Goal: Task Accomplishment & Management: Manage account settings

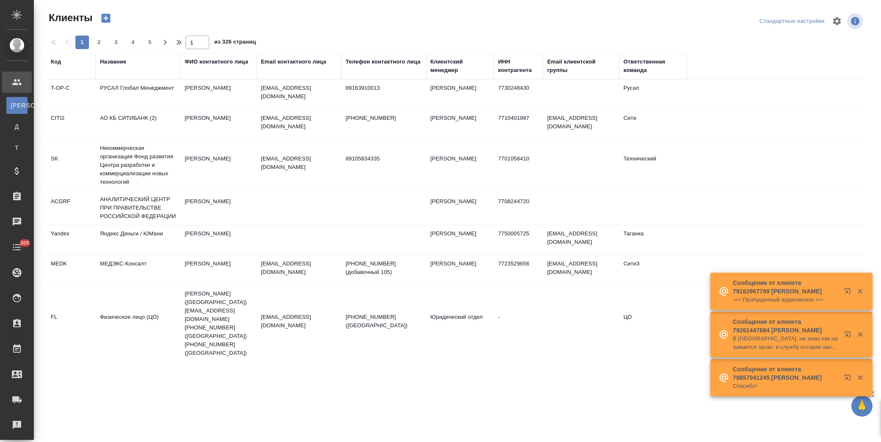
select select "RU"
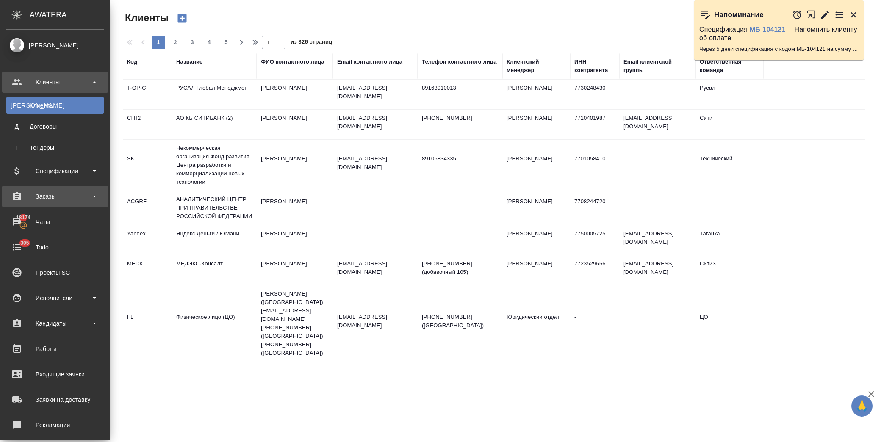
click at [49, 187] on div "Заказы" at bounding box center [55, 196] width 106 height 21
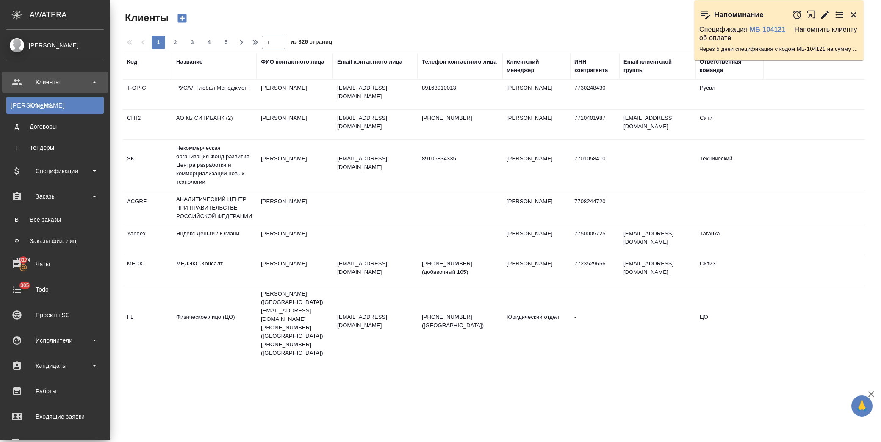
drag, startPoint x: 88, startPoint y: 218, endPoint x: 92, endPoint y: 218, distance: 4.3
click at [90, 219] on div ".cls-1 fill:#fff; AWATERA Лофицкая Юлия Владимировна Клиенты К Клиенты Д Догово…" at bounding box center [440, 221] width 881 height 442
click at [37, 215] on link "В Все заказы" at bounding box center [54, 219] width 97 height 17
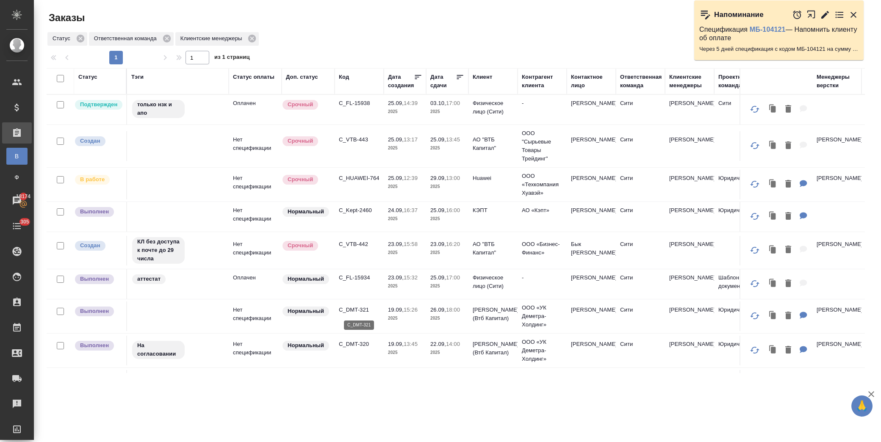
click at [356, 309] on p "C_DMT-321" at bounding box center [359, 310] width 41 height 8
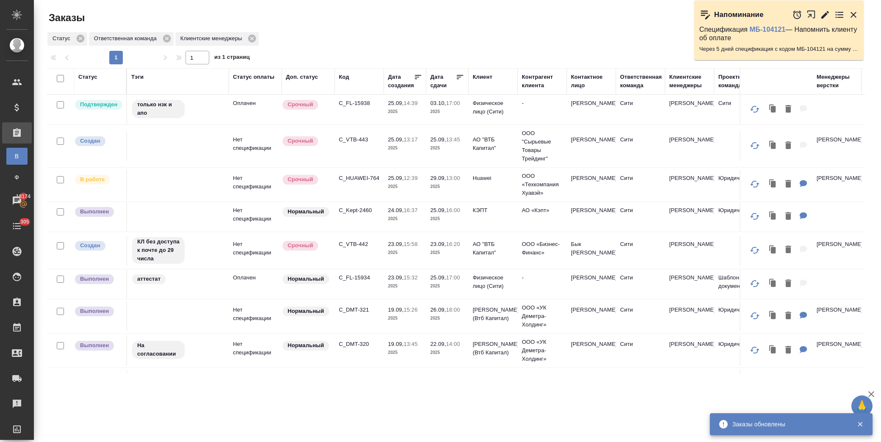
scroll to position [188, 0]
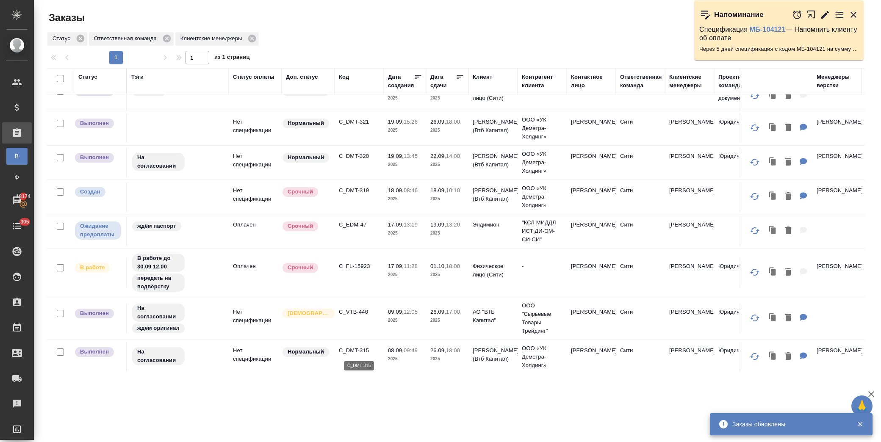
click at [364, 350] on p "C_DMT-315" at bounding box center [359, 350] width 41 height 8
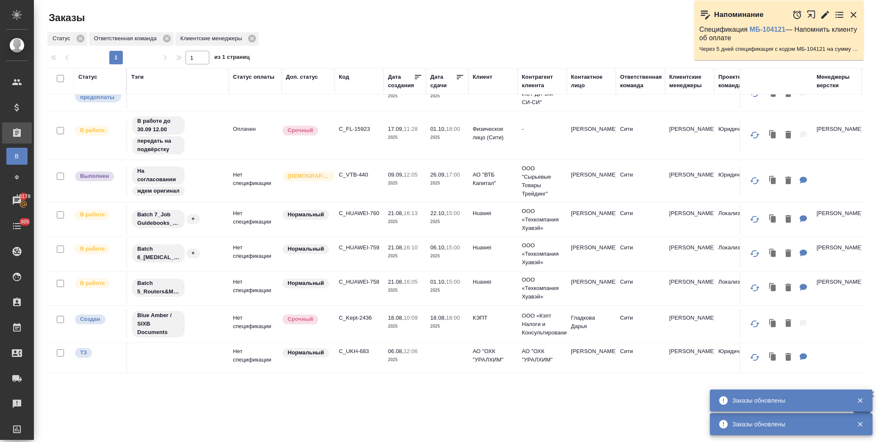
scroll to position [333, 0]
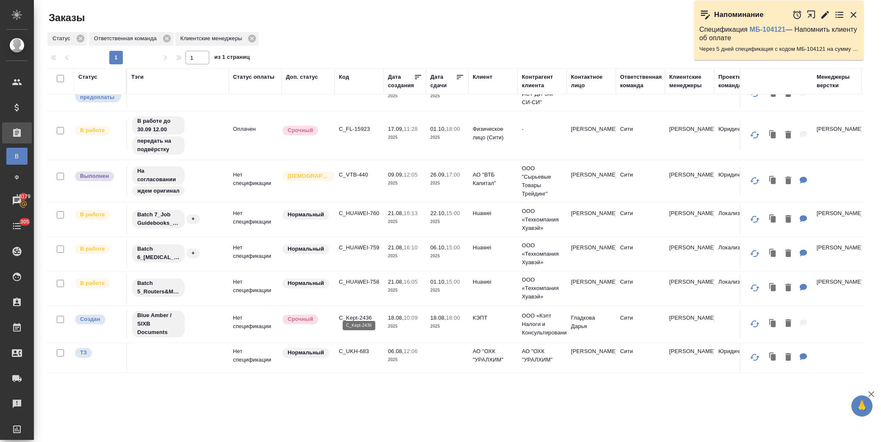
click at [352, 314] on p "C_Kept-2436" at bounding box center [359, 318] width 41 height 8
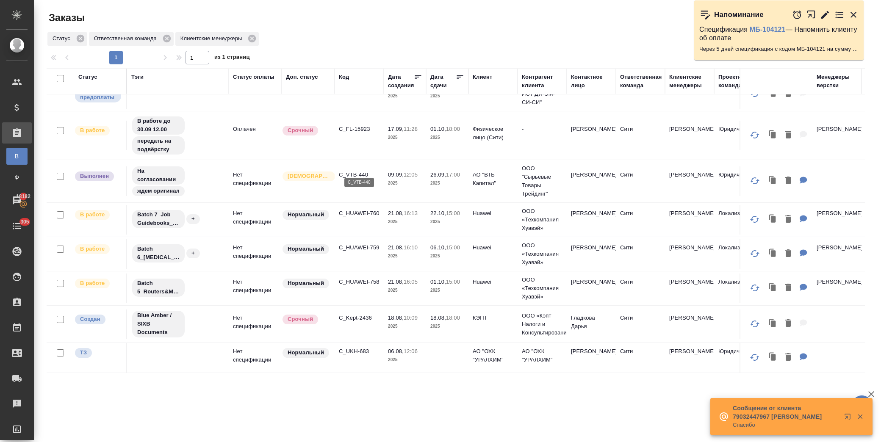
click at [362, 171] on p "C_VTB-440" at bounding box center [359, 175] width 41 height 8
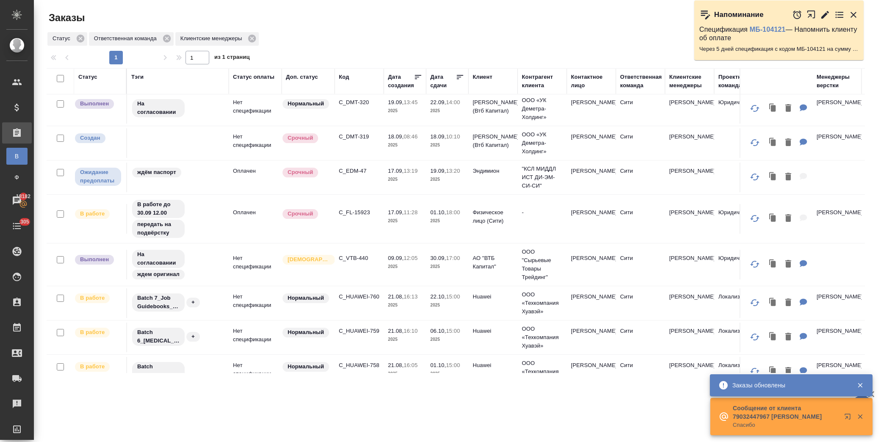
scroll to position [239, 0]
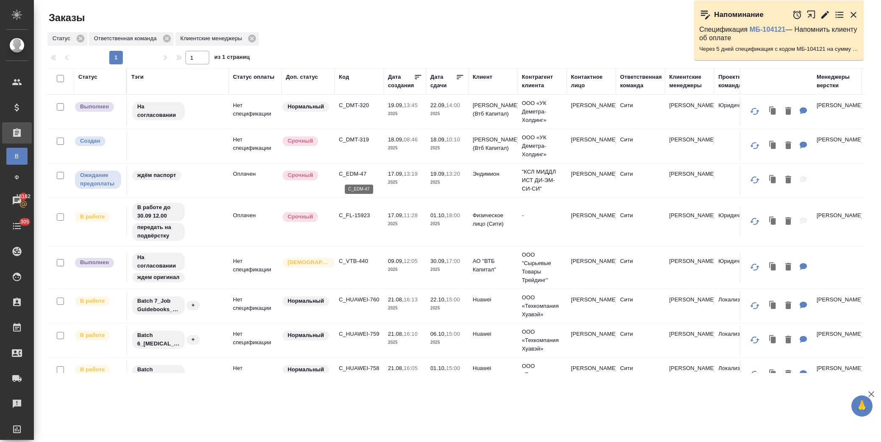
click at [356, 173] on p "C_EDM-47" at bounding box center [359, 174] width 41 height 8
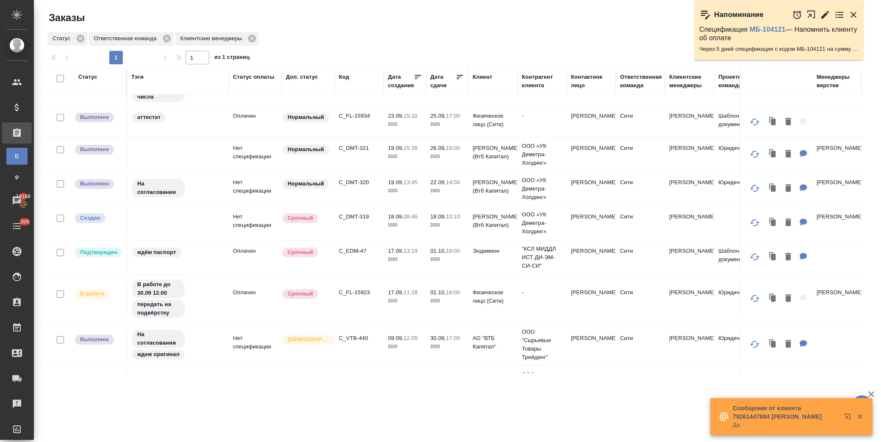
scroll to position [145, 0]
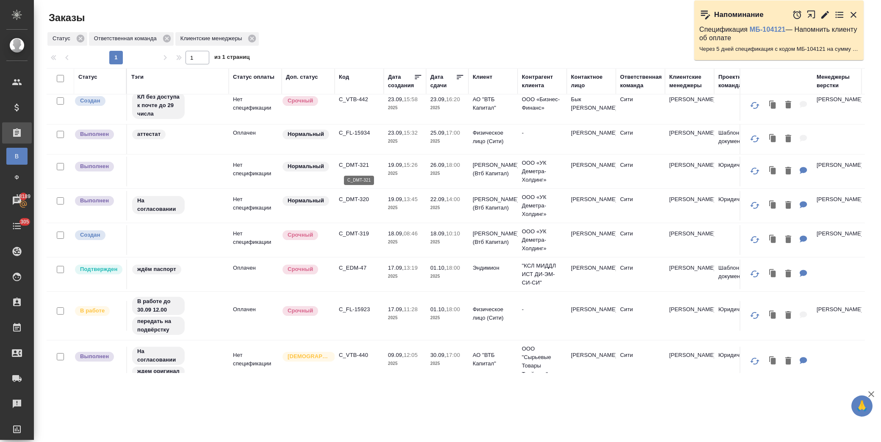
click at [357, 163] on p "C_DMT-321" at bounding box center [359, 165] width 41 height 8
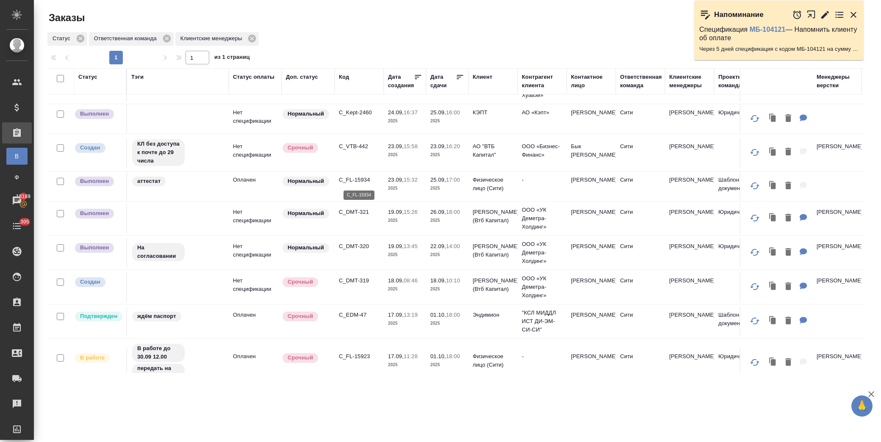
click at [356, 181] on p "C_FL-15934" at bounding box center [359, 180] width 41 height 8
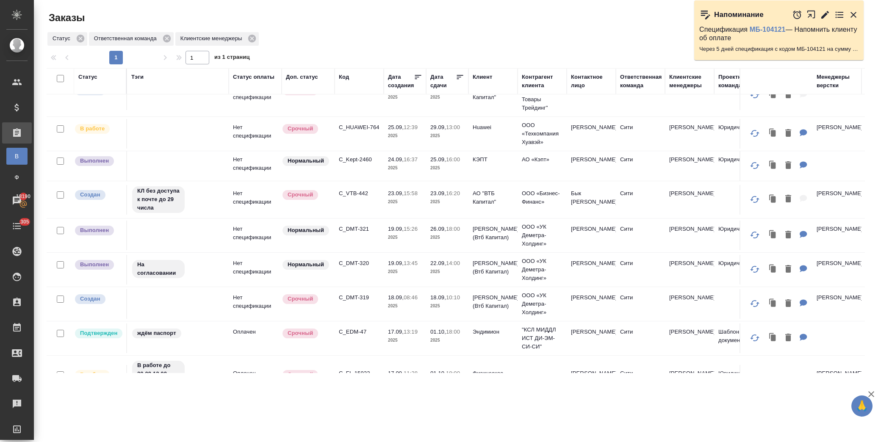
scroll to position [0, 0]
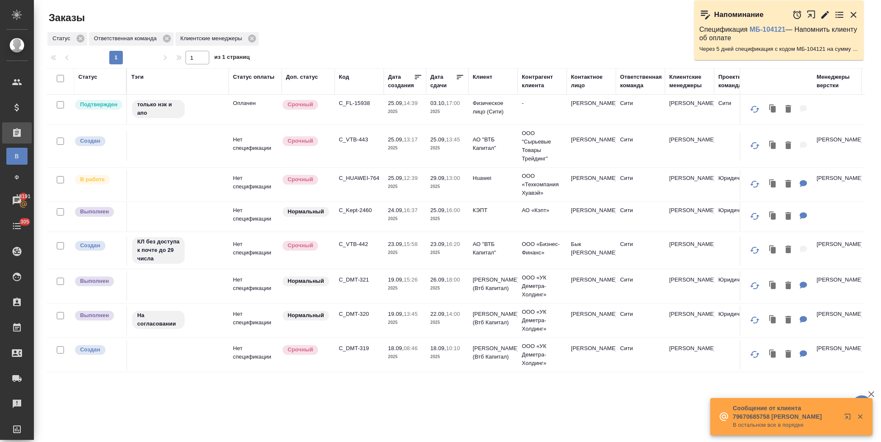
click at [361, 103] on p "C_FL-15938" at bounding box center [359, 103] width 41 height 8
click at [361, 280] on p "C_DMT-321" at bounding box center [359, 280] width 41 height 8
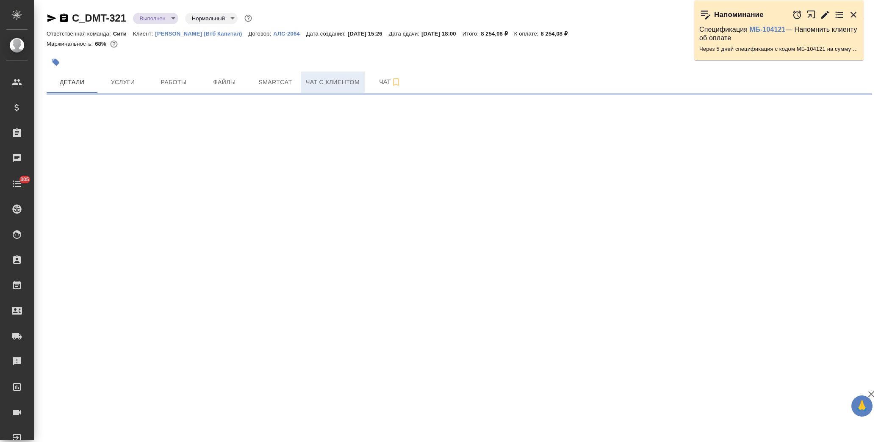
select select "RU"
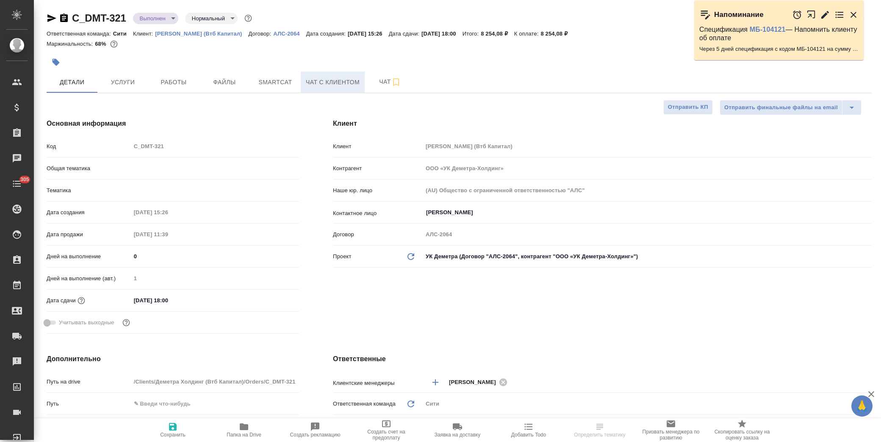
type textarea "x"
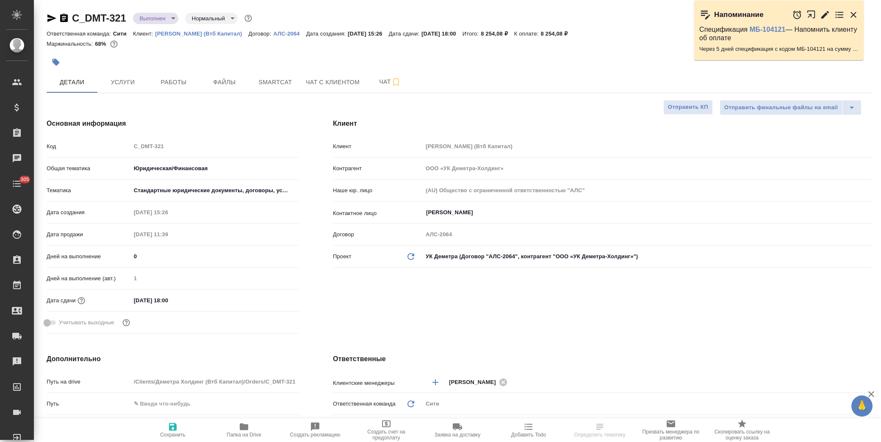
type textarea "x"
click at [169, 86] on span "Работы" at bounding box center [173, 82] width 41 height 11
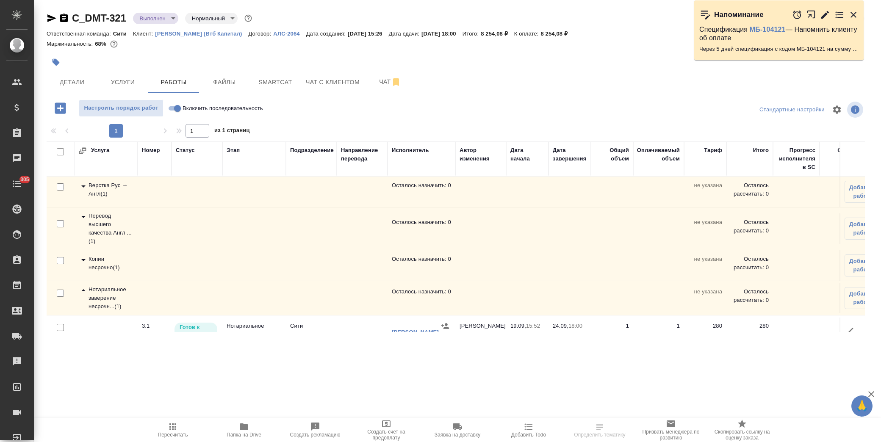
click at [80, 259] on icon at bounding box center [83, 260] width 10 height 10
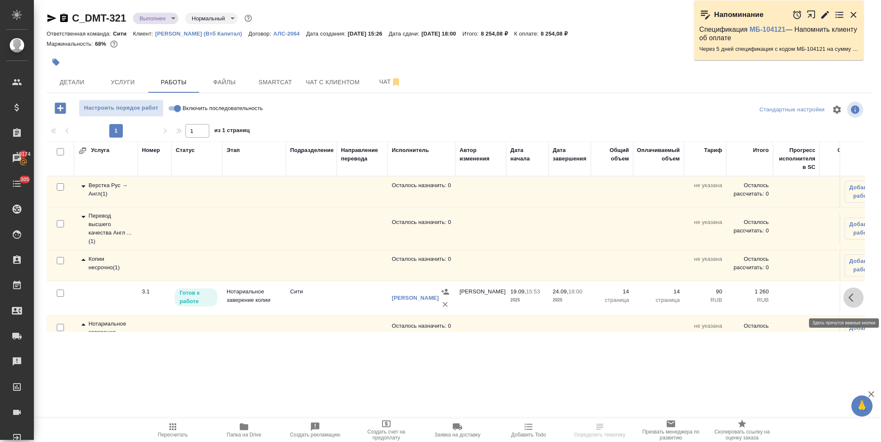
click at [848, 302] on icon "button" at bounding box center [853, 298] width 10 height 10
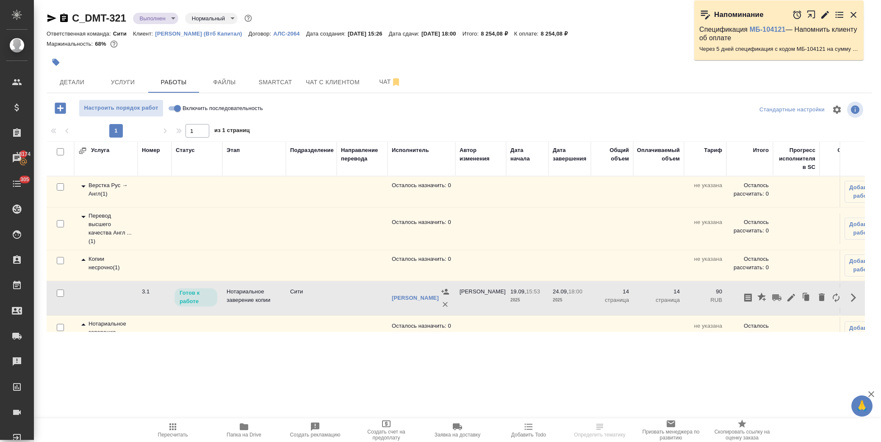
click at [174, 108] on input "Включить последовательность" at bounding box center [177, 108] width 30 height 10
checkbox input "true"
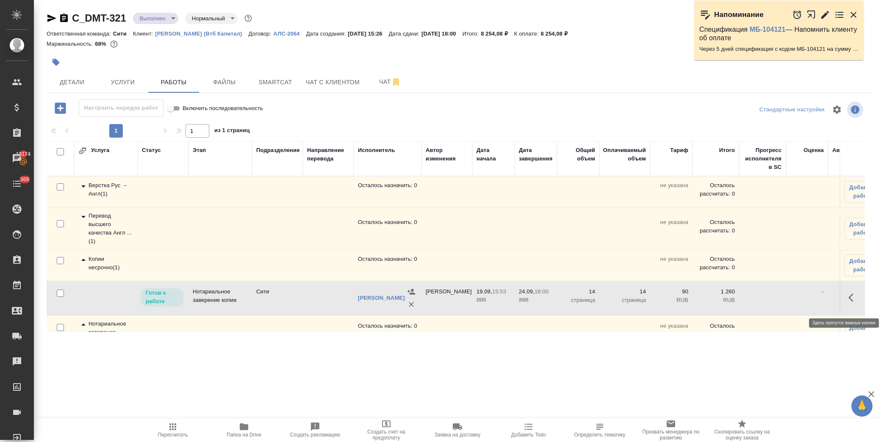
click at [848, 302] on icon "button" at bounding box center [850, 297] width 5 height 8
click at [787, 301] on icon "button" at bounding box center [791, 298] width 8 height 8
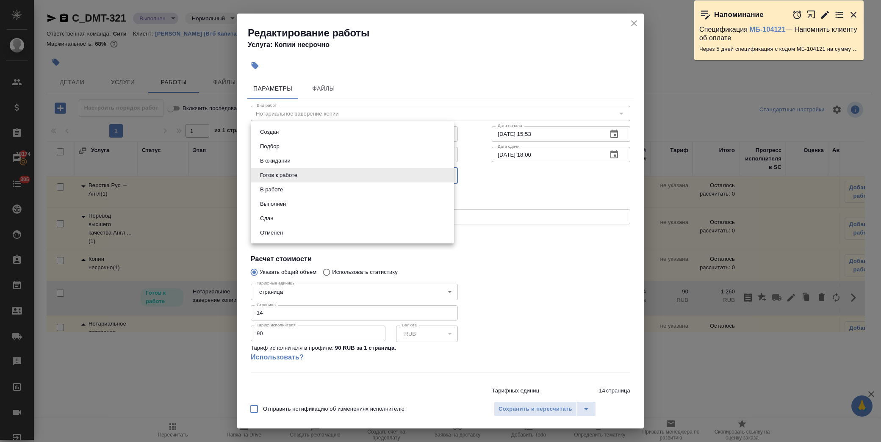
click at [329, 173] on body "🙏 .cls-1 fill:#fff; AWATERA Лофицкая Юлия Владимировна Клиенты Спецификации Зак…" at bounding box center [440, 221] width 881 height 442
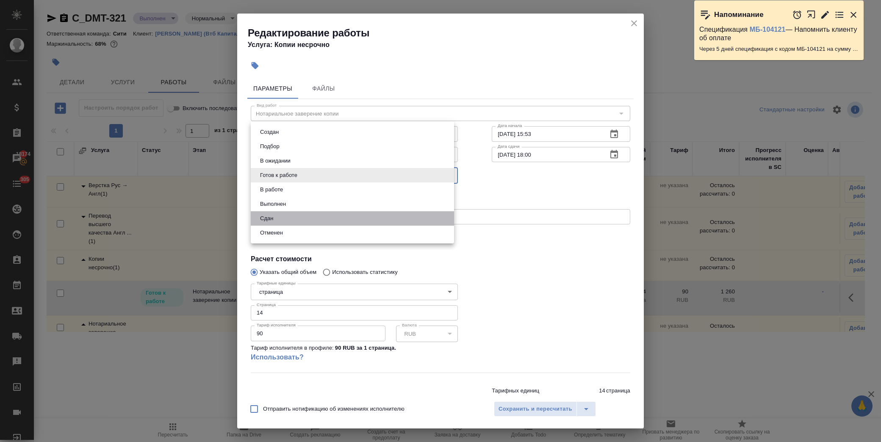
click at [299, 219] on li "Сдан" at bounding box center [352, 218] width 203 height 14
type input "closed"
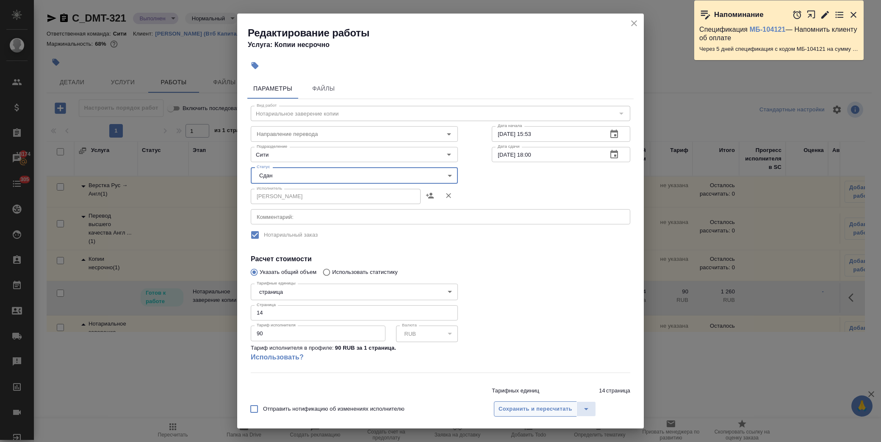
click at [531, 408] on span "Сохранить и пересчитать" at bounding box center [535, 409] width 74 height 10
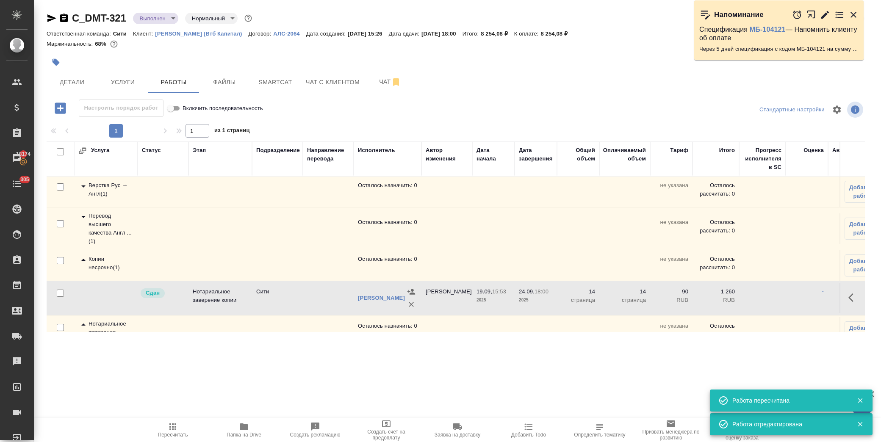
click at [81, 260] on icon at bounding box center [83, 260] width 10 height 10
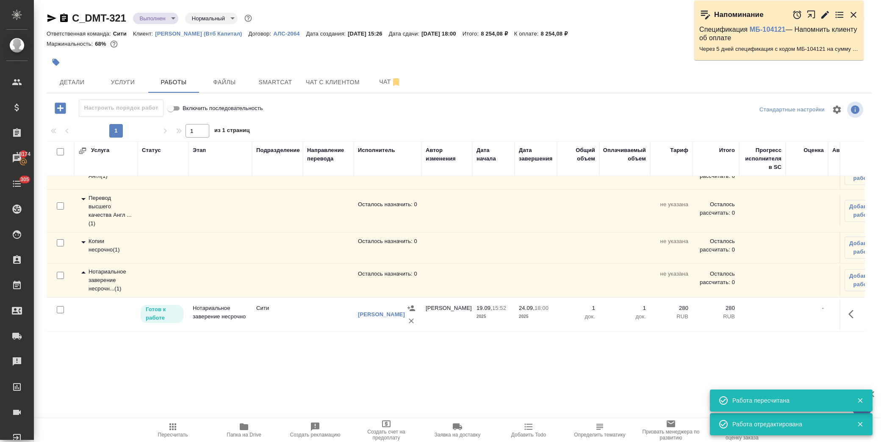
scroll to position [34, 0]
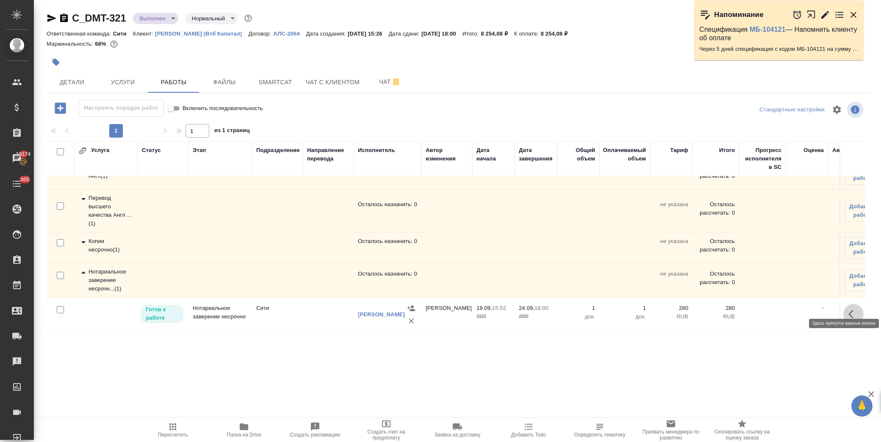
click at [848, 309] on icon "button" at bounding box center [853, 314] width 10 height 10
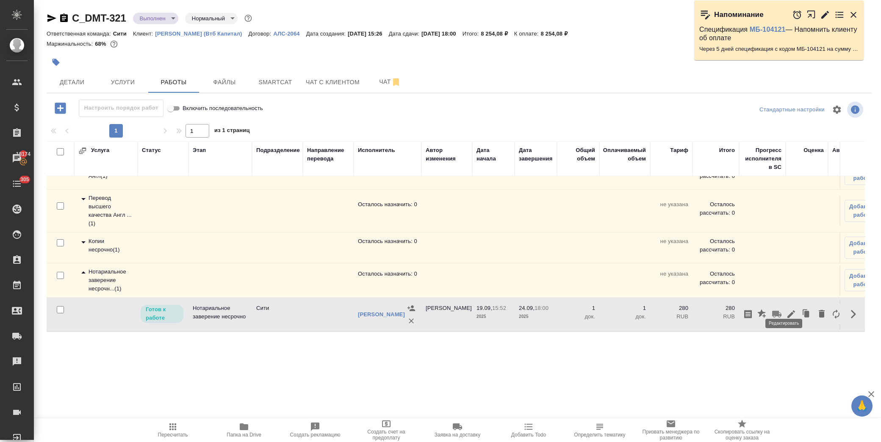
click at [787, 309] on icon "button" at bounding box center [791, 314] width 10 height 10
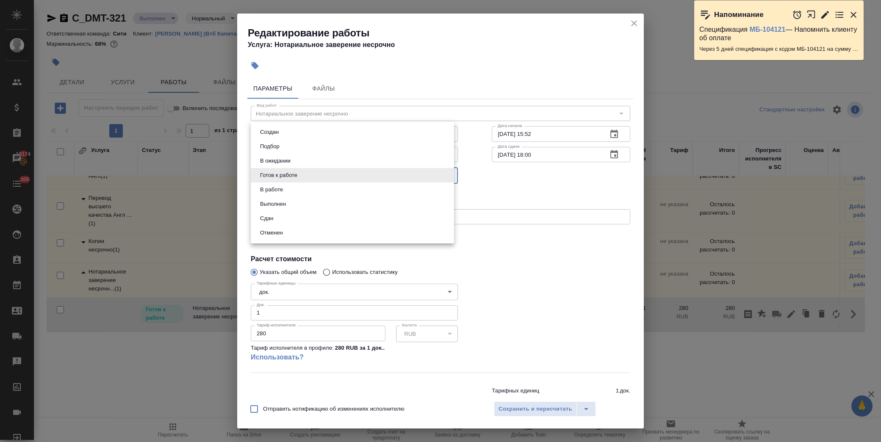
click at [333, 182] on body "🙏 .cls-1 fill:#fff; AWATERA Лофицкая Юлия Владимировна Клиенты Спецификации Зак…" at bounding box center [440, 221] width 881 height 442
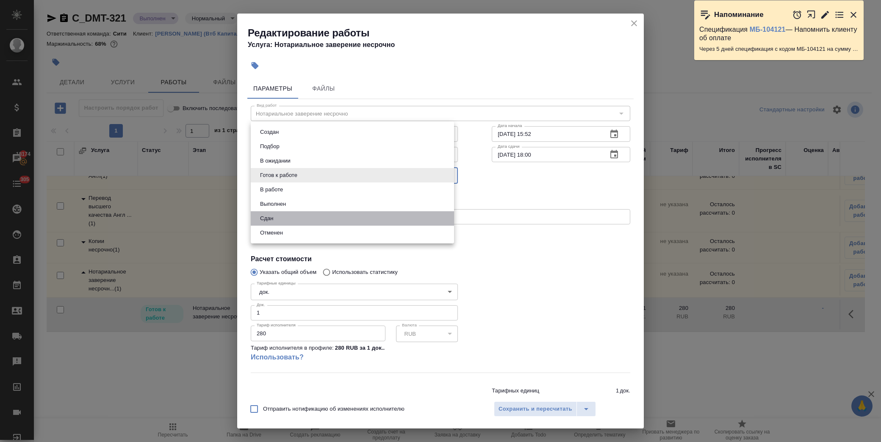
click at [303, 213] on li "Сдан" at bounding box center [352, 218] width 203 height 14
type input "closed"
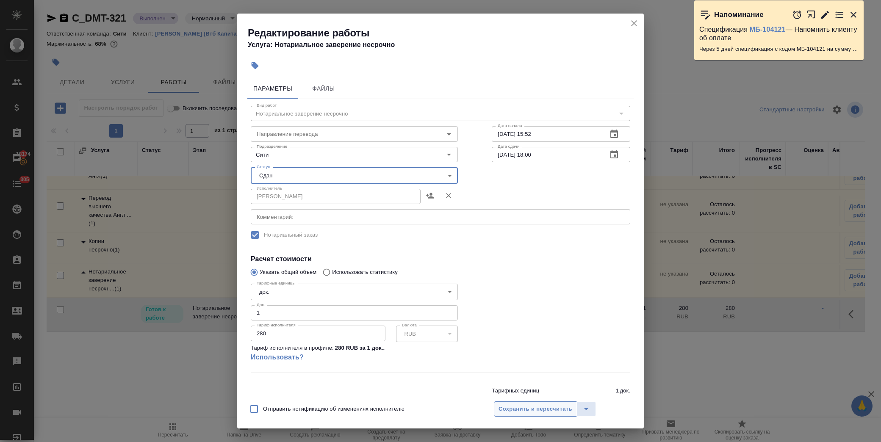
click at [552, 412] on span "Сохранить и пересчитать" at bounding box center [535, 409] width 74 height 10
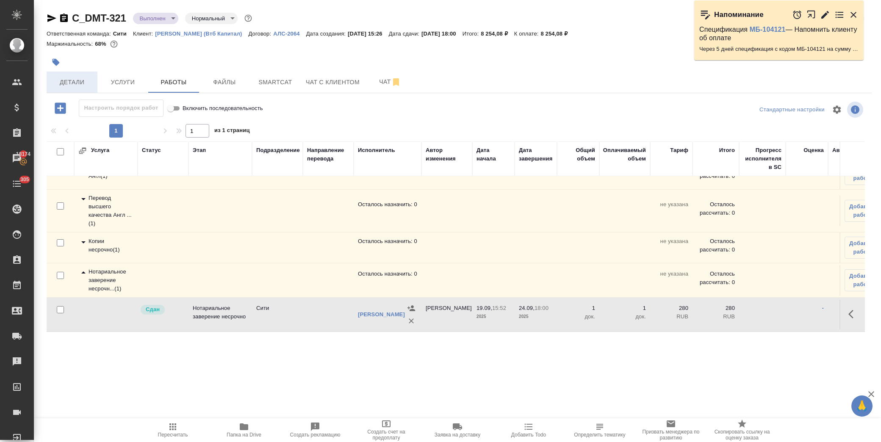
click at [77, 86] on span "Детали" at bounding box center [72, 82] width 41 height 11
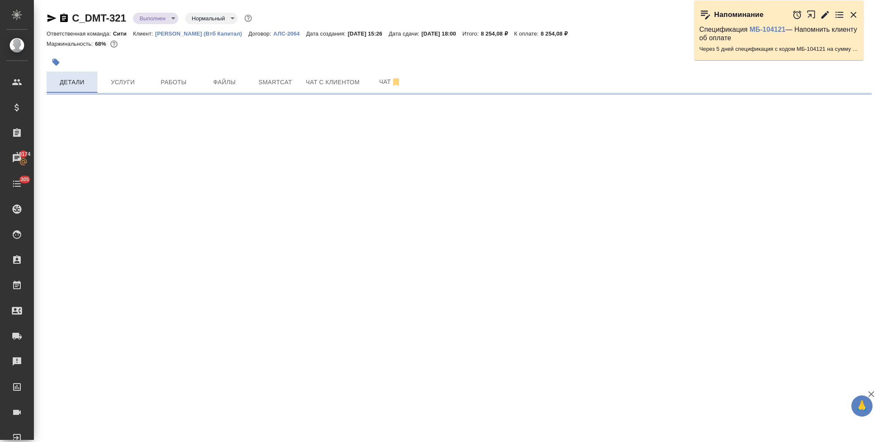
select select "RU"
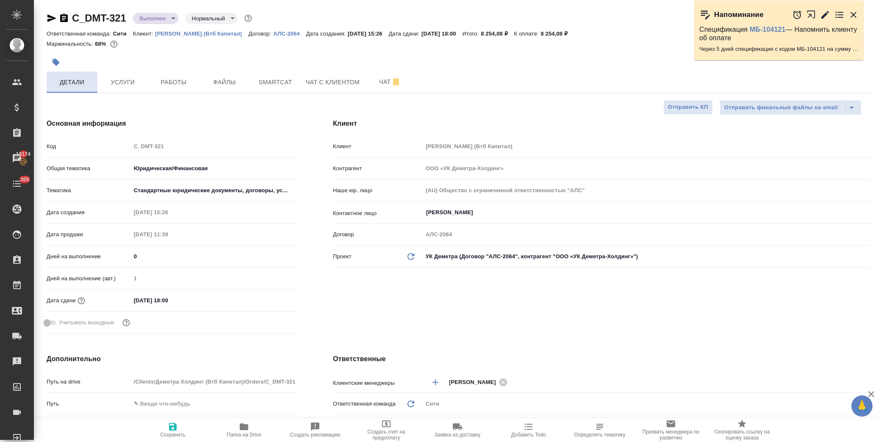
type textarea "x"
click at [119, 85] on span "Услуги" at bounding box center [122, 82] width 41 height 11
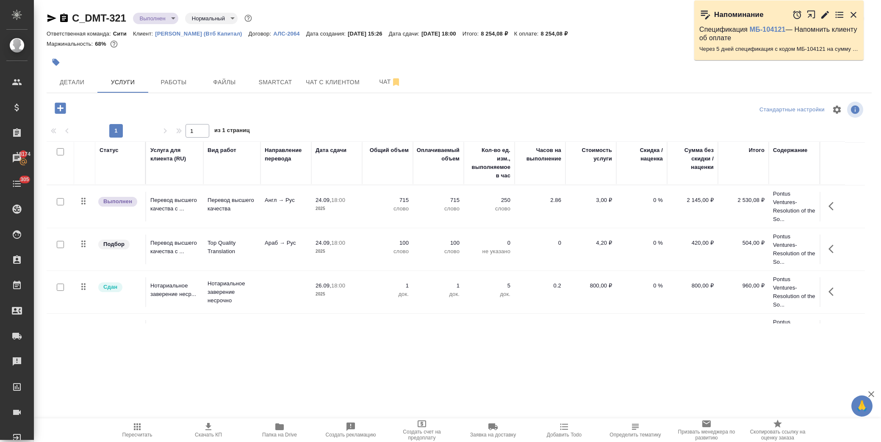
scroll to position [75, 0]
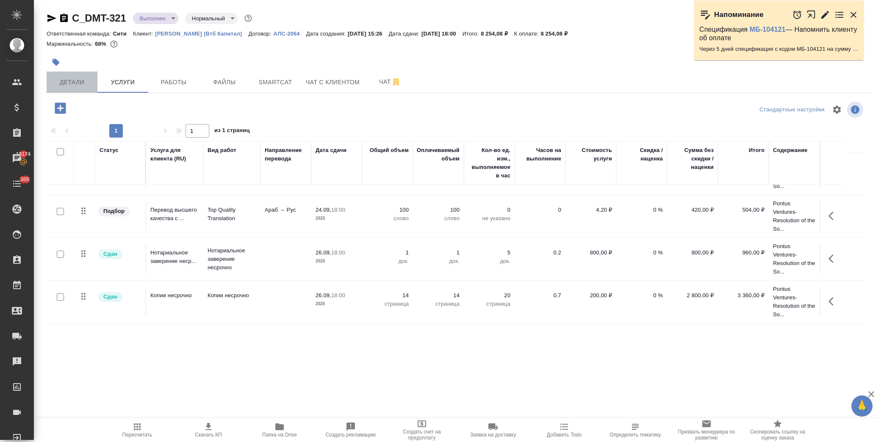
click at [75, 82] on span "Детали" at bounding box center [72, 82] width 41 height 11
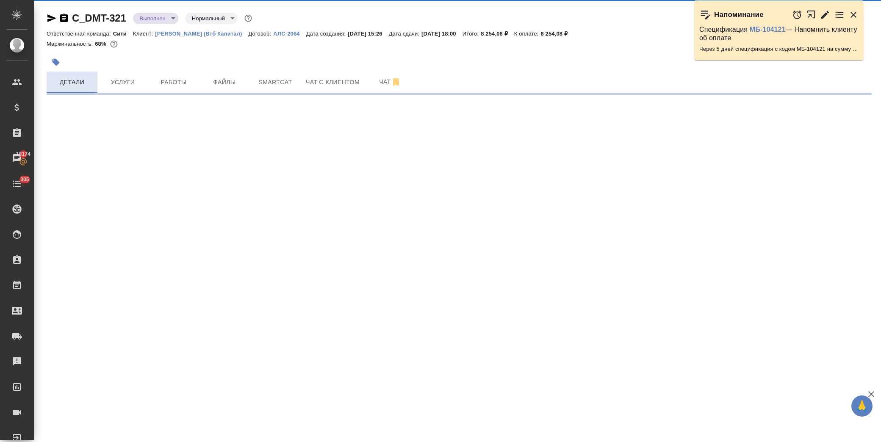
select select "RU"
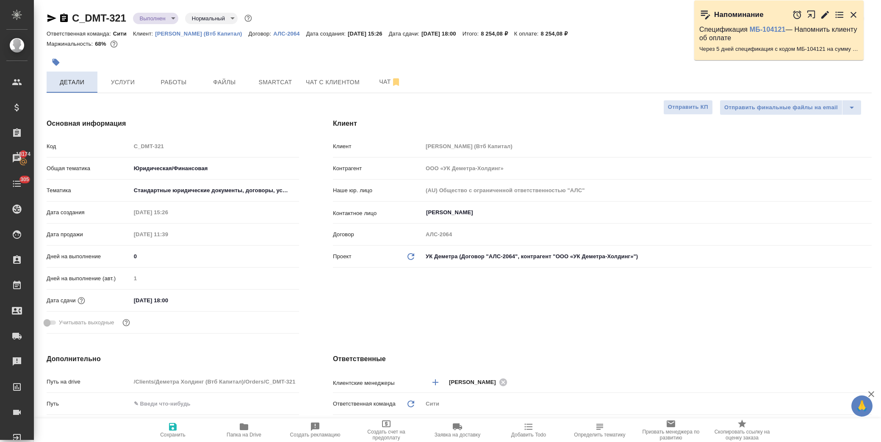
type textarea "x"
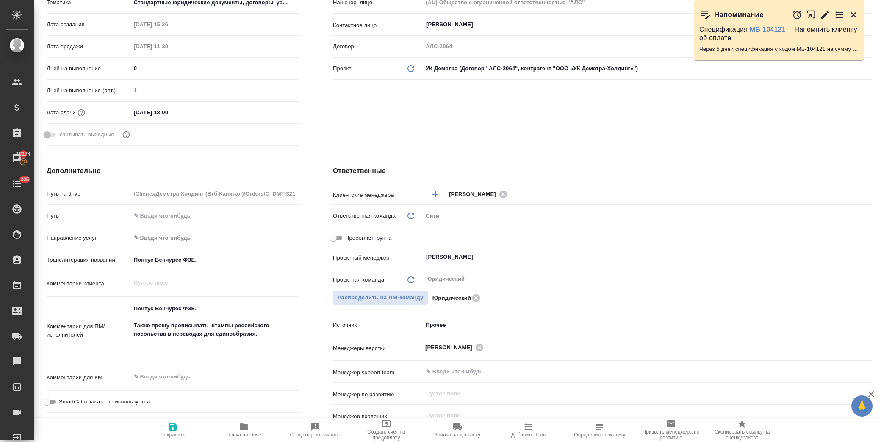
click at [339, 233] on input "Проектная группа" at bounding box center [333, 238] width 30 height 10
checkbox input "true"
type textarea "x"
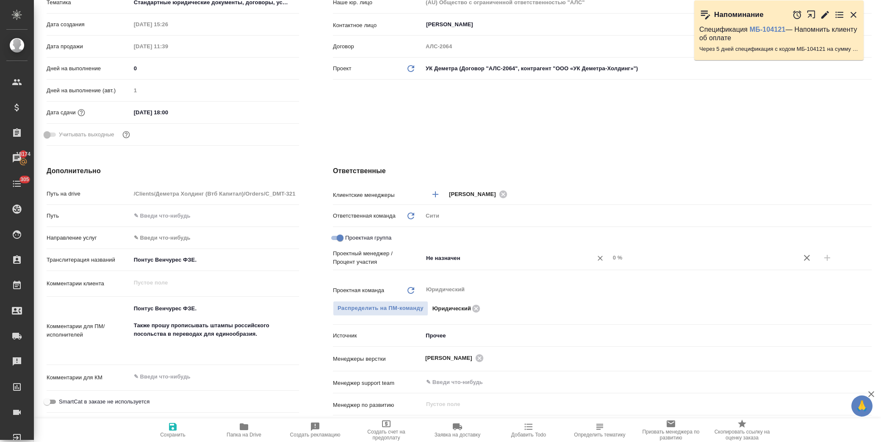
click at [460, 261] on input "Не назначен" at bounding box center [502, 258] width 154 height 10
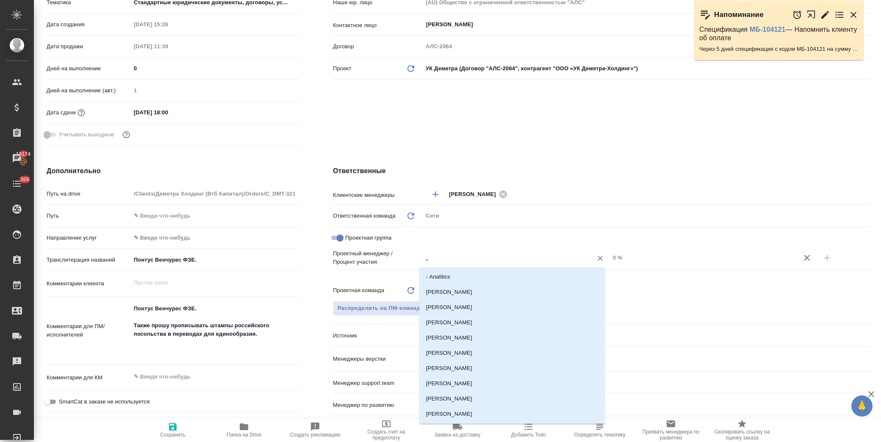
type input ","
type input "бада"
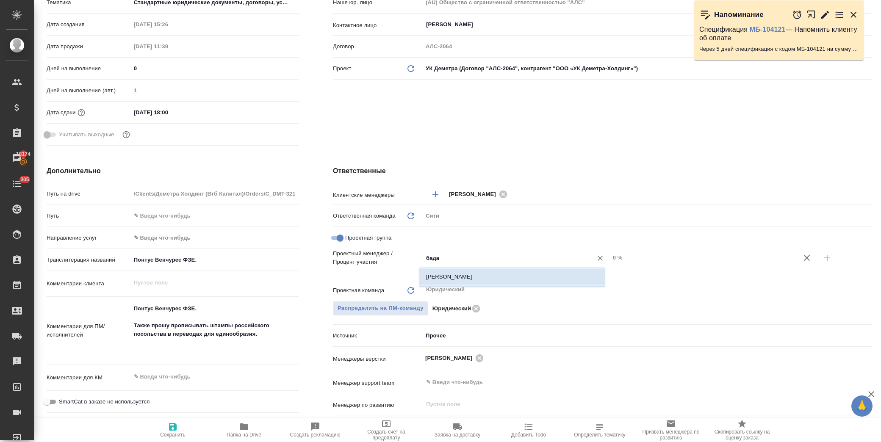
drag, startPoint x: 462, startPoint y: 276, endPoint x: 519, endPoint y: 268, distance: 58.1
click at [464, 276] on li "[PERSON_NAME]" at bounding box center [511, 276] width 185 height 15
type textarea "x"
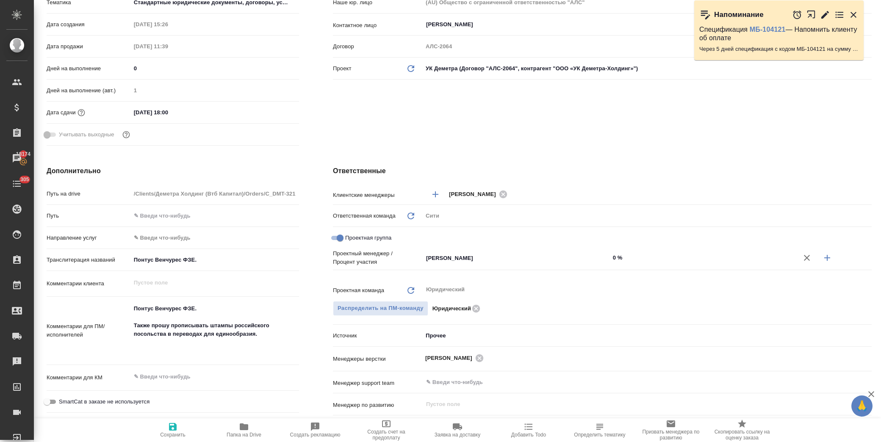
click at [822, 256] on icon "button" at bounding box center [827, 258] width 10 height 10
type textarea "x"
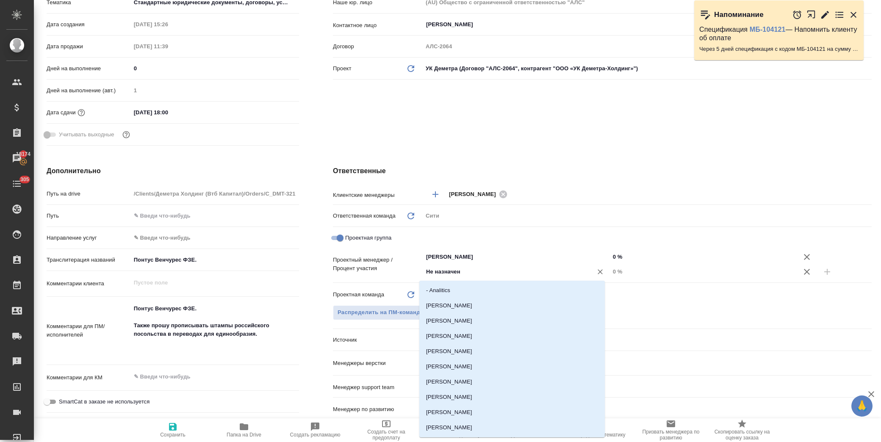
click at [436, 273] on input "Не назначен" at bounding box center [502, 272] width 154 height 10
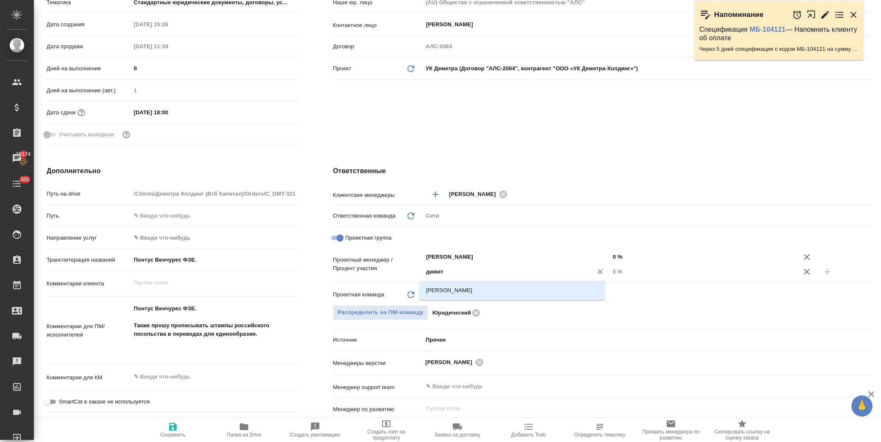
type input "димитр"
click at [467, 293] on li "[PERSON_NAME]" at bounding box center [511, 290] width 185 height 15
type textarea "x"
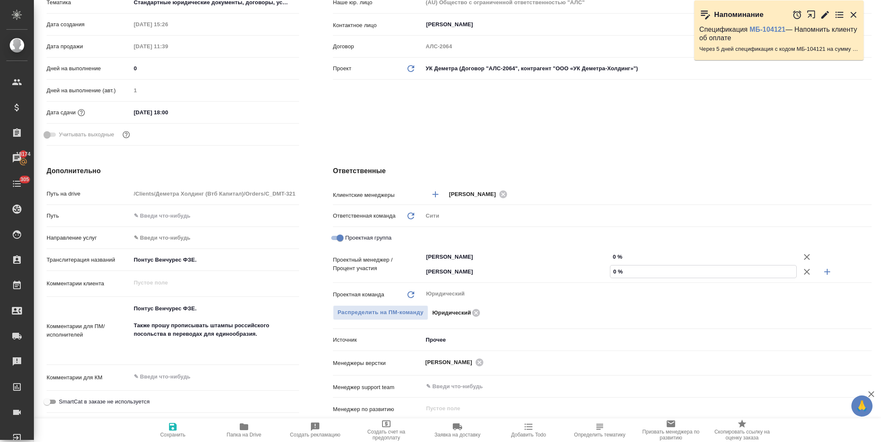
click at [610, 271] on input "0 %" at bounding box center [703, 271] width 186 height 12
type input "5 %"
type textarea "x"
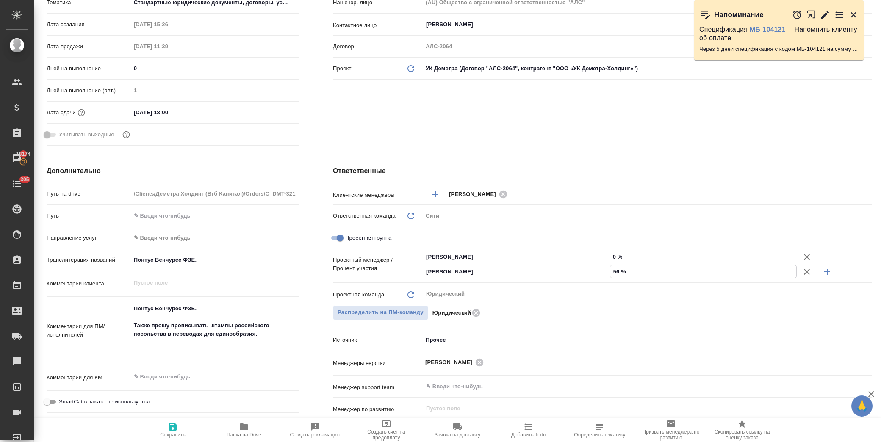
type input "563 %"
type textarea "x"
type input "56 %"
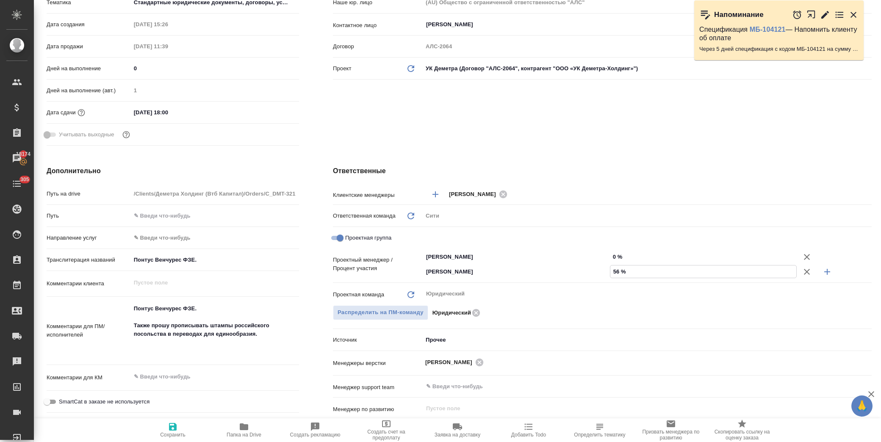
type textarea "x"
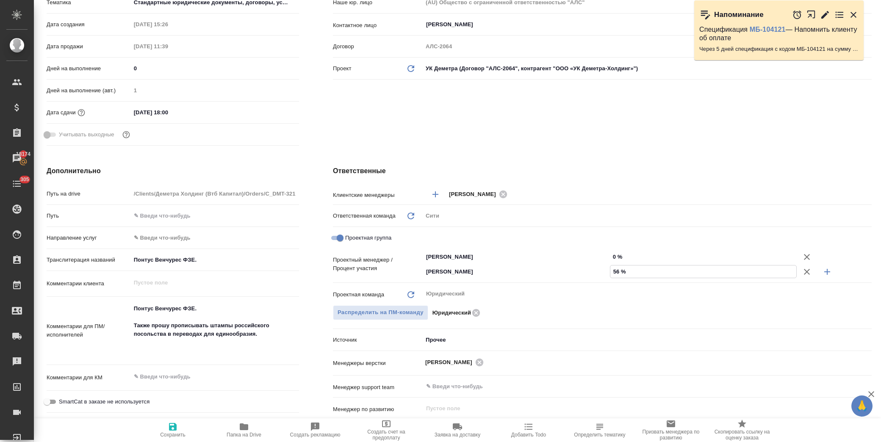
type textarea "x"
type input "5 %"
type textarea "x"
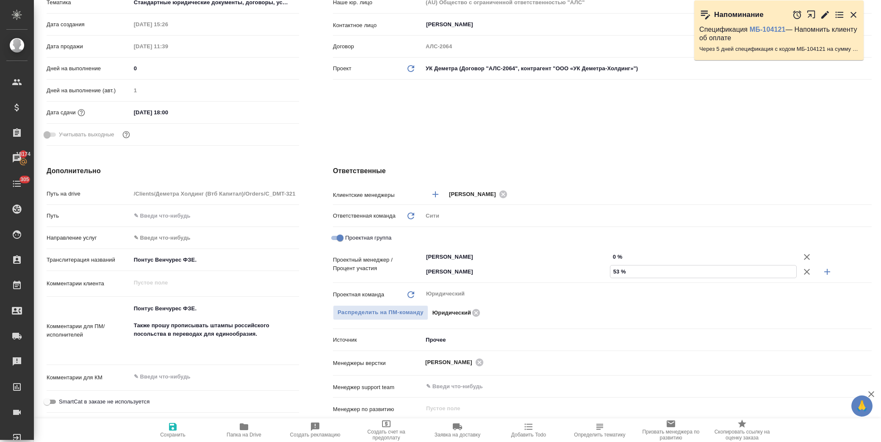
type input "53 %"
click at [610, 256] on input "0 %" at bounding box center [703, 257] width 186 height 12
type input "4 %"
type textarea "x"
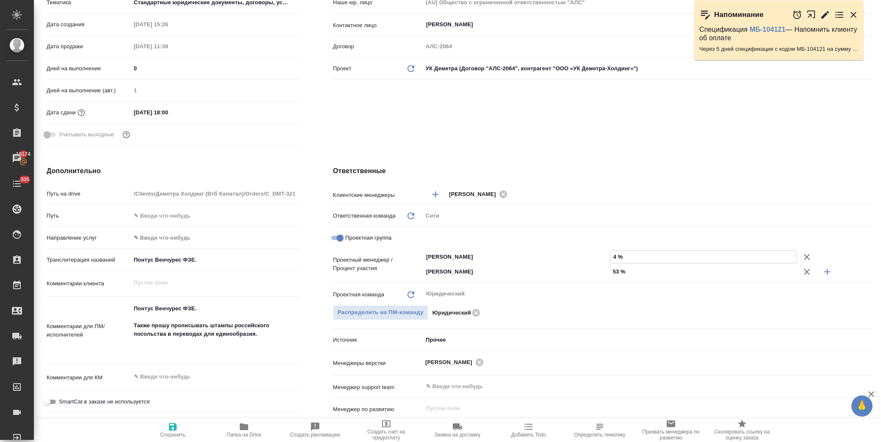
type textarea "x"
type input "47 %"
type textarea "x"
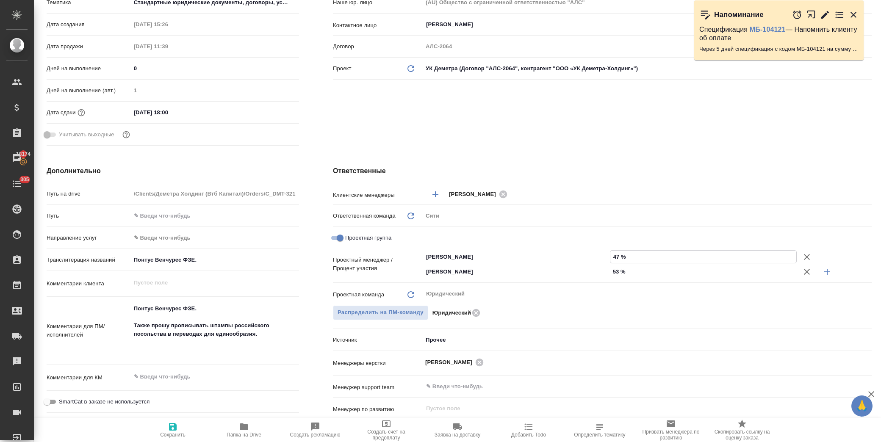
type input "47 %"
click at [577, 169] on h4 "Ответственные" at bounding box center [602, 171] width 539 height 10
click at [180, 428] on span "Сохранить" at bounding box center [172, 430] width 61 height 16
type textarea "x"
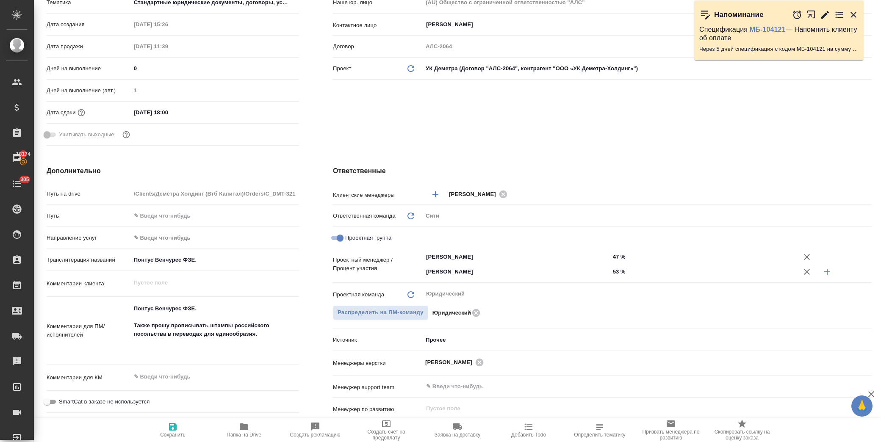
type textarea "x"
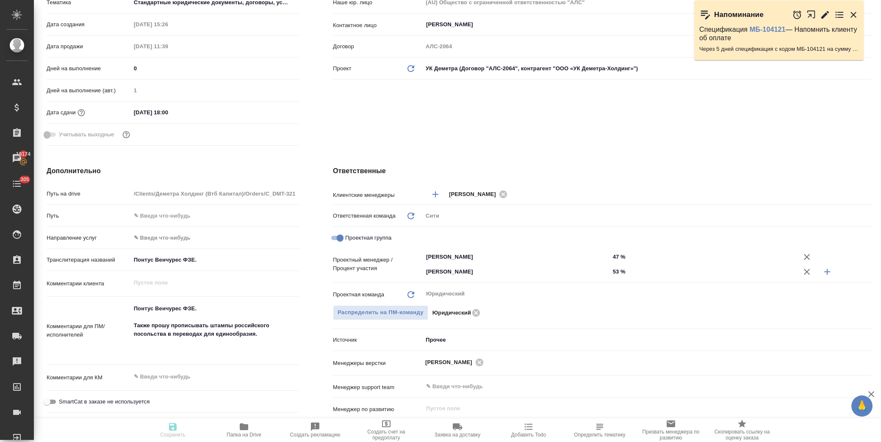
type textarea "x"
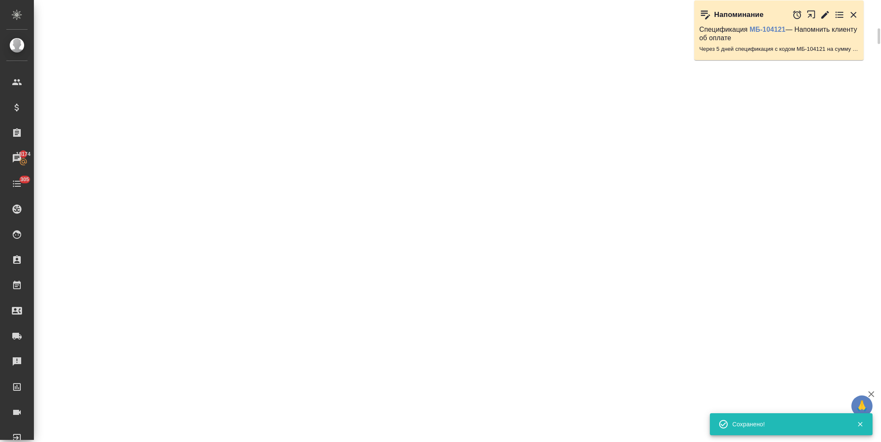
select select "RU"
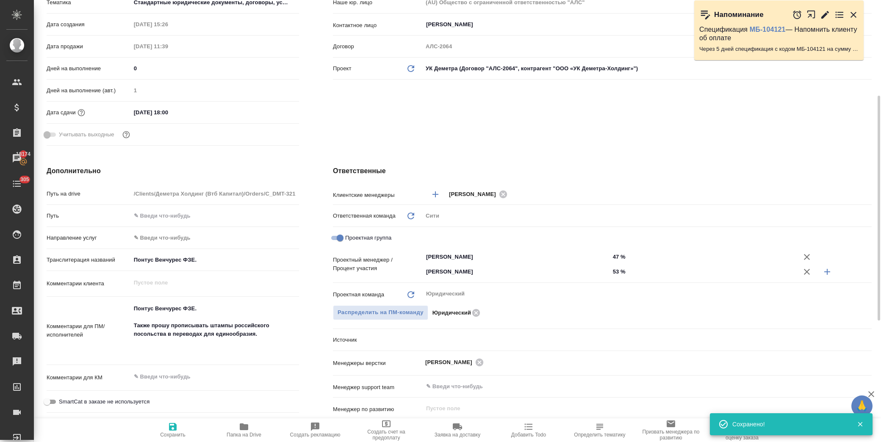
type textarea "x"
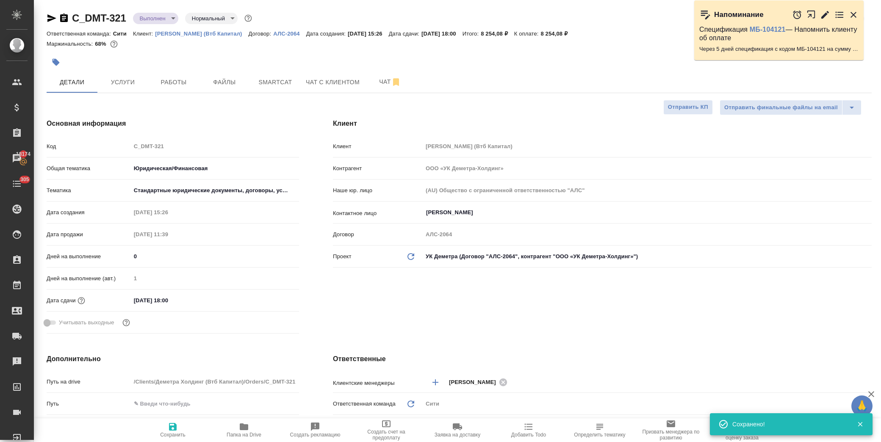
click at [166, 16] on body "🙏 .cls-1 fill:#fff; AWATERA Лофицкая Юлия Владимировна Клиенты Спецификации Зак…" at bounding box center [440, 221] width 881 height 442
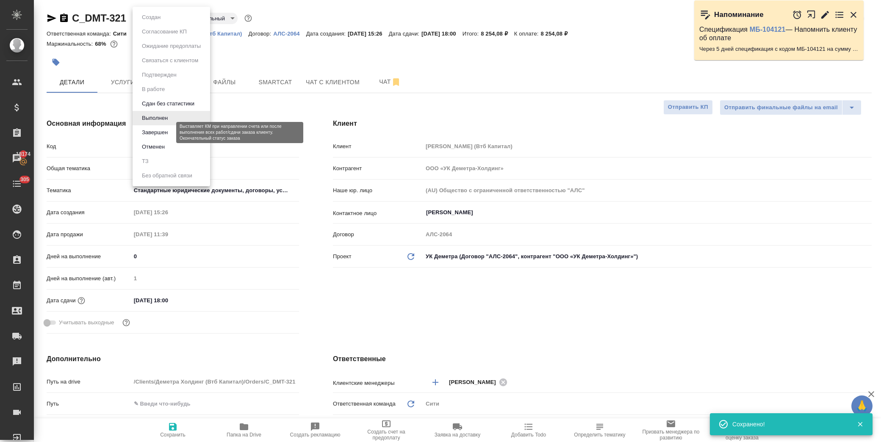
click at [160, 134] on button "Завершен" at bounding box center [154, 132] width 31 height 9
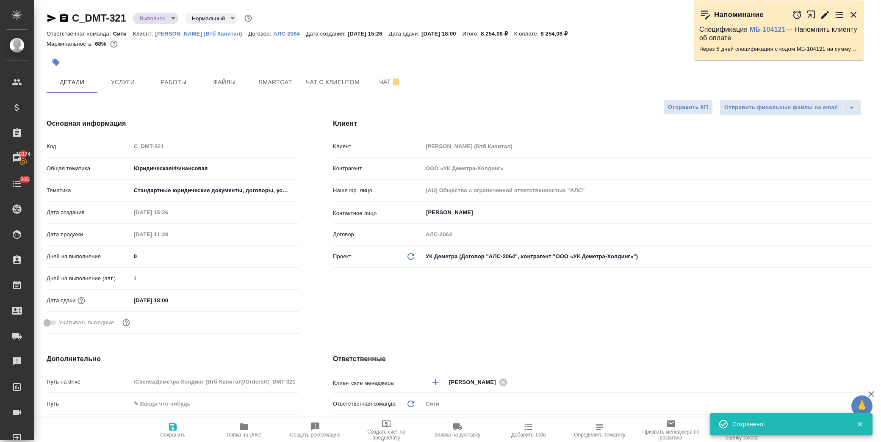
type textarea "x"
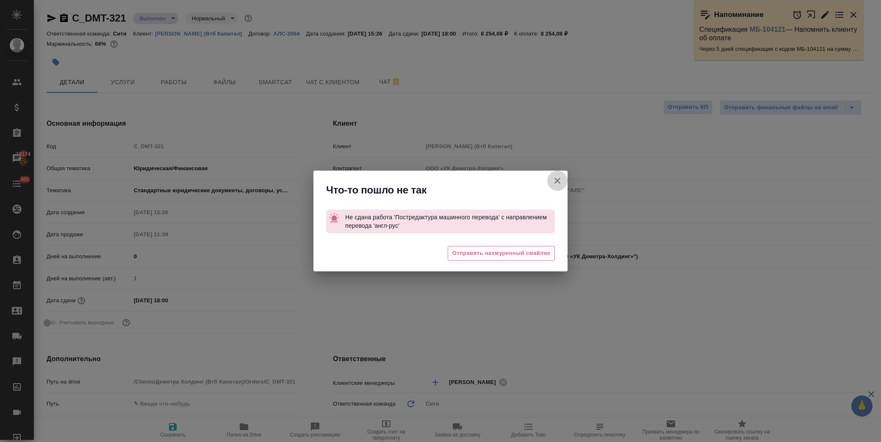
click at [556, 180] on icon "button" at bounding box center [557, 181] width 6 height 6
type textarea "x"
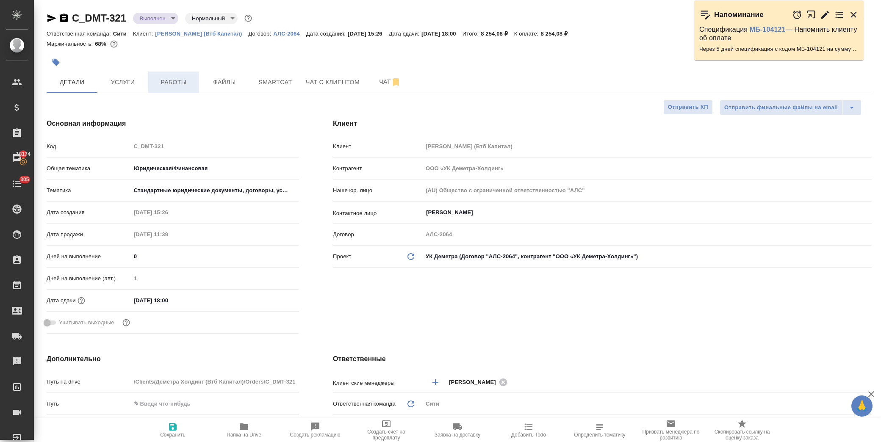
click at [181, 82] on span "Работы" at bounding box center [173, 82] width 41 height 11
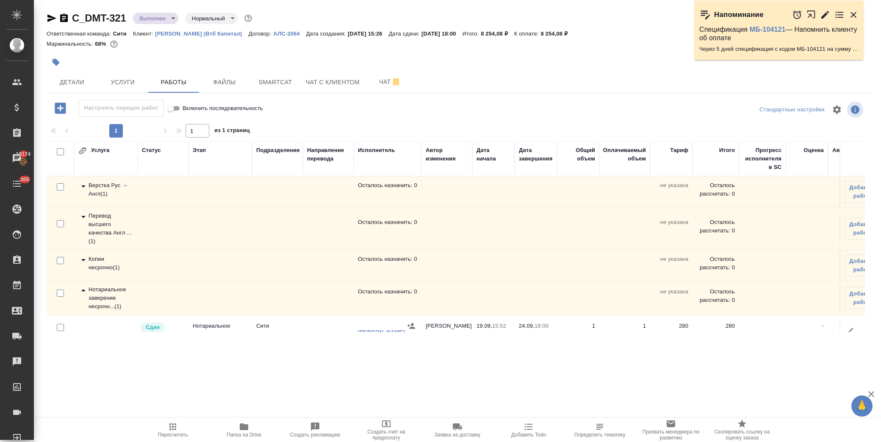
click at [84, 219] on icon at bounding box center [83, 217] width 10 height 10
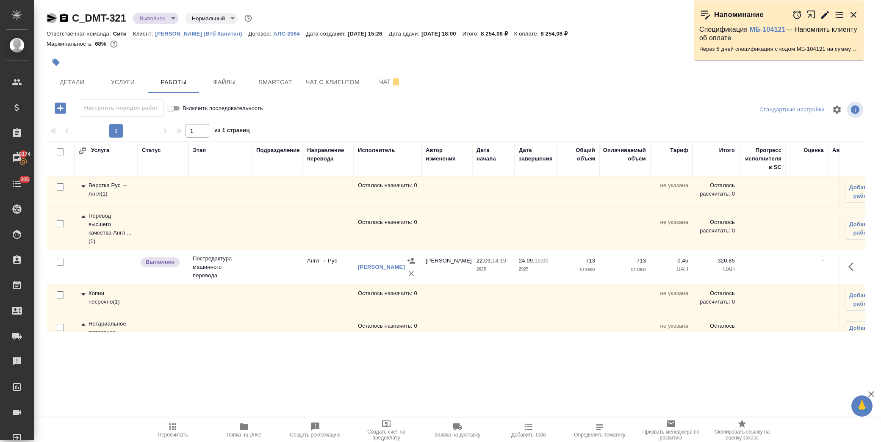
click at [51, 16] on icon "button" at bounding box center [51, 18] width 9 height 8
click at [74, 79] on span "Детали" at bounding box center [72, 82] width 41 height 11
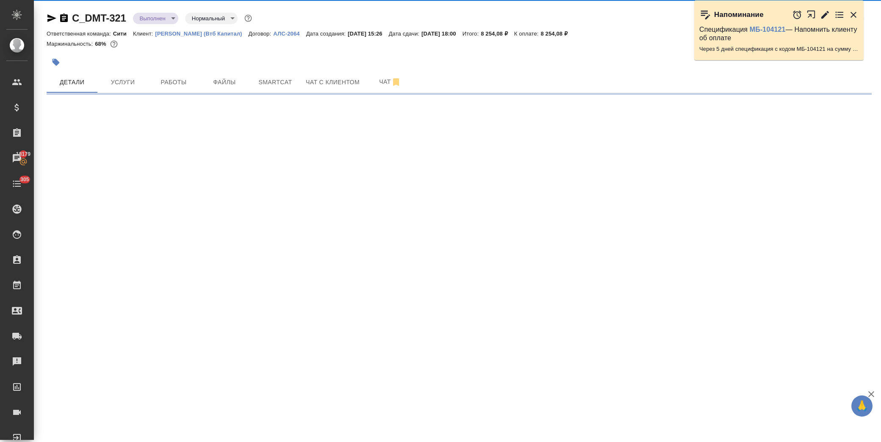
select select "RU"
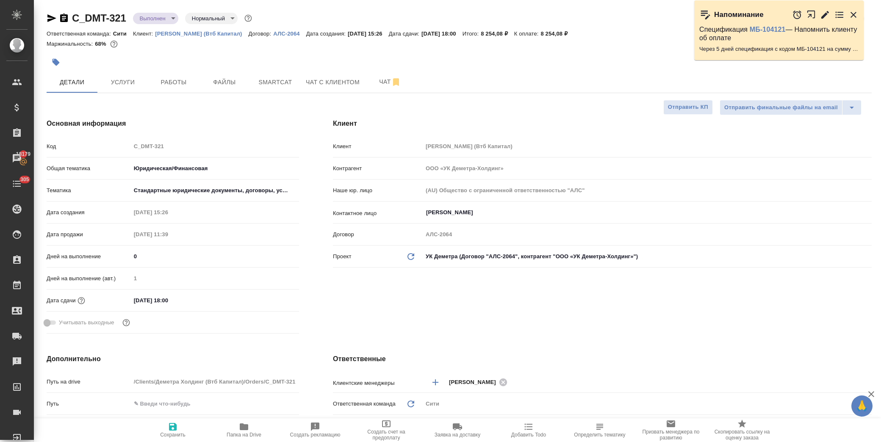
type textarea "x"
drag, startPoint x: 119, startPoint y: 83, endPoint x: 282, endPoint y: 152, distance: 177.0
click at [119, 85] on span "Услуги" at bounding box center [122, 82] width 41 height 11
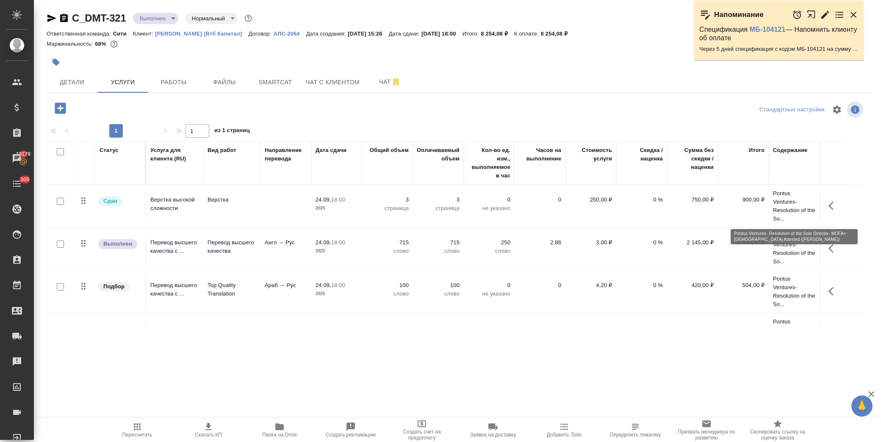
click at [794, 208] on p "Pontus Ventures- Resolution of the So..." at bounding box center [794, 206] width 42 height 34
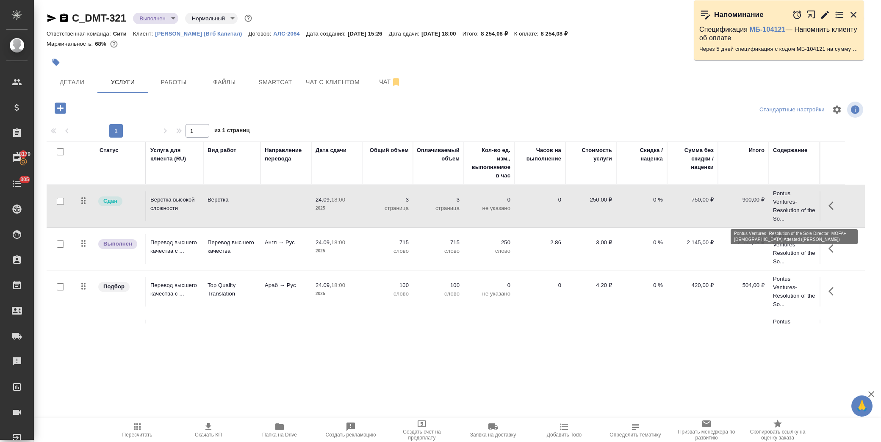
click at [794, 208] on p "Pontus Ventures- Resolution of the So..." at bounding box center [794, 206] width 42 height 34
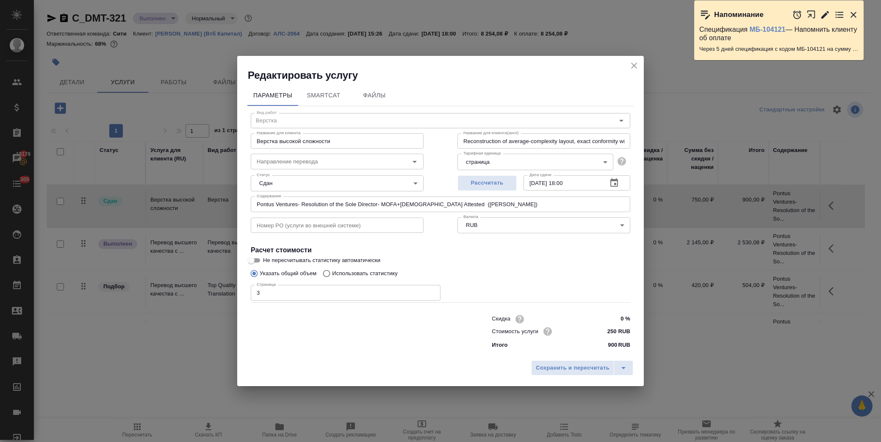
click at [633, 66] on icon "close" at bounding box center [634, 66] width 10 height 10
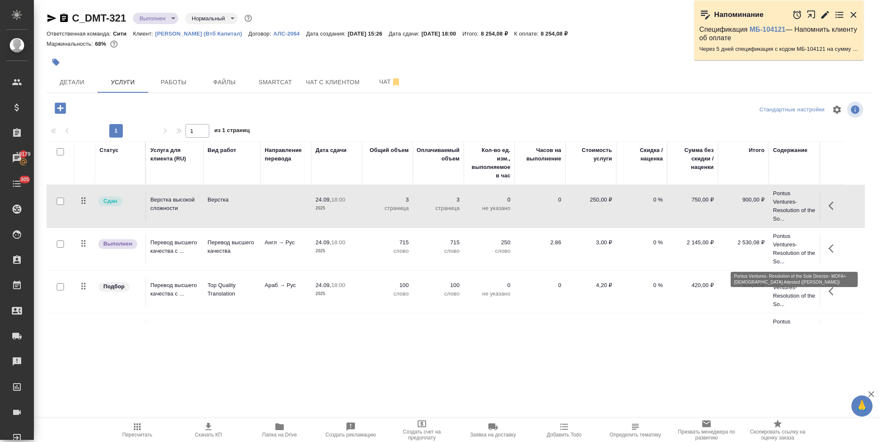
click at [813, 247] on p "Pontus Ventures- Resolution of the So..." at bounding box center [794, 249] width 42 height 34
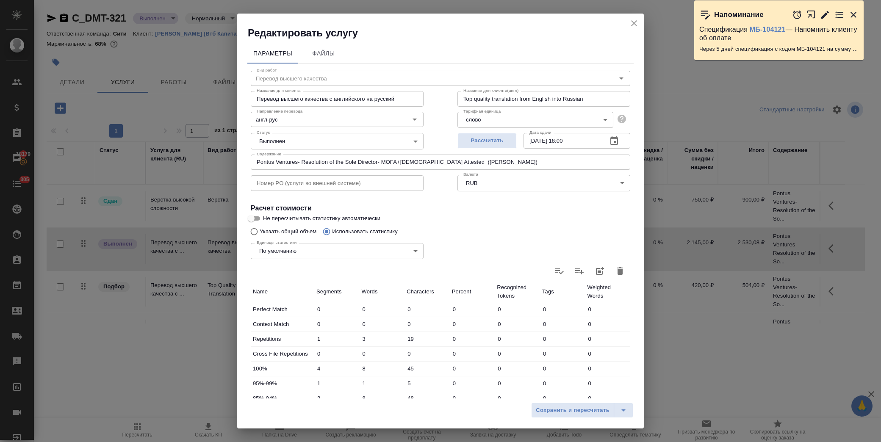
click at [634, 26] on icon "close" at bounding box center [634, 23] width 10 height 10
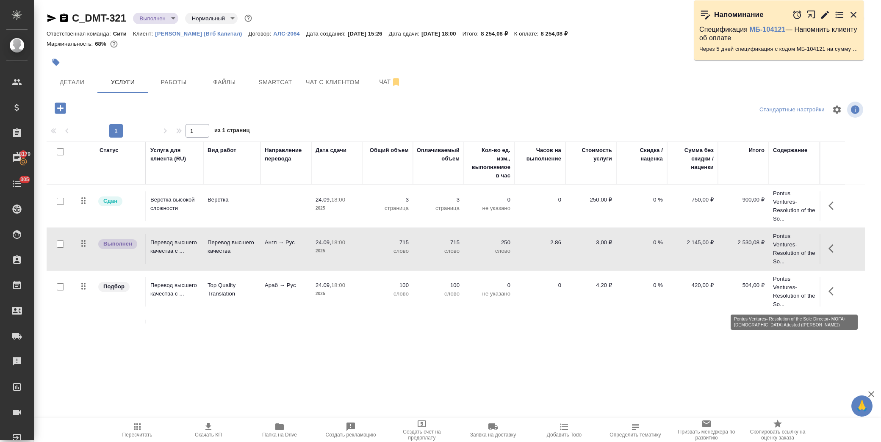
click at [788, 295] on p "Pontus Ventures- Resolution of the So..." at bounding box center [794, 292] width 42 height 34
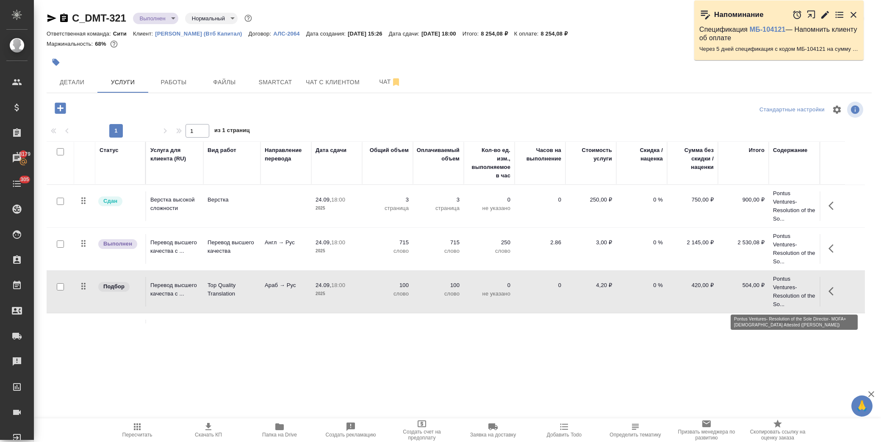
click at [788, 295] on p "Pontus Ventures- Resolution of the So..." at bounding box center [794, 292] width 42 height 34
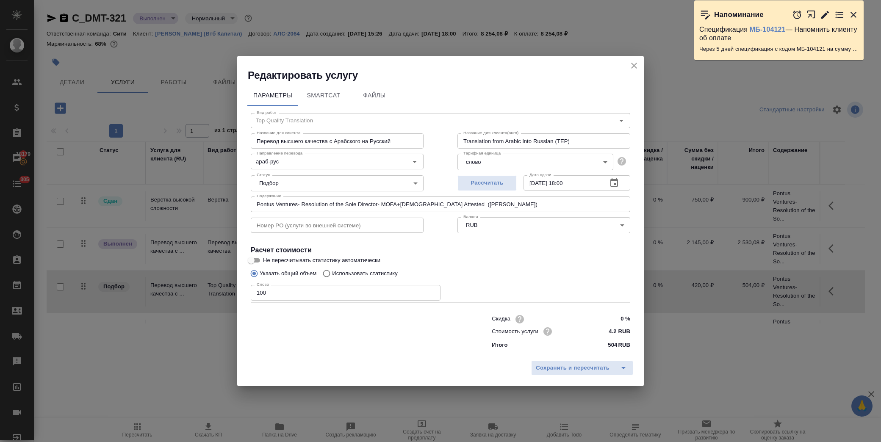
click at [638, 70] on icon "close" at bounding box center [634, 66] width 10 height 10
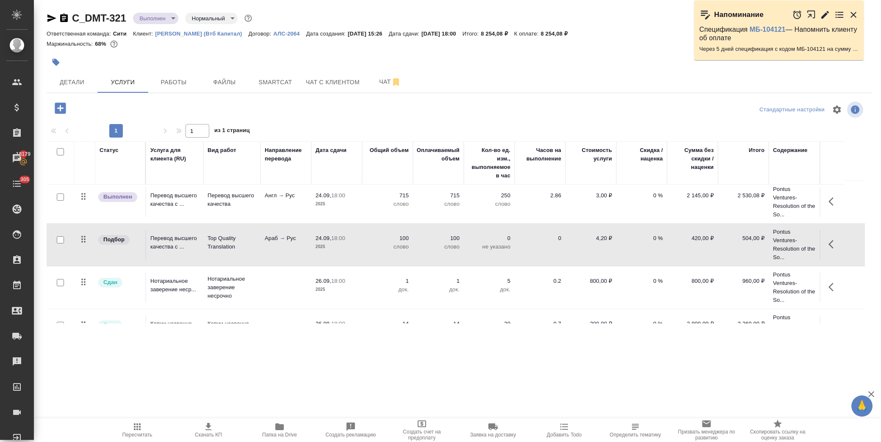
scroll to position [75, 0]
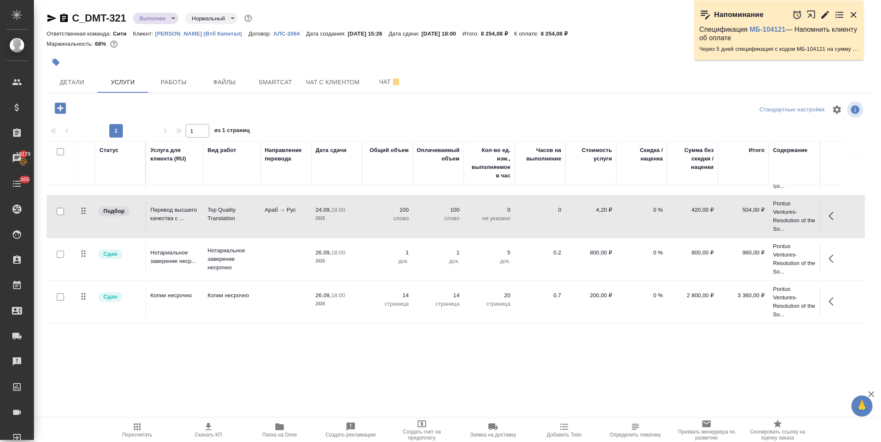
click at [752, 252] on p "960,00 ₽" at bounding box center [743, 253] width 42 height 8
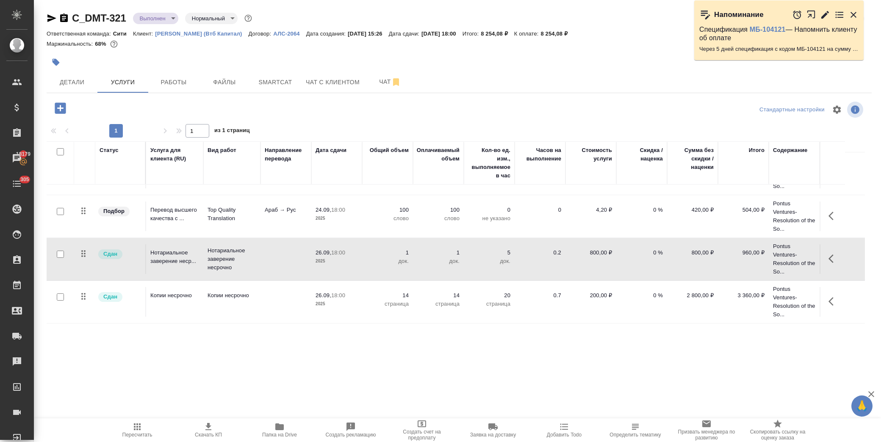
click at [752, 252] on p "960,00 ₽" at bounding box center [743, 253] width 42 height 8
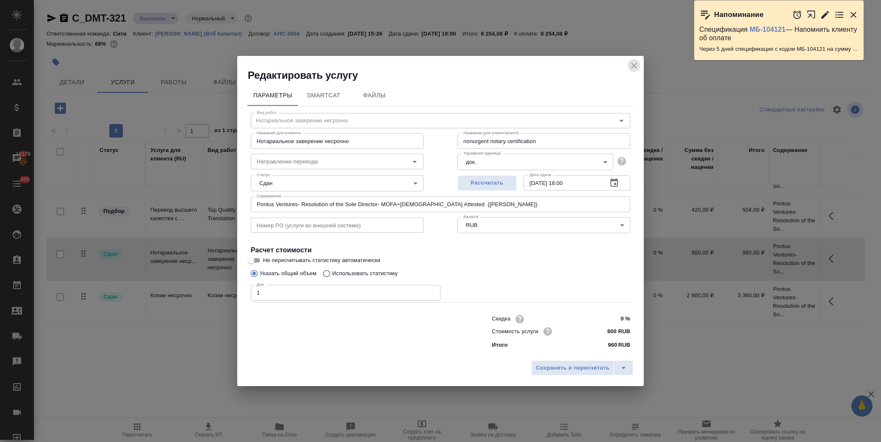
click at [639, 67] on icon "close" at bounding box center [634, 66] width 10 height 10
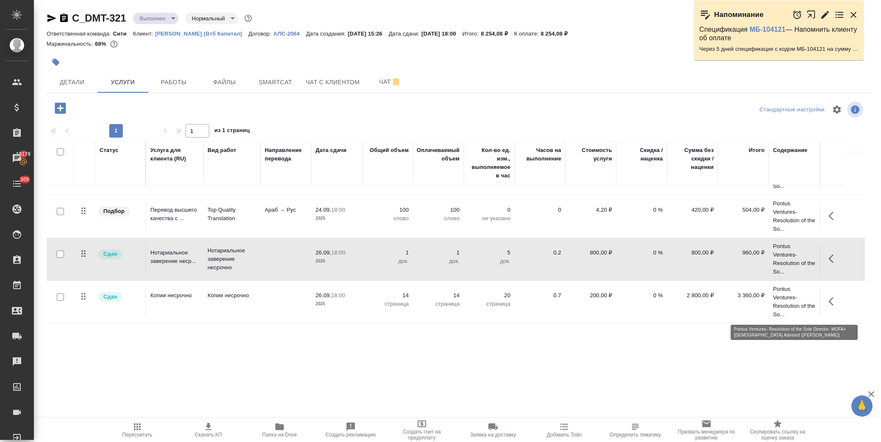
click at [797, 310] on p "Pontus Ventures- Resolution of the So..." at bounding box center [794, 302] width 42 height 34
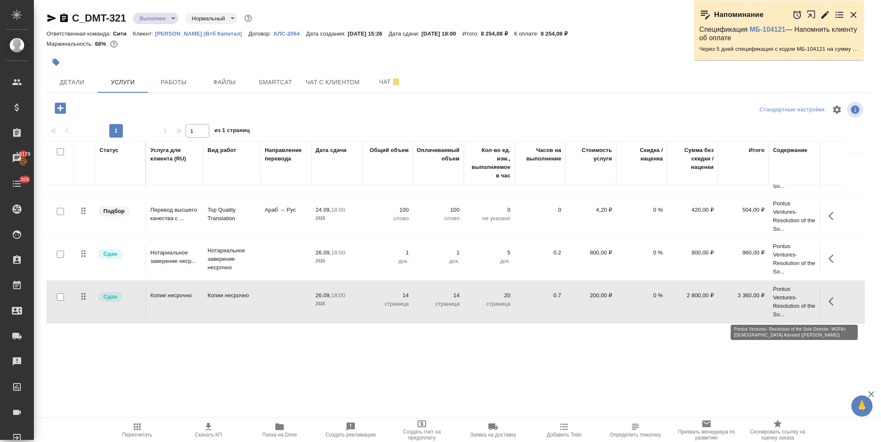
click at [797, 310] on p "Pontus Ventures- Resolution of the So..." at bounding box center [794, 302] width 42 height 34
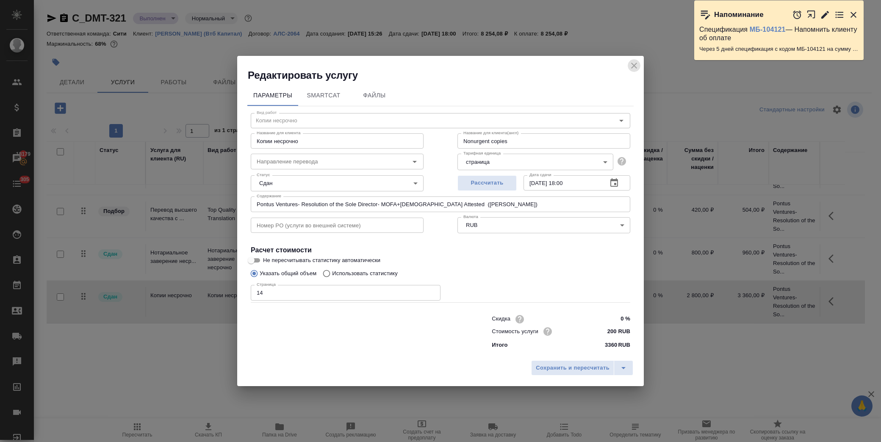
click at [636, 66] on icon "close" at bounding box center [634, 66] width 6 height 6
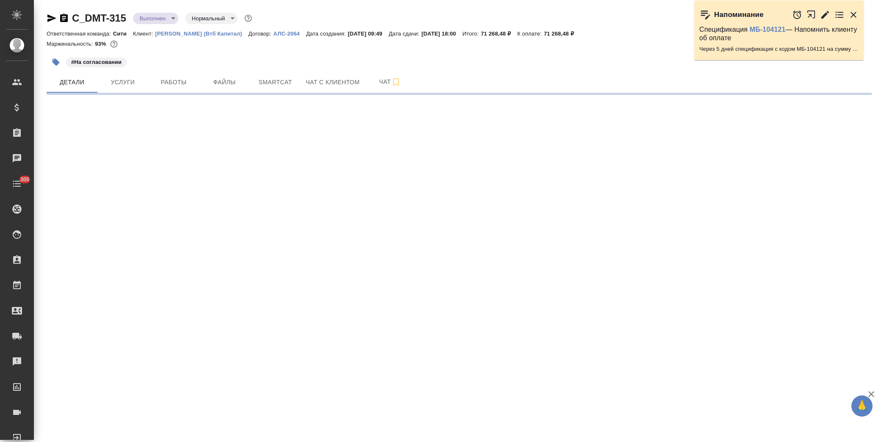
select select "RU"
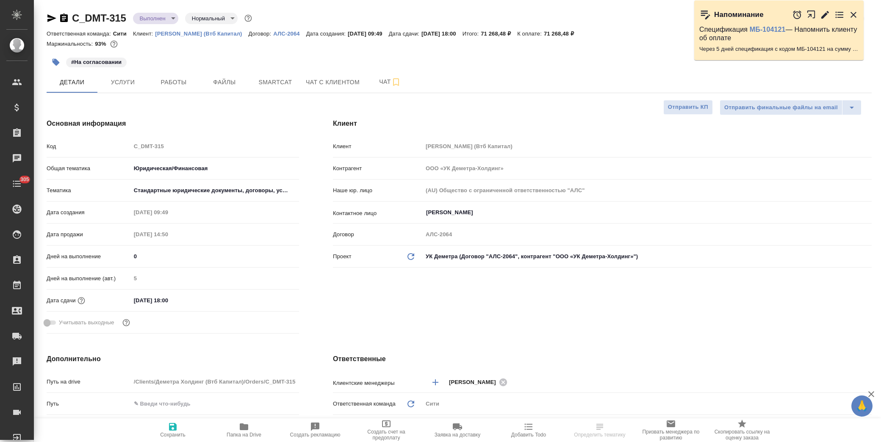
type textarea "x"
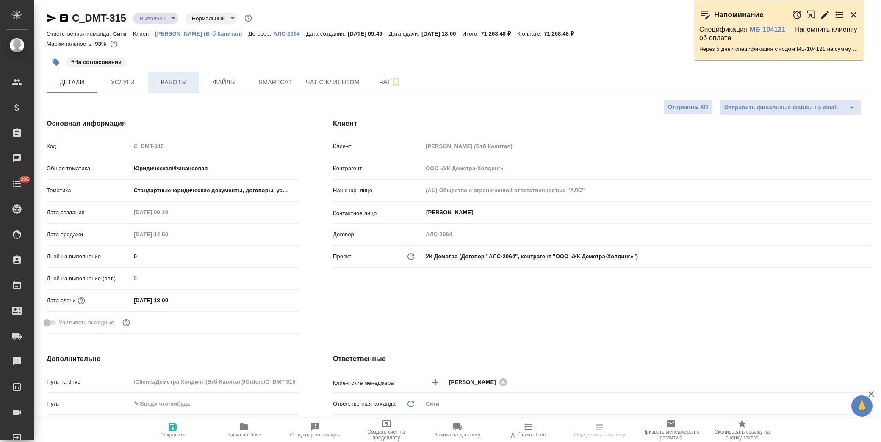
type textarea "x"
click at [177, 85] on span "Работы" at bounding box center [173, 82] width 41 height 11
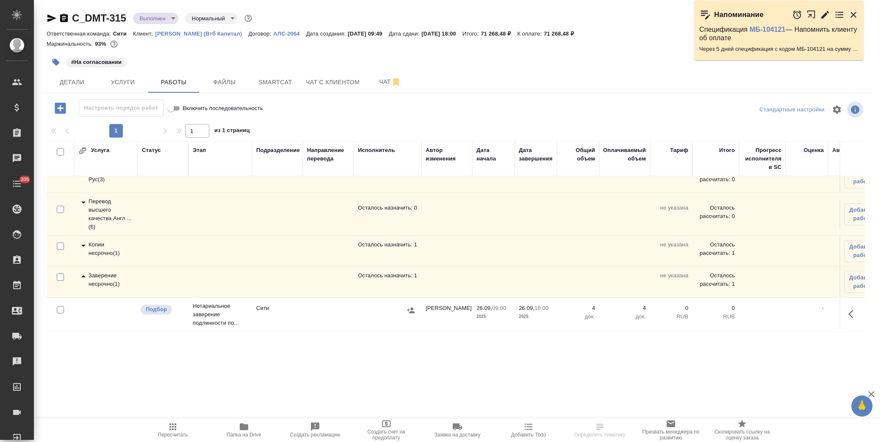
scroll to position [22, 0]
click at [848, 310] on icon "button" at bounding box center [853, 314] width 10 height 10
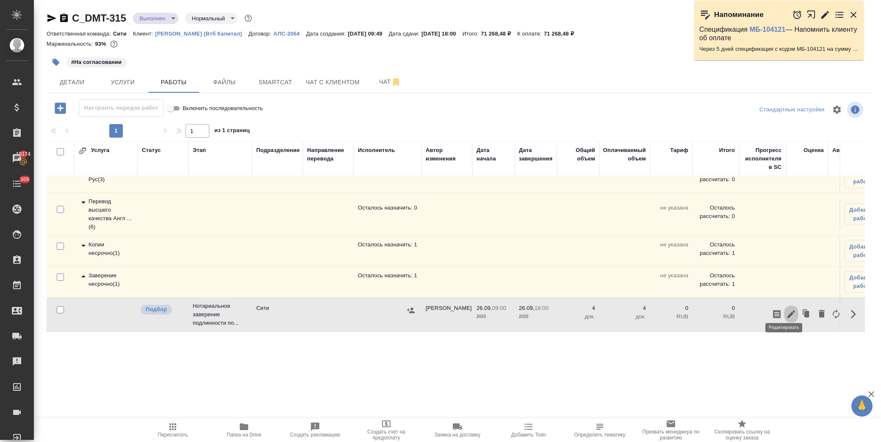
click at [786, 309] on icon "button" at bounding box center [791, 314] width 10 height 10
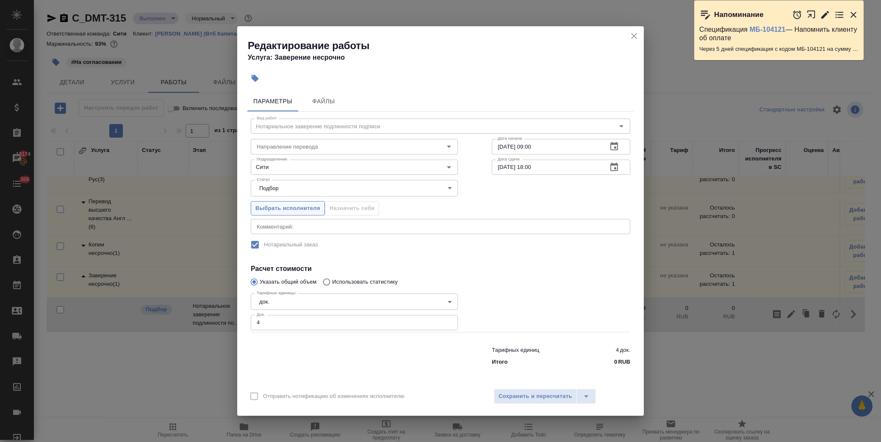
click at [290, 213] on button "Выбрать исполнителя" at bounding box center [288, 208] width 74 height 15
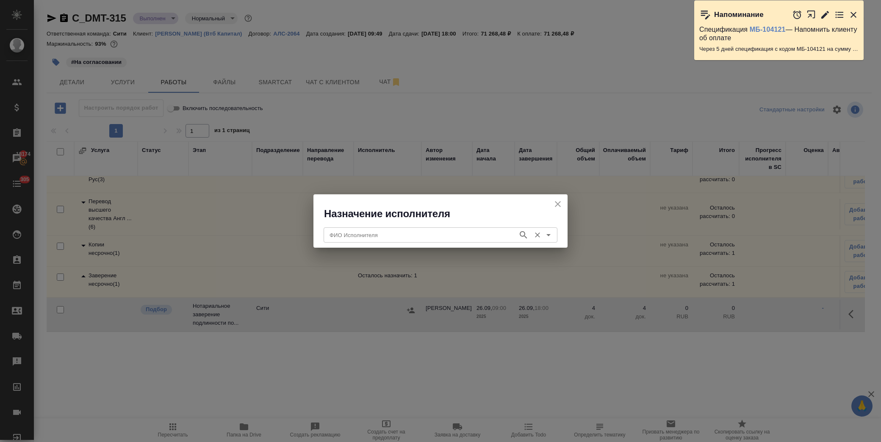
click at [420, 243] on div "ФИО Исполнителя" at bounding box center [440, 234] width 234 height 15
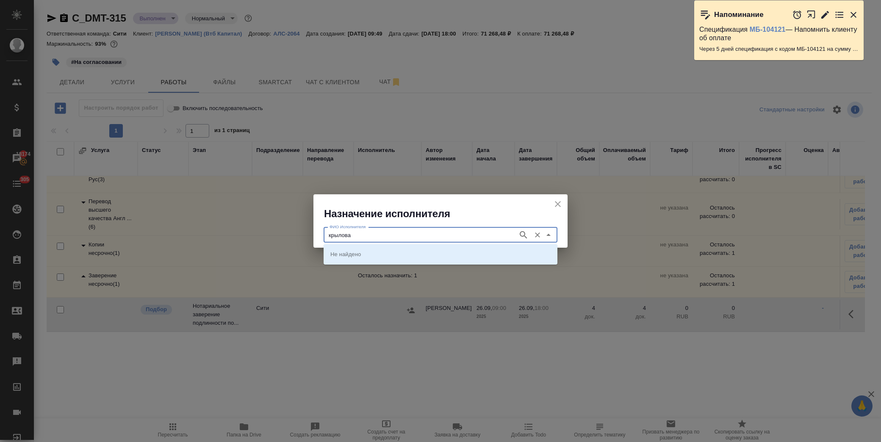
type input "крылова"
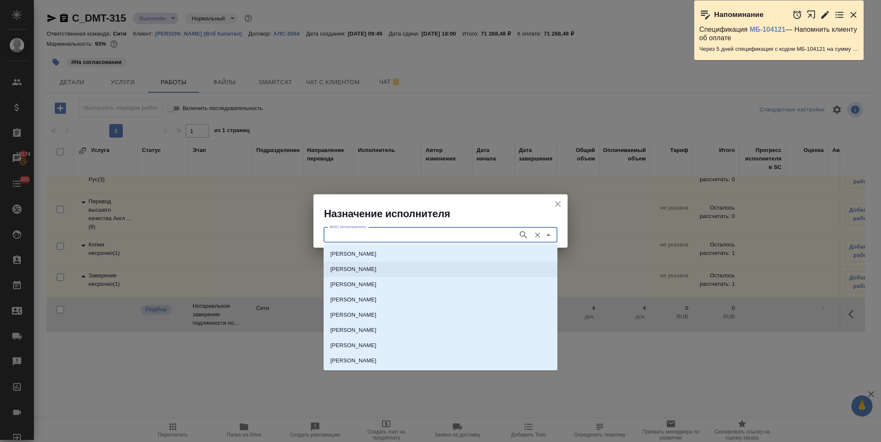
click at [362, 267] on p "НОТАРИУС Крылова Юлия Владимировна" at bounding box center [353, 269] width 46 height 8
type input "НОТАРИУС Крылова Юлия Владимировна"
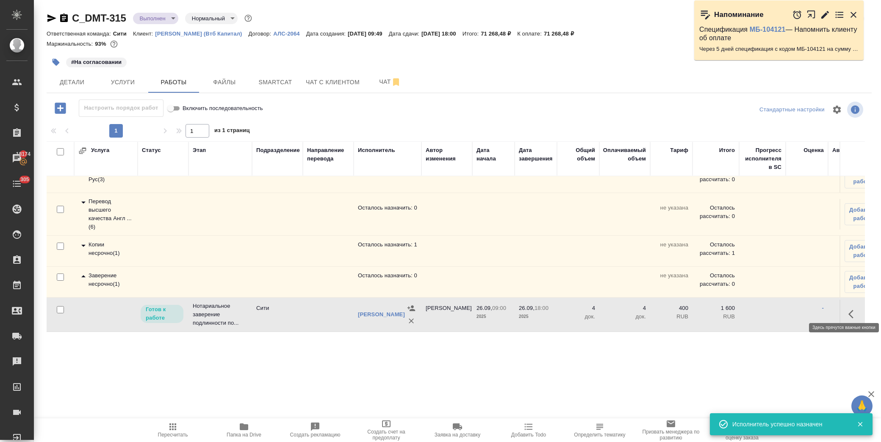
click at [843, 304] on button "button" at bounding box center [853, 314] width 20 height 20
click at [784, 304] on button "button" at bounding box center [791, 314] width 14 height 20
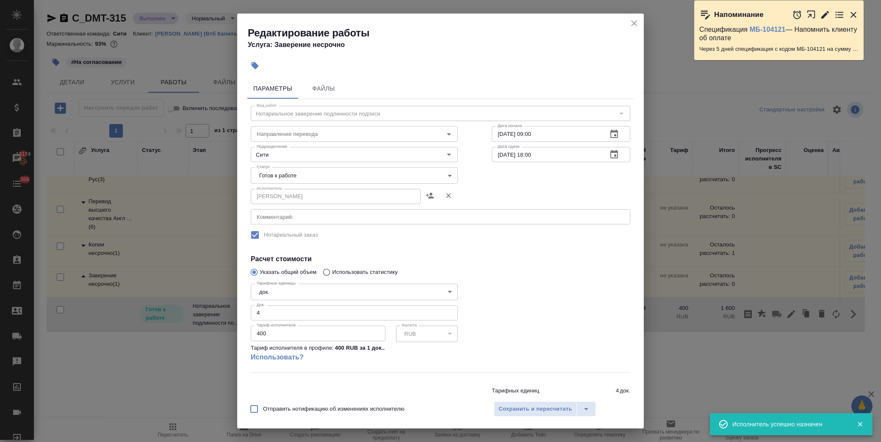
click at [314, 174] on body "🙏 .cls-1 fill:#fff; AWATERA Лофицкая Юлия Владимировна Клиенты Спецификации Зак…" at bounding box center [440, 221] width 881 height 442
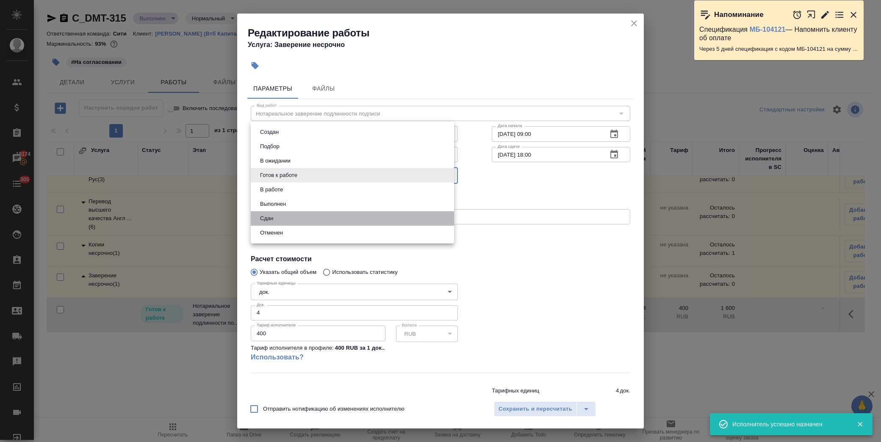
click at [289, 218] on li "Сдан" at bounding box center [352, 218] width 203 height 14
type input "closed"
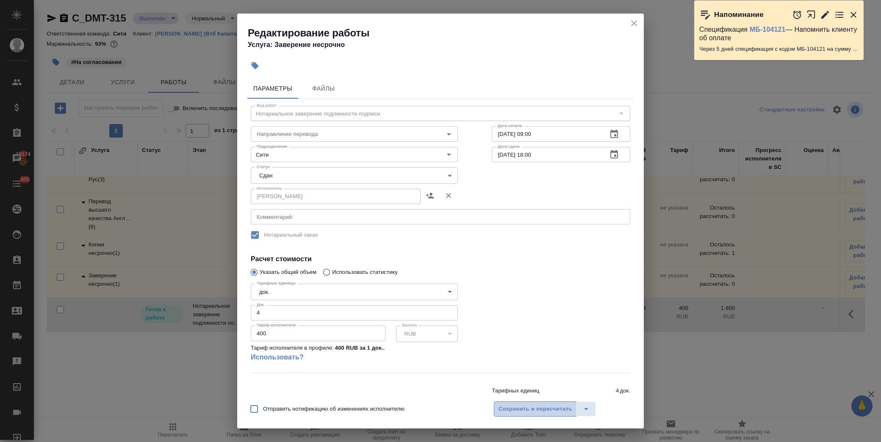
click at [528, 412] on span "Сохранить и пересчитать" at bounding box center [535, 409] width 74 height 10
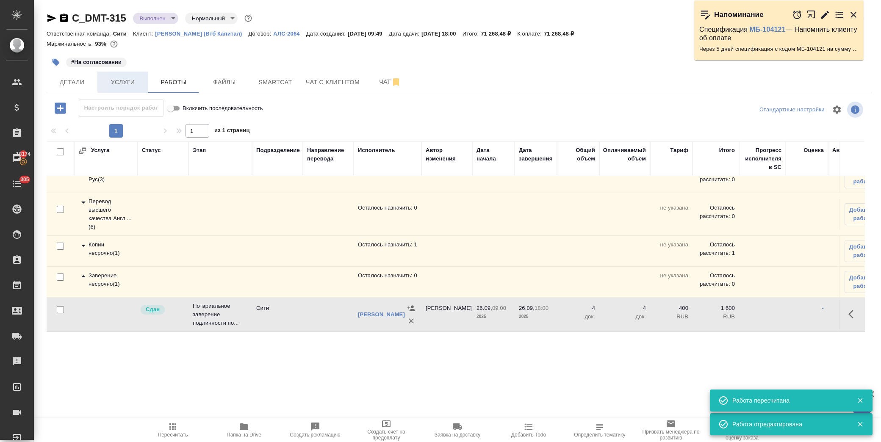
click at [124, 86] on span "Услуги" at bounding box center [122, 82] width 41 height 11
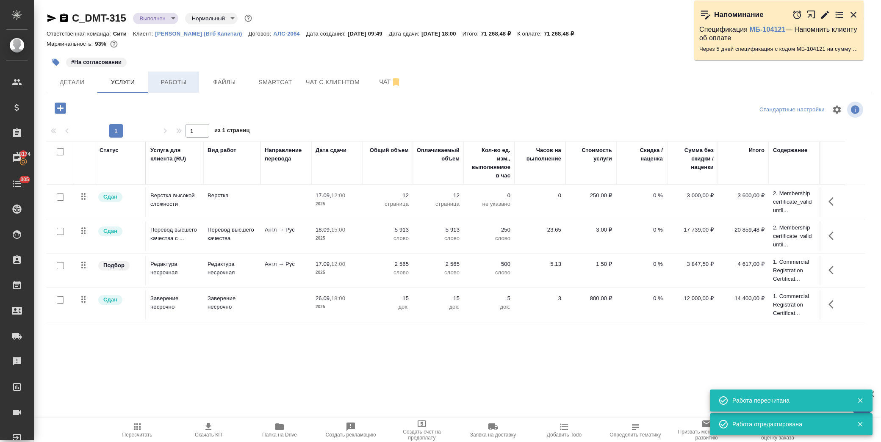
click at [179, 74] on button "Работы" at bounding box center [173, 82] width 51 height 21
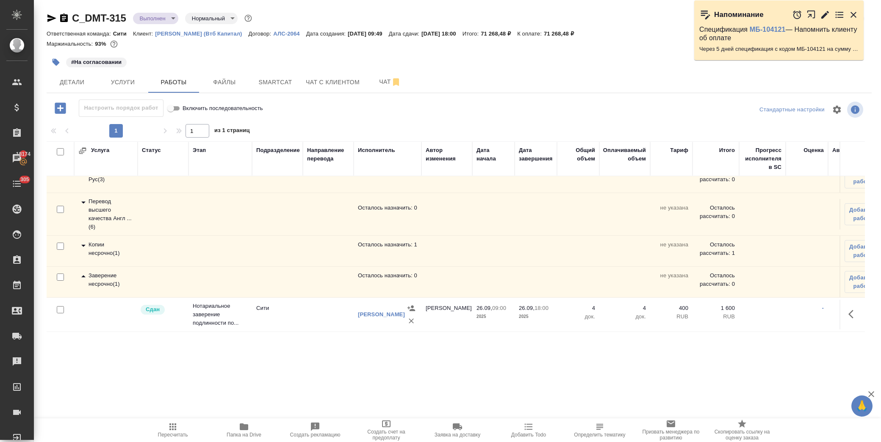
scroll to position [22, 0]
click at [849, 274] on span "Добавить работу" at bounding box center [863, 282] width 28 height 17
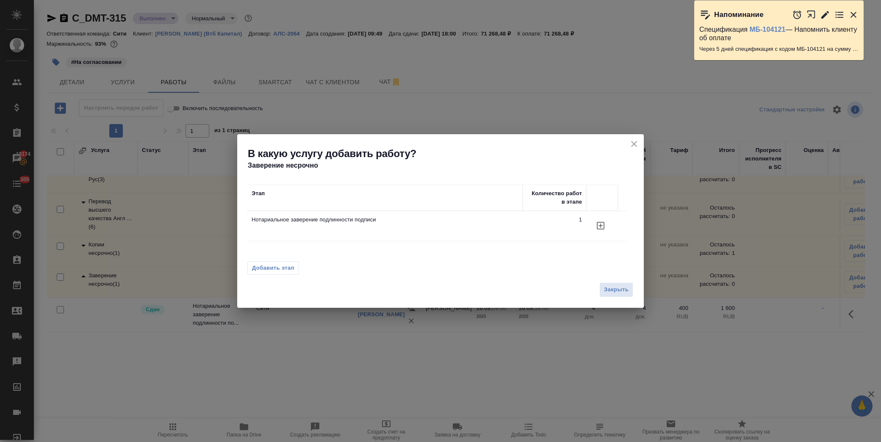
click at [597, 222] on icon "button" at bounding box center [601, 226] width 8 height 8
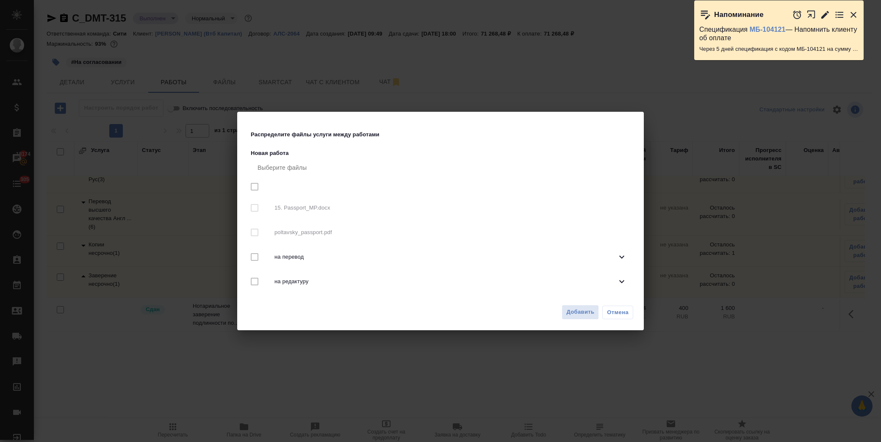
checkbox input "true"
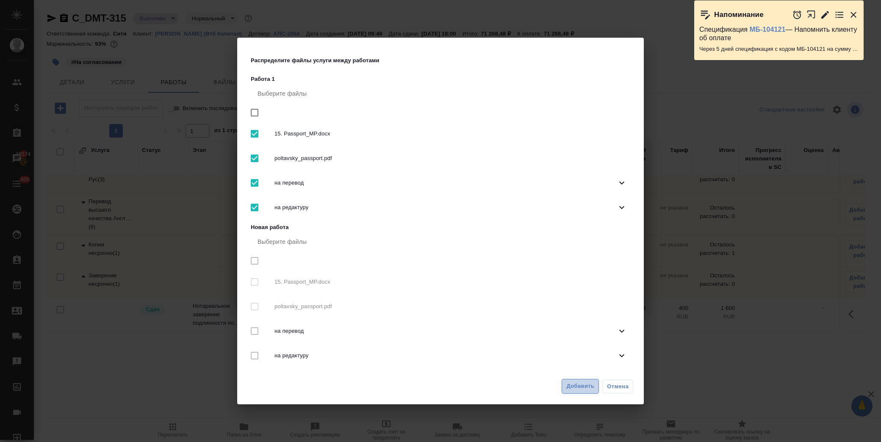
click at [577, 387] on span "Добавить" at bounding box center [580, 386] width 28 height 10
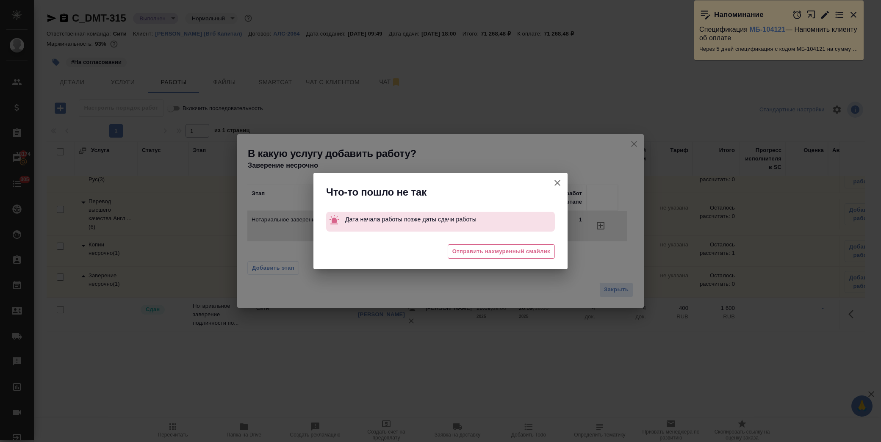
click at [555, 180] on icon "button" at bounding box center [557, 183] width 10 height 10
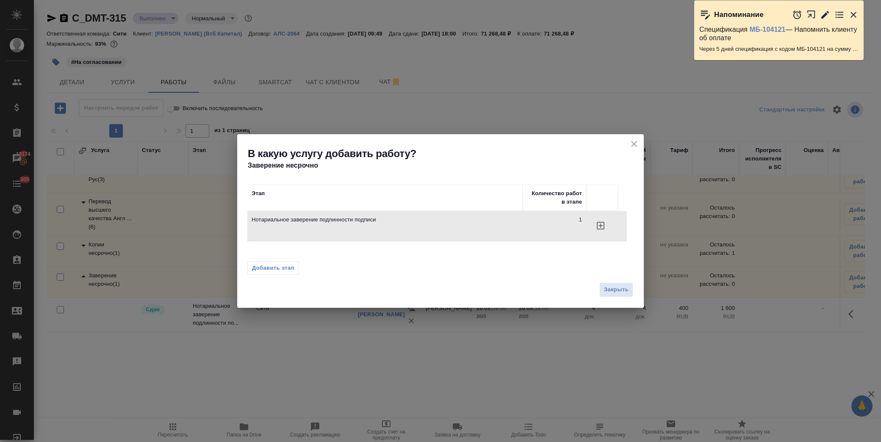
click at [631, 141] on icon "close" at bounding box center [634, 144] width 6 height 6
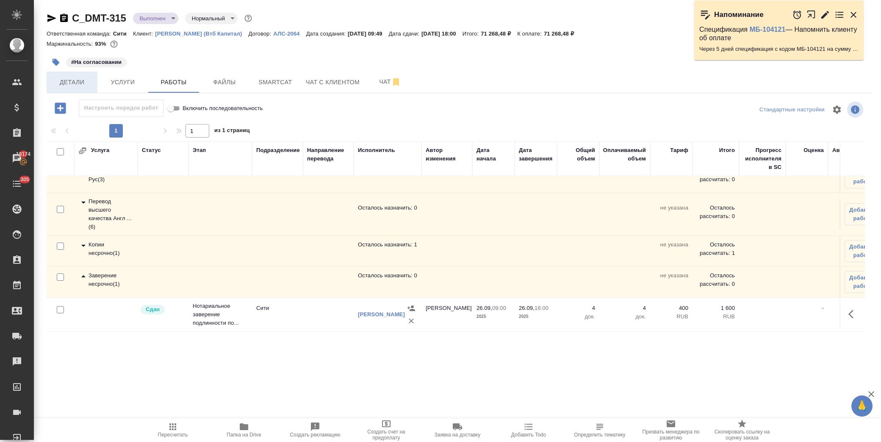
click at [78, 82] on span "Детали" at bounding box center [72, 82] width 41 height 11
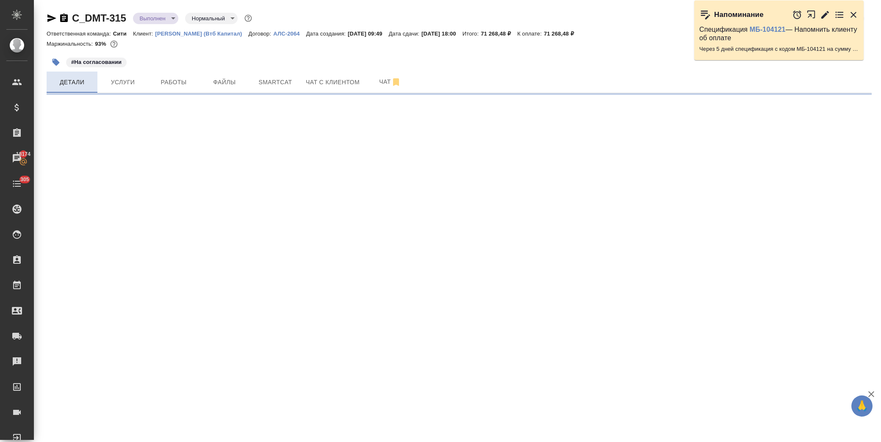
select select "RU"
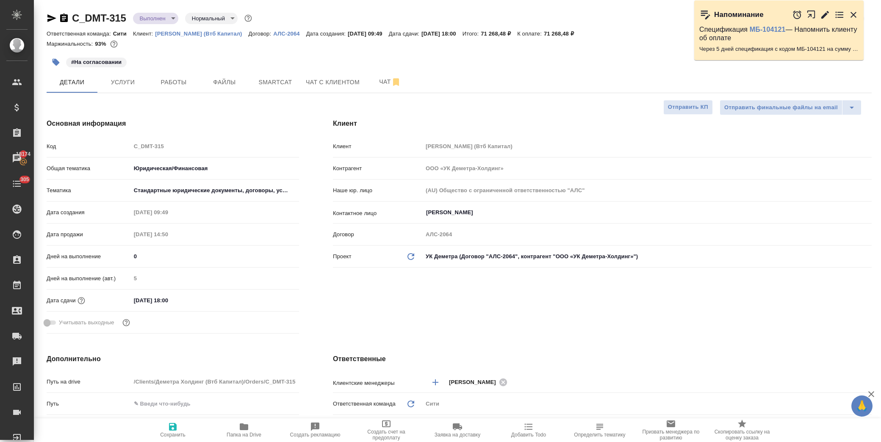
drag, startPoint x: 178, startPoint y: 301, endPoint x: 193, endPoint y: 300, distance: 15.3
click at [178, 300] on input "26.09.2025 18:00" at bounding box center [168, 300] width 74 height 12
click at [276, 302] on icon "button" at bounding box center [274, 300] width 10 height 10
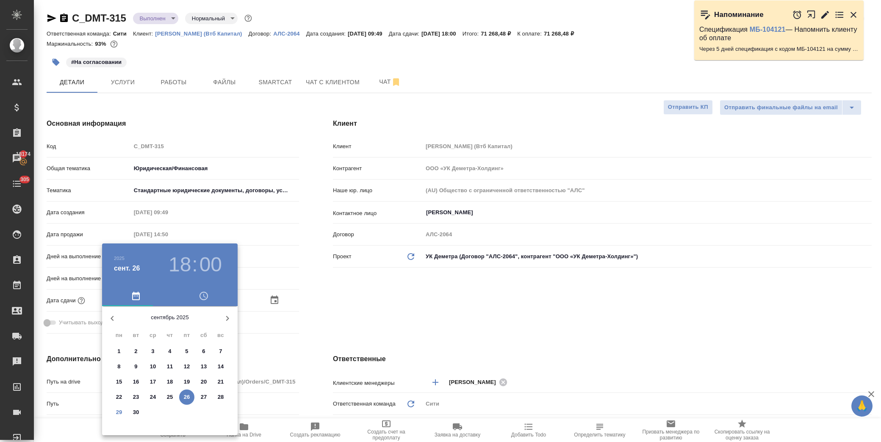
click at [118, 412] on p "29" at bounding box center [119, 412] width 6 height 8
type input "29.09.2025 18:00"
type textarea "x"
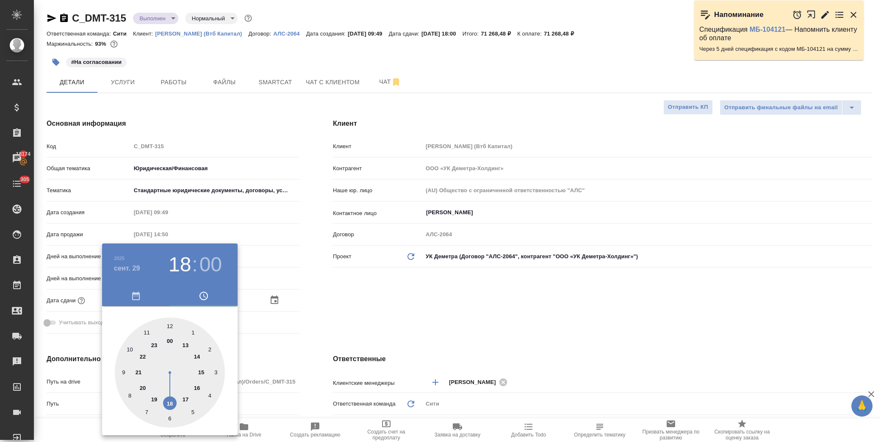
click at [169, 325] on div at bounding box center [170, 373] width 110 height 110
type input "29.09.2025 12:00"
type textarea "x"
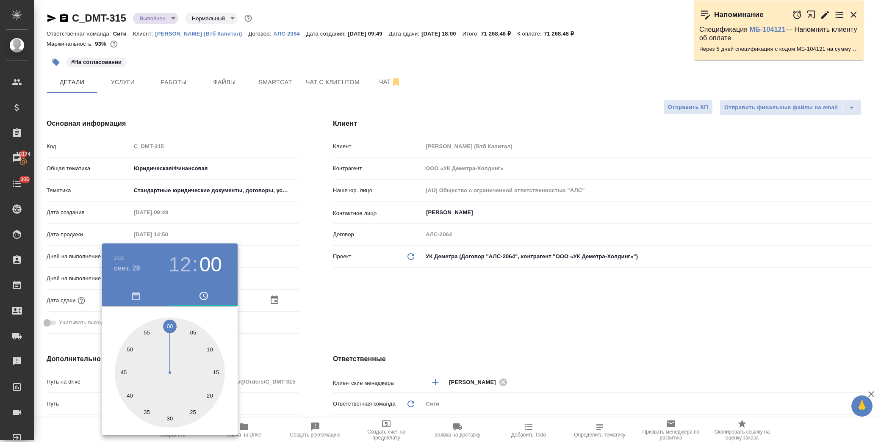
click at [370, 304] on div at bounding box center [440, 221] width 881 height 442
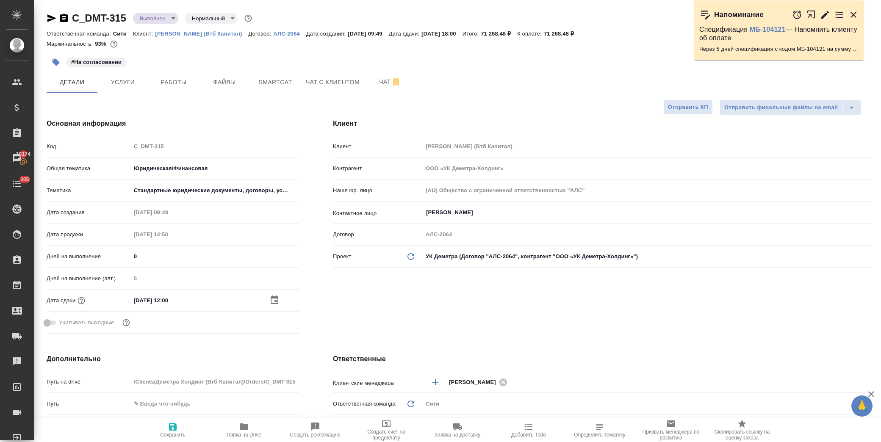
click at [177, 430] on icon "button" at bounding box center [173, 427] width 10 height 10
type textarea "x"
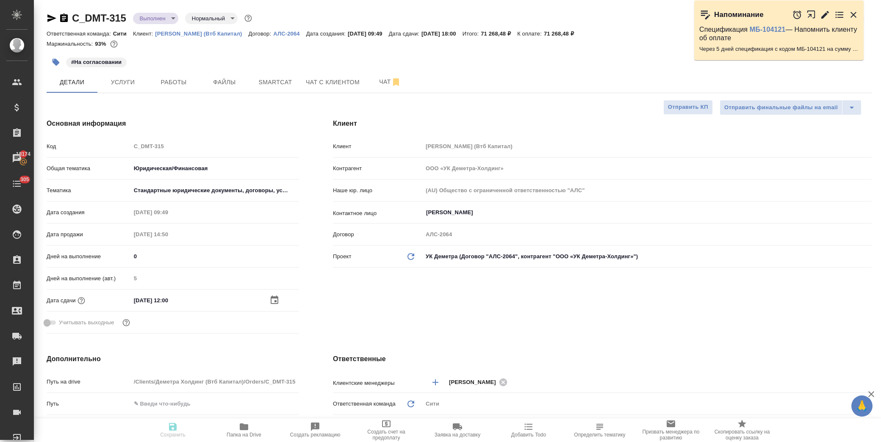
type textarea "x"
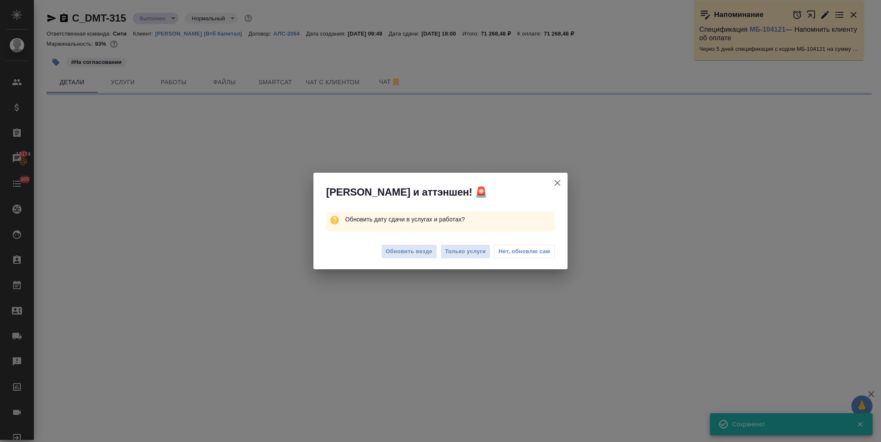
select select "RU"
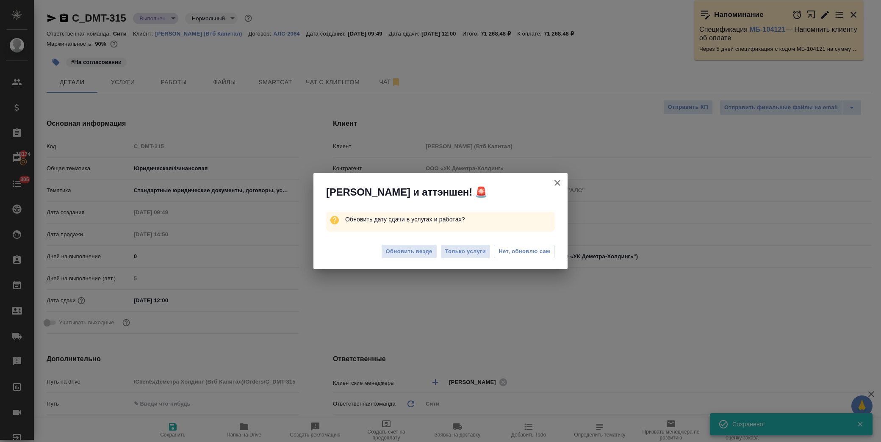
type textarea "x"
click at [473, 252] on span "Только услуги" at bounding box center [465, 252] width 41 height 10
type textarea "x"
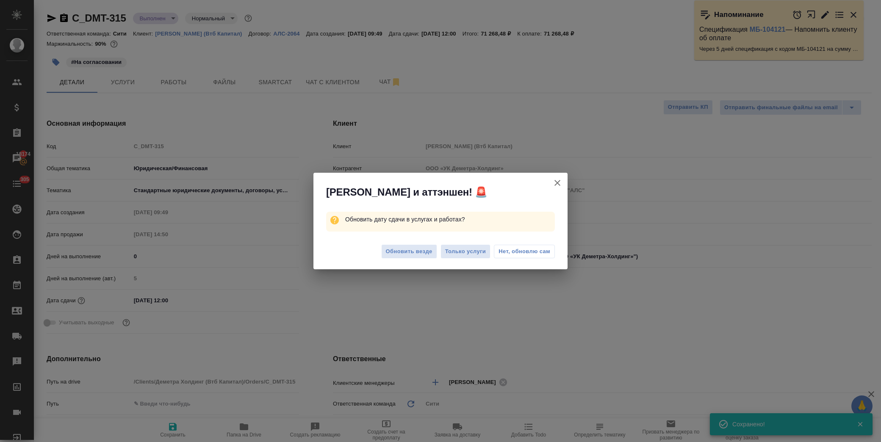
type textarea "x"
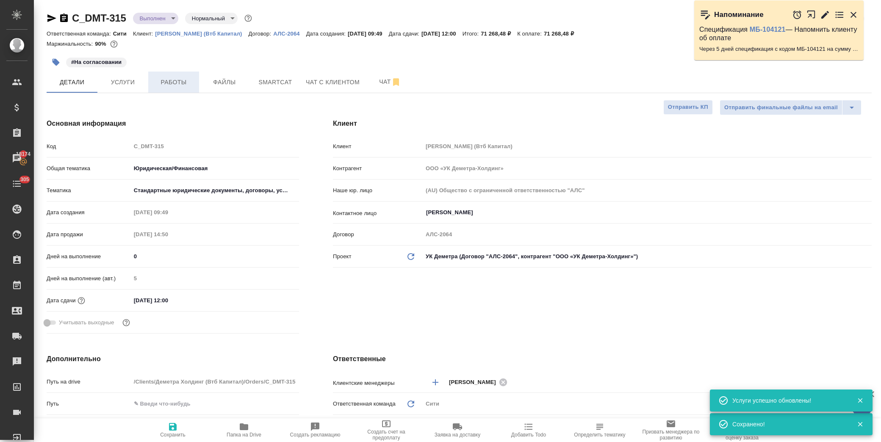
click at [171, 83] on span "Работы" at bounding box center [173, 82] width 41 height 11
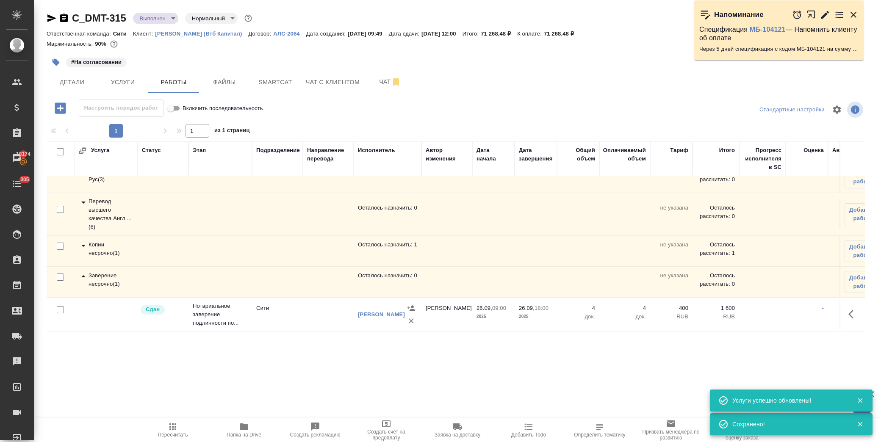
scroll to position [22, 0]
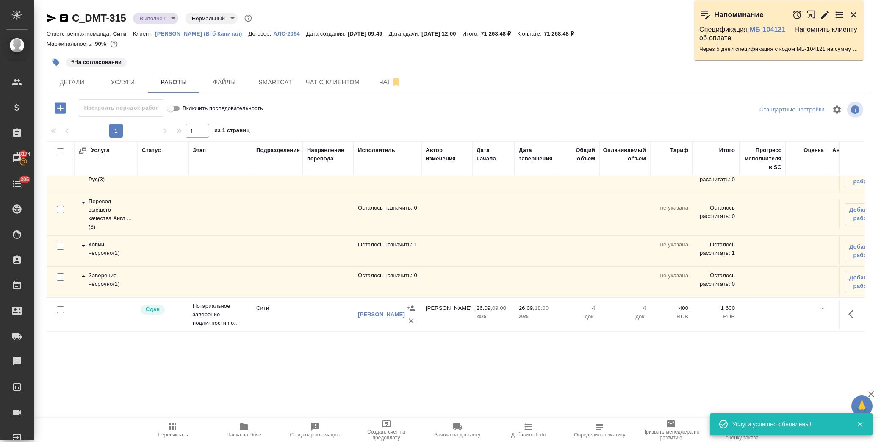
click at [851, 278] on span "Добавить работу" at bounding box center [863, 282] width 28 height 17
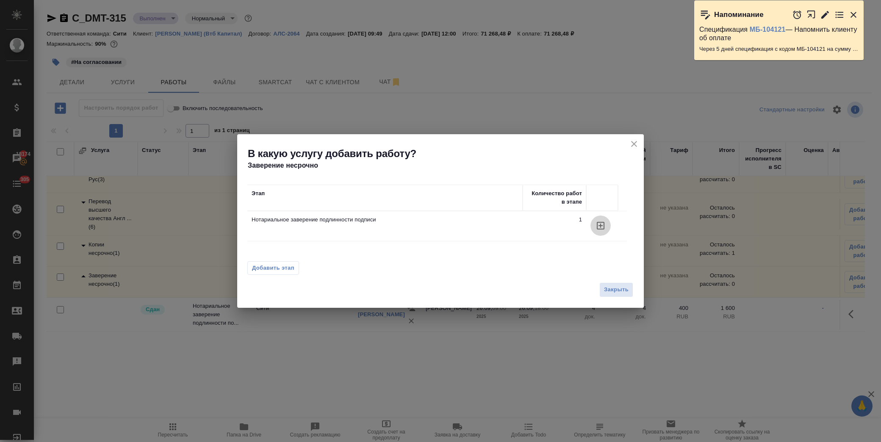
click at [603, 232] on button "button" at bounding box center [600, 226] width 20 height 20
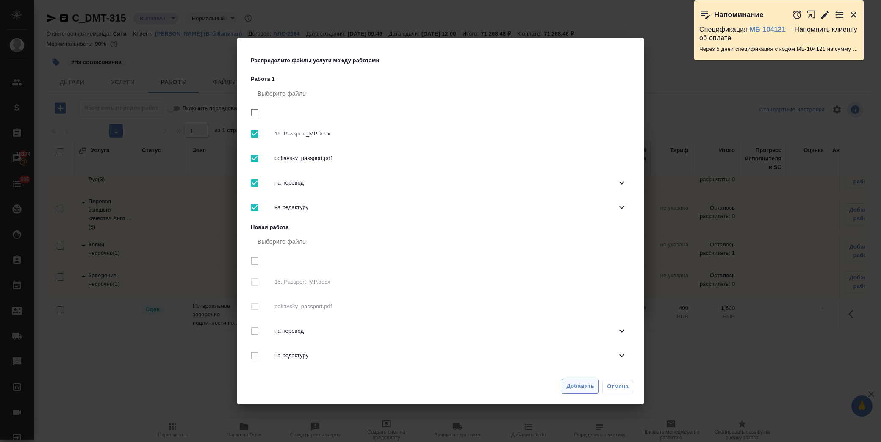
click at [578, 383] on span "Добавить" at bounding box center [580, 386] width 28 height 10
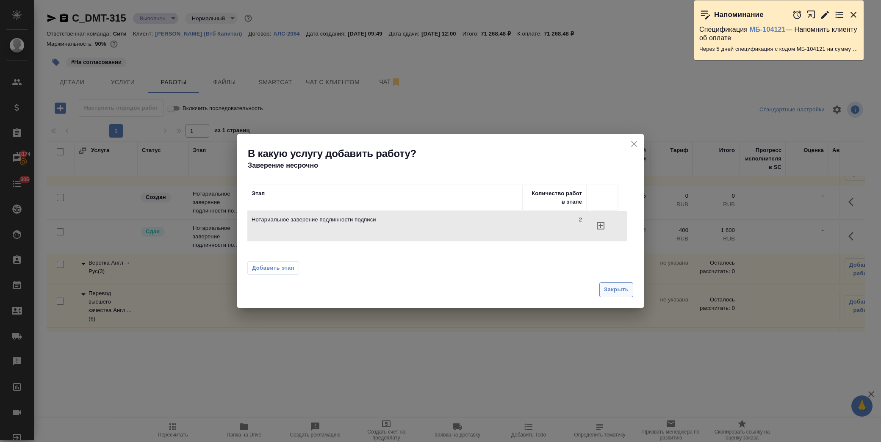
click at [614, 286] on span "Закрыть" at bounding box center [616, 290] width 25 height 10
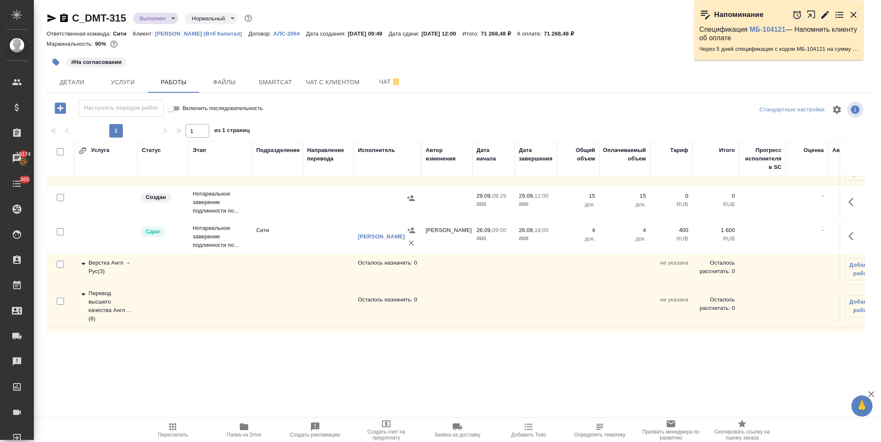
click at [848, 197] on icon "button" at bounding box center [853, 202] width 10 height 10
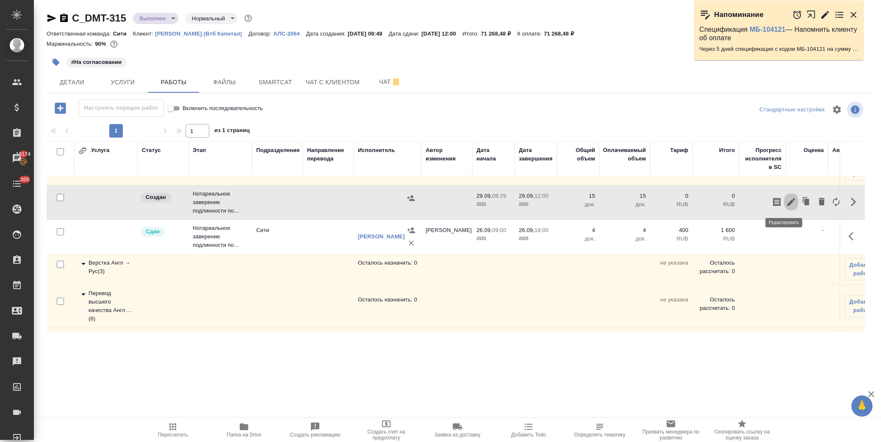
click at [786, 199] on icon "button" at bounding box center [791, 202] width 10 height 10
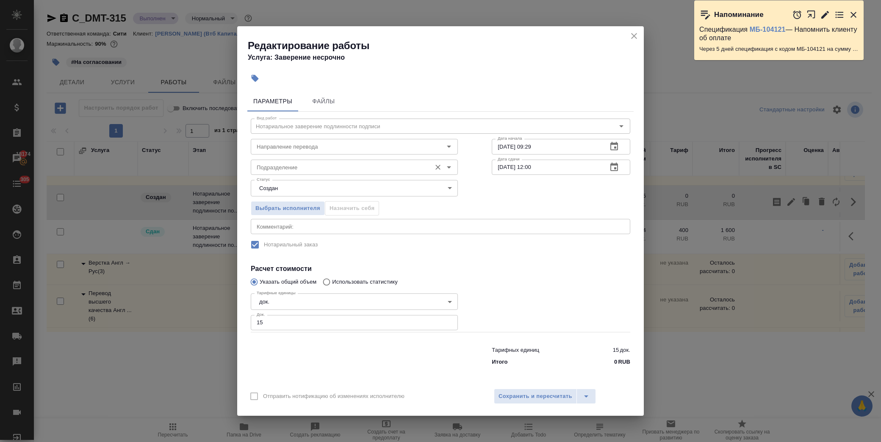
click at [319, 163] on input "Подразделение" at bounding box center [340, 167] width 174 height 10
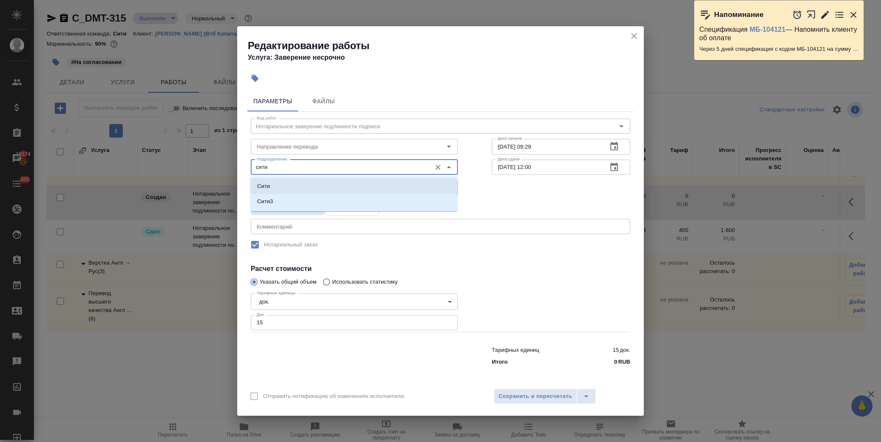
click at [301, 184] on li "Сити" at bounding box center [353, 186] width 207 height 15
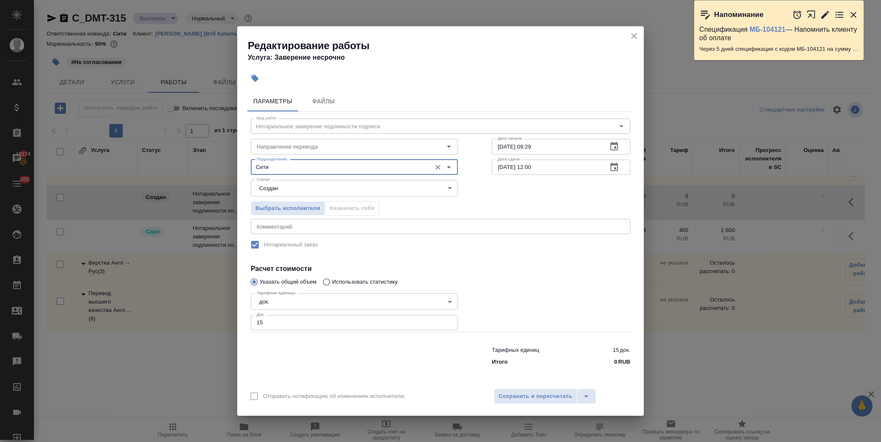
type input "Сити"
drag, startPoint x: 279, startPoint y: 323, endPoint x: 212, endPoint y: 315, distance: 67.4
click at [215, 320] on div "Редактирование работы Услуга: Заверение несрочно Параметры Файлы Вид работ Нота…" at bounding box center [440, 221] width 881 height 442
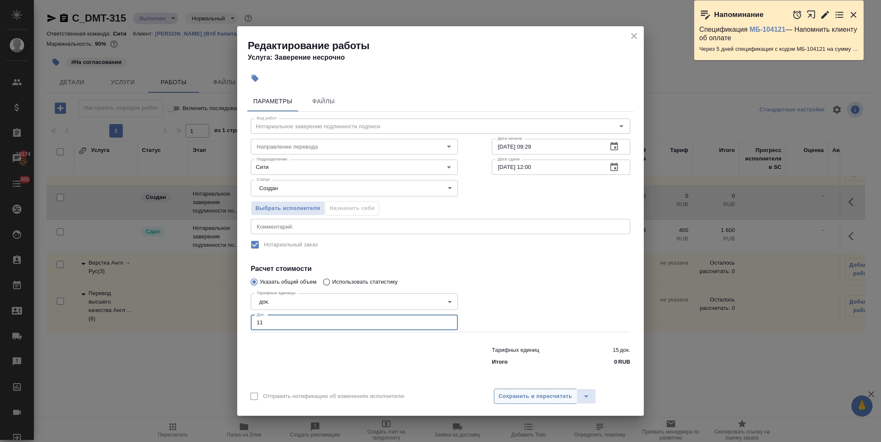
type input "11"
click at [528, 392] on span "Сохранить и пересчитать" at bounding box center [535, 397] width 74 height 10
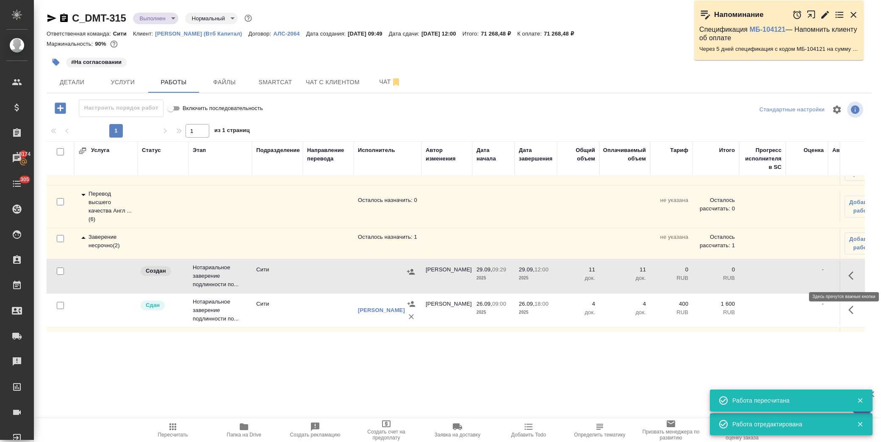
click at [848, 278] on icon "button" at bounding box center [850, 275] width 5 height 8
click at [788, 279] on icon "button" at bounding box center [791, 276] width 10 height 10
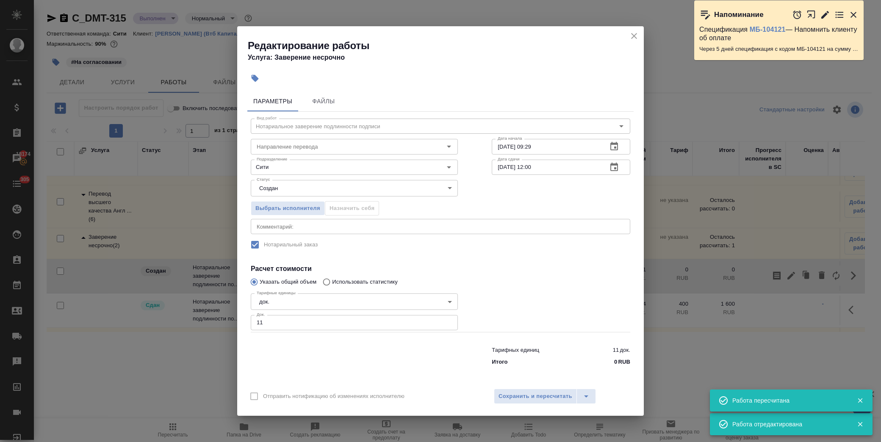
click at [298, 184] on body "🙏 .cls-1 fill:#fff; AWATERA Лофицкая Юлия Владимировна Клиенты Спецификации Зак…" at bounding box center [440, 221] width 881 height 442
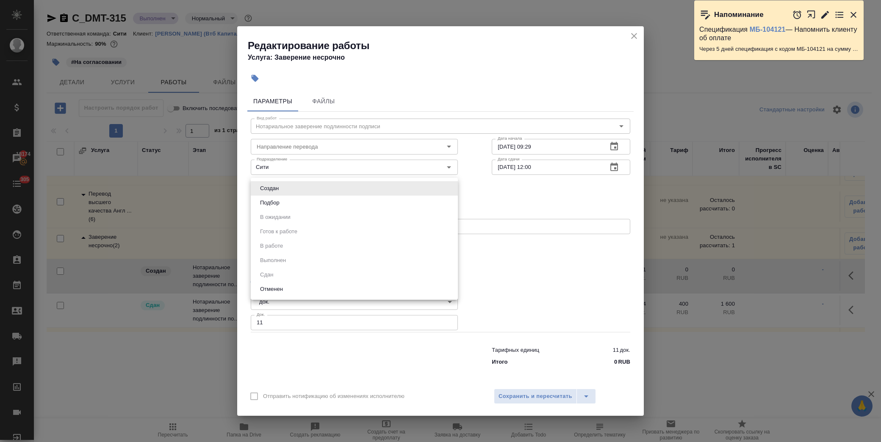
drag, startPoint x: 536, startPoint y: 193, endPoint x: 531, endPoint y: 193, distance: 5.5
click at [535, 193] on div at bounding box center [440, 221] width 881 height 442
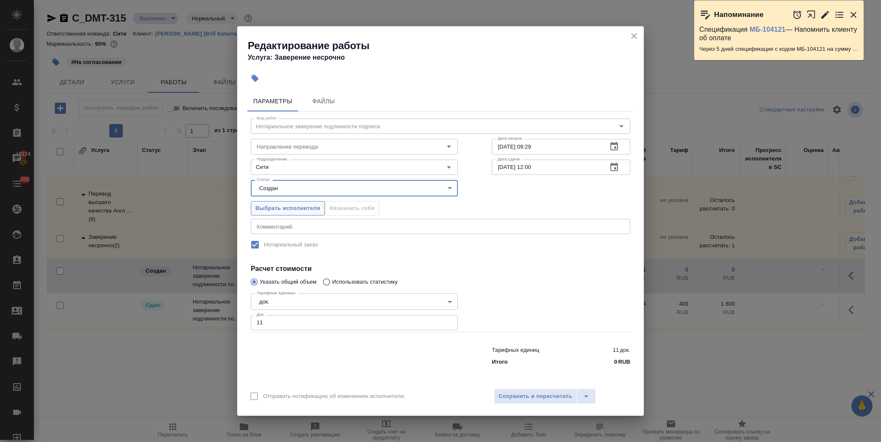
click at [286, 208] on span "Выбрать исполнителя" at bounding box center [287, 209] width 65 height 10
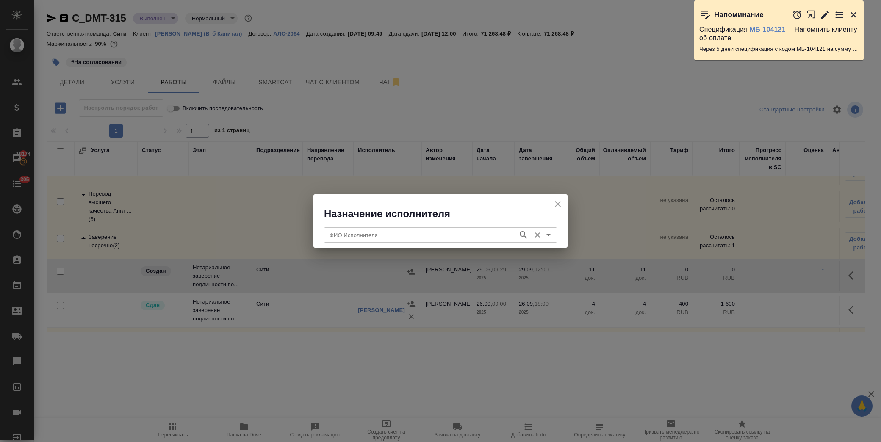
click at [384, 232] on input "ФИО Исполнителя" at bounding box center [420, 235] width 188 height 10
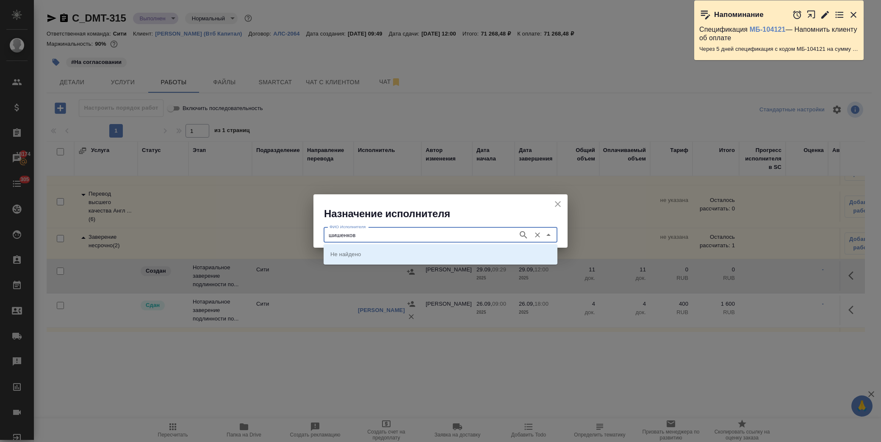
type input "шишенков"
click at [376, 254] on p "[PERSON_NAME]" at bounding box center [353, 254] width 46 height 8
type input "[PERSON_NAME]"
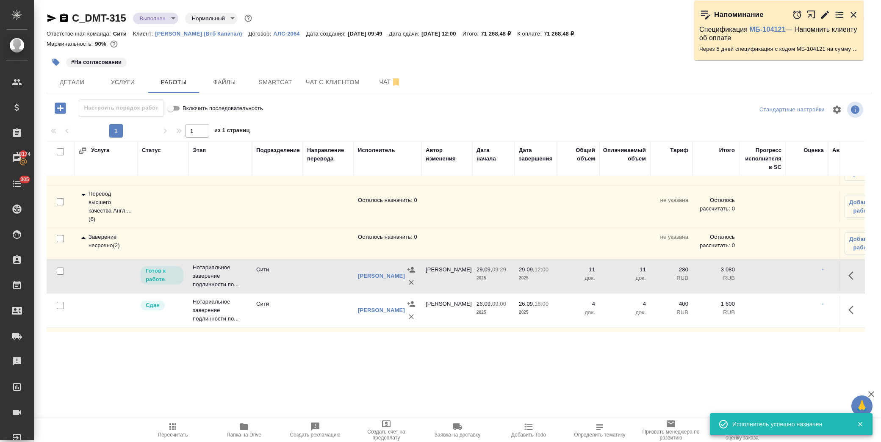
drag, startPoint x: 832, startPoint y: 274, endPoint x: 839, endPoint y: 275, distance: 6.9
click at [839, 274] on td at bounding box center [851, 276] width 25 height 30
click at [848, 281] on icon "button" at bounding box center [853, 276] width 10 height 10
click at [786, 281] on icon "button" at bounding box center [791, 276] width 10 height 10
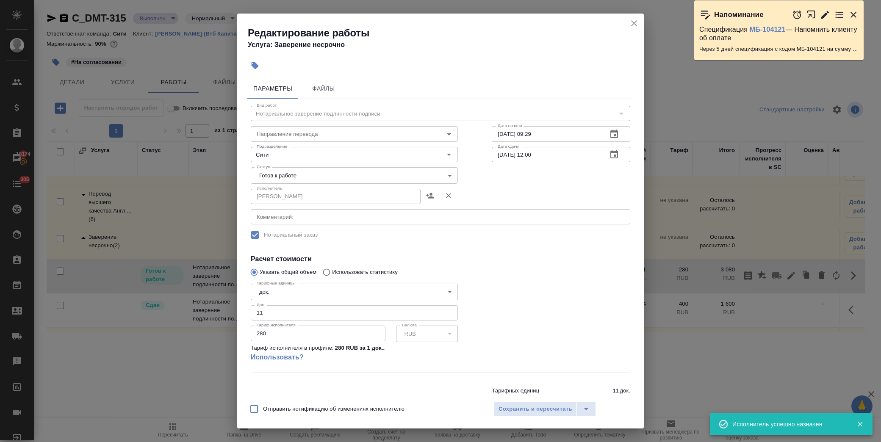
click at [320, 168] on body "🙏 .cls-1 fill:#fff; AWATERA Лофицкая Юлия Владимировна Клиенты Спецификации Зак…" at bounding box center [440, 221] width 881 height 442
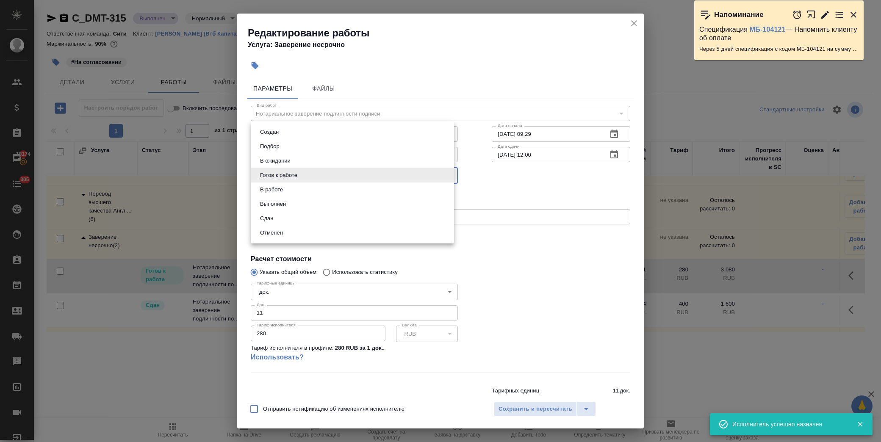
click at [303, 218] on li "Сдан" at bounding box center [352, 218] width 203 height 14
type input "closed"
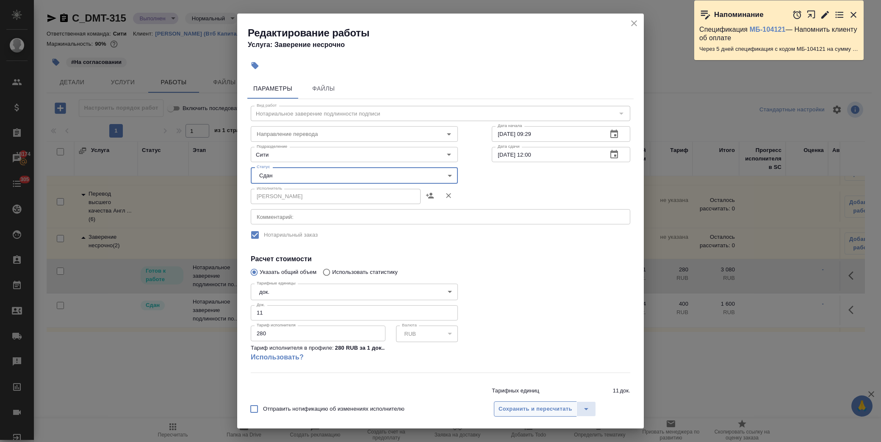
click at [517, 407] on span "Сохранить и пересчитать" at bounding box center [535, 409] width 74 height 10
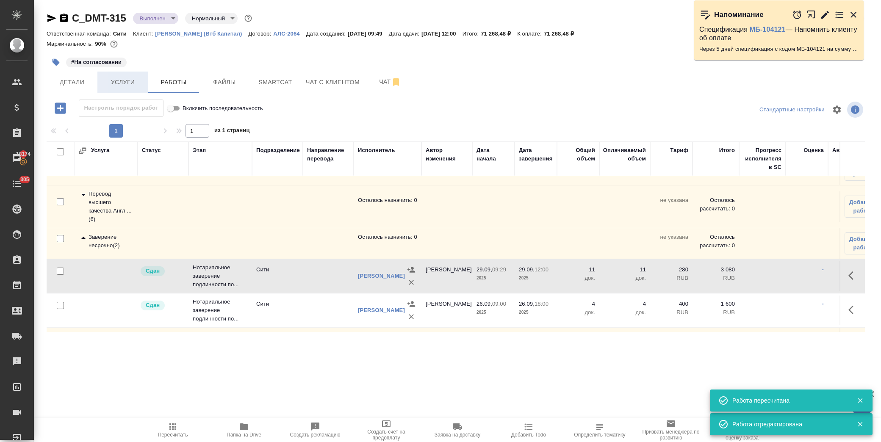
click at [113, 72] on button "Услуги" at bounding box center [122, 82] width 51 height 21
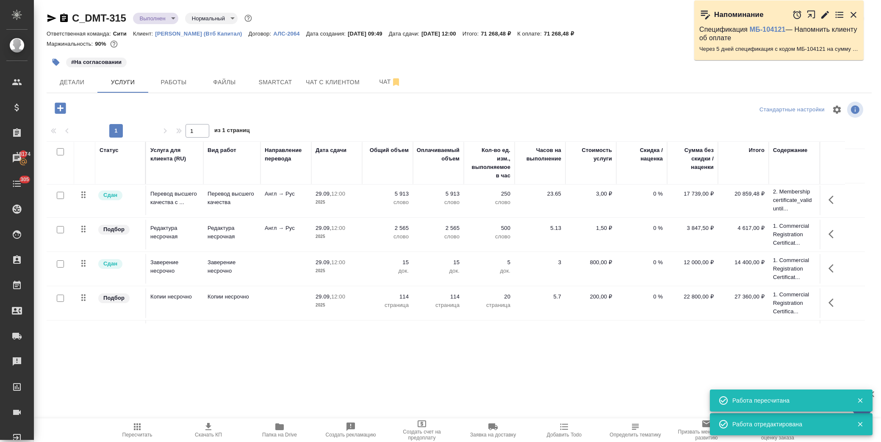
scroll to position [64, 0]
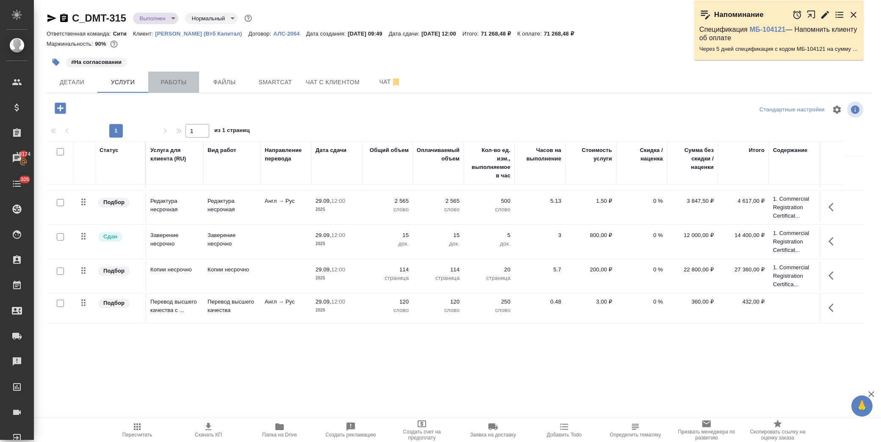
click at [180, 83] on span "Работы" at bounding box center [173, 82] width 41 height 11
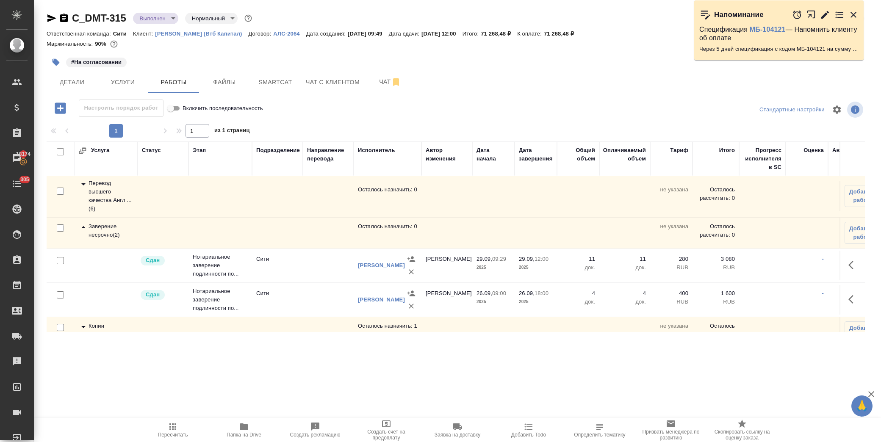
scroll to position [65, 0]
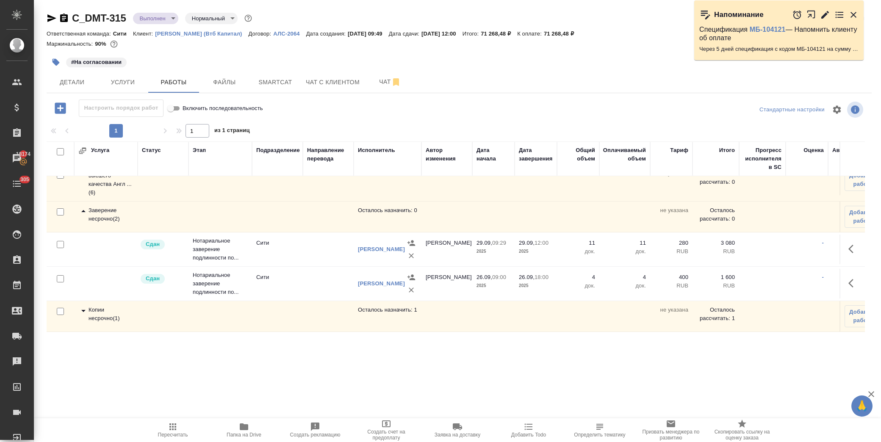
click at [84, 310] on div "Копии несрочно ( 1 )" at bounding box center [105, 314] width 55 height 17
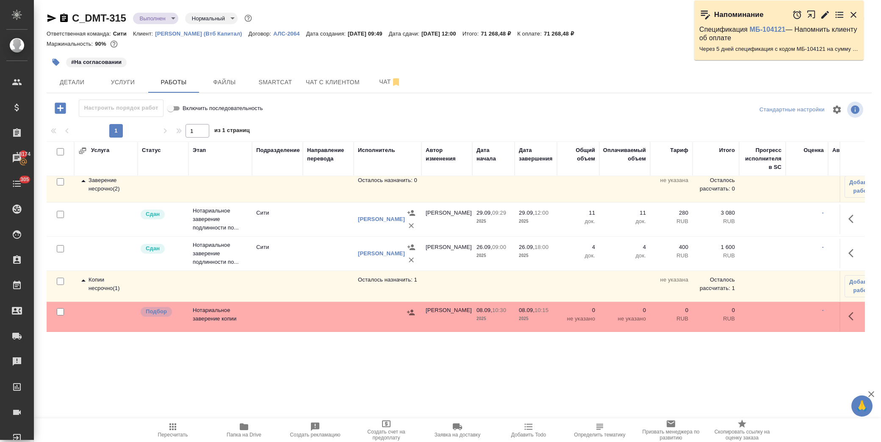
scroll to position [95, 0]
click at [848, 311] on icon "button" at bounding box center [853, 316] width 10 height 10
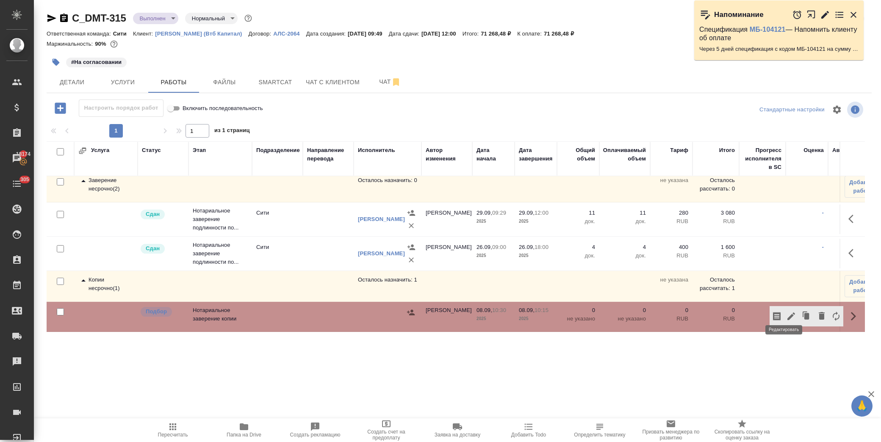
click at [787, 312] on icon "button" at bounding box center [791, 316] width 8 height 8
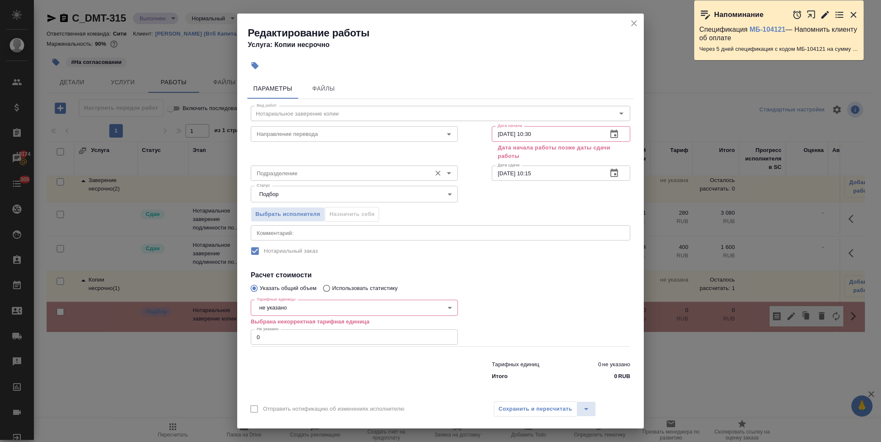
click at [282, 177] on input "Подразделение" at bounding box center [340, 173] width 174 height 10
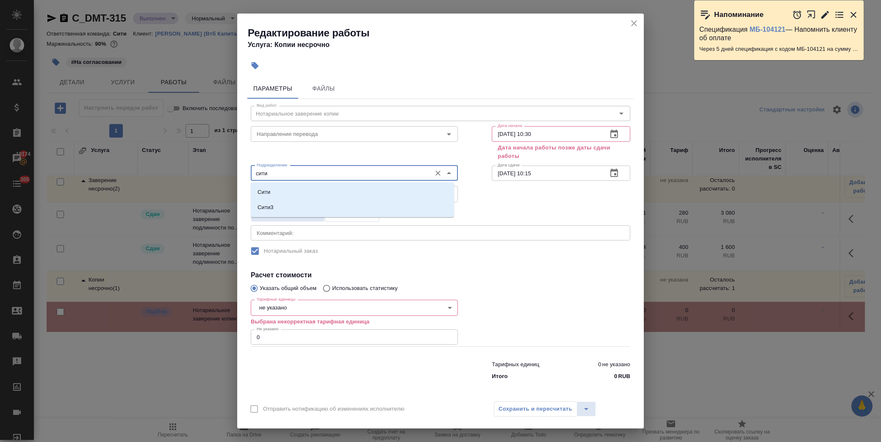
click at [284, 192] on li "Сити" at bounding box center [352, 192] width 203 height 15
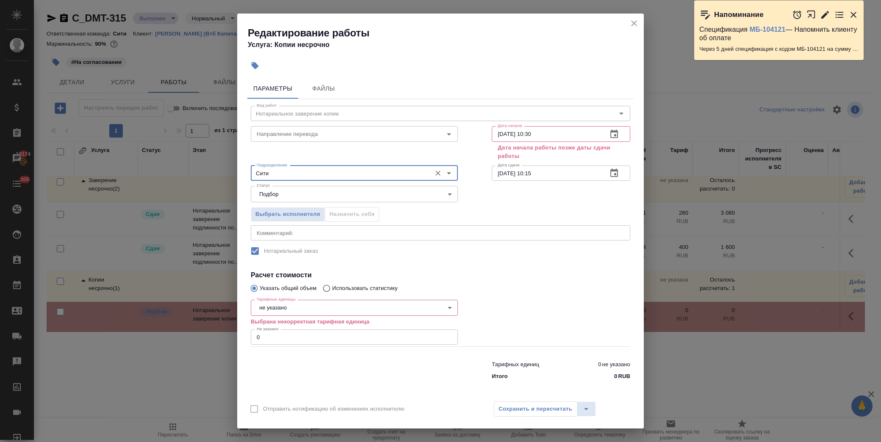
type input "Сити"
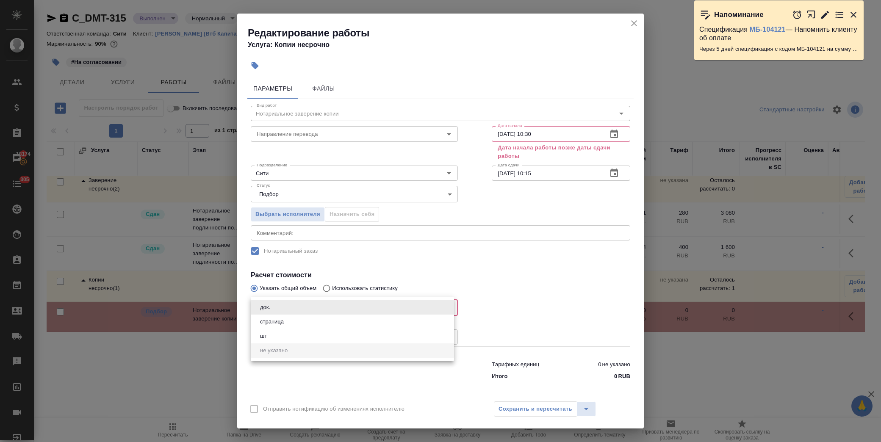
click at [318, 307] on body "🙏 .cls-1 fill:#fff; AWATERA Лофицкая Юлия Владимировна Клиенты Спецификации Зак…" at bounding box center [440, 221] width 881 height 442
click at [289, 322] on li "страница" at bounding box center [352, 322] width 203 height 14
type input "5a8b1489cc6b4906c91bfdb2"
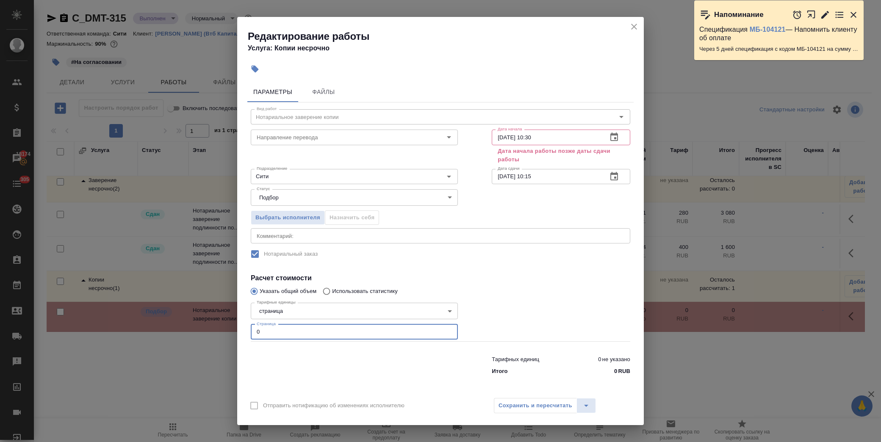
drag, startPoint x: 263, startPoint y: 331, endPoint x: 191, endPoint y: 328, distance: 72.5
click at [191, 328] on div "Редактирование работы Услуга: Копии несрочно Параметры Файлы Вид работ Нотариал…" at bounding box center [440, 221] width 881 height 442
type input "114"
click at [613, 136] on icon "button" at bounding box center [614, 137] width 10 height 10
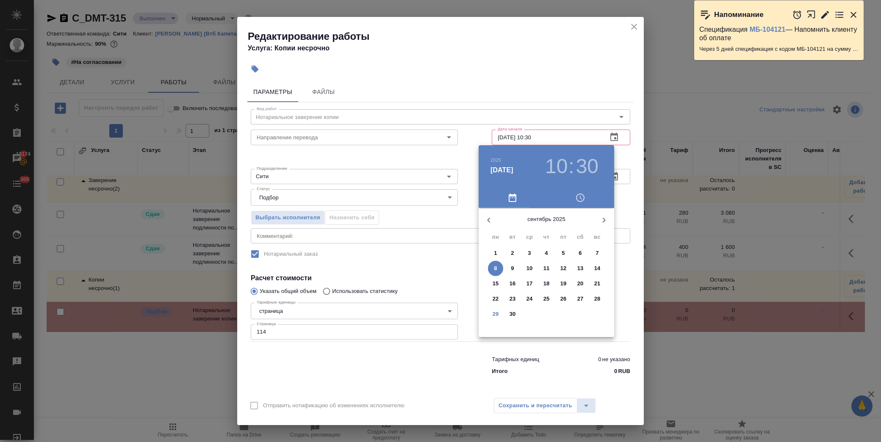
click at [440, 239] on div at bounding box center [440, 221] width 881 height 442
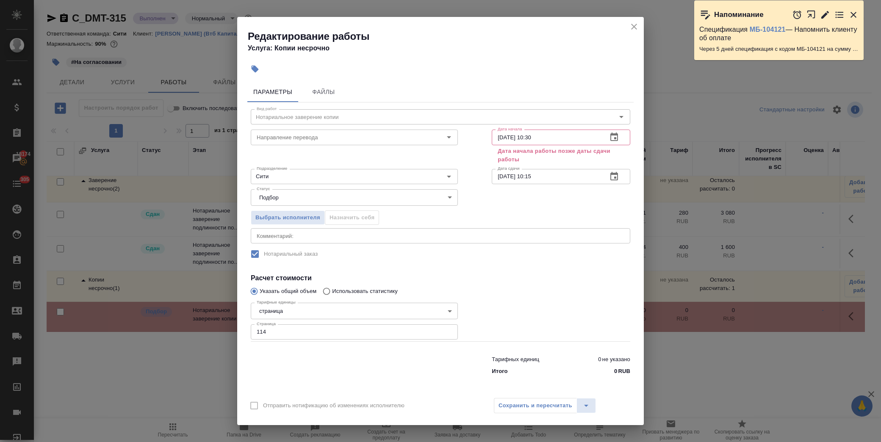
click at [605, 177] on button "button" at bounding box center [614, 176] width 20 height 20
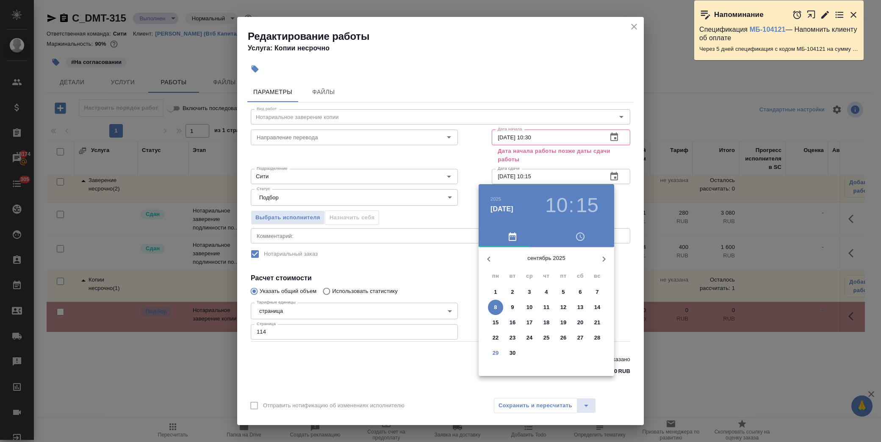
click at [566, 335] on span "26" at bounding box center [563, 338] width 15 height 8
type input "26.09.2025 10:15"
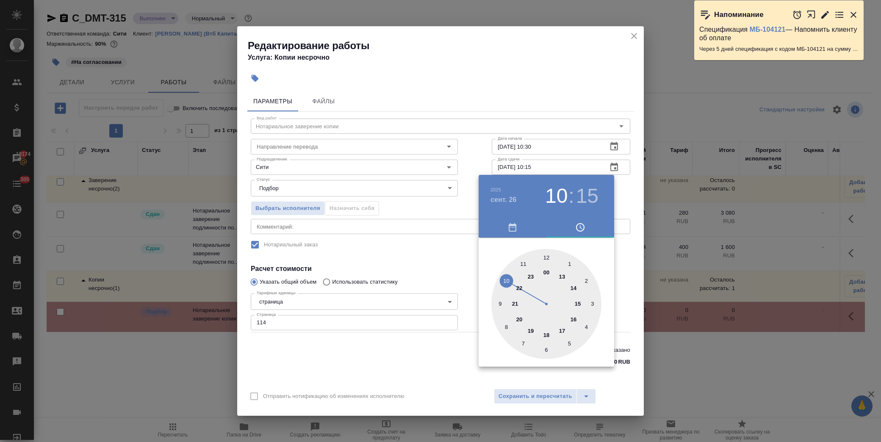
click at [439, 257] on div at bounding box center [440, 221] width 881 height 442
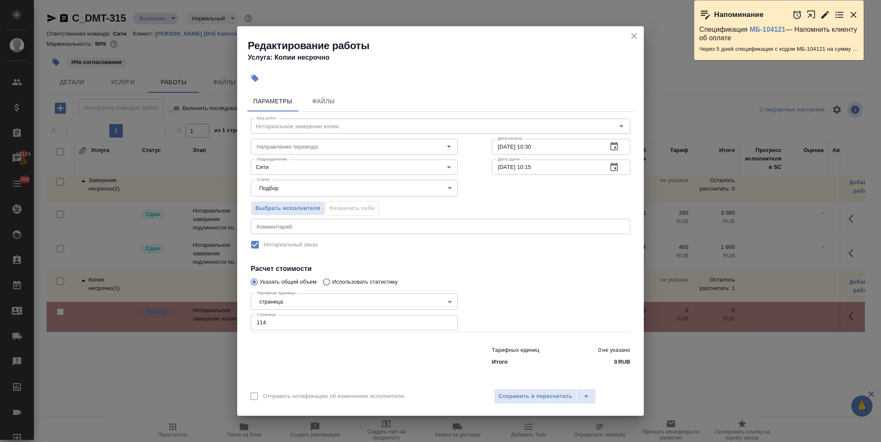
click at [507, 394] on span "Сохранить и пересчитать" at bounding box center [535, 397] width 74 height 10
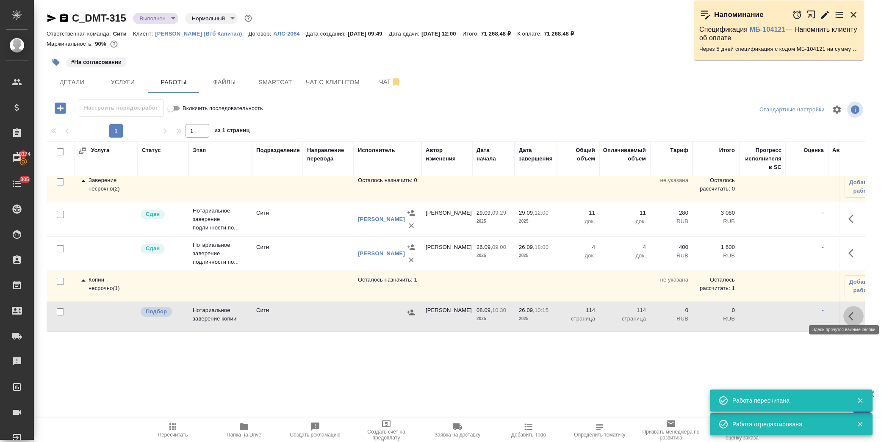
click at [848, 311] on icon "button" at bounding box center [853, 316] width 10 height 10
click at [786, 311] on icon "button" at bounding box center [791, 316] width 10 height 10
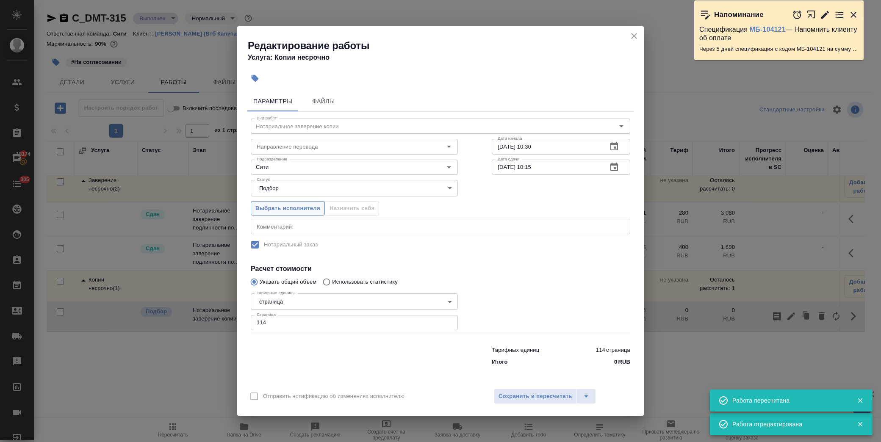
click at [312, 201] on button "Выбрать исполнителя" at bounding box center [288, 208] width 74 height 15
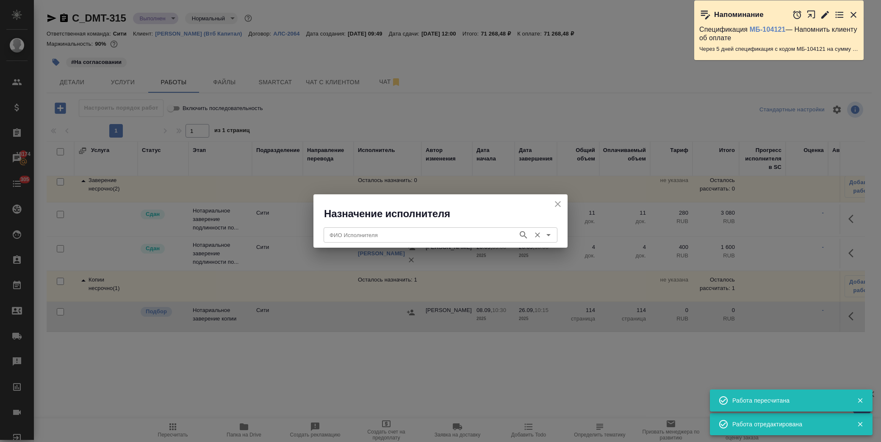
click at [392, 233] on input "ФИО Исполнителя" at bounding box center [420, 235] width 188 height 10
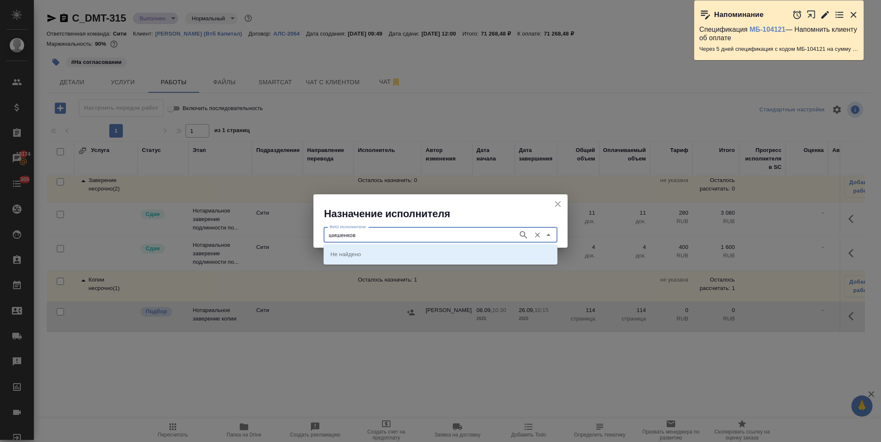
type input "шишенков"
click at [376, 251] on p "НОТАРИУС Шишенков Леонид Васильевич" at bounding box center [353, 254] width 46 height 8
type input "НОТАРИУС Шишенков Леонид Васильевич"
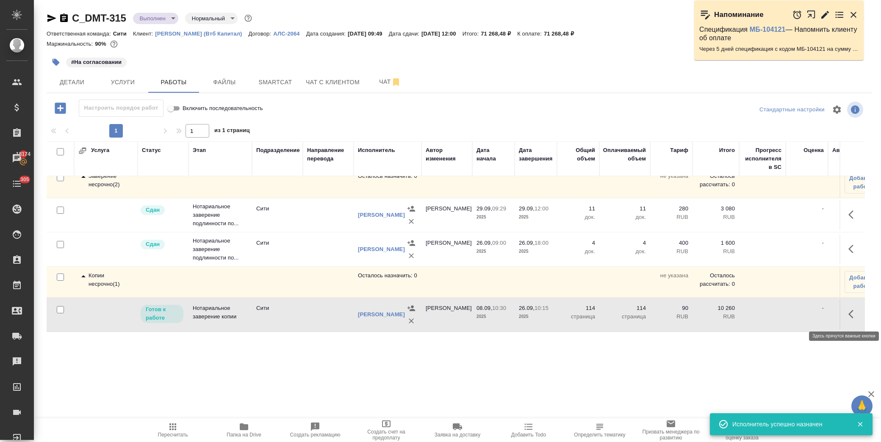
click at [849, 313] on icon "button" at bounding box center [853, 314] width 10 height 10
click at [787, 315] on icon "button" at bounding box center [791, 314] width 8 height 8
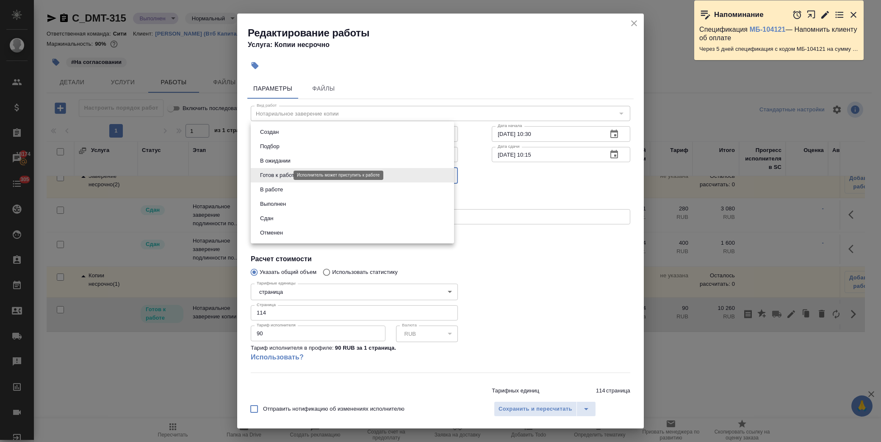
click at [284, 174] on body "🙏 .cls-1 fill:#fff; AWATERA Лофицкая Юлия Владимировна Клиенты Спецификации Зак…" at bounding box center [440, 221] width 881 height 442
click at [287, 214] on li "Сдан" at bounding box center [352, 218] width 203 height 14
type input "closed"
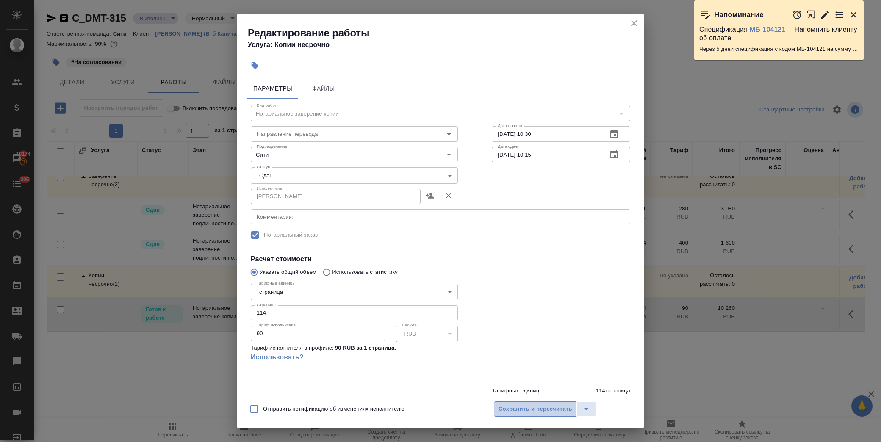
click at [510, 408] on span "Сохранить и пересчитать" at bounding box center [535, 409] width 74 height 10
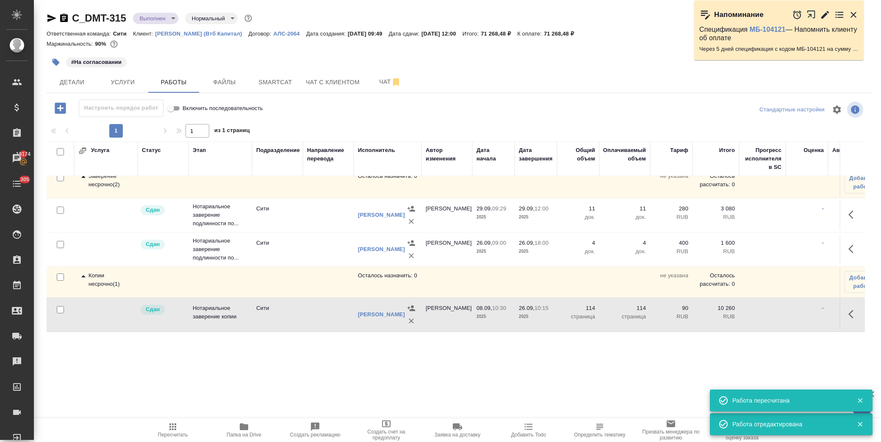
click at [167, 431] on span "Пересчитать" at bounding box center [172, 430] width 61 height 16
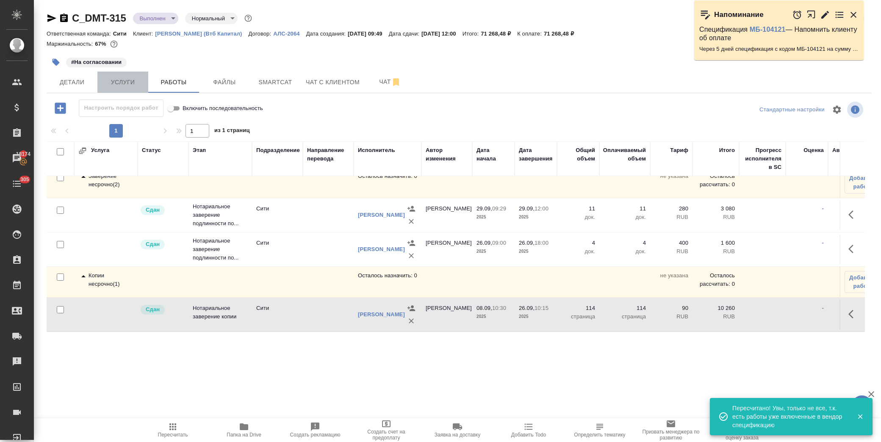
click at [124, 82] on span "Услуги" at bounding box center [122, 82] width 41 height 11
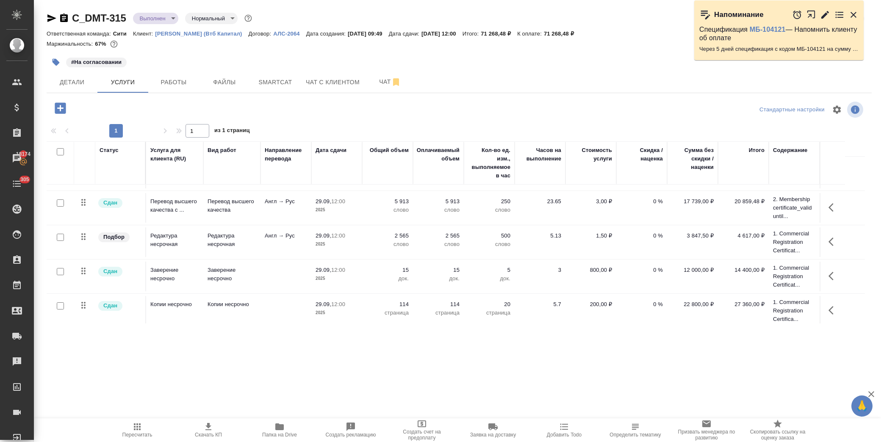
scroll to position [57, 0]
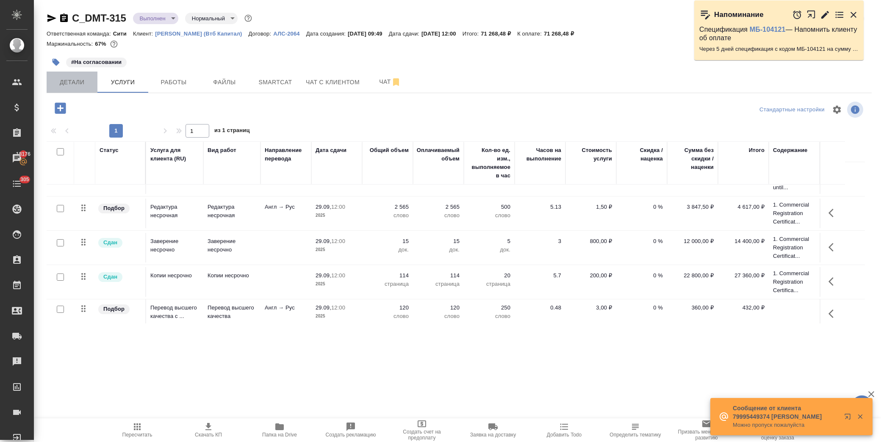
click at [75, 82] on span "Детали" at bounding box center [72, 82] width 41 height 11
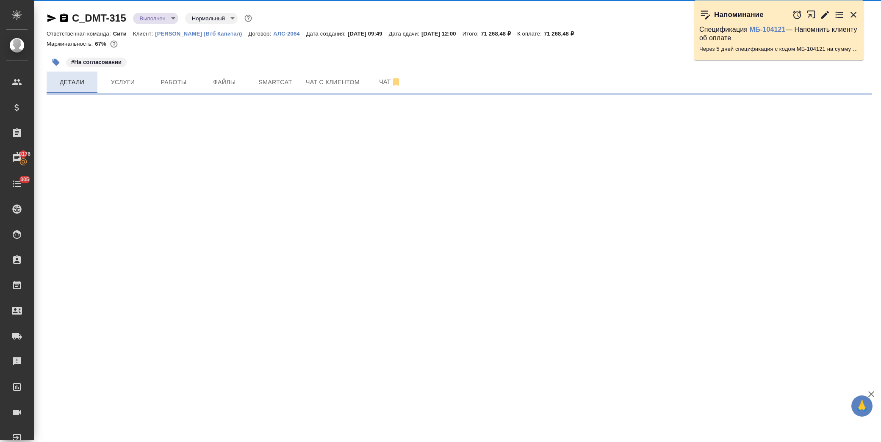
select select "RU"
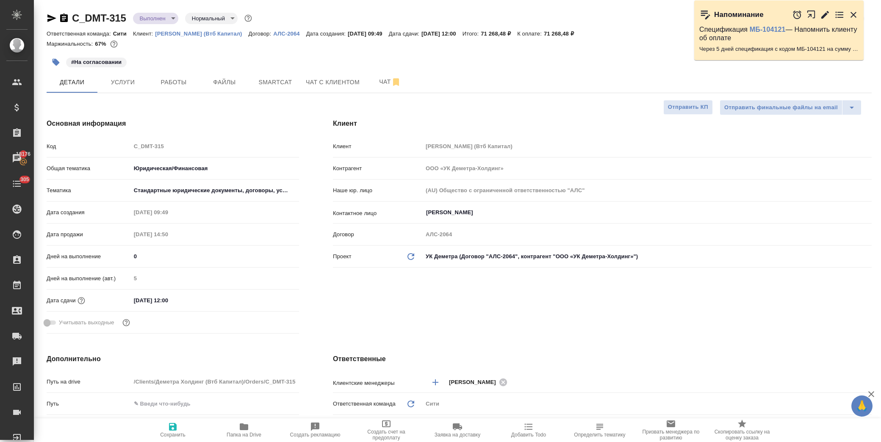
type textarea "x"
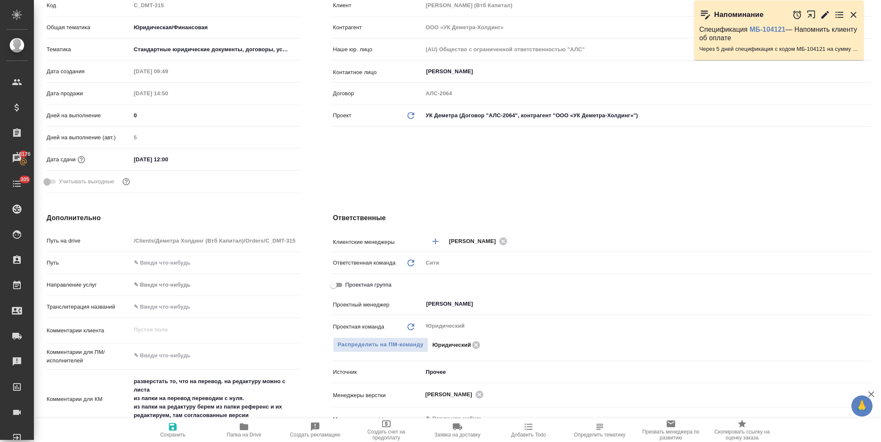
drag, startPoint x: 337, startPoint y: 285, endPoint x: 343, endPoint y: 285, distance: 5.9
click at [337, 285] on input "Проектная группа" at bounding box center [333, 285] width 30 height 10
checkbox input "true"
type textarea "x"
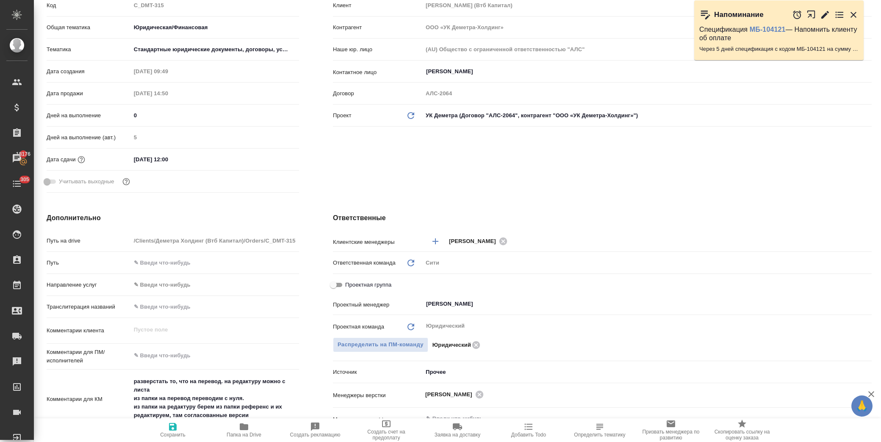
type textarea "x"
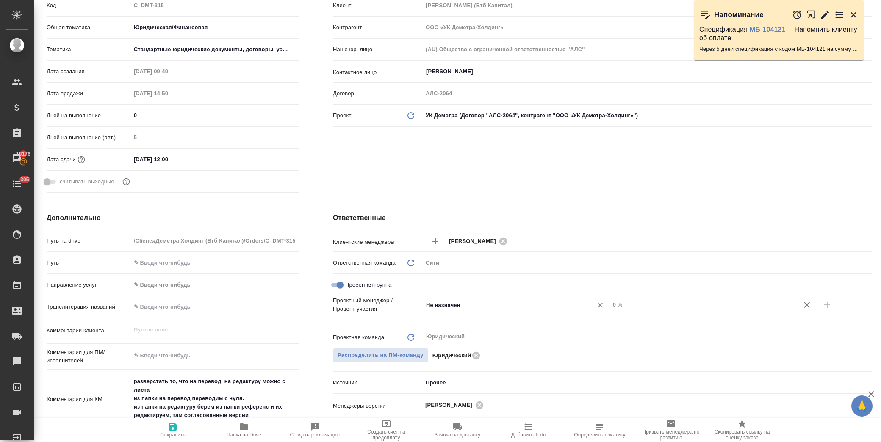
drag, startPoint x: 450, startPoint y: 307, endPoint x: 445, endPoint y: 307, distance: 5.1
click at [450, 307] on input "Не назначен" at bounding box center [502, 305] width 154 height 10
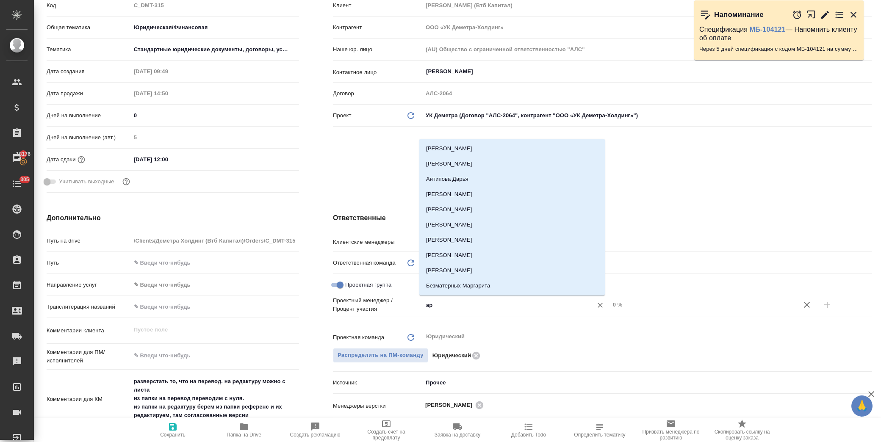
type input "арт"
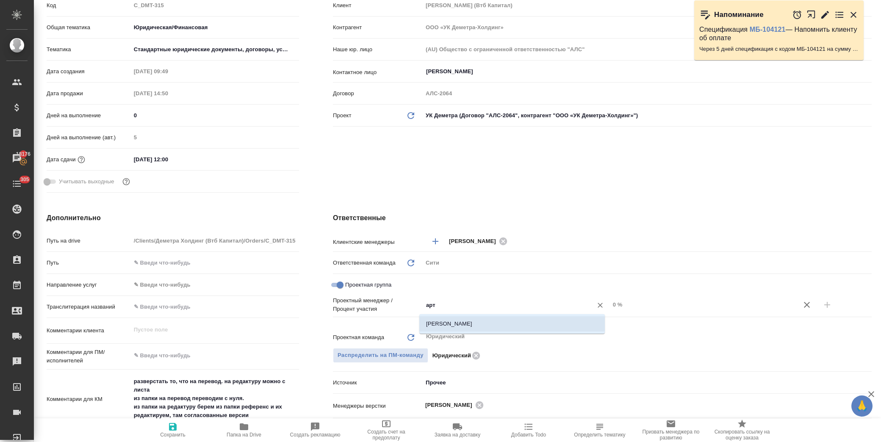
click at [450, 323] on li "[PERSON_NAME]" at bounding box center [511, 323] width 185 height 15
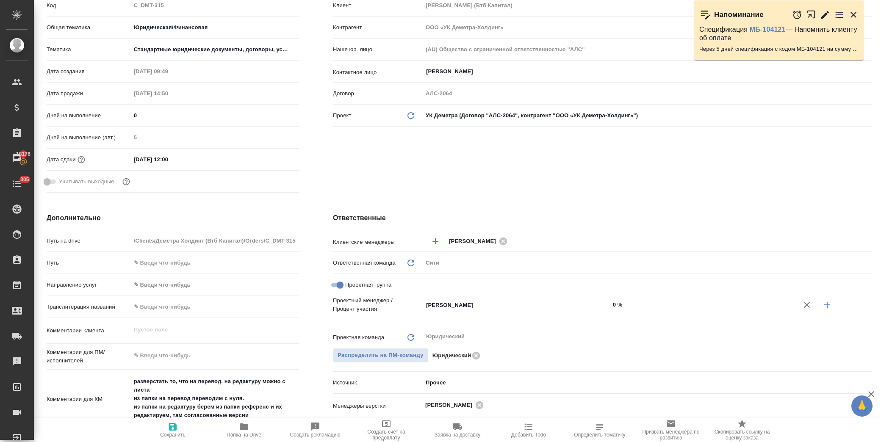
type textarea "x"
click at [822, 302] on icon "button" at bounding box center [827, 305] width 10 height 10
type textarea "x"
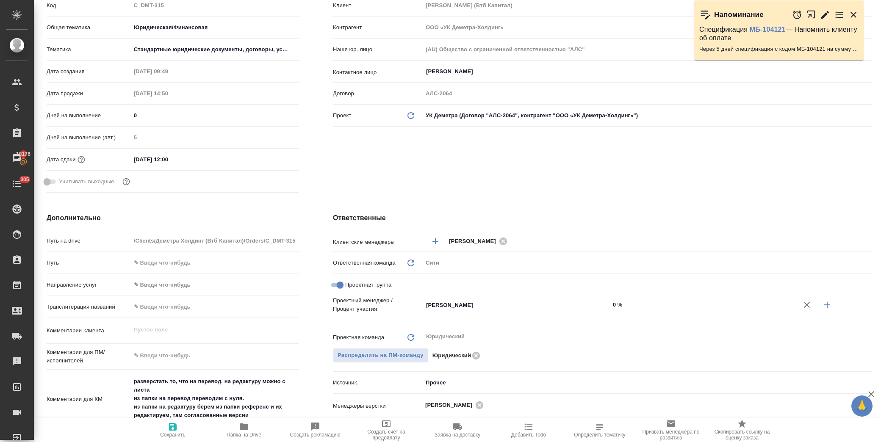
type textarea "x"
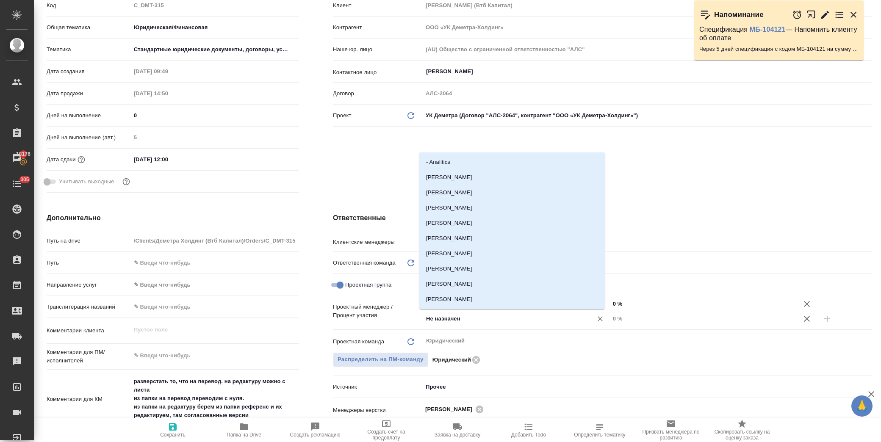
click at [448, 314] on input "Не назначен" at bounding box center [502, 319] width 154 height 10
type input "димит"
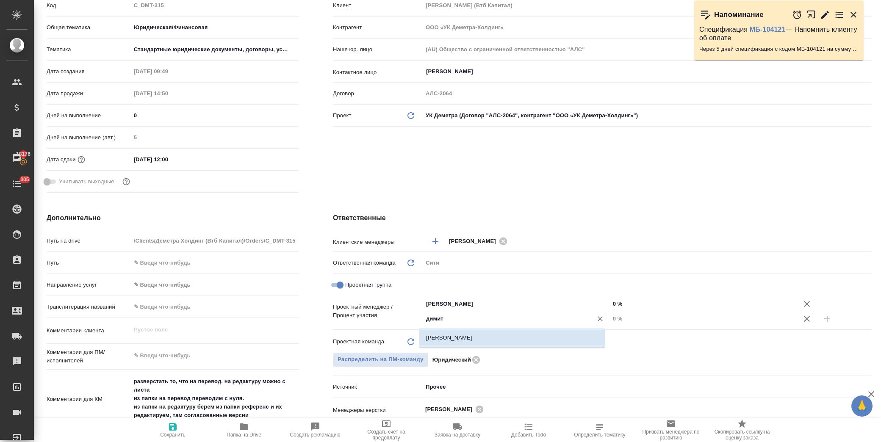
drag, startPoint x: 445, startPoint y: 336, endPoint x: 571, endPoint y: 334, distance: 125.8
click at [448, 336] on li "[PERSON_NAME]" at bounding box center [511, 337] width 185 height 15
type textarea "x"
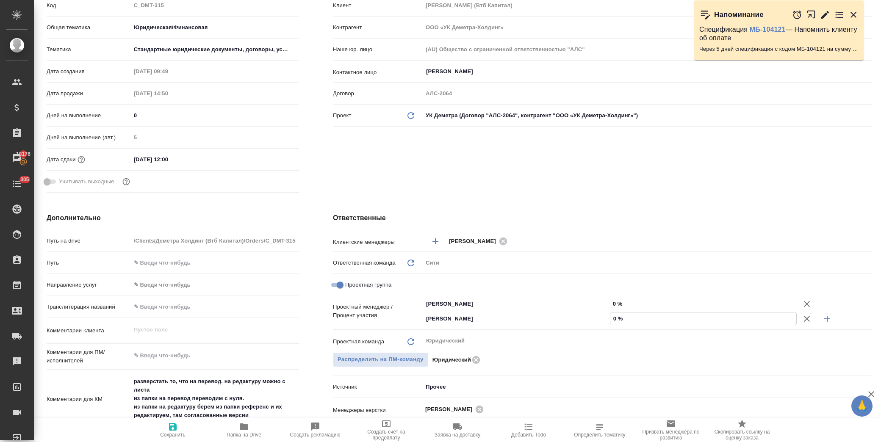
drag, startPoint x: 607, startPoint y: 318, endPoint x: 614, endPoint y: 318, distance: 7.2
click at [614, 318] on input "0 %" at bounding box center [703, 318] width 186 height 12
type input "5 %"
type textarea "x"
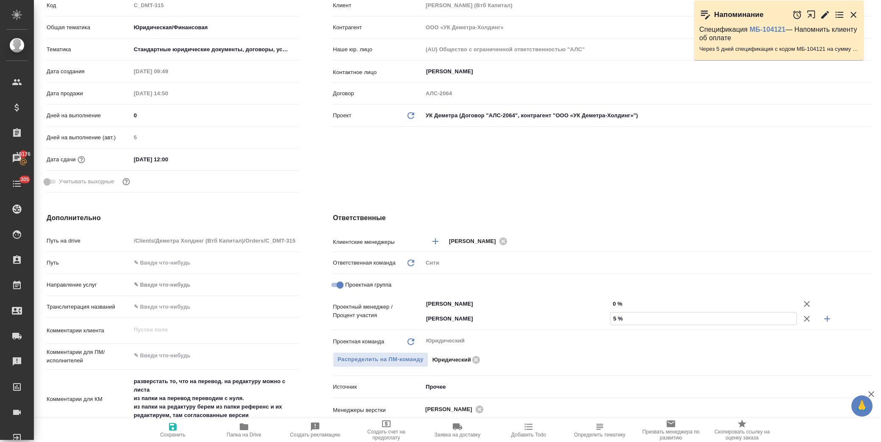
type textarea "x"
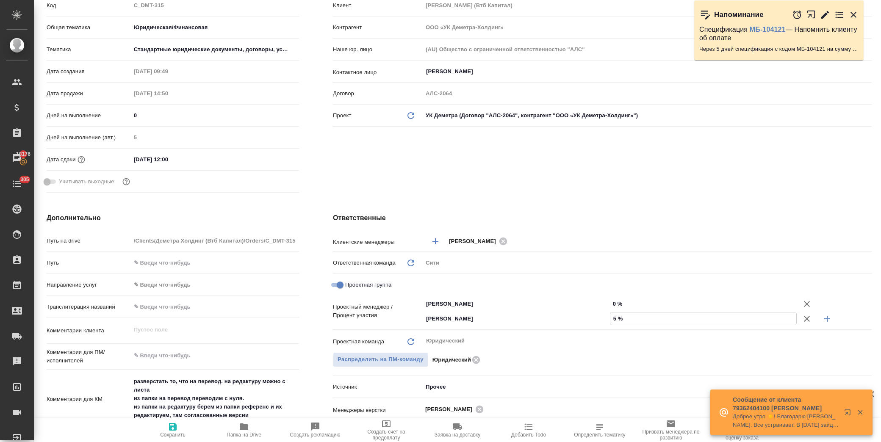
type input "59 %"
type textarea "x"
type input "59 %"
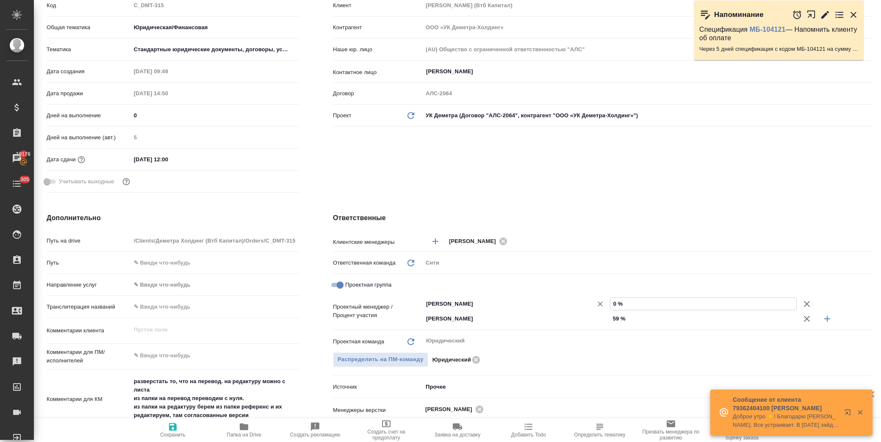
drag, startPoint x: 610, startPoint y: 302, endPoint x: 603, endPoint y: 302, distance: 6.8
click at [603, 302] on div "Баданян Артак ​ 0 %" at bounding box center [647, 303] width 449 height 15
type input "4 %"
type textarea "x"
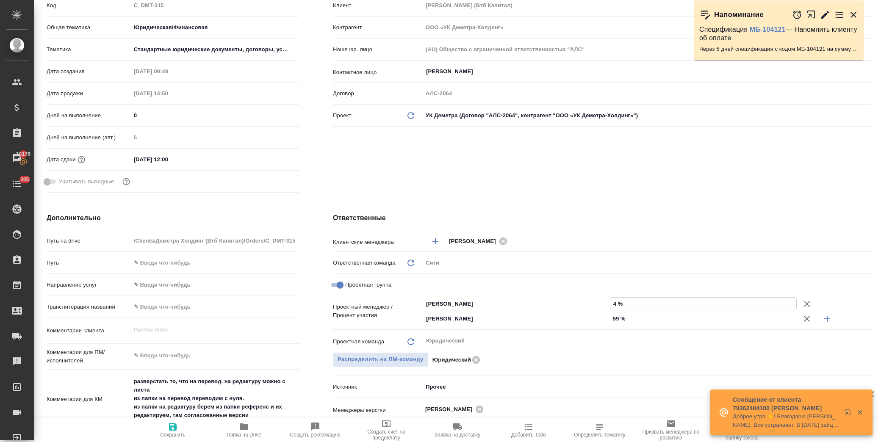
type textarea "x"
type input "41 %"
type textarea "x"
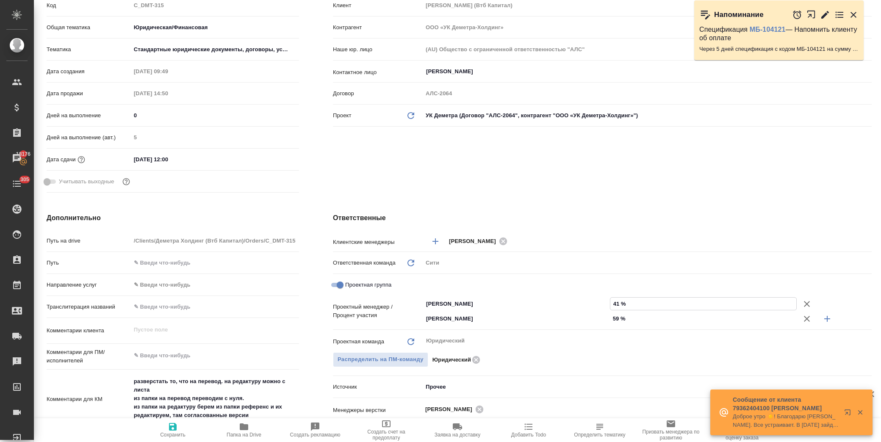
type input "41 %"
drag, startPoint x: 543, startPoint y: 213, endPoint x: 534, endPoint y: 212, distance: 8.5
click at [542, 212] on div "Ответственные Клиентские менеджеры Димитриева Юлия ​ Ответственная команда Обно…" at bounding box center [602, 374] width 572 height 357
click at [177, 425] on icon "button" at bounding box center [173, 427] width 10 height 10
type textarea "x"
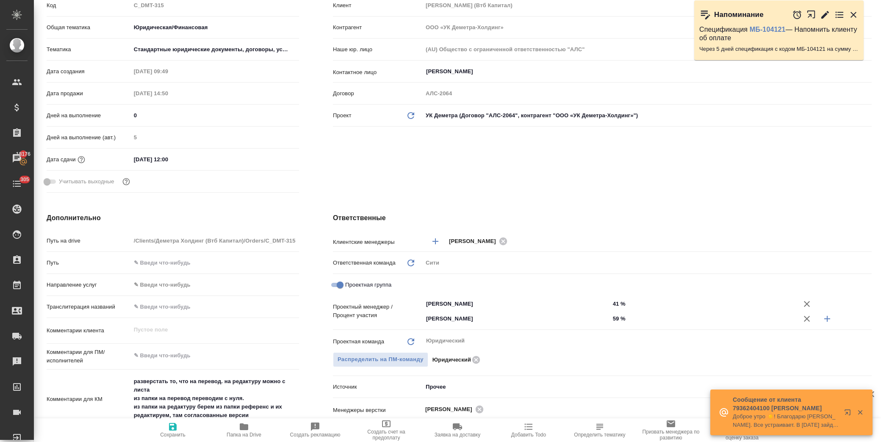
type textarea "x"
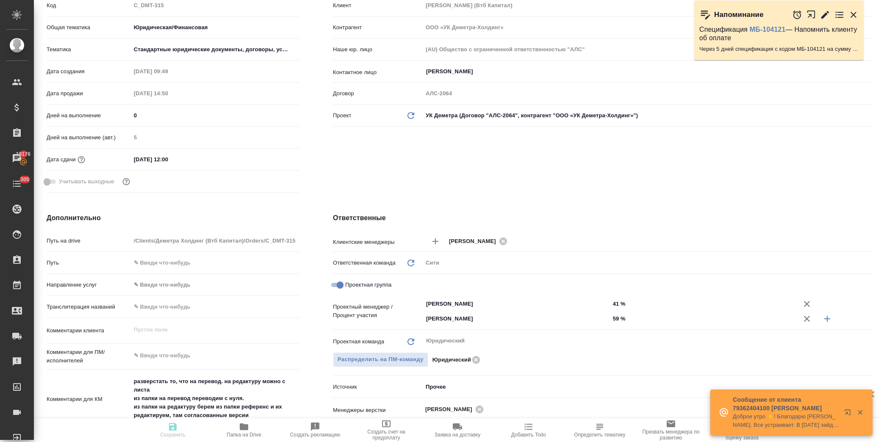
type textarea "x"
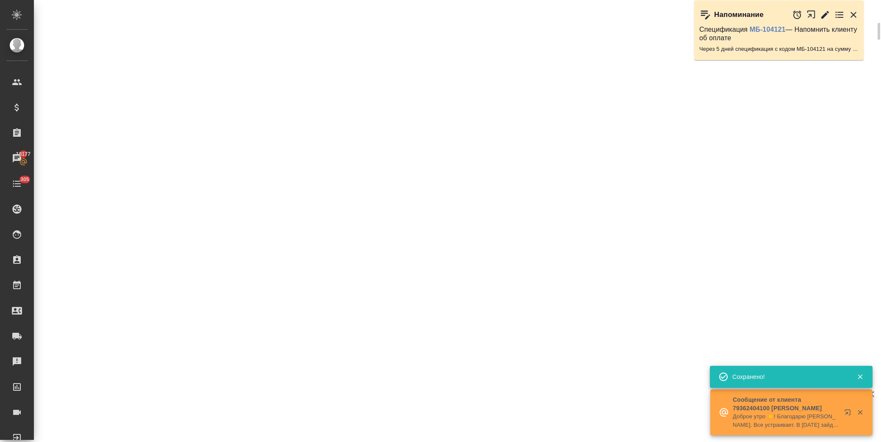
select select "RU"
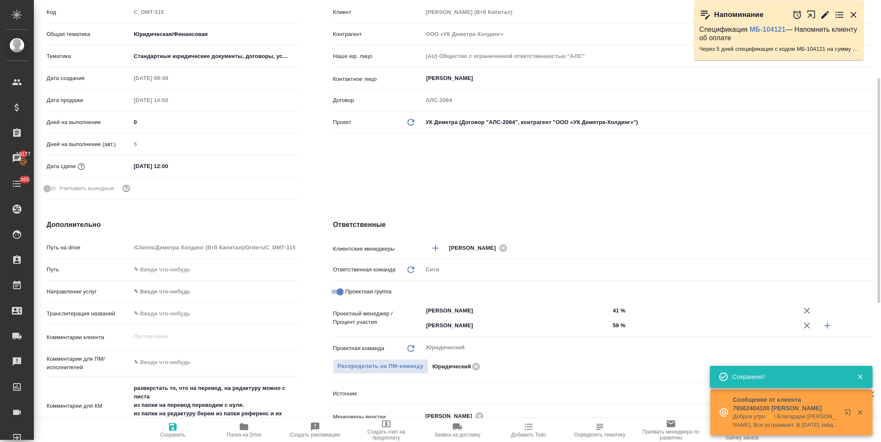
type textarea "x"
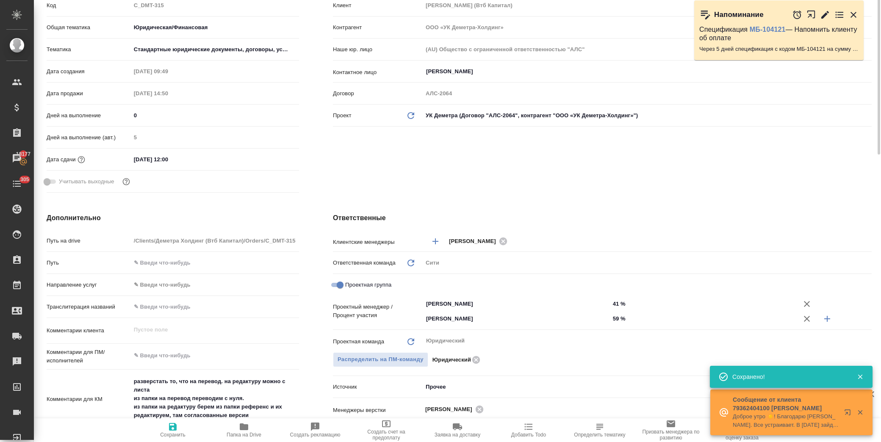
scroll to position [0, 0]
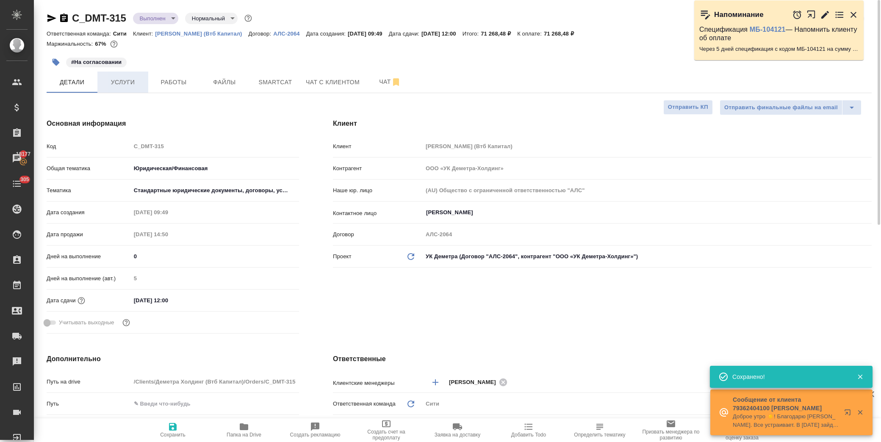
click at [129, 79] on span "Услуги" at bounding box center [122, 82] width 41 height 11
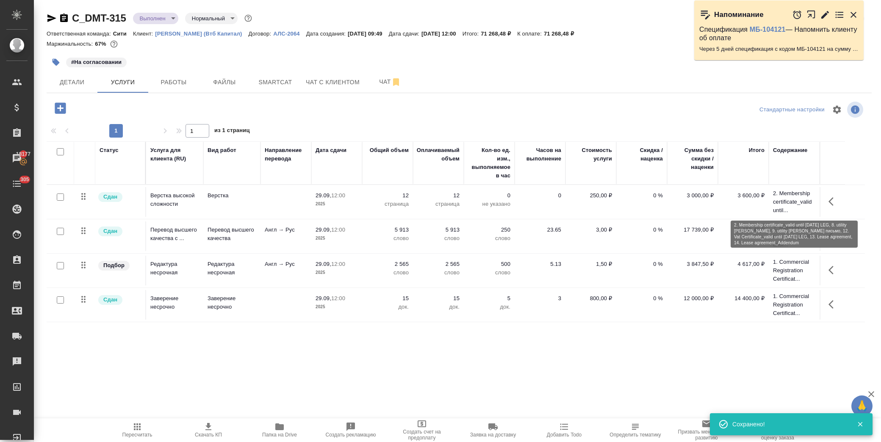
click at [781, 206] on p "2. Membership certificate_valid until..." at bounding box center [794, 201] width 42 height 25
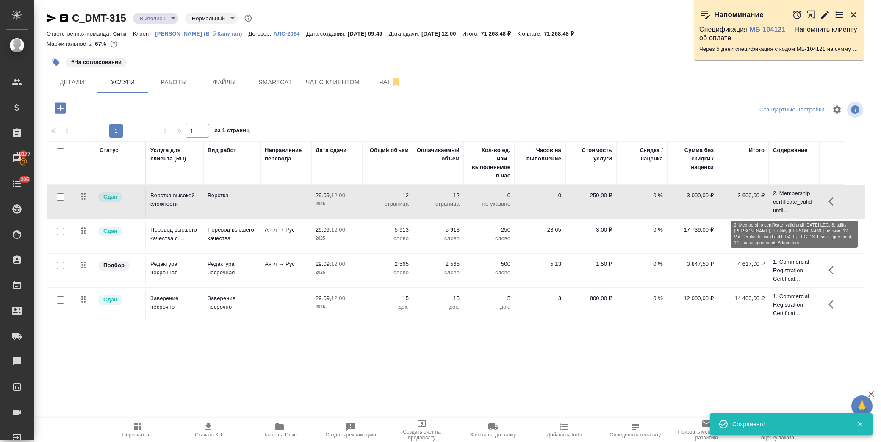
click at [781, 206] on p "2. Membership certificate_valid until..." at bounding box center [794, 201] width 42 height 25
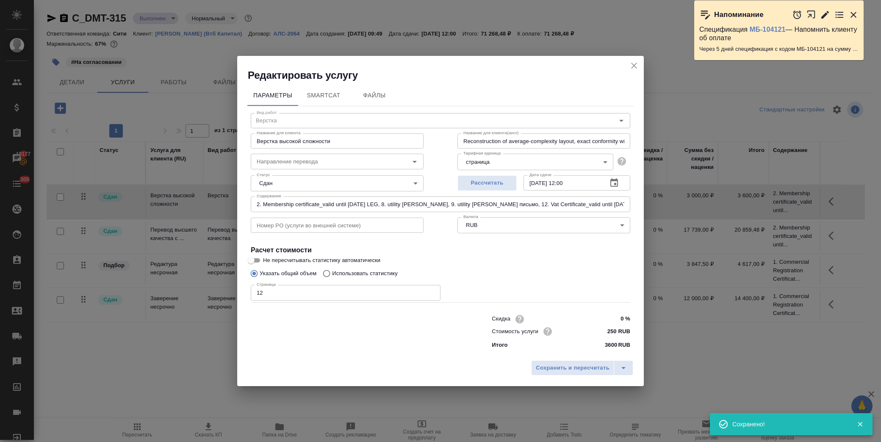
click at [531, 200] on input "2. Membership certificate_valid until 14.11.2025 LEG, 8. utility bill Муса, 9. …" at bounding box center [440, 203] width 379 height 15
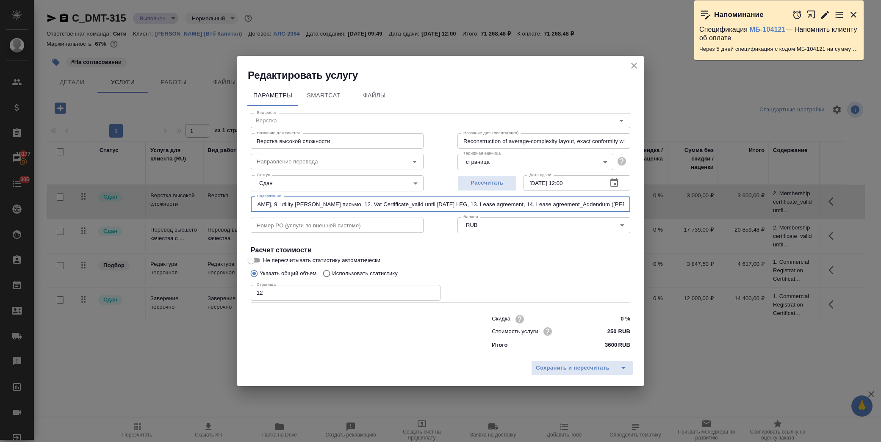
scroll to position [0, 179]
drag, startPoint x: 628, startPoint y: 204, endPoint x: 580, endPoint y: 200, distance: 48.0
click at [580, 200] on input "2. Membership certificate_valid until 14.11.2025 LEG, 8. utility bill Муса, 9. …" at bounding box center [440, 203] width 379 height 15
type input "2. Membership certificate_valid until 14.11.2025 LEG, 8. utility bill Муса, 9. …"
click at [629, 369] on button "split button" at bounding box center [623, 367] width 19 height 15
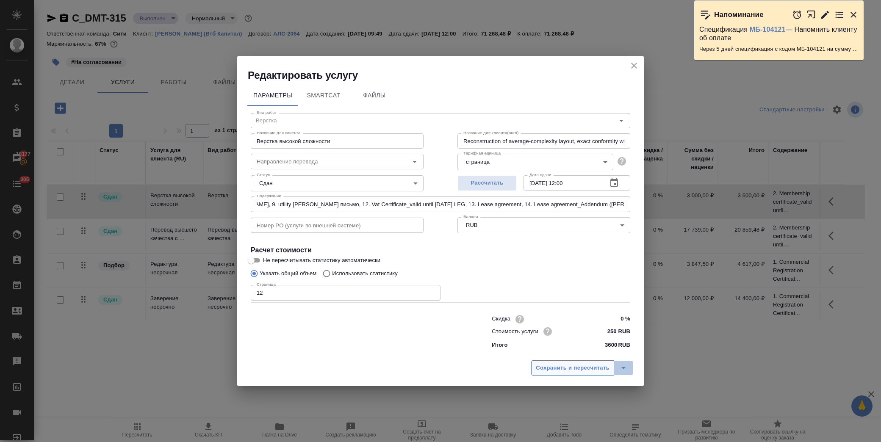
scroll to position [0, 0]
drag, startPoint x: 580, startPoint y: 342, endPoint x: 580, endPoint y: 348, distance: 5.9
click at [580, 343] on ul "Сохранить" at bounding box center [583, 350] width 102 height 20
click at [580, 350] on li "Сохранить" at bounding box center [583, 350] width 102 height 14
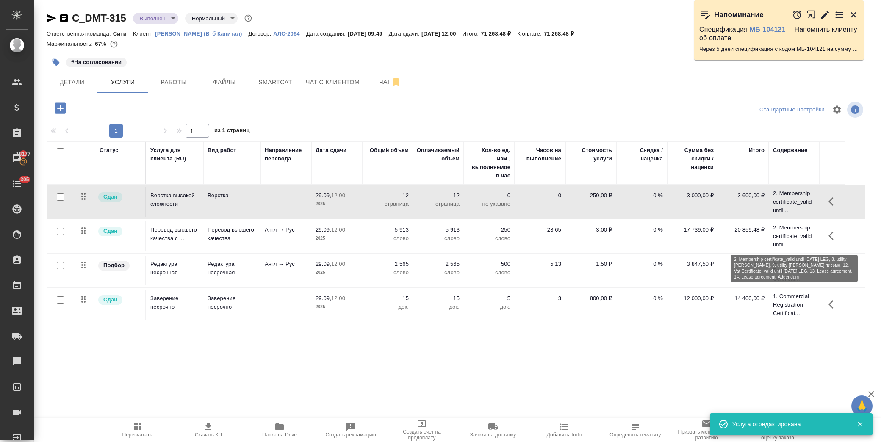
click at [799, 236] on p "2. Membership certificate_valid until..." at bounding box center [794, 236] width 42 height 25
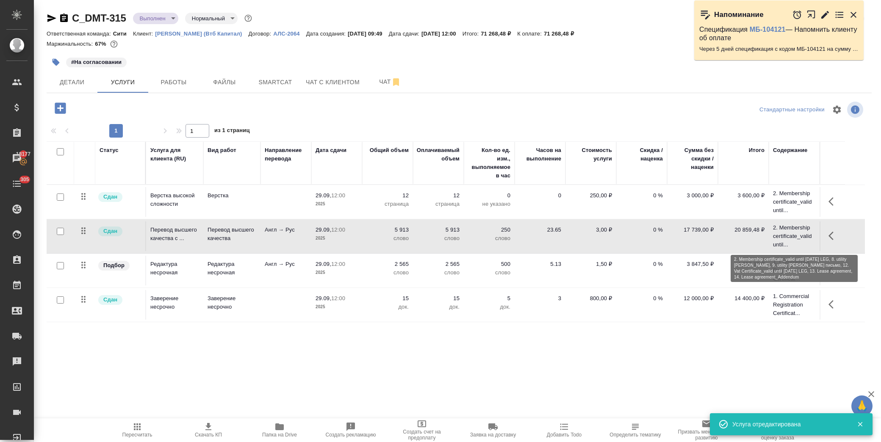
click at [799, 236] on p "2. Membership certificate_valid until..." at bounding box center [794, 236] width 42 height 25
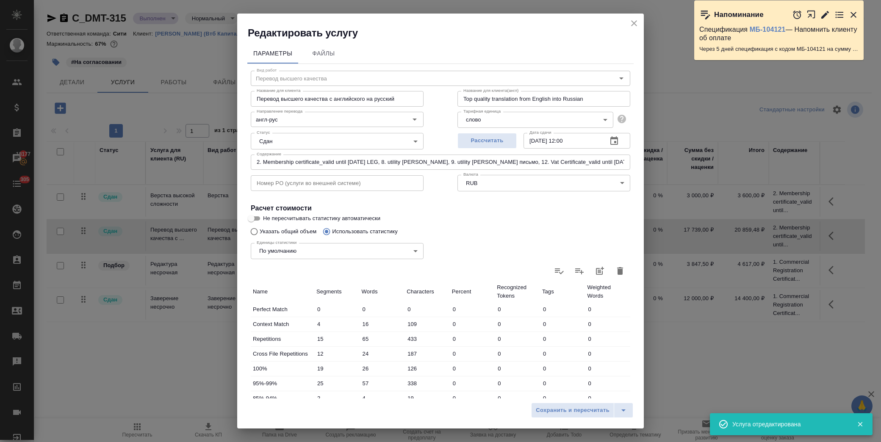
click at [608, 158] on input "2. Membership certificate_valid until 14.11.2025 LEG, 8. utility bill Муса, 9. …" at bounding box center [440, 162] width 379 height 15
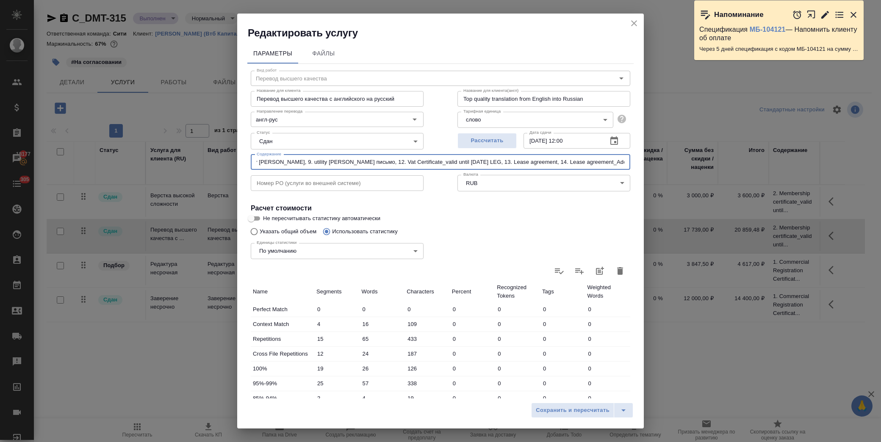
paste input "(Рябоконь Анна)"
type input "2. Membership certificate_valid until 14.11.2025 LEG, 8. utility bill Муса, 9. …"
click at [553, 412] on span "Сохранить и пересчитать" at bounding box center [573, 411] width 74 height 10
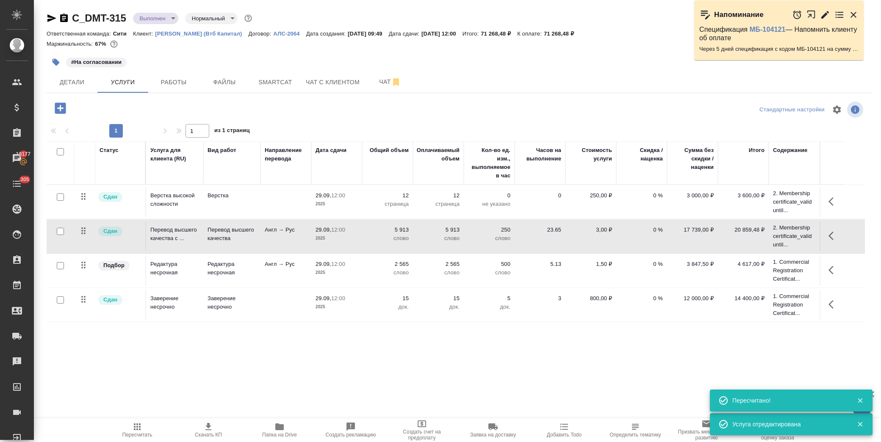
click at [836, 268] on icon "button" at bounding box center [833, 270] width 10 height 10
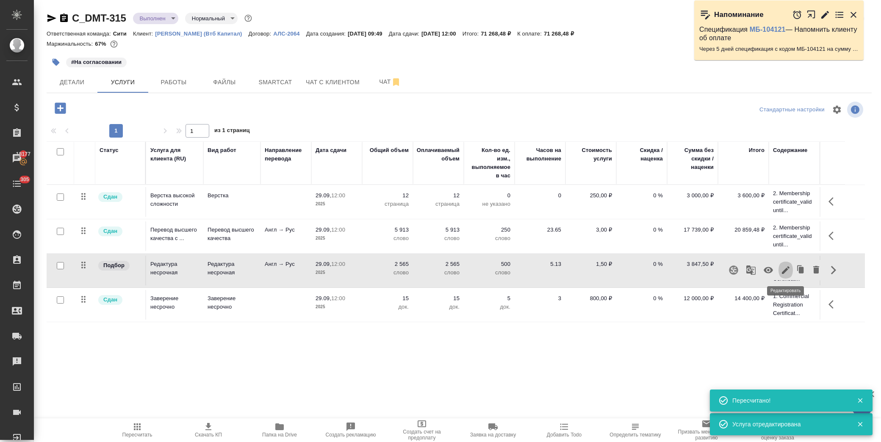
click at [788, 271] on icon "button" at bounding box center [785, 270] width 10 height 10
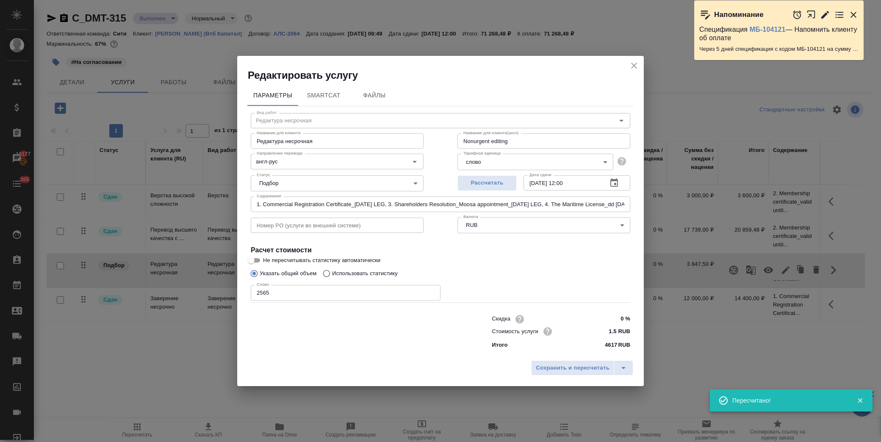
click at [610, 205] on input "1. Commercial Registration Certificate_10.08.25 LEG, 3. Shareholders Resolution…" at bounding box center [440, 203] width 379 height 15
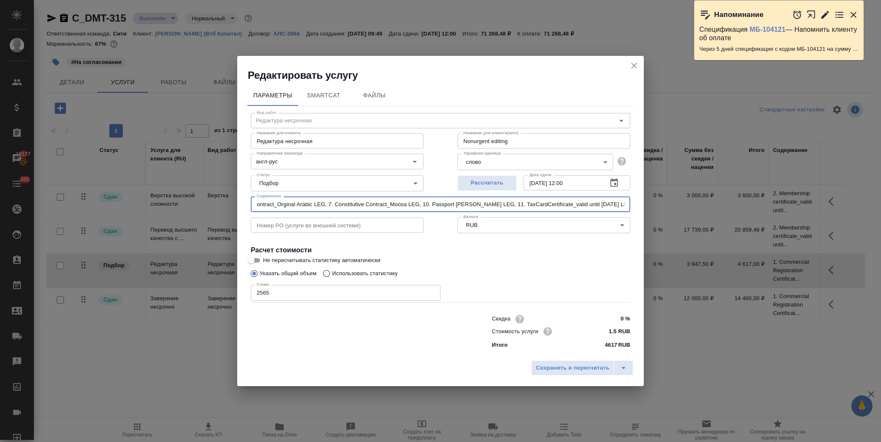
scroll to position [0, 562]
paste input "(Рябоконь Анна)"
type input "1. Commercial Registration Certificate_10.08.25 LEG, 3. Shareholders Resolution…"
click at [616, 363] on button "split button" at bounding box center [623, 367] width 19 height 15
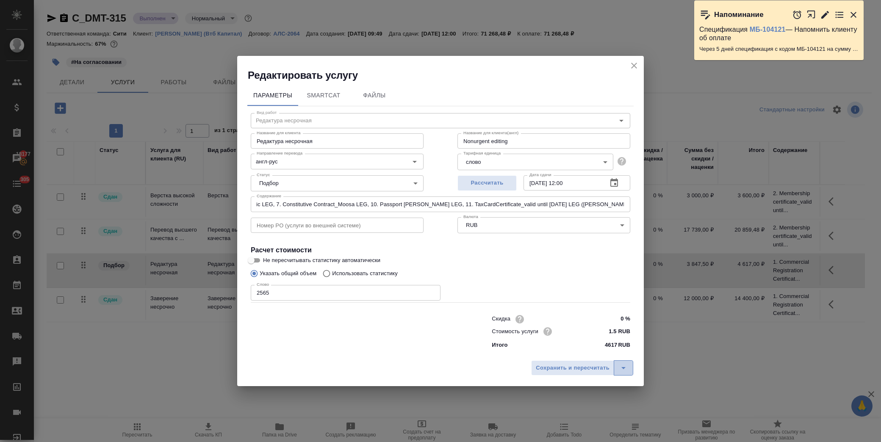
scroll to position [0, 0]
click at [580, 346] on li "Сохранить" at bounding box center [583, 350] width 102 height 14
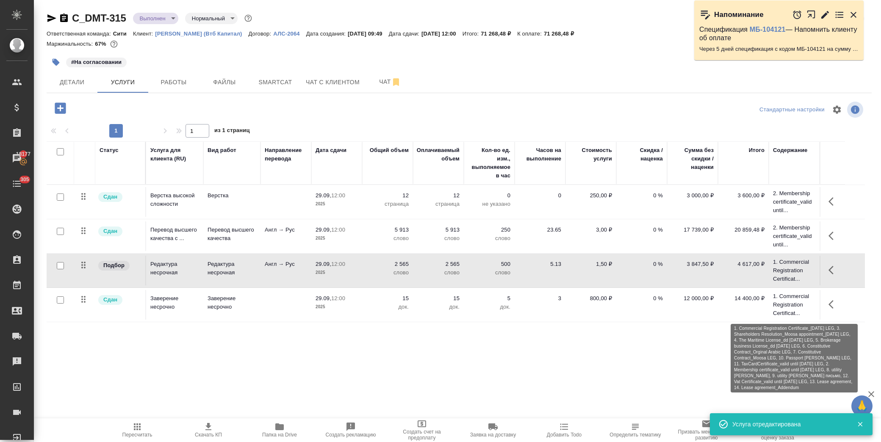
click at [794, 302] on p "1. Commercial Registration Certificat..." at bounding box center [794, 304] width 42 height 25
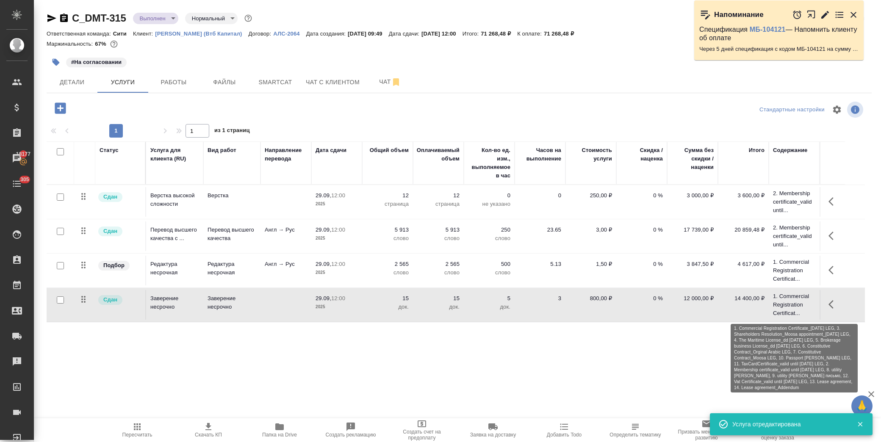
click at [794, 302] on p "1. Commercial Registration Certificat..." at bounding box center [794, 304] width 42 height 25
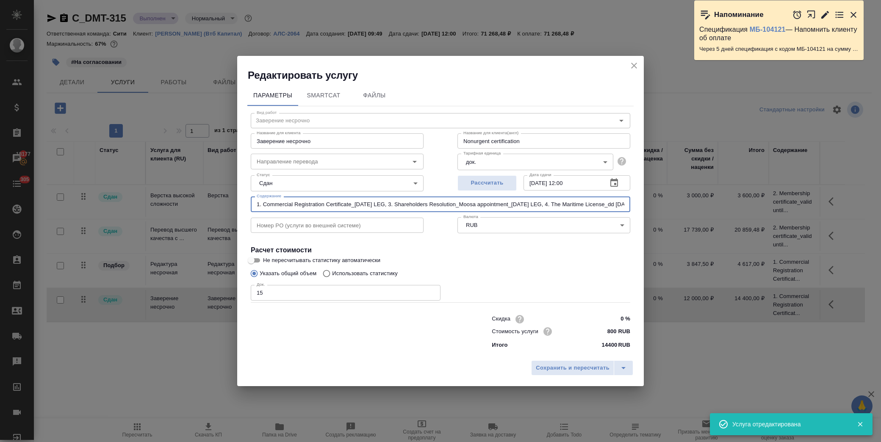
click at [622, 201] on input "1. Commercial Registration Certificate_10.08.25 LEG, 3. Shareholders Resolution…" at bounding box center [440, 203] width 379 height 15
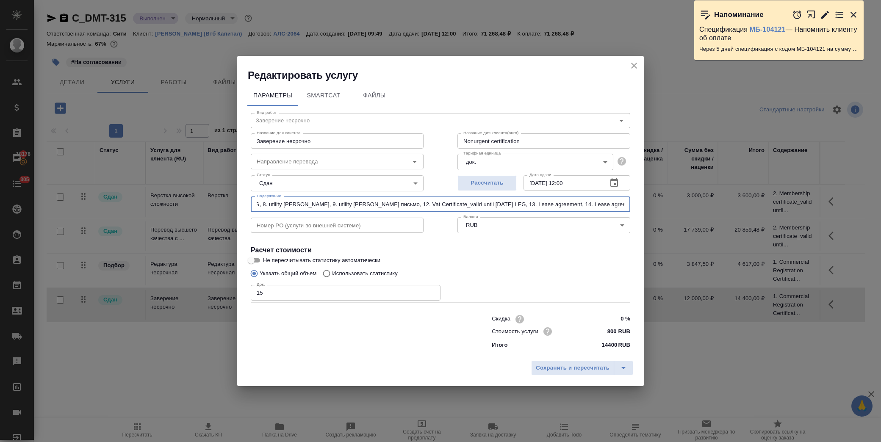
scroll to position [0, 1068]
paste input "(Рябоконь Анна)"
type input "1. Commercial Registration Certificate_10.08.25 LEG, 3. Shareholders Resolution…"
click at [632, 370] on button "split button" at bounding box center [623, 367] width 19 height 15
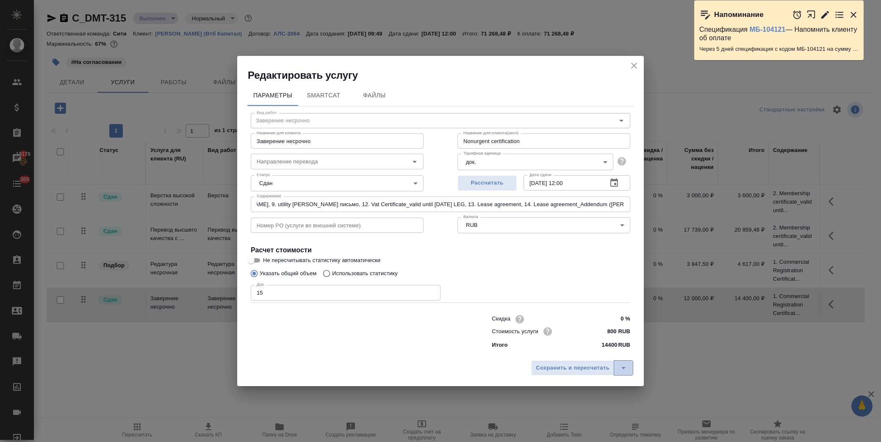
scroll to position [0, 0]
click at [598, 348] on li "Сохранить" at bounding box center [583, 350] width 102 height 14
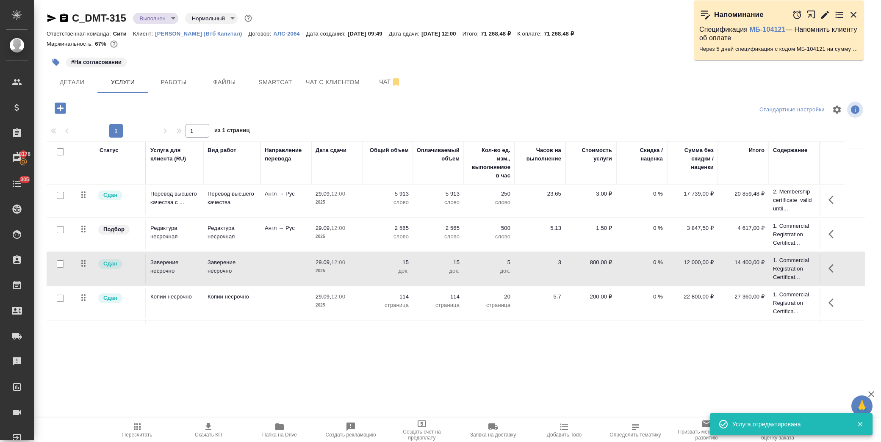
scroll to position [64, 0]
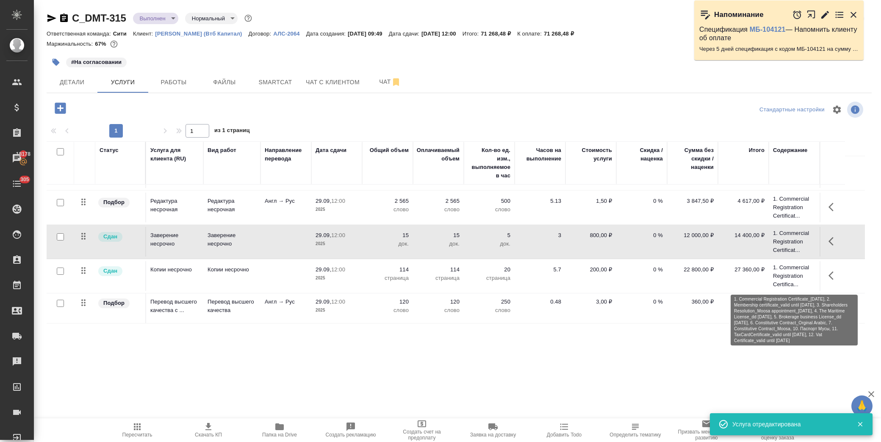
click at [797, 282] on p "1. Commercial Registration Certifica..." at bounding box center [794, 275] width 42 height 25
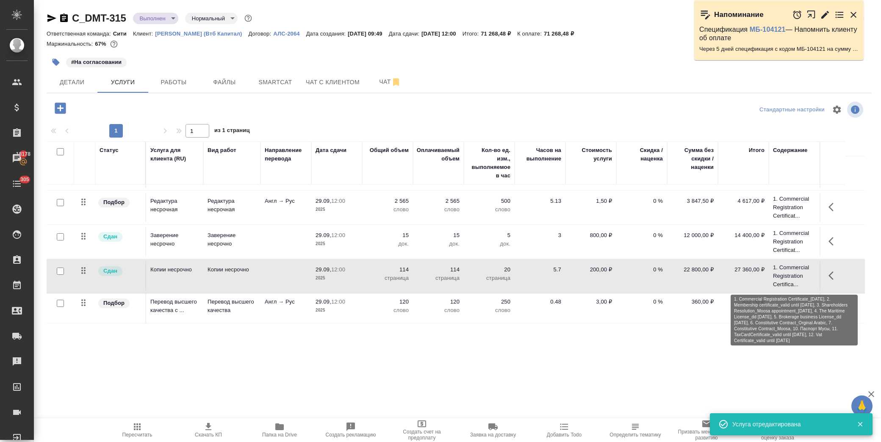
click at [797, 282] on p "1. Commercial Registration Certifica..." at bounding box center [794, 275] width 42 height 25
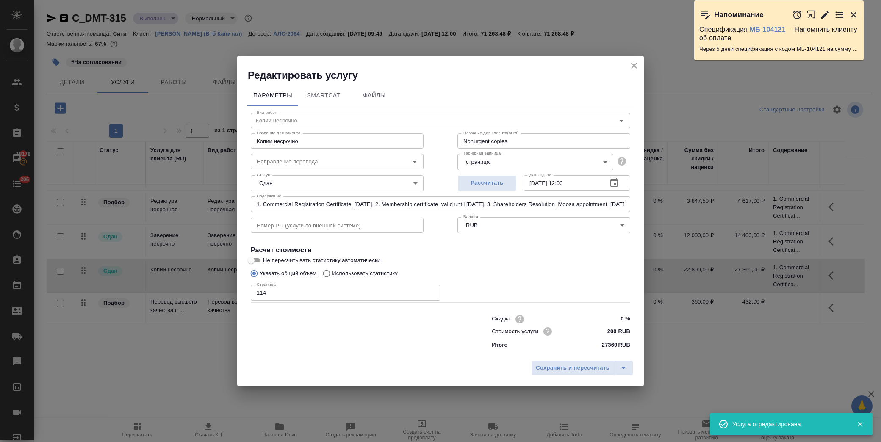
click at [623, 204] on input "1. Commercial Registration Certificate_10.08.25, 2. Membership certificate_vali…" at bounding box center [440, 203] width 379 height 15
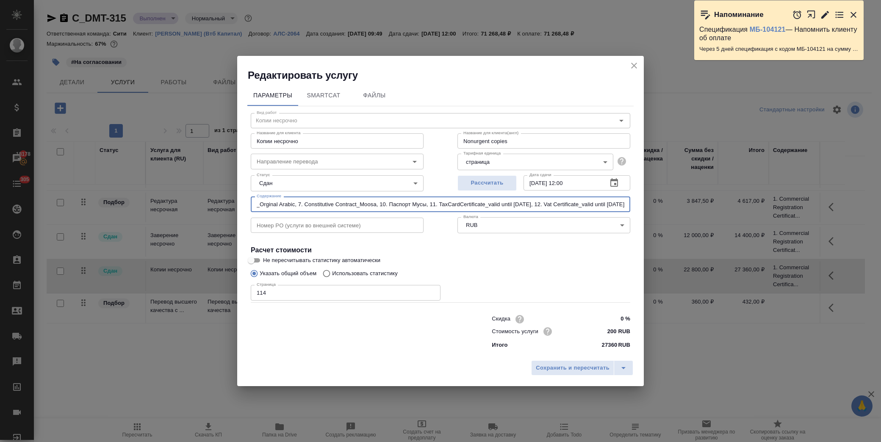
scroll to position [0, 688]
paste input "(Рябоконь Анна)"
type input "1. Commercial Registration Certificate_10.08.25, 2. Membership certificate_vali…"
click at [627, 368] on icon "split button" at bounding box center [623, 368] width 10 height 10
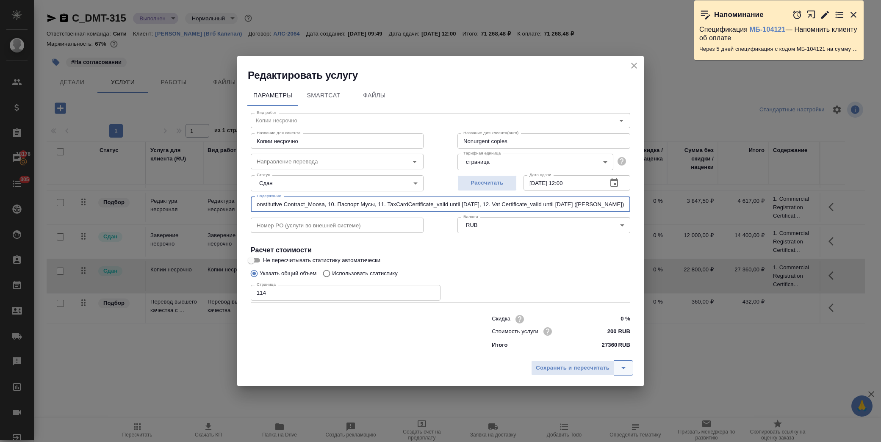
scroll to position [0, 0]
click at [566, 346] on li "Сохранить" at bounding box center [583, 350] width 102 height 14
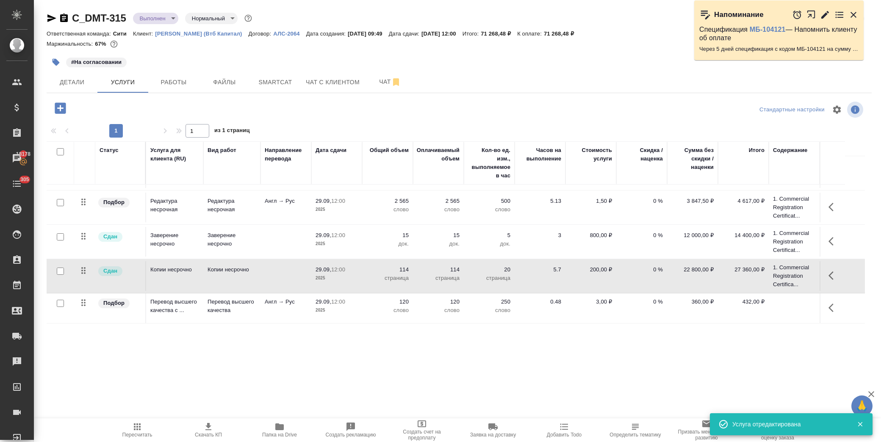
click at [836, 312] on icon "button" at bounding box center [833, 308] width 10 height 10
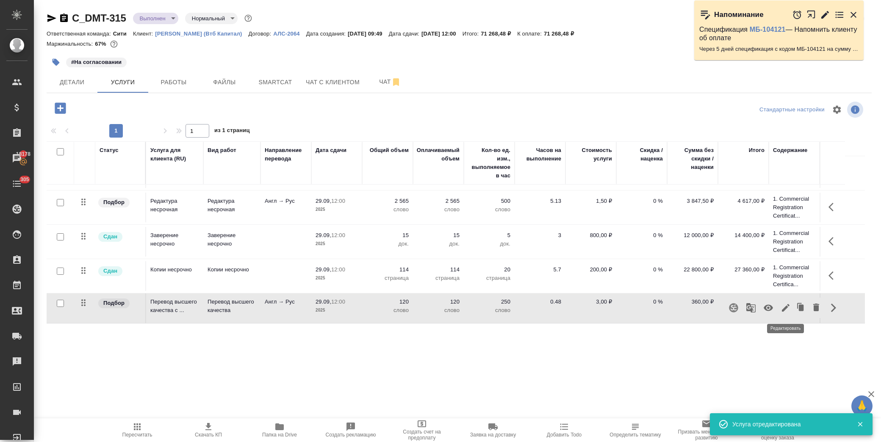
click at [791, 301] on button "button" at bounding box center [785, 308] width 14 height 20
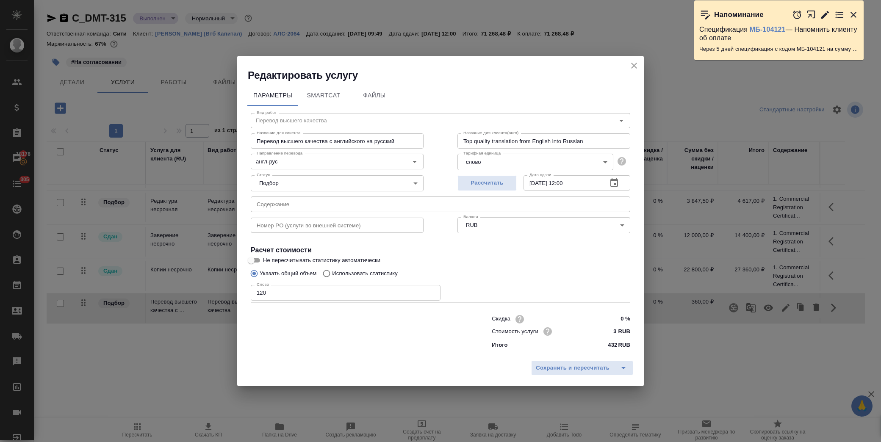
click at [306, 202] on input "text" at bounding box center [440, 203] width 379 height 15
paste input "(Рябоконь Анна)"
click at [257, 205] on input "(Рябоконь Анна)" at bounding box center [440, 203] width 379 height 15
click at [254, 202] on input "(Рябоконь Анна)" at bounding box center [440, 203] width 379 height 15
paste input "Passport MP _ notary copy 2025"
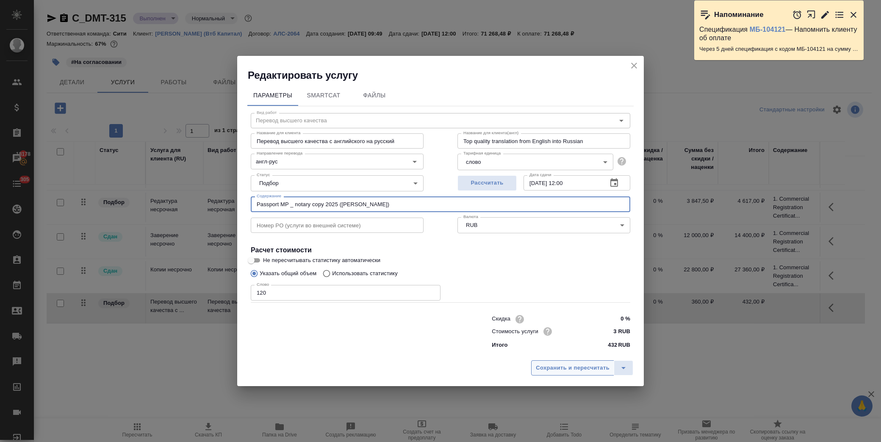
type input "Passport MP _ notary copy 2025 (Рябоконь Анна)"
click at [583, 368] on span "Сохранить и пересчитать" at bounding box center [573, 368] width 74 height 10
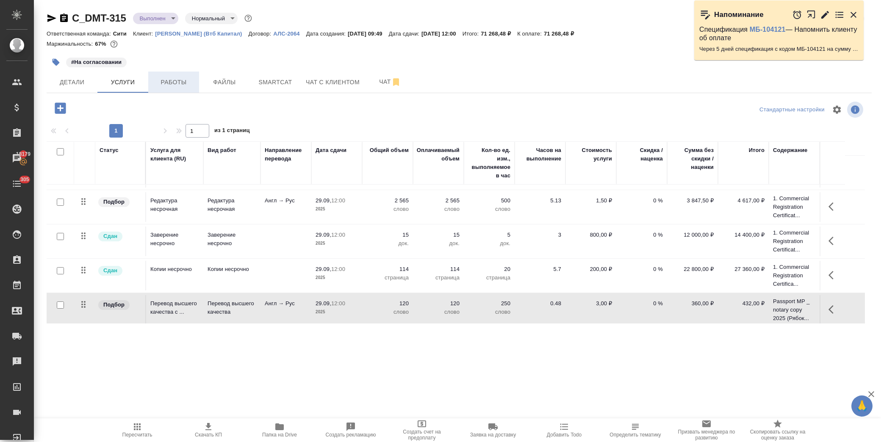
click at [167, 82] on span "Работы" at bounding box center [173, 82] width 41 height 11
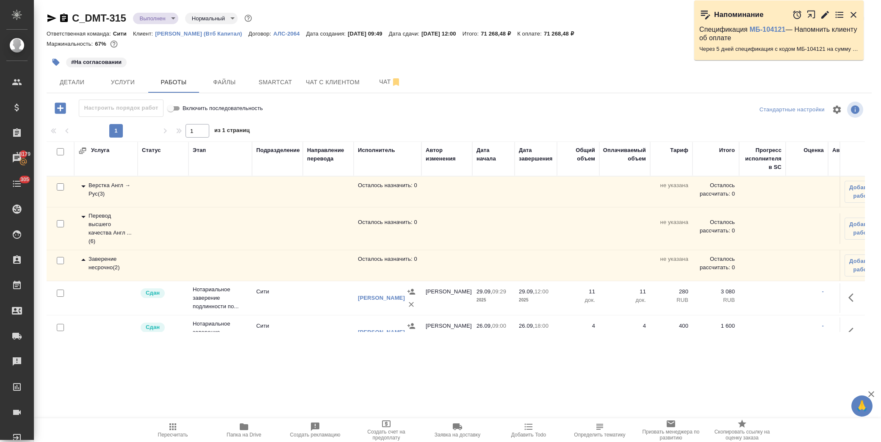
click at [84, 185] on icon at bounding box center [83, 186] width 10 height 10
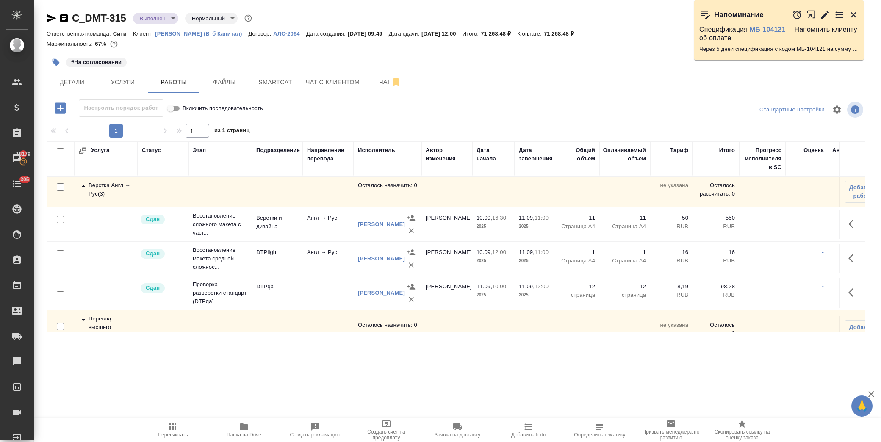
click at [83, 185] on icon at bounding box center [83, 186] width 10 height 10
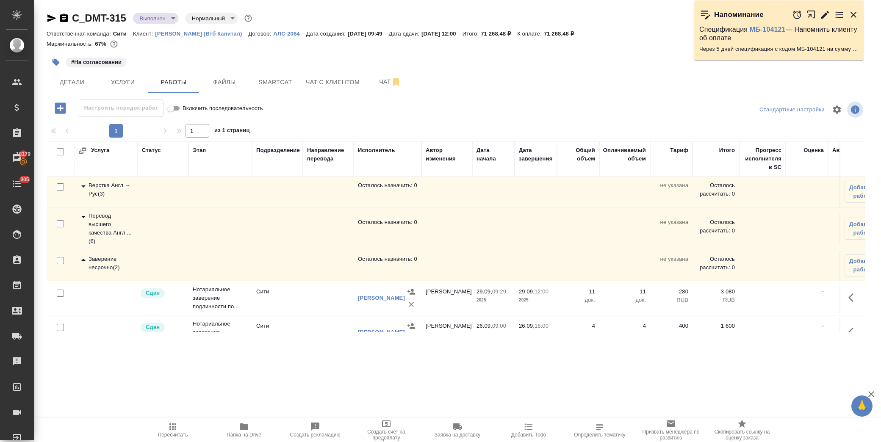
click at [78, 216] on icon at bounding box center [83, 217] width 10 height 10
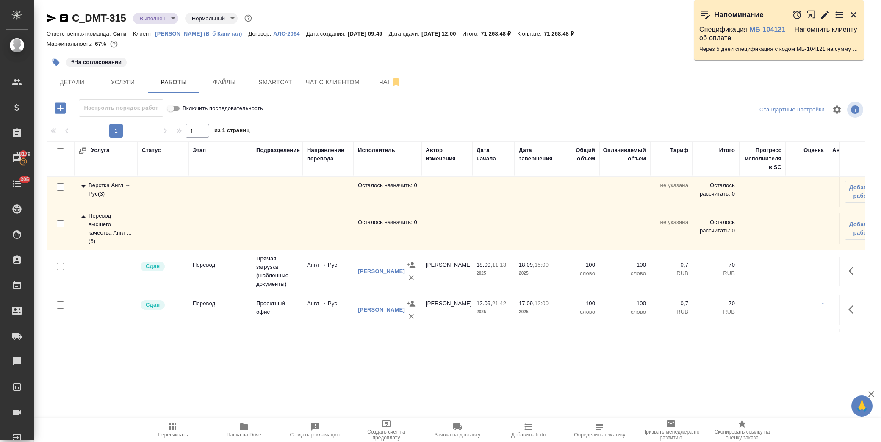
click at [169, 24] on div "C_DMT-315 Выполнен completed Нормальный normal" at bounding box center [150, 18] width 207 height 14
click at [164, 16] on body "🙏 .cls-1 fill:#fff; AWATERA Лофицкая Юлия Владимировна Клиенты Спецификации Зак…" at bounding box center [440, 221] width 881 height 442
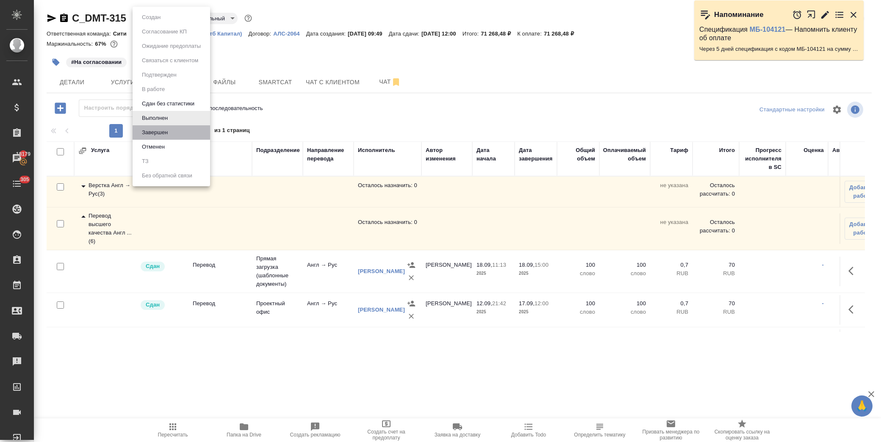
click at [160, 127] on li "Завершен" at bounding box center [171, 132] width 77 height 14
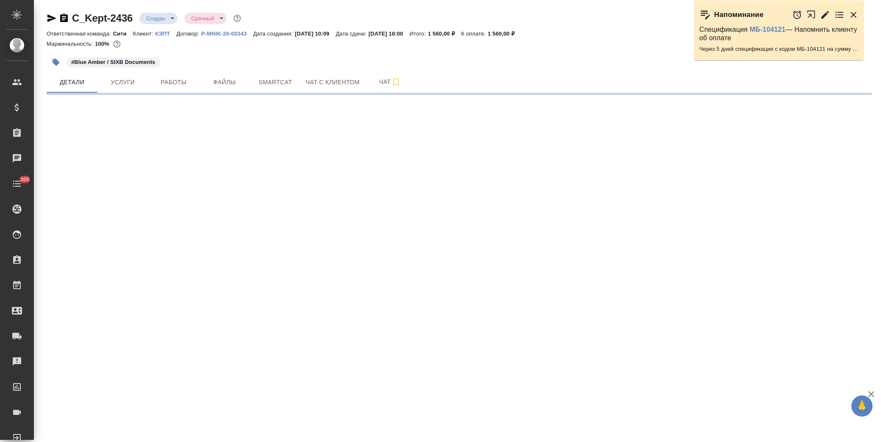
select select "RU"
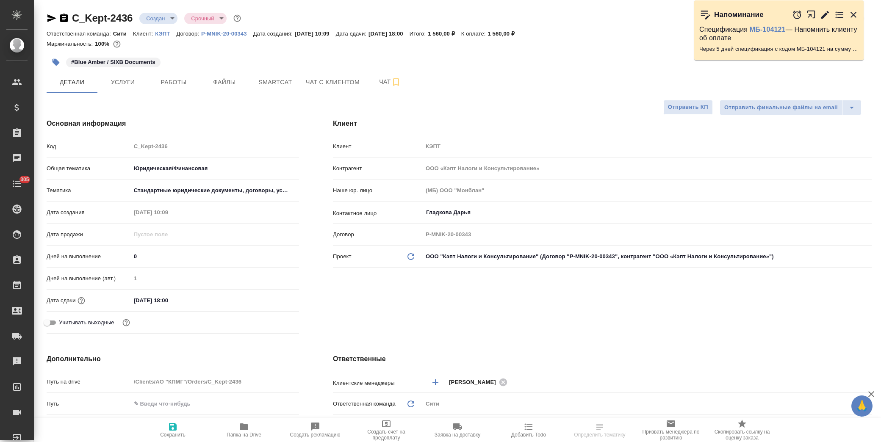
type textarea "x"
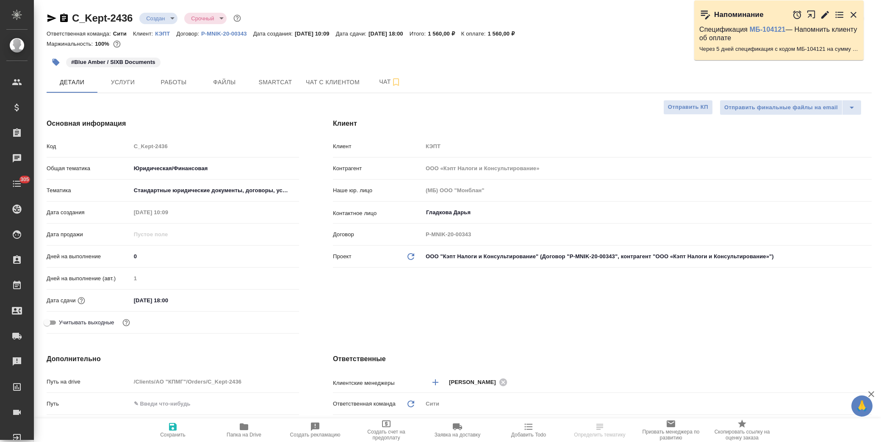
type textarea "x"
drag, startPoint x: 155, startPoint y: 64, endPoint x: 76, endPoint y: 62, distance: 78.8
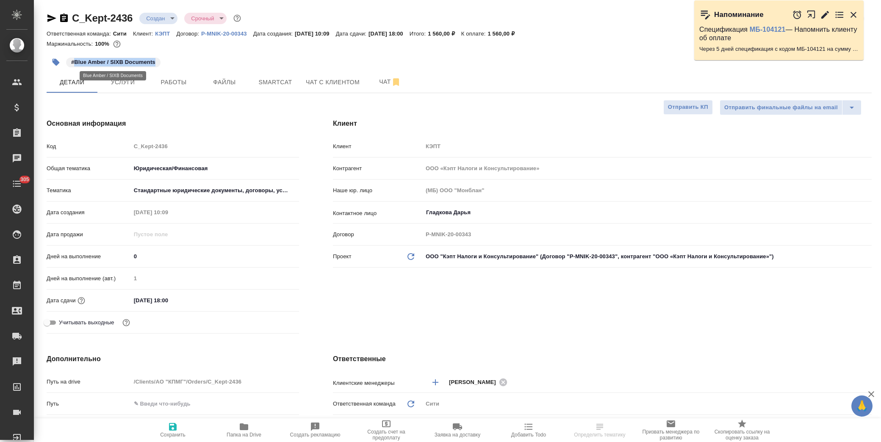
click at [76, 62] on p "#Blue Amber / SIXB Documents" at bounding box center [113, 62] width 84 height 8
copy p "Blue Amber / SIXB Documents"
type textarea "x"
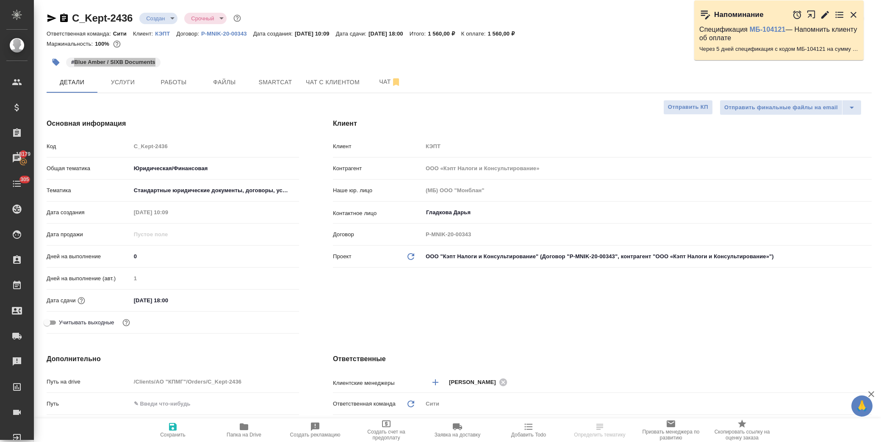
select select "RU"
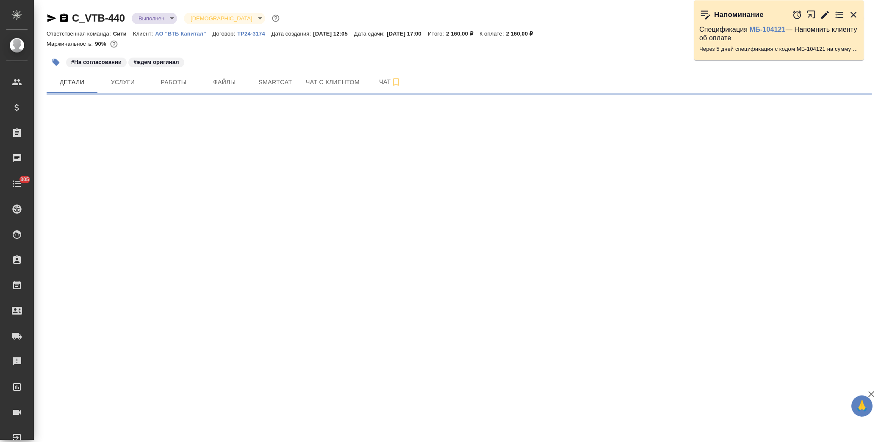
select select "RU"
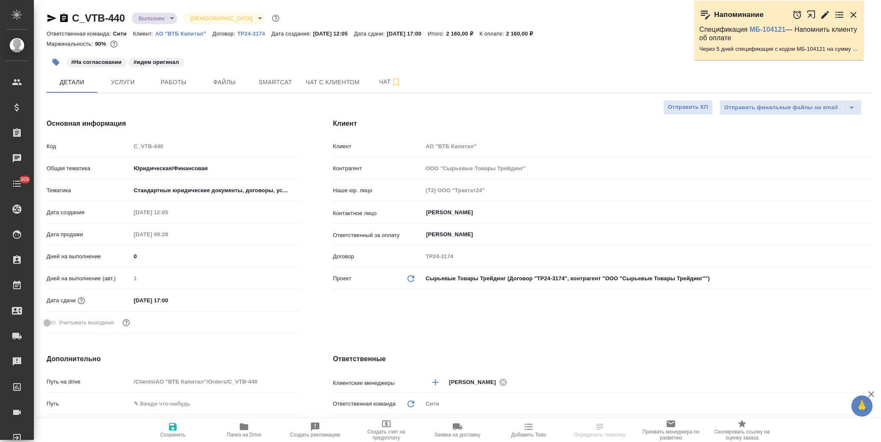
type textarea "x"
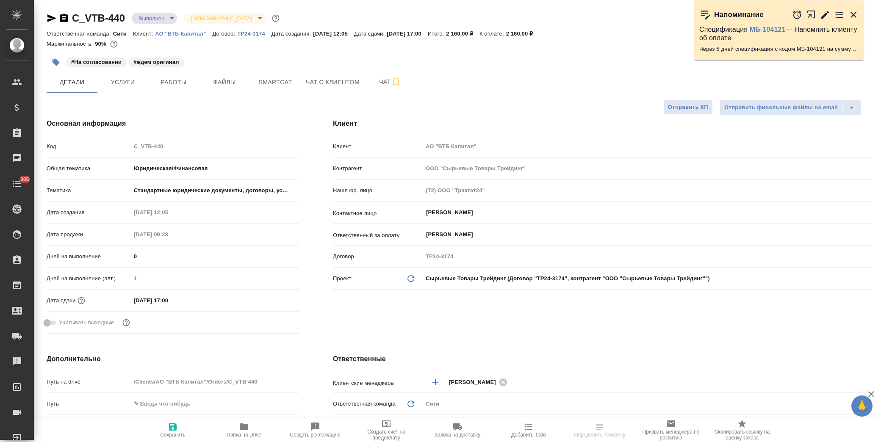
type textarea "x"
click at [211, 301] on div "[DATE] 17:00" at bounding box center [215, 300] width 168 height 12
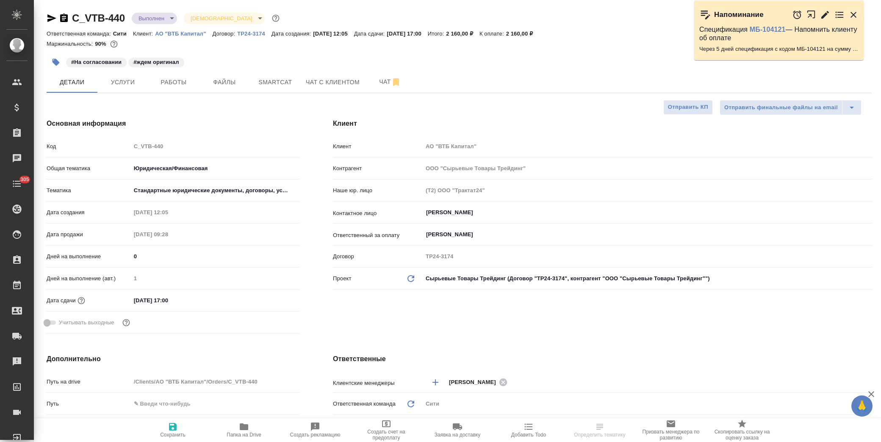
click at [193, 300] on input "[DATE] 17:00" at bounding box center [168, 300] width 74 height 12
click at [282, 301] on div at bounding box center [284, 300] width 30 height 10
click at [273, 299] on icon "button" at bounding box center [274, 300] width 10 height 10
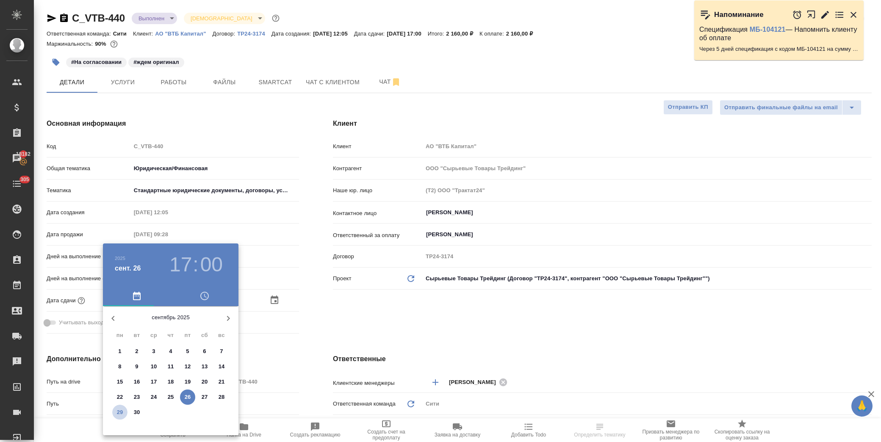
click at [121, 413] on p "29" at bounding box center [120, 412] width 6 height 8
type input "[DATE] 17:00"
type textarea "x"
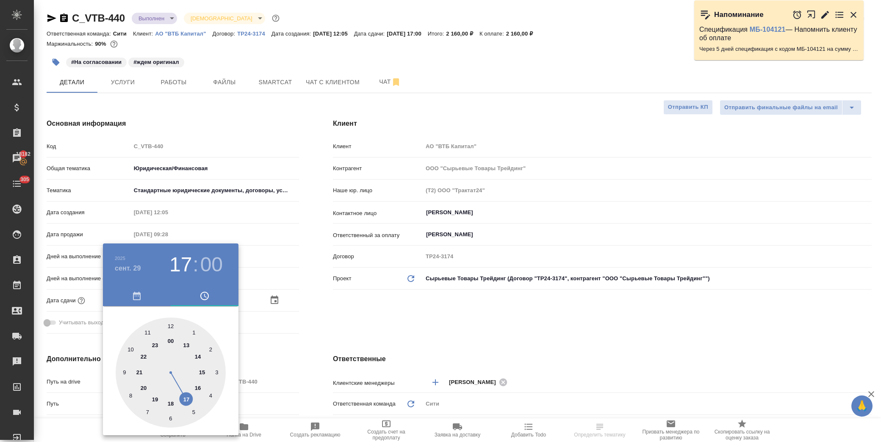
click at [368, 315] on div at bounding box center [440, 221] width 881 height 442
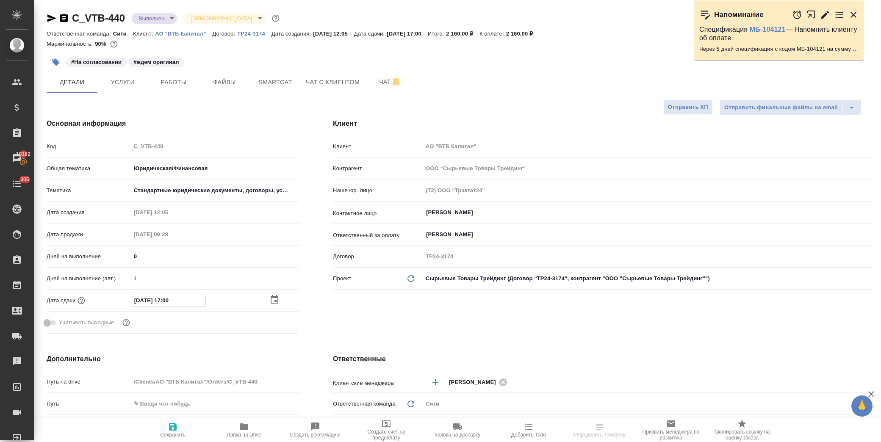
click at [183, 295] on input "[DATE] 17:00" at bounding box center [168, 300] width 74 height 12
click at [273, 304] on icon "button" at bounding box center [274, 300] width 10 height 10
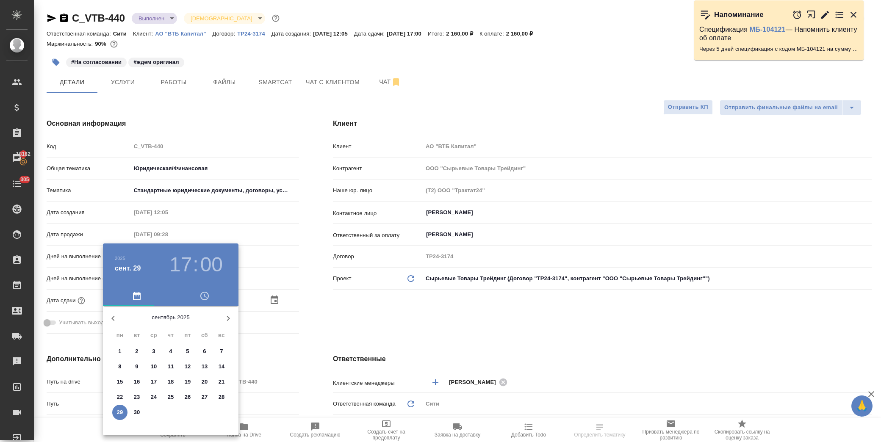
click at [137, 411] on p "30" at bounding box center [137, 412] width 6 height 8
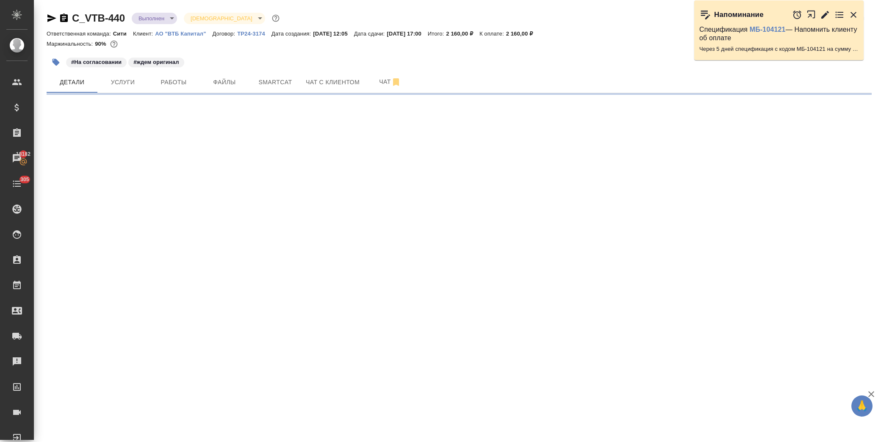
select select "RU"
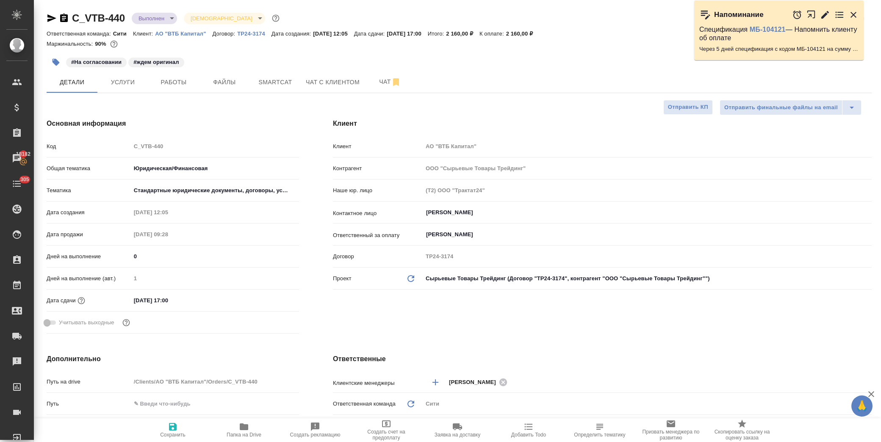
type textarea "x"
click at [201, 303] on input "[DATE] 17:00" at bounding box center [168, 300] width 74 height 12
click at [276, 299] on icon "button" at bounding box center [274, 300] width 10 height 10
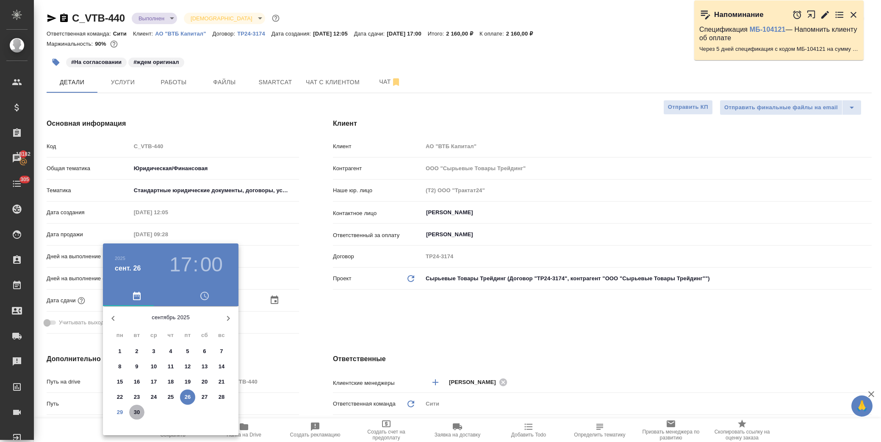
click at [139, 409] on p "30" at bounding box center [137, 412] width 6 height 8
type input "[DATE] 17:00"
type textarea "x"
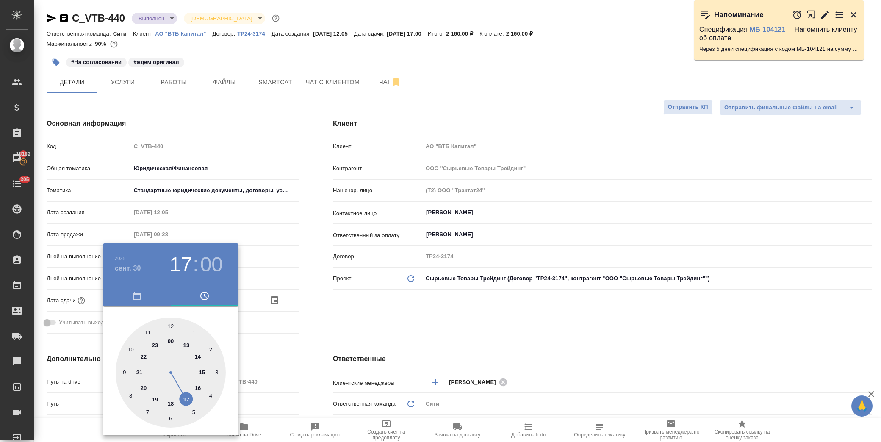
drag, startPoint x: 325, startPoint y: 306, endPoint x: 315, endPoint y: 322, distance: 18.7
click at [326, 306] on div at bounding box center [440, 221] width 881 height 442
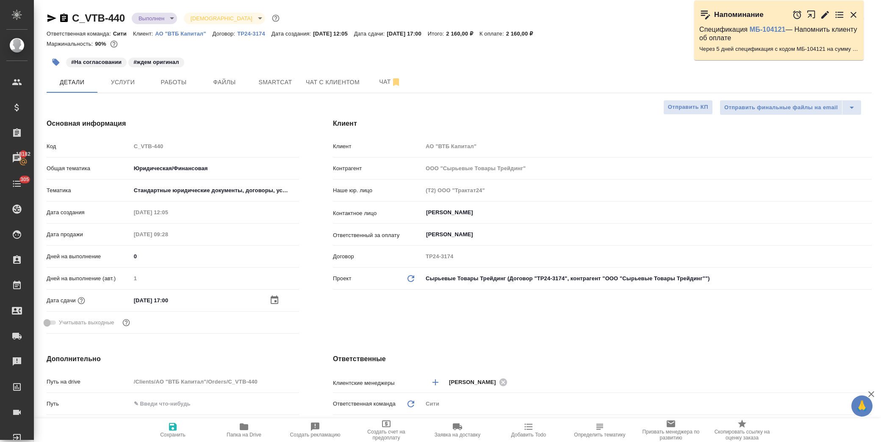
click at [171, 434] on span "Сохранить" at bounding box center [172, 435] width 25 height 6
type textarea "x"
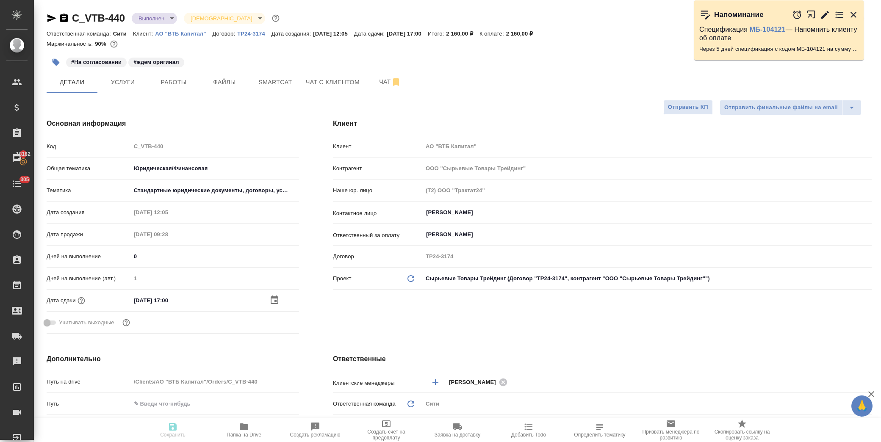
type textarea "x"
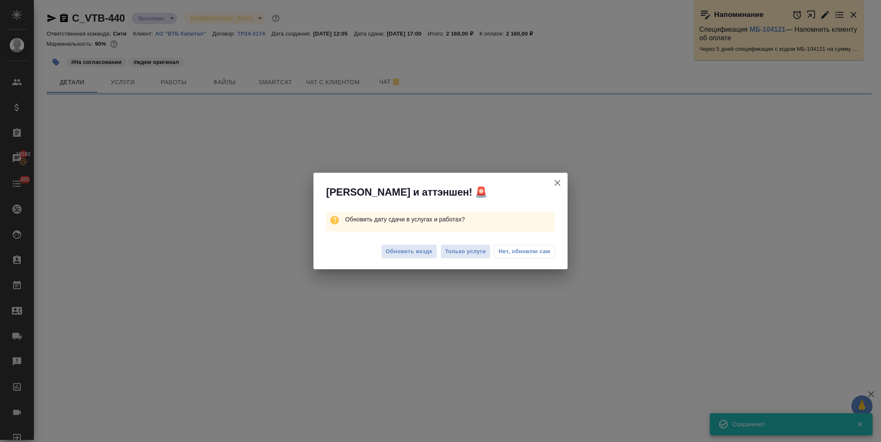
select select "RU"
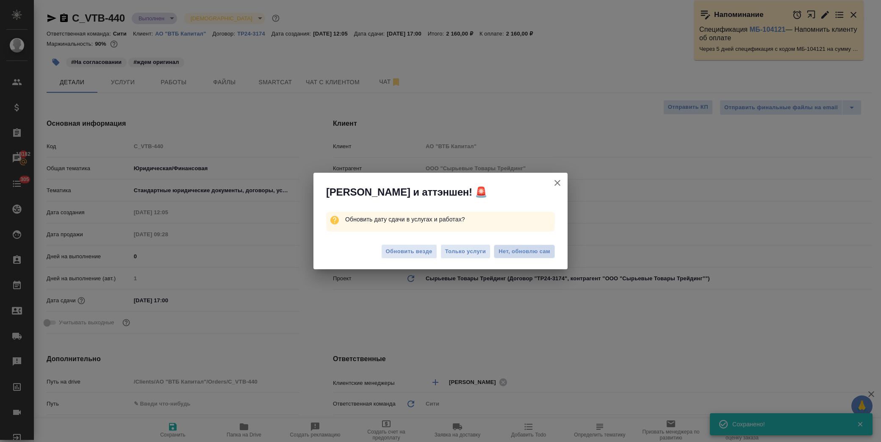
drag, startPoint x: 552, startPoint y: 253, endPoint x: 571, endPoint y: 122, distance: 132.6
click at [552, 252] on button "Нет, обновлю сам" at bounding box center [524, 252] width 61 height 14
type textarea "x"
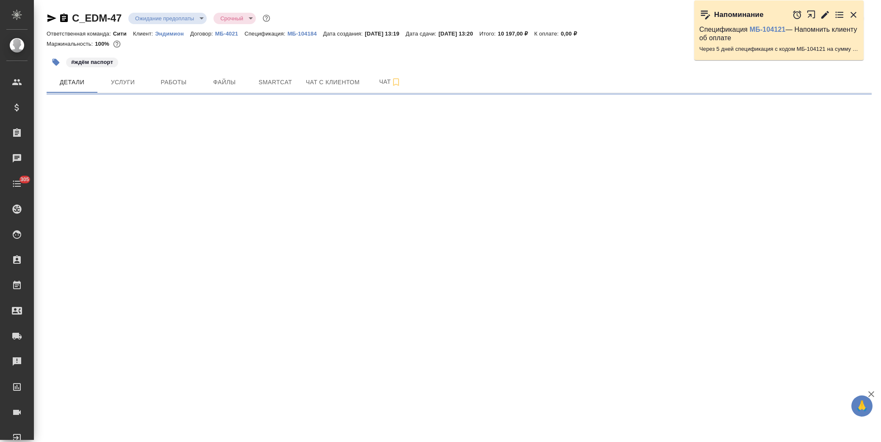
select select "RU"
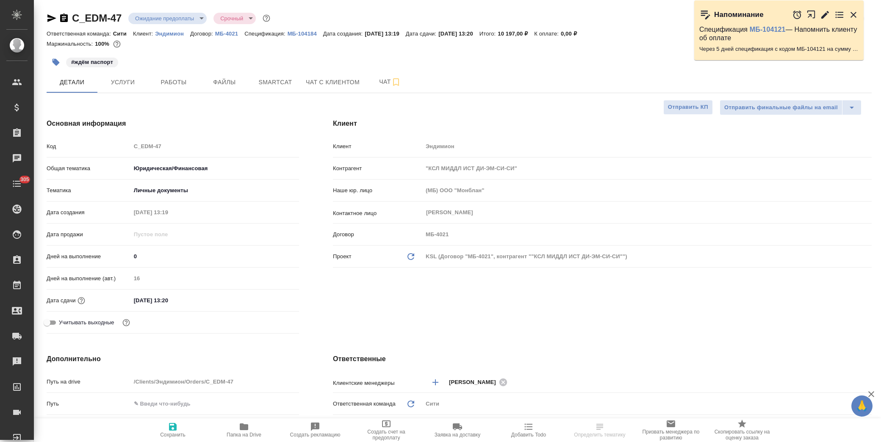
type textarea "x"
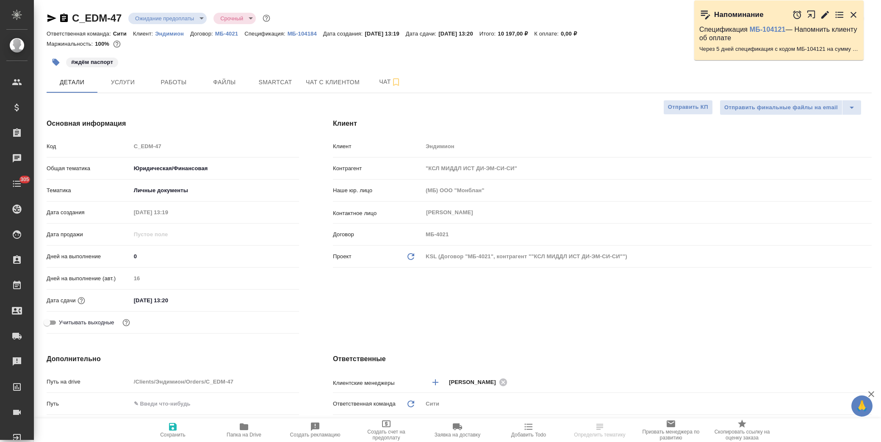
type textarea "x"
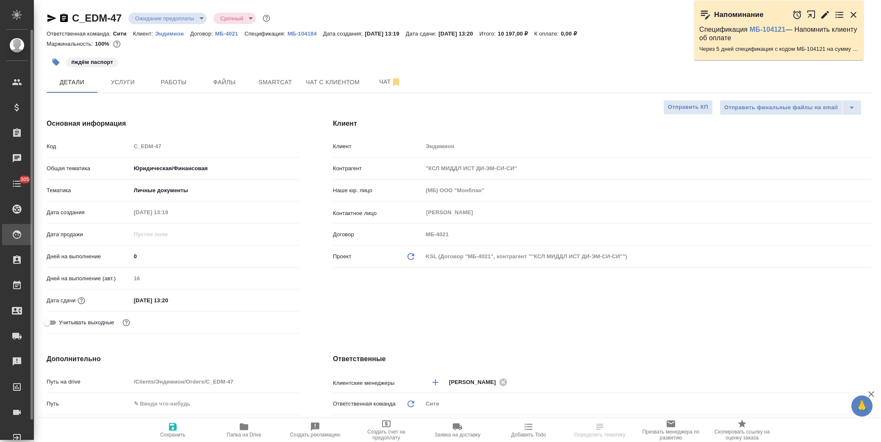
type textarea "x"
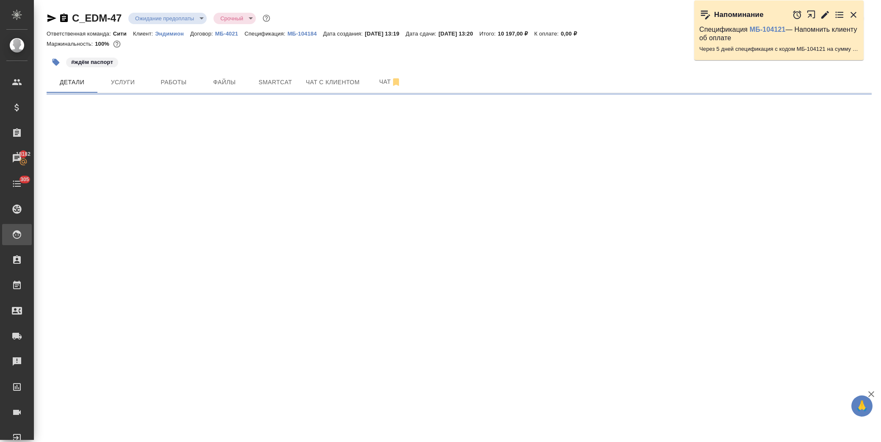
select select "RU"
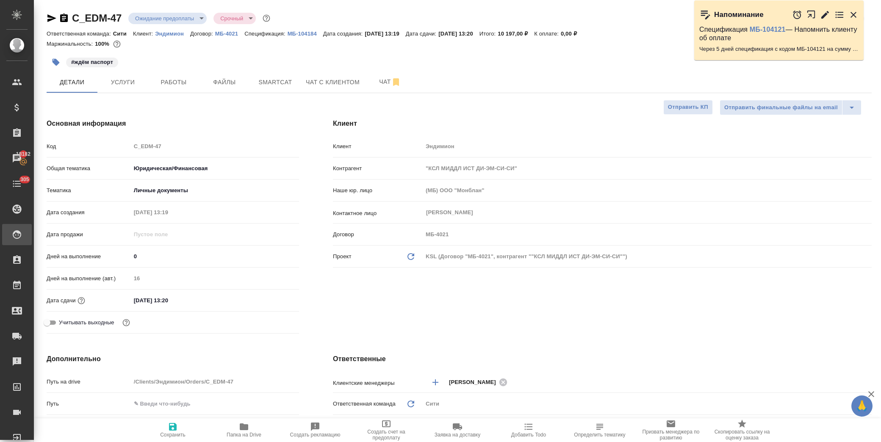
type textarea "x"
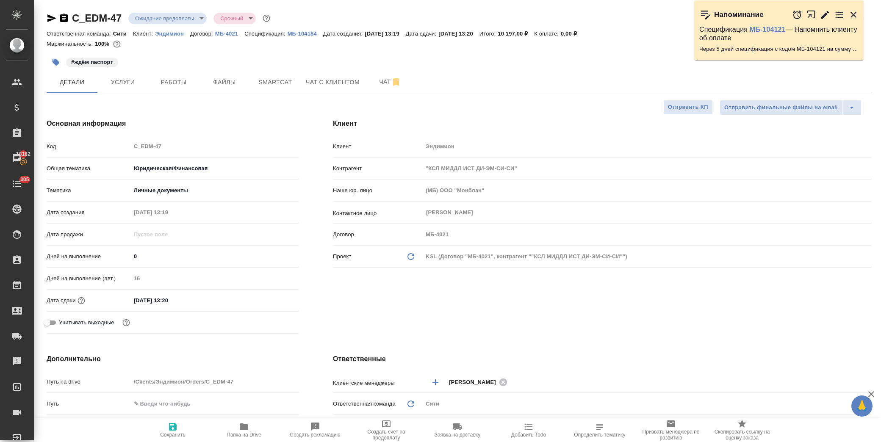
type textarea "x"
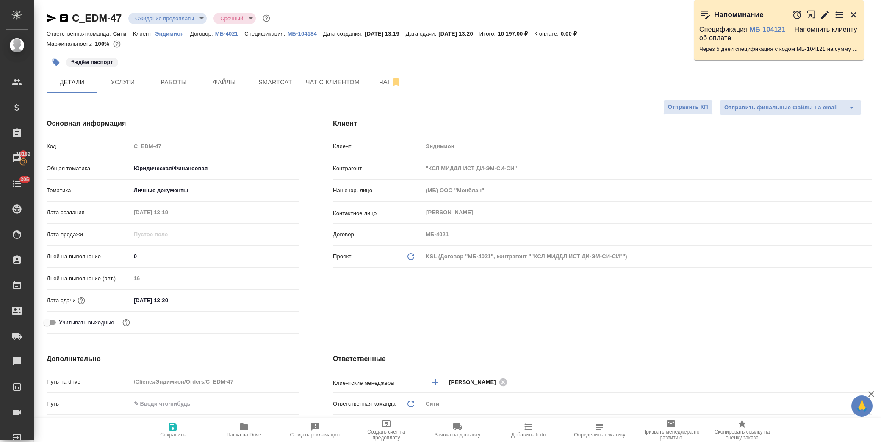
type textarea "x"
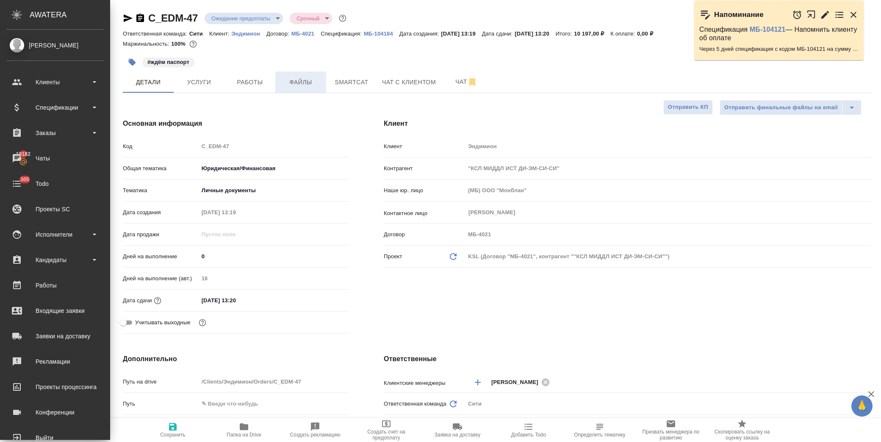
click at [297, 79] on span "Файлы" at bounding box center [300, 82] width 41 height 11
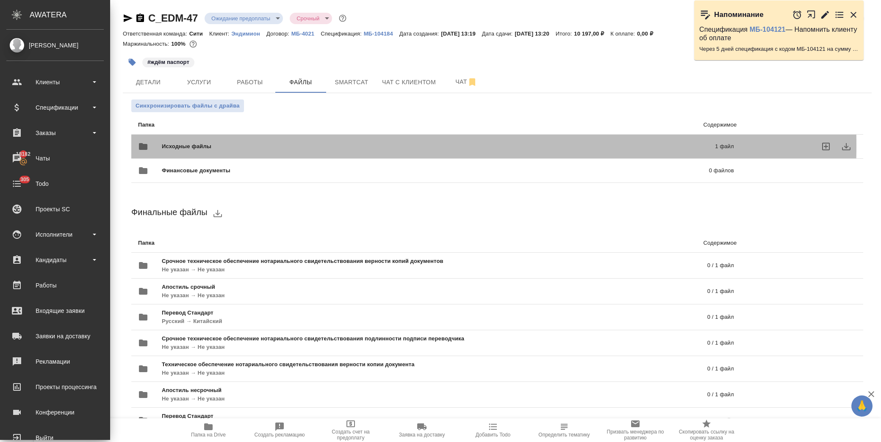
click at [177, 145] on span "Исходные файлы" at bounding box center [312, 146] width 301 height 8
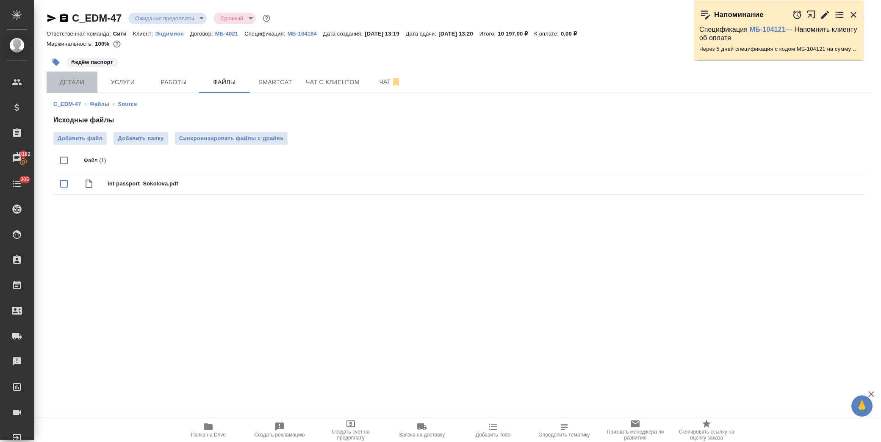
click at [74, 85] on span "Детали" at bounding box center [72, 82] width 41 height 11
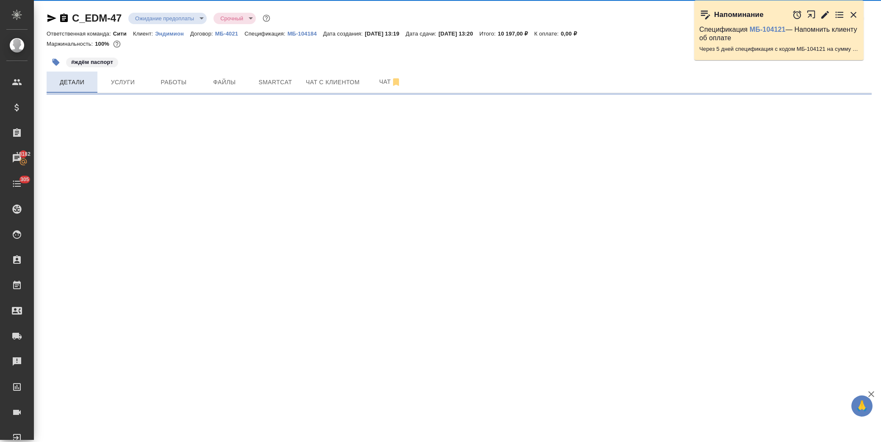
select select "RU"
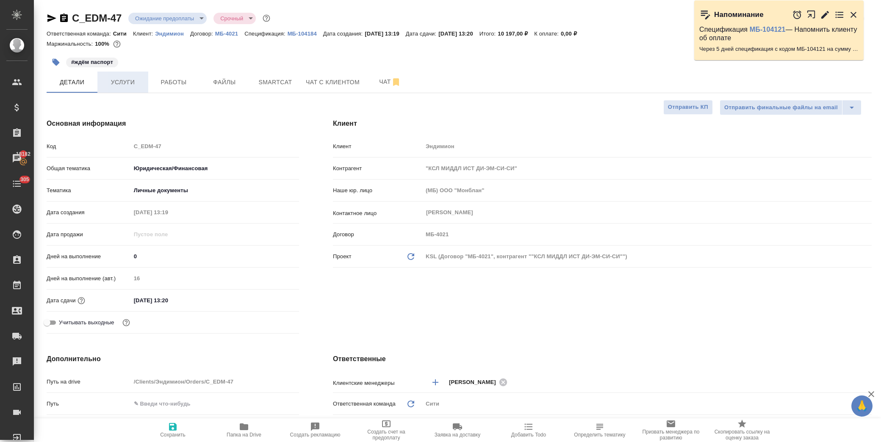
type textarea "x"
click at [135, 87] on span "Услуги" at bounding box center [122, 82] width 41 height 11
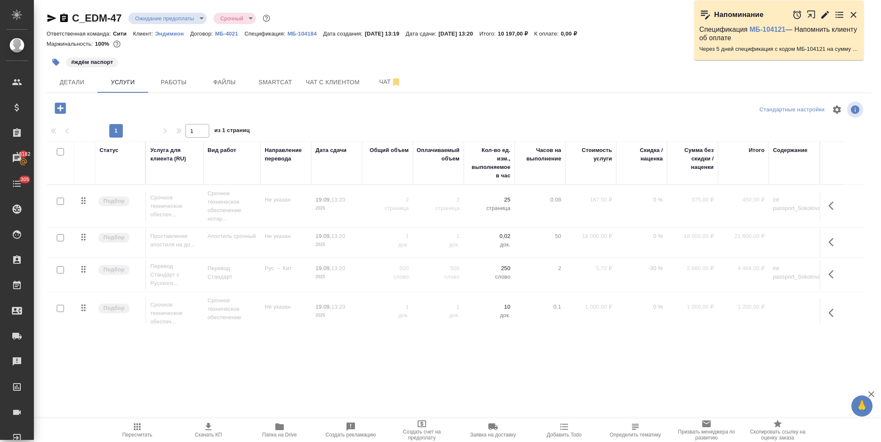
click at [62, 201] on input "checkbox" at bounding box center [60, 201] width 7 height 7
checkbox input "true"
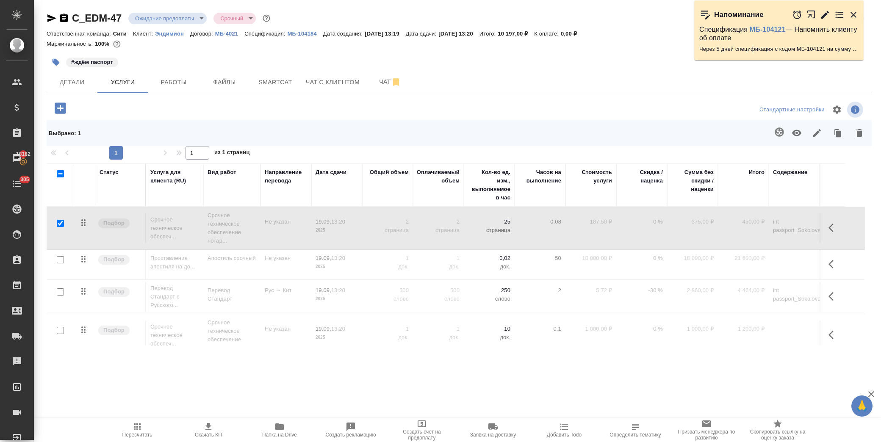
click at [62, 260] on input "checkbox" at bounding box center [60, 259] width 7 height 7
checkbox input "true"
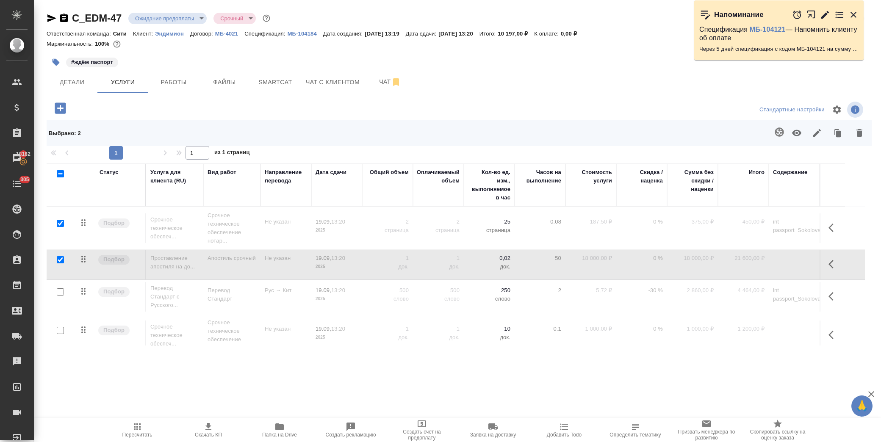
click at [61, 291] on input "checkbox" at bounding box center [60, 291] width 7 height 7
checkbox input "true"
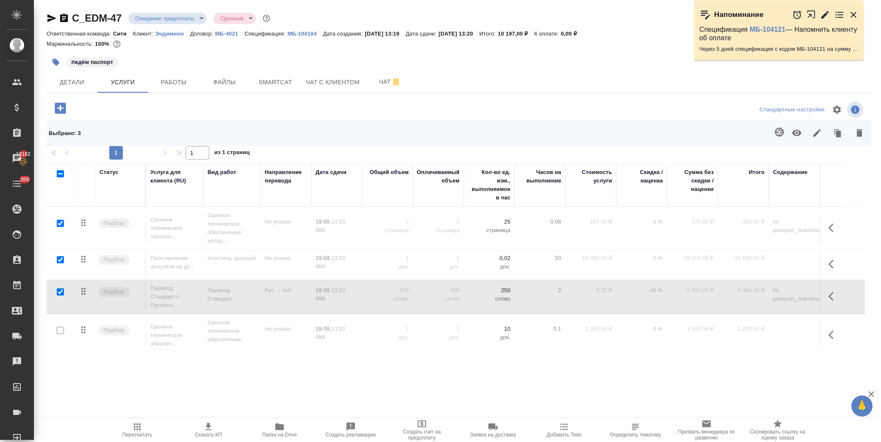
click at [61, 329] on input "checkbox" at bounding box center [60, 330] width 7 height 7
checkbox input "true"
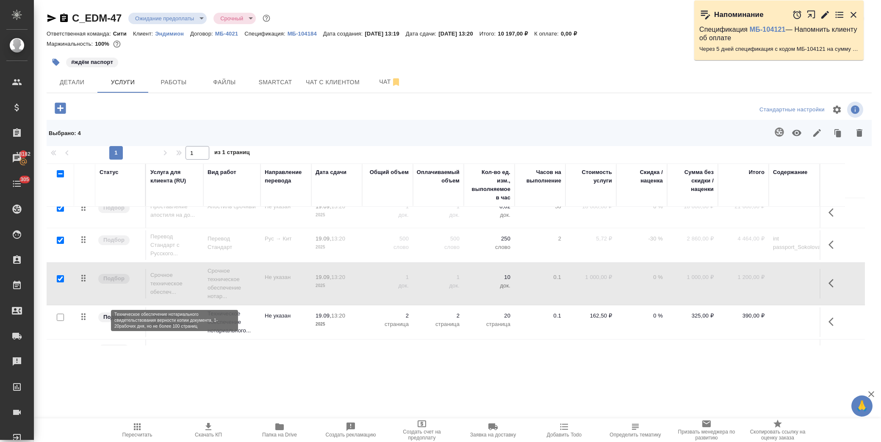
scroll to position [94, 0]
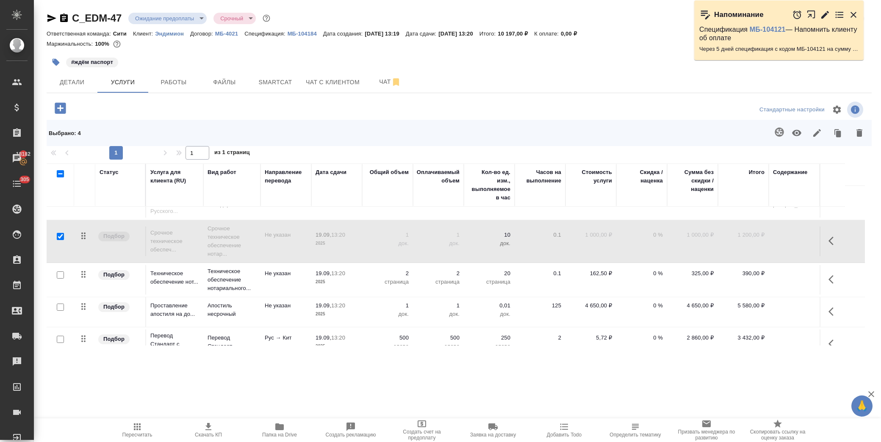
click at [861, 132] on icon "button" at bounding box center [859, 133] width 6 height 8
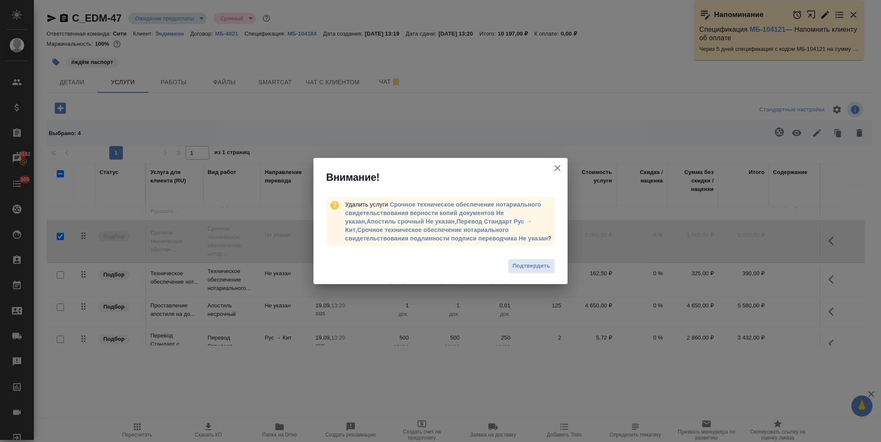
click at [531, 270] on span "Подтвердить" at bounding box center [531, 266] width 38 height 10
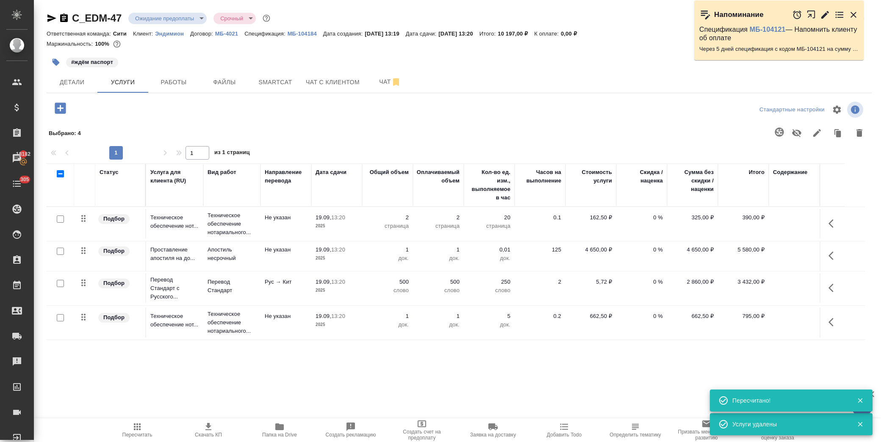
scroll to position [0, 0]
click at [177, 87] on span "Работы" at bounding box center [173, 82] width 41 height 11
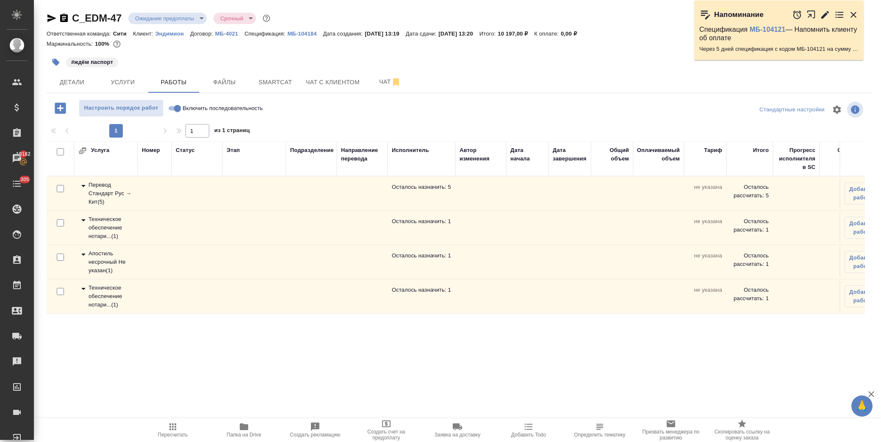
click at [83, 286] on icon at bounding box center [83, 289] width 10 height 10
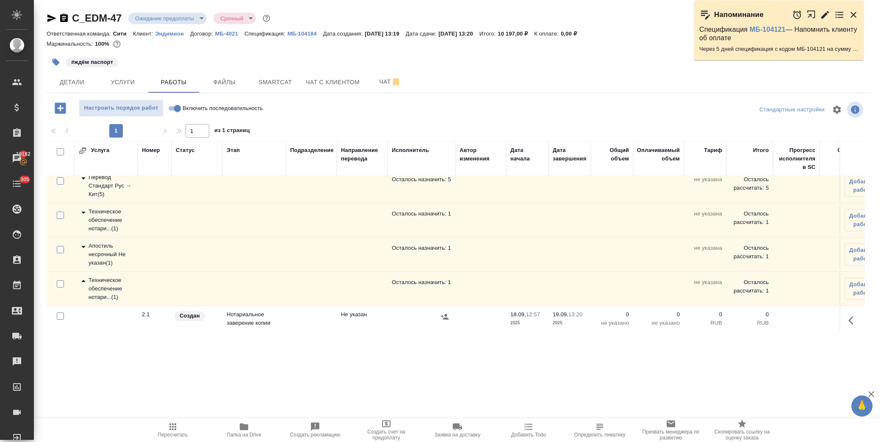
scroll to position [19, 0]
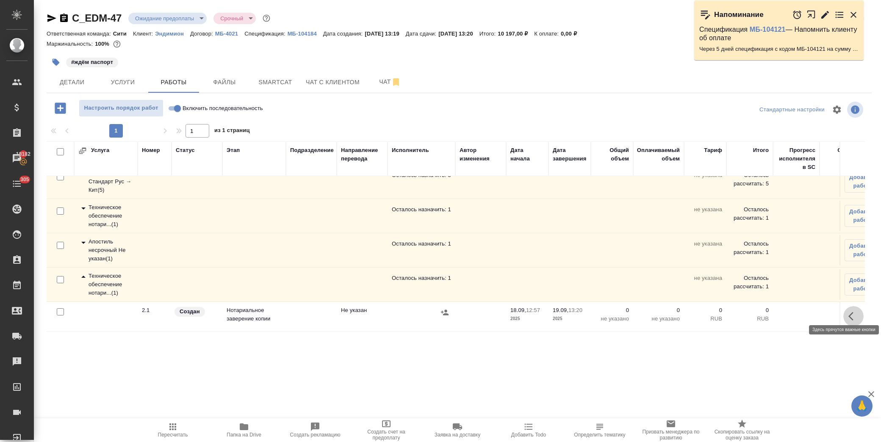
click at [848, 311] on icon "button" at bounding box center [853, 316] width 10 height 10
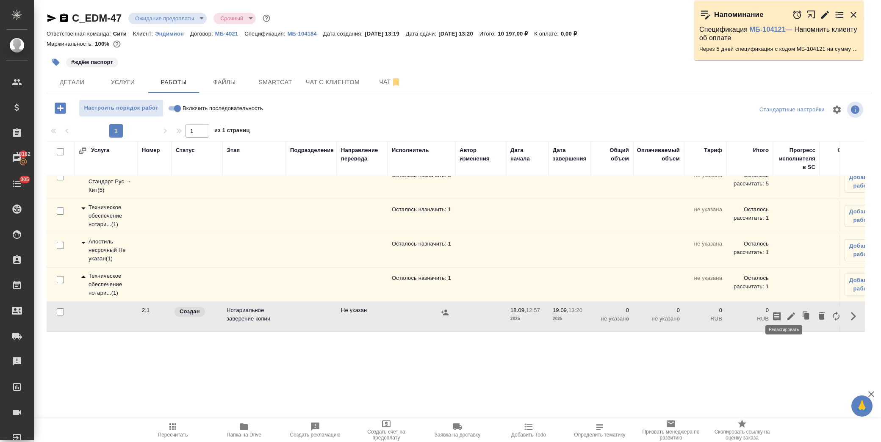
click at [786, 312] on icon "button" at bounding box center [791, 316] width 10 height 10
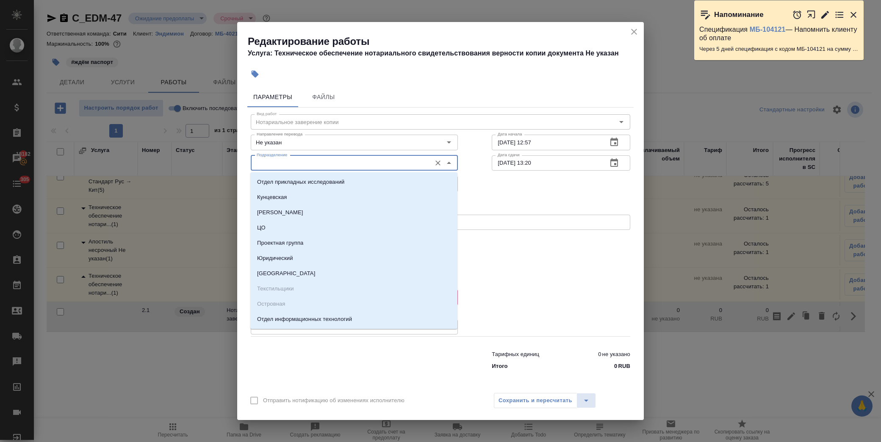
click at [327, 167] on input "Подразделение" at bounding box center [340, 163] width 174 height 10
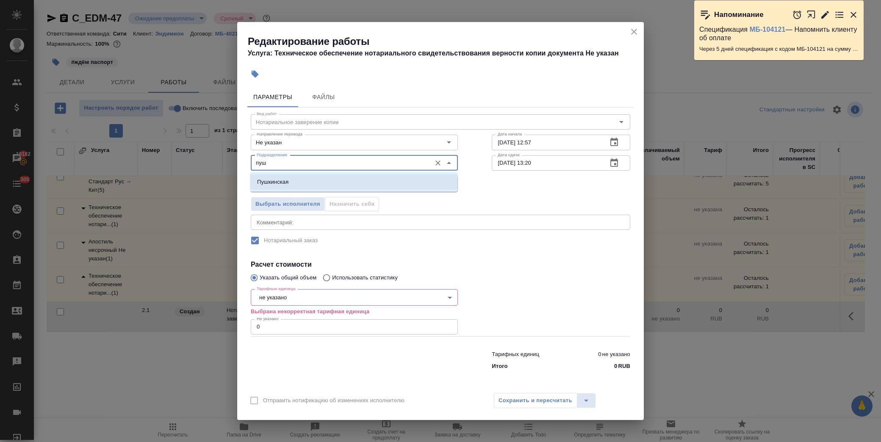
click at [292, 185] on li "Пушкинская" at bounding box center [353, 181] width 207 height 15
type input "Пушкинская"
click at [299, 303] on body "🙏 .cls-1 fill:#fff; AWATERA Лофицкая Юлия Владимировна Клиенты Спецификации Зак…" at bounding box center [440, 221] width 881 height 442
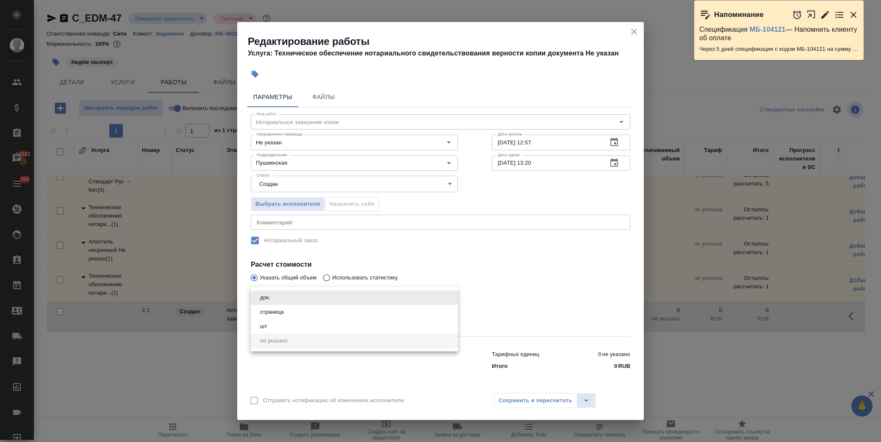
click at [280, 310] on button "страница" at bounding box center [271, 311] width 29 height 9
type input "5a8b1489cc6b4906c91bfdb2"
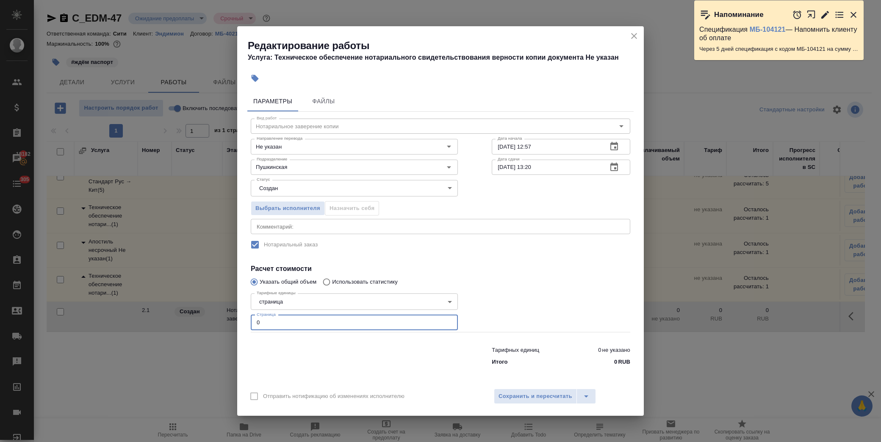
drag, startPoint x: 278, startPoint y: 321, endPoint x: 232, endPoint y: 321, distance: 46.6
click at [232, 321] on div "Редактирование работы Услуга: Техническое обеспечение нотариального свидетельст…" at bounding box center [440, 221] width 881 height 442
type input "1"
click at [521, 395] on span "Сохранить и пересчитать" at bounding box center [535, 397] width 74 height 10
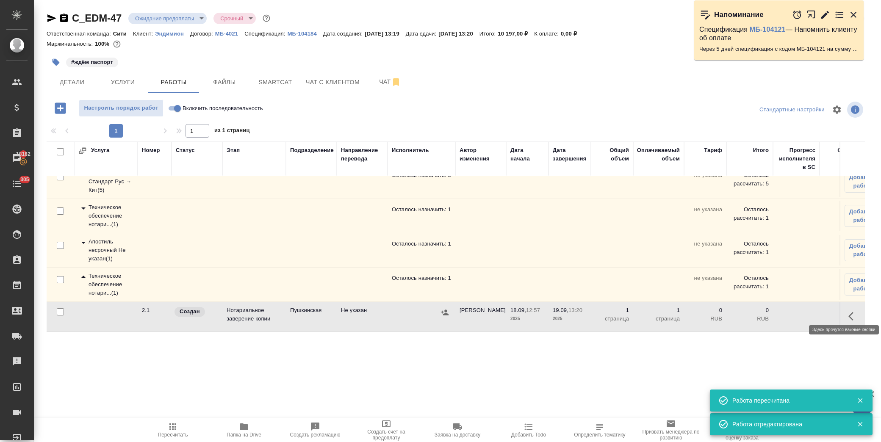
drag, startPoint x: 854, startPoint y: 306, endPoint x: 839, endPoint y: 312, distance: 15.6
click at [854, 307] on button "button" at bounding box center [853, 316] width 20 height 20
click at [784, 314] on button "button" at bounding box center [791, 316] width 14 height 20
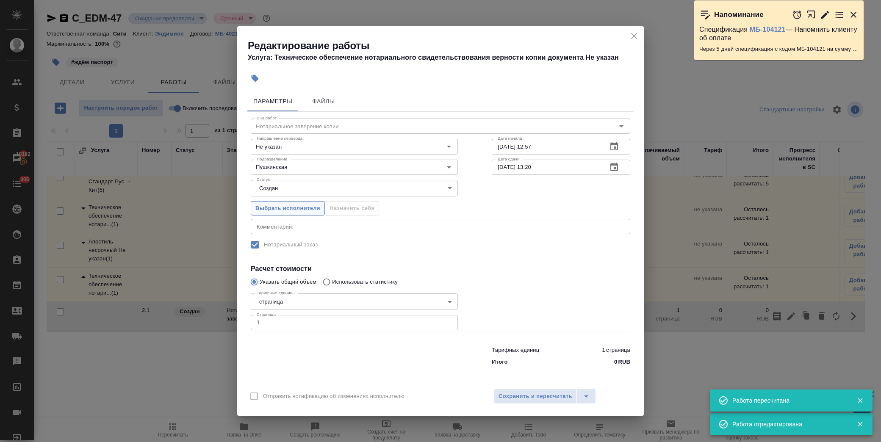
click at [287, 204] on button "Выбрать исполнителя" at bounding box center [288, 208] width 74 height 15
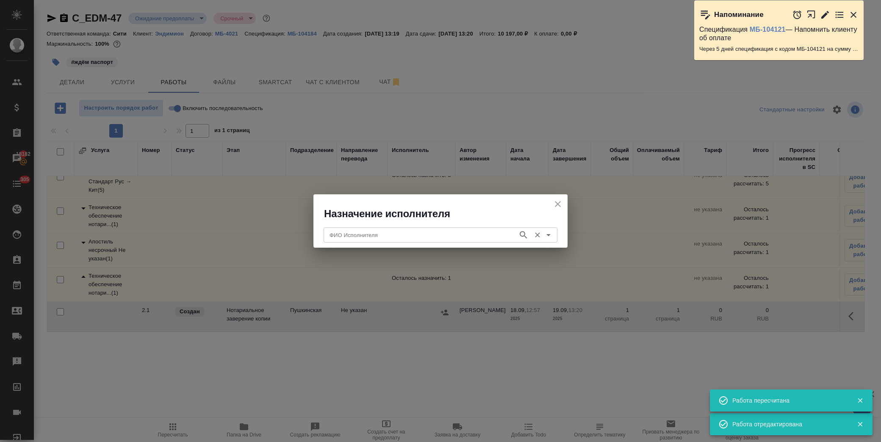
click at [384, 236] on input "ФИО Исполнителя" at bounding box center [420, 235] width 188 height 10
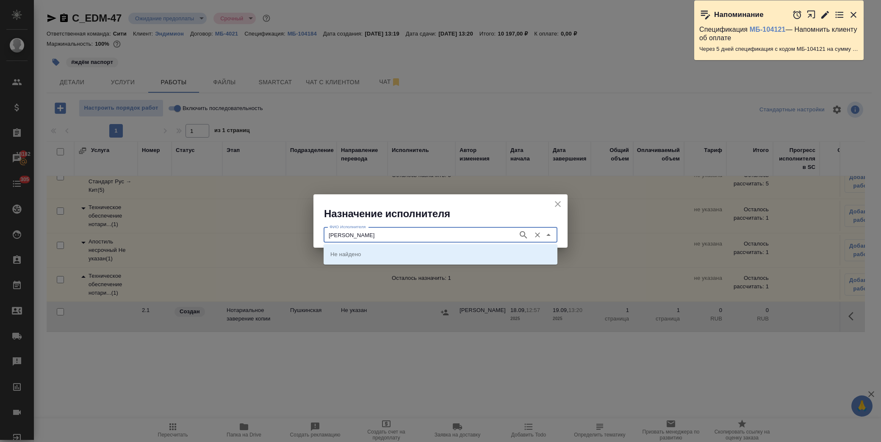
type input "федорченко"
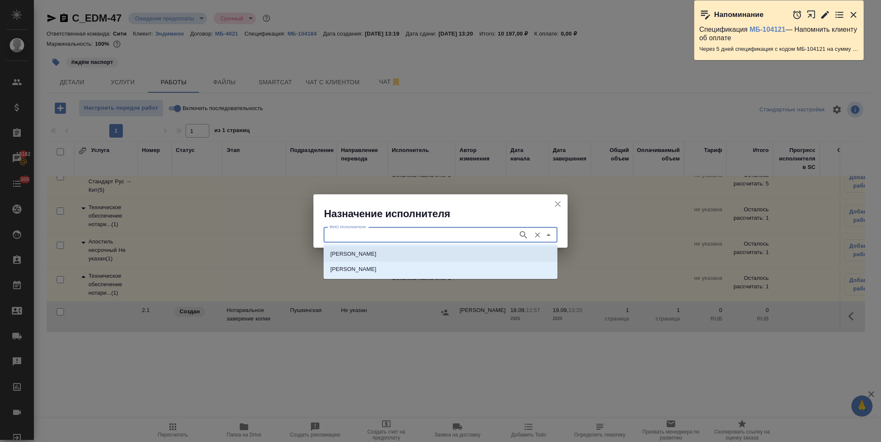
click at [376, 257] on p "НОТАРИУС Федорченко Александр Вячеславович" at bounding box center [353, 254] width 46 height 8
type input "НОТАРИУС Федорченко Александр Вячеславович"
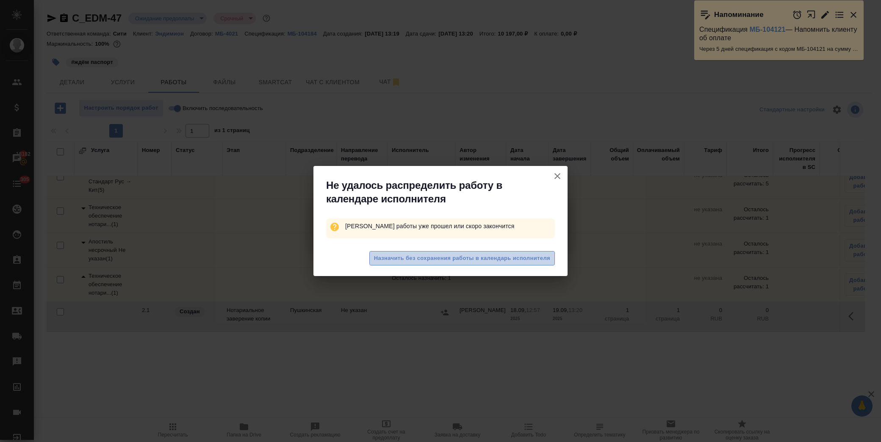
click at [456, 257] on span "Назначить без сохранения работы в календарь исполнителя" at bounding box center [462, 259] width 176 height 10
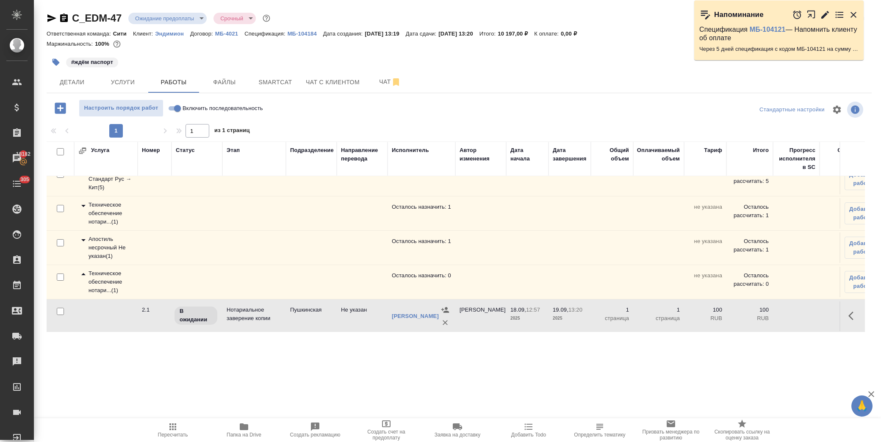
scroll to position [0, 0]
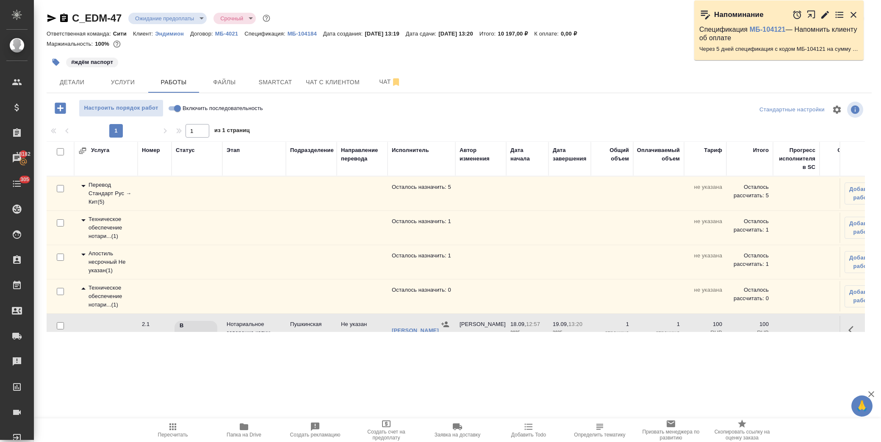
click at [83, 255] on icon at bounding box center [83, 255] width 4 height 2
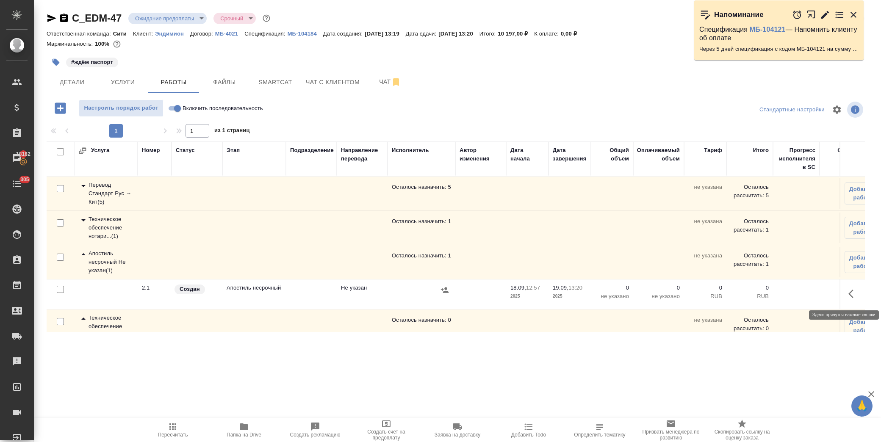
click at [848, 297] on icon "button" at bounding box center [853, 294] width 10 height 10
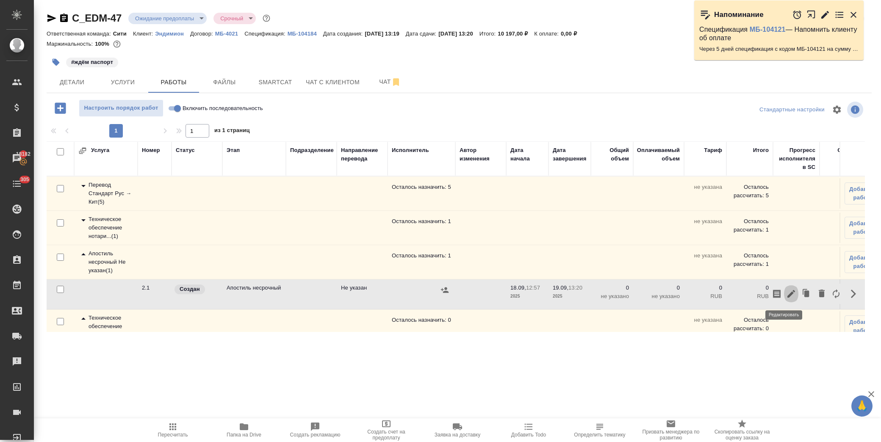
click at [791, 297] on button "button" at bounding box center [791, 294] width 14 height 20
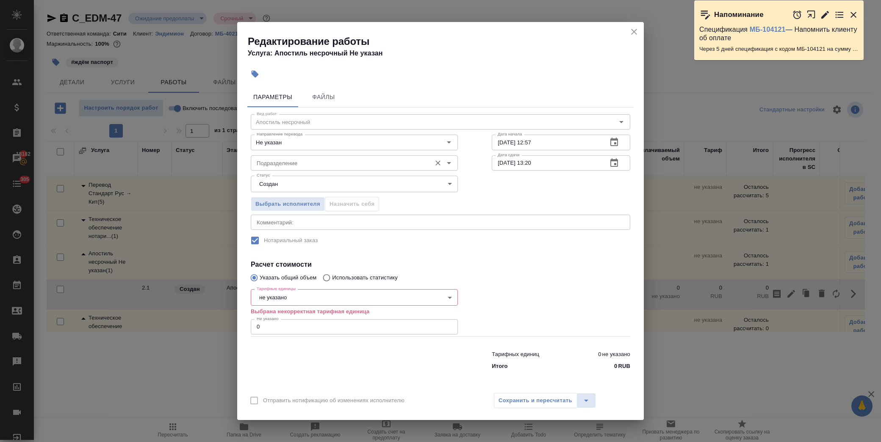
click at [282, 166] on input "Подразделение" at bounding box center [340, 163] width 174 height 10
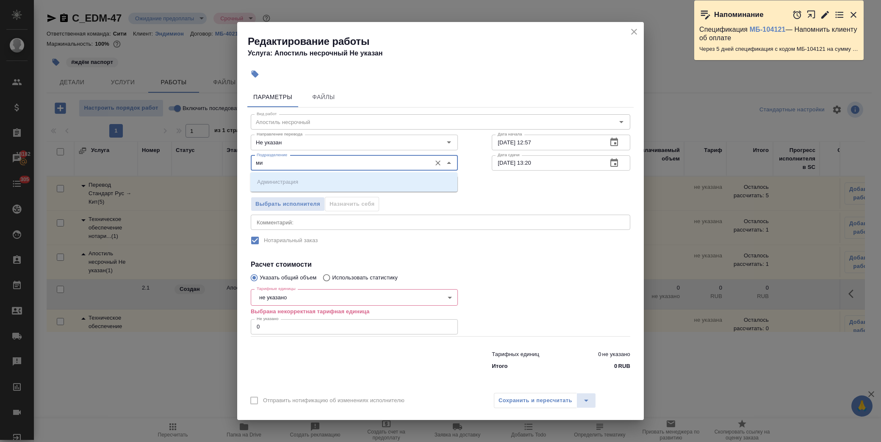
type input "м"
click at [294, 176] on li "Сити" at bounding box center [353, 181] width 207 height 15
type input "Сити"
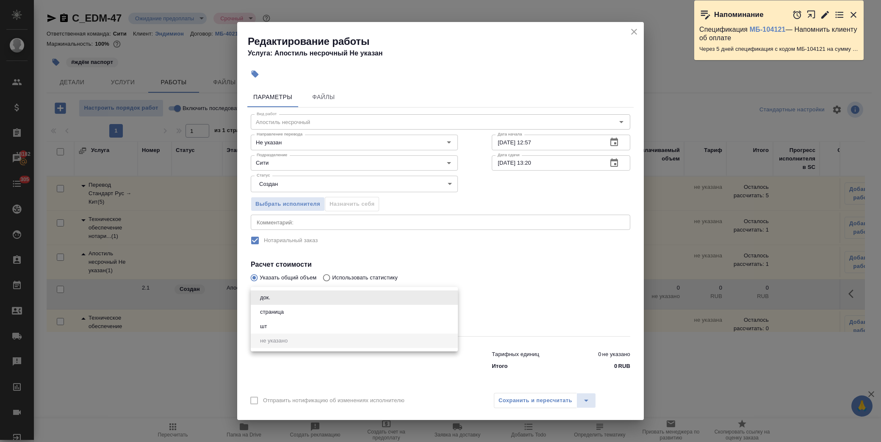
click at [290, 296] on body "🙏 .cls-1 fill:#fff; AWATERA Лофицкая Юлия Владимировна Клиенты Спецификации Зак…" at bounding box center [440, 221] width 881 height 442
click at [290, 296] on li "док." at bounding box center [354, 297] width 207 height 14
type input "5a8b1489cc6b4906c91bfd8b"
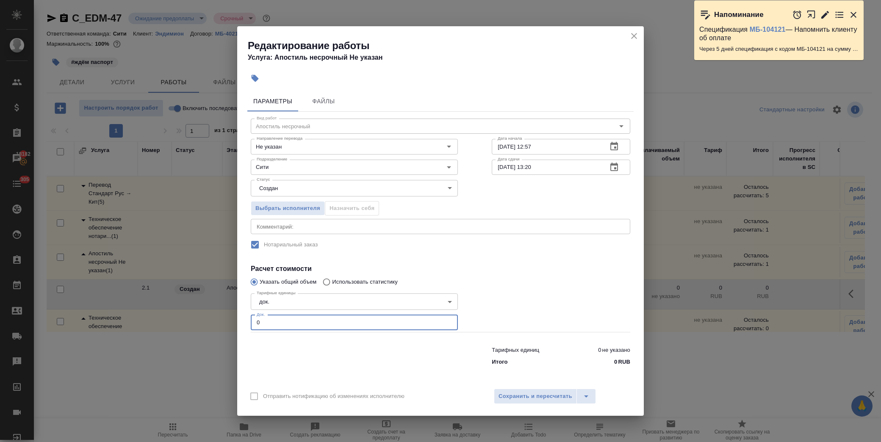
drag, startPoint x: 280, startPoint y: 322, endPoint x: 188, endPoint y: 325, distance: 91.5
click at [188, 325] on div "Редактирование работы Услуга: Апостиль несрочный Не указан Параметры Файлы Вид …" at bounding box center [440, 221] width 881 height 442
type input "1"
drag, startPoint x: 525, startPoint y: 388, endPoint x: 531, endPoint y: 384, distance: 6.9
click at [525, 389] on button "Сохранить и пересчитать" at bounding box center [535, 396] width 83 height 15
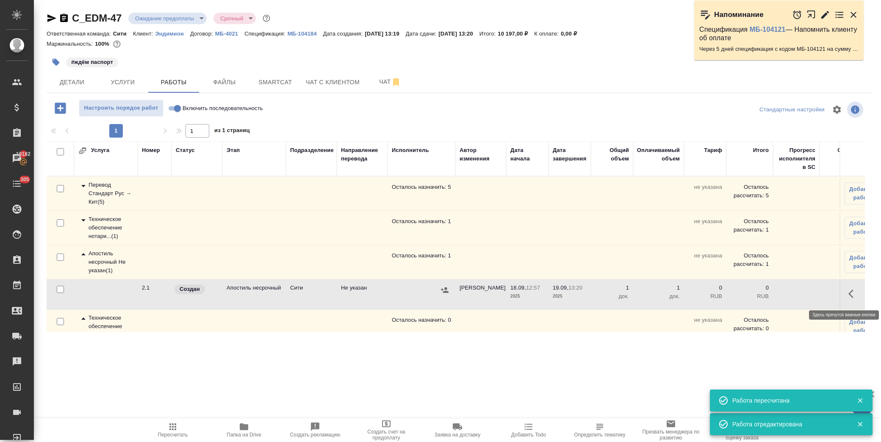
click at [848, 293] on icon "button" at bounding box center [853, 294] width 10 height 10
click at [790, 294] on button "button" at bounding box center [791, 294] width 14 height 20
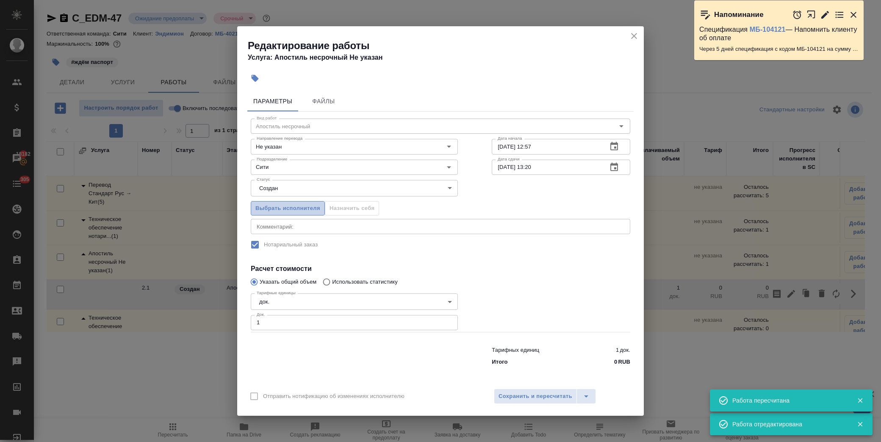
click at [285, 208] on span "Выбрать исполнителя" at bounding box center [287, 209] width 65 height 10
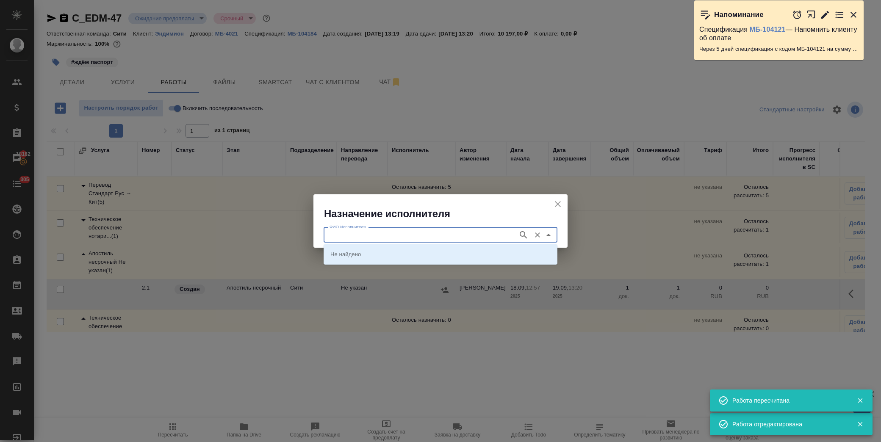
click at [418, 239] on input "ФИО Исполнителя" at bounding box center [420, 235] width 188 height 10
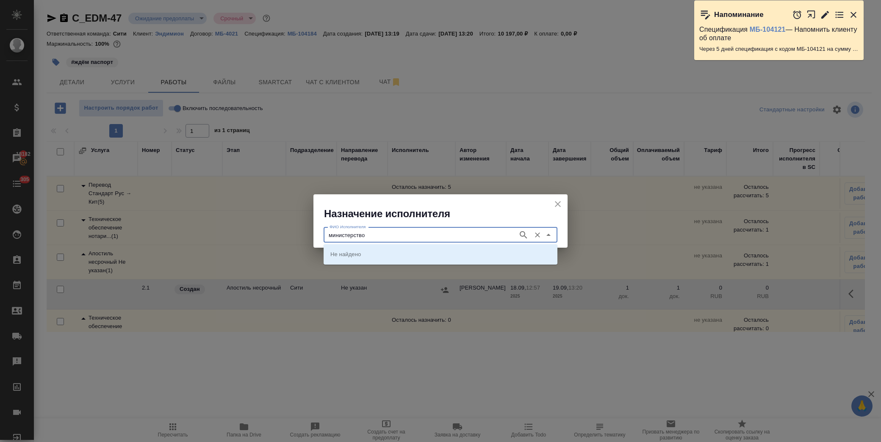
type input "министерство"
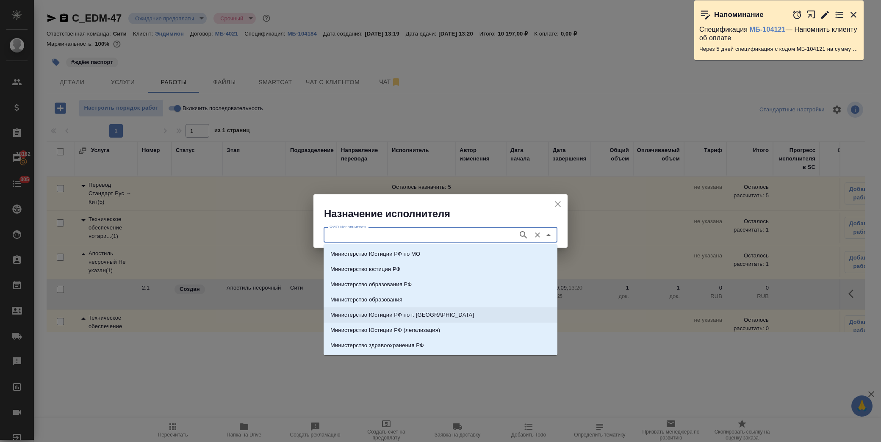
click at [456, 315] on li "Министерство Юстиции РФ по г. Москве" at bounding box center [440, 314] width 234 height 15
type input "Министерство Юстиции РФ по г. Москве"
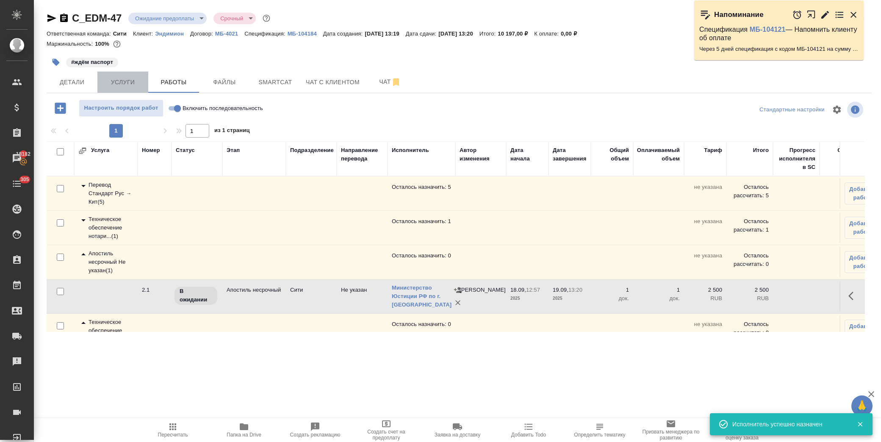
click at [124, 89] on button "Услуги" at bounding box center [122, 82] width 51 height 21
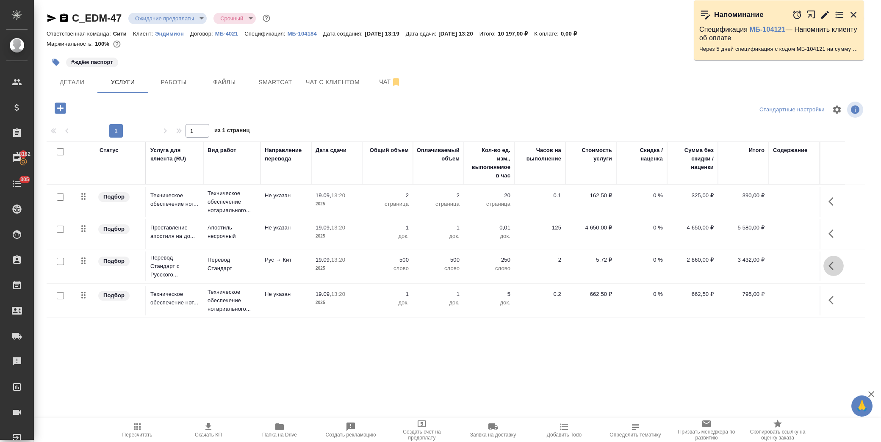
click at [831, 264] on icon "button" at bounding box center [830, 266] width 5 height 8
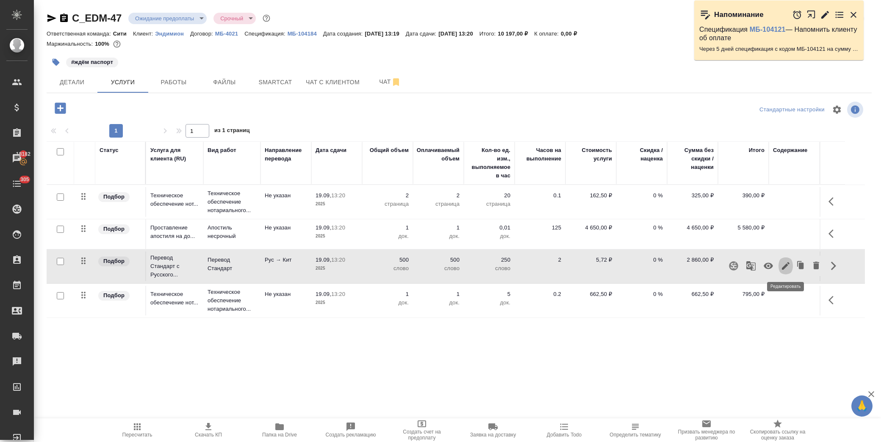
click at [785, 268] on icon "button" at bounding box center [786, 266] width 8 height 8
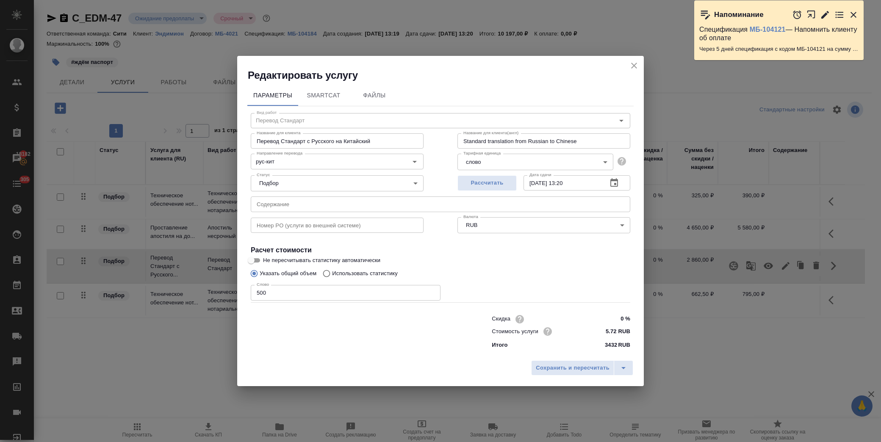
click at [611, 181] on icon "button" at bounding box center [614, 182] width 8 height 8
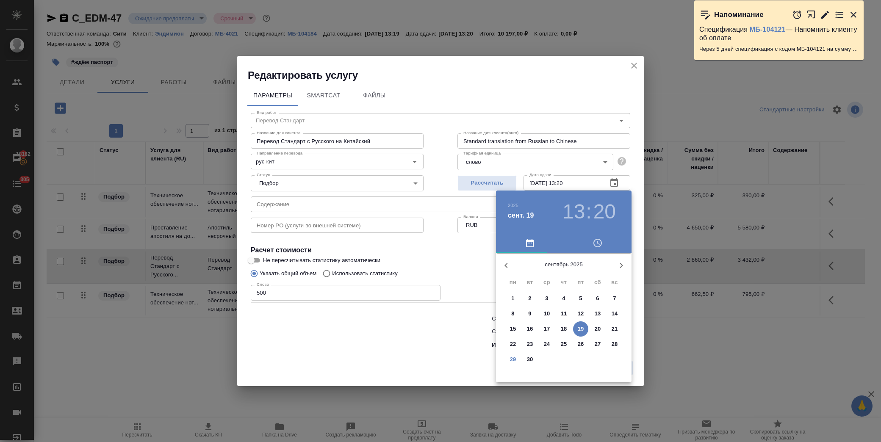
click at [530, 358] on p "30" at bounding box center [530, 359] width 6 height 8
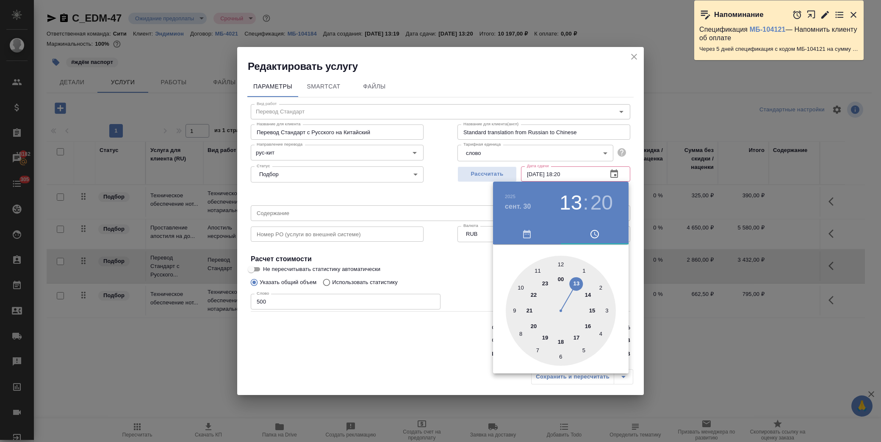
click at [562, 342] on div at bounding box center [561, 311] width 110 height 110
click at [559, 265] on div at bounding box center [561, 311] width 110 height 110
type input "30.09.2025 18:00"
click at [638, 53] on div at bounding box center [440, 221] width 881 height 442
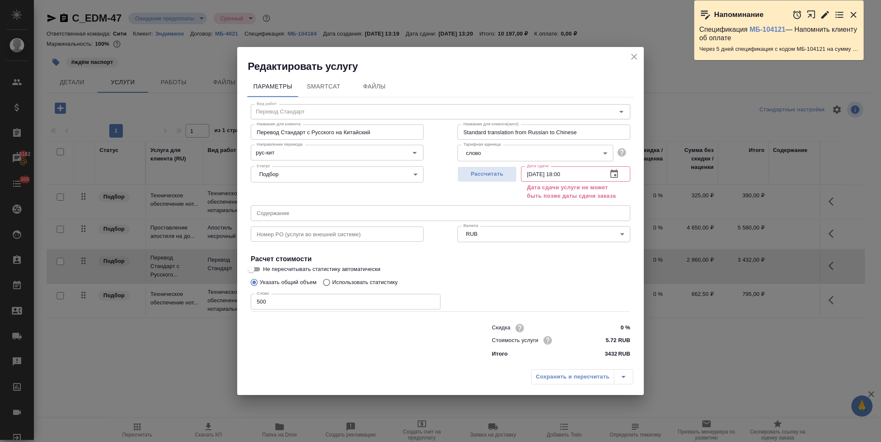
click at [634, 54] on icon "close" at bounding box center [634, 57] width 10 height 10
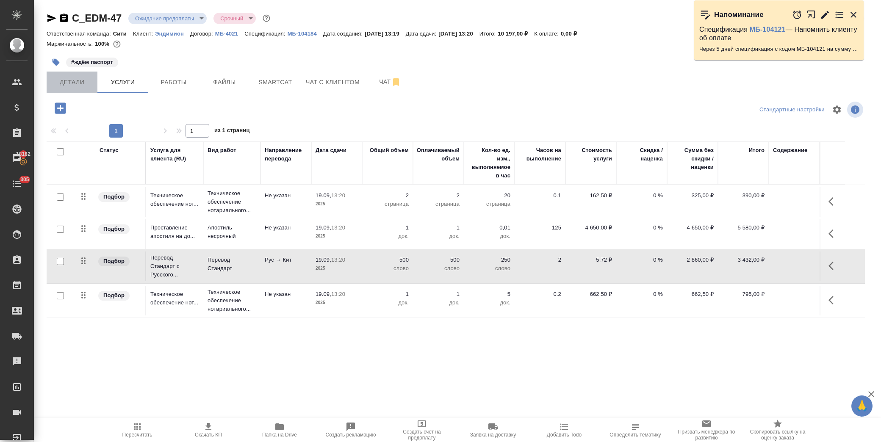
click at [91, 83] on span "Детали" at bounding box center [72, 82] width 41 height 11
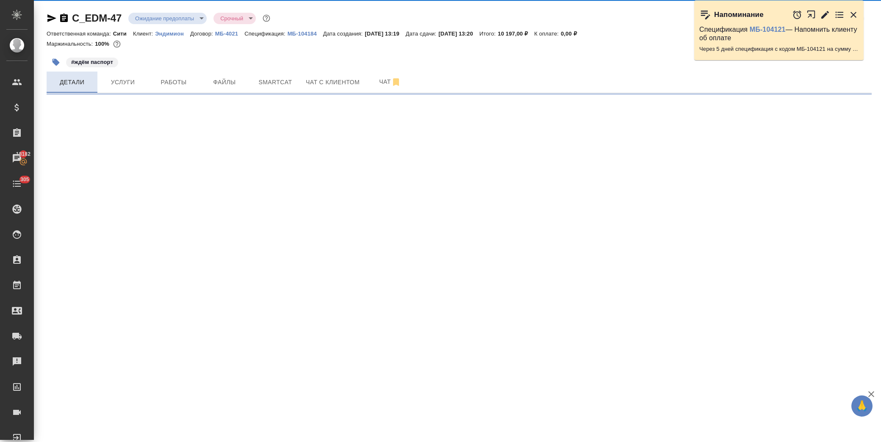
select select "RU"
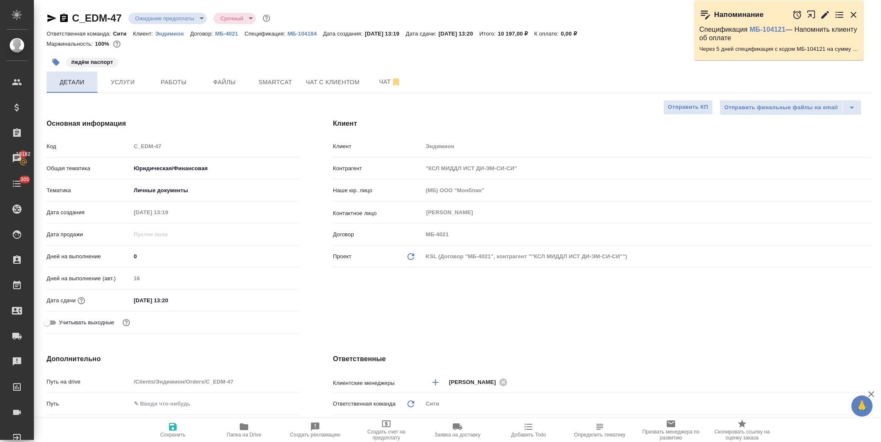
type textarea "x"
click at [196, 304] on input "19.09.2025 13:20" at bounding box center [168, 300] width 74 height 12
click at [270, 300] on icon "button" at bounding box center [274, 300] width 10 height 10
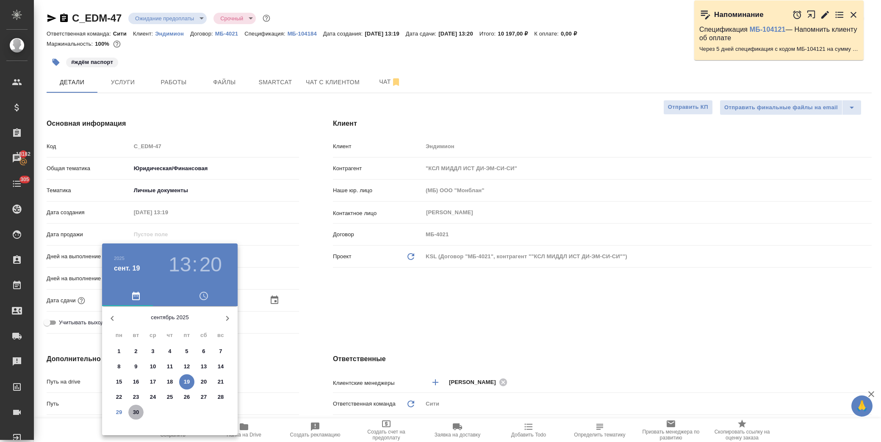
click at [138, 413] on p "30" at bounding box center [136, 412] width 6 height 8
type input "30.09.2025 13:20"
type textarea "x"
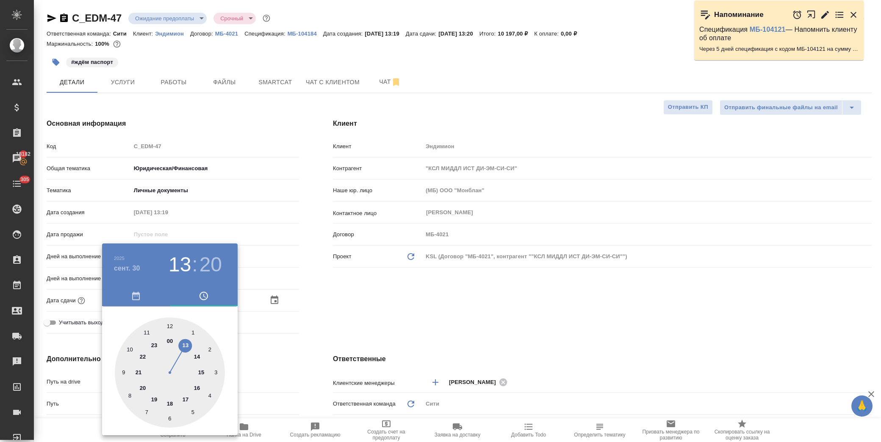
click at [169, 402] on div at bounding box center [170, 373] width 110 height 110
type input "30.09.2025 18:20"
type textarea "x"
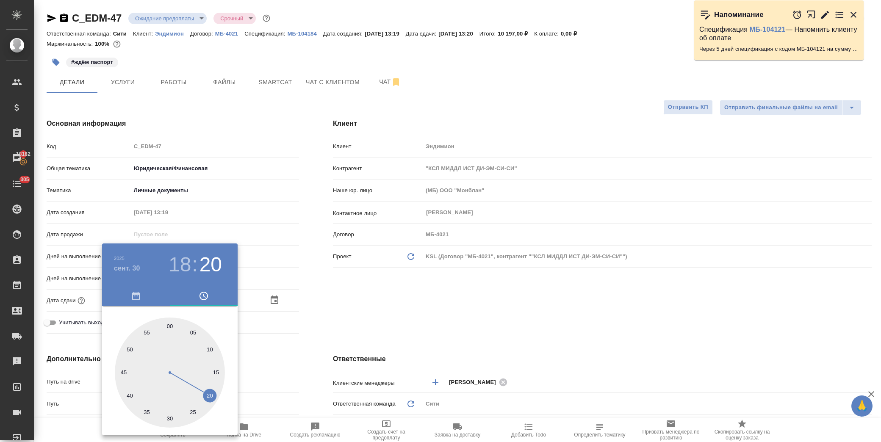
drag, startPoint x: 357, startPoint y: 303, endPoint x: 215, endPoint y: 294, distance: 142.9
click at [356, 303] on div at bounding box center [440, 221] width 881 height 442
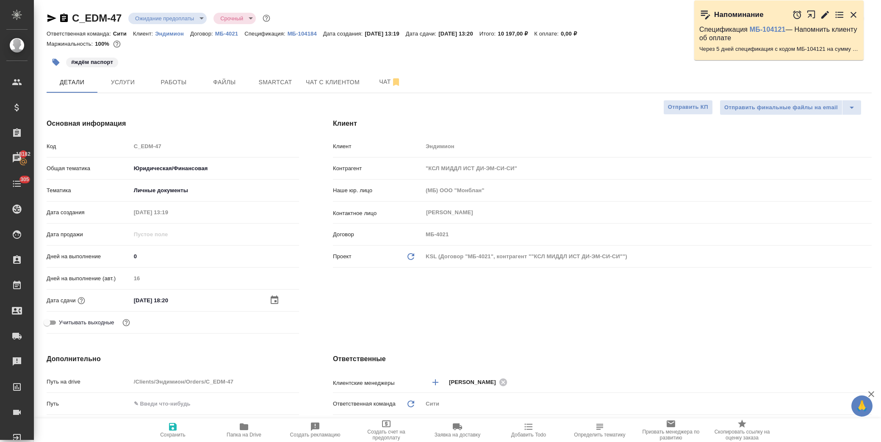
click at [201, 295] on input "30.09.2025 18:20" at bounding box center [168, 300] width 74 height 12
click at [271, 302] on icon "button" at bounding box center [274, 300] width 10 height 10
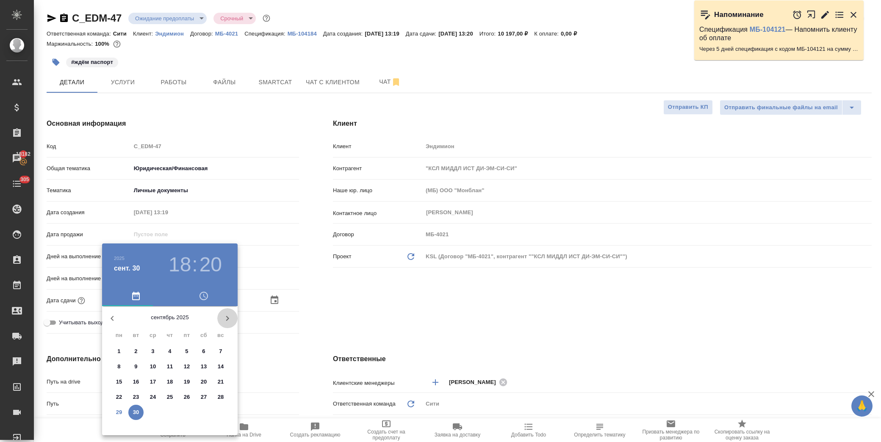
click at [229, 321] on icon "button" at bounding box center [227, 318] width 10 height 10
click at [153, 357] on button "1" at bounding box center [152, 351] width 15 height 15
type input "01.10.2025 18:20"
type textarea "x"
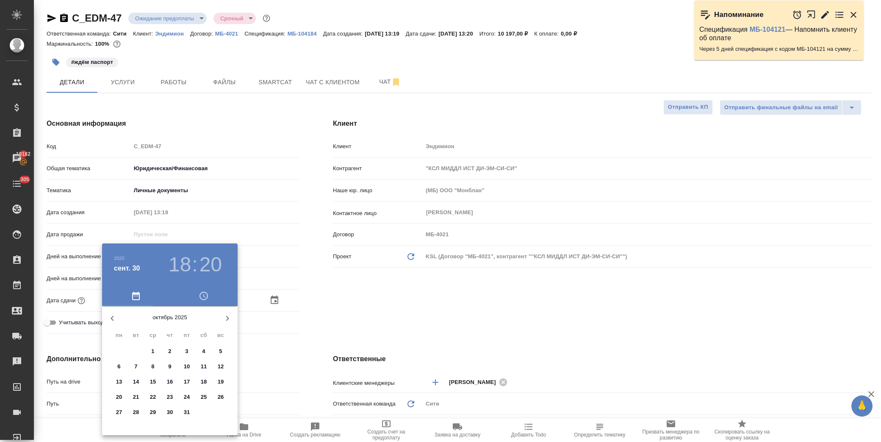
type textarea "x"
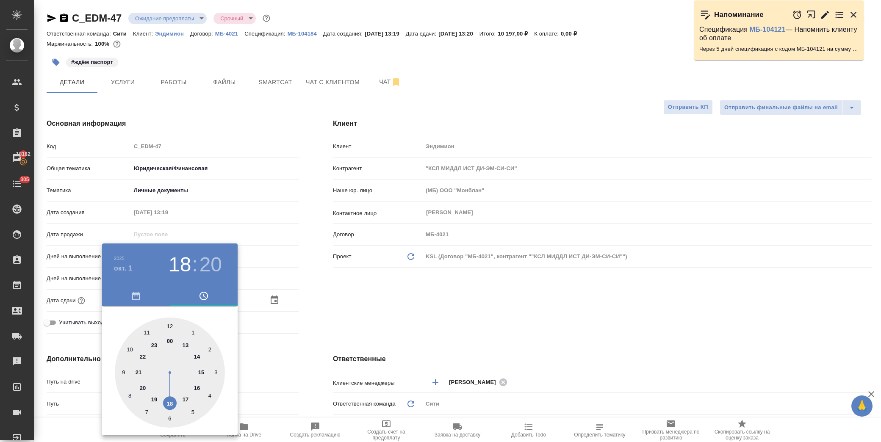
drag, startPoint x: 171, startPoint y: 405, endPoint x: 172, endPoint y: 338, distance: 67.3
click at [171, 403] on div at bounding box center [170, 373] width 110 height 110
type textarea "x"
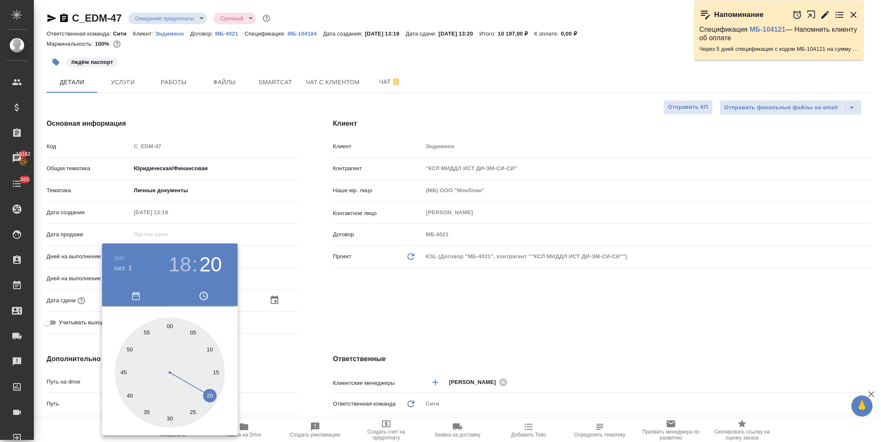
click at [168, 322] on div at bounding box center [170, 373] width 110 height 110
type input "01.10.2025 18:00"
type textarea "x"
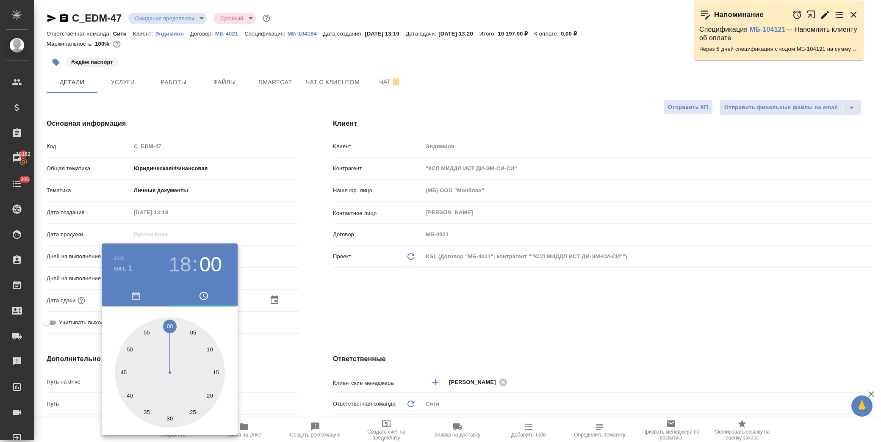
click at [358, 304] on div at bounding box center [440, 221] width 881 height 442
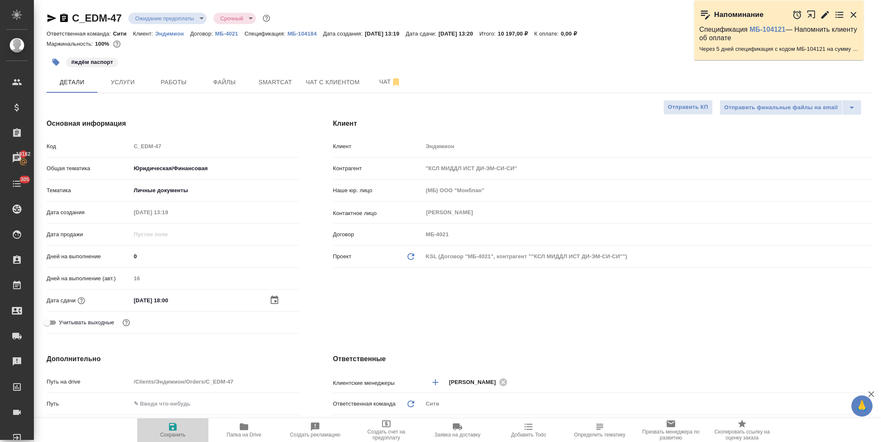
click at [171, 433] on span "Сохранить" at bounding box center [172, 435] width 25 height 6
type textarea "x"
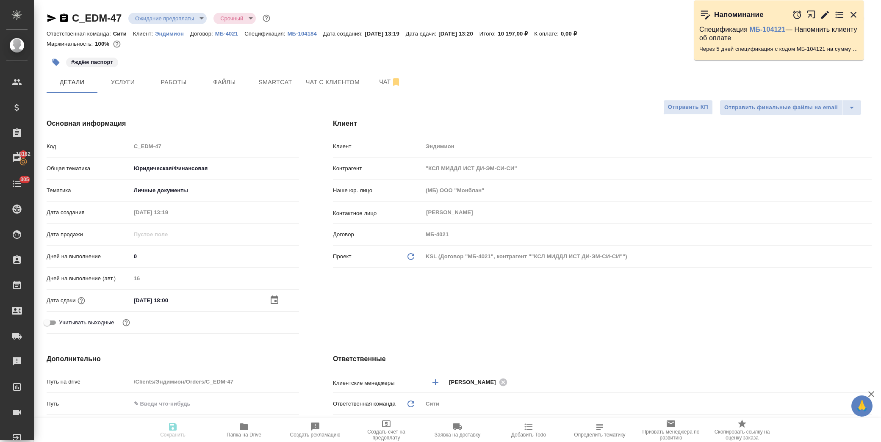
type textarea "x"
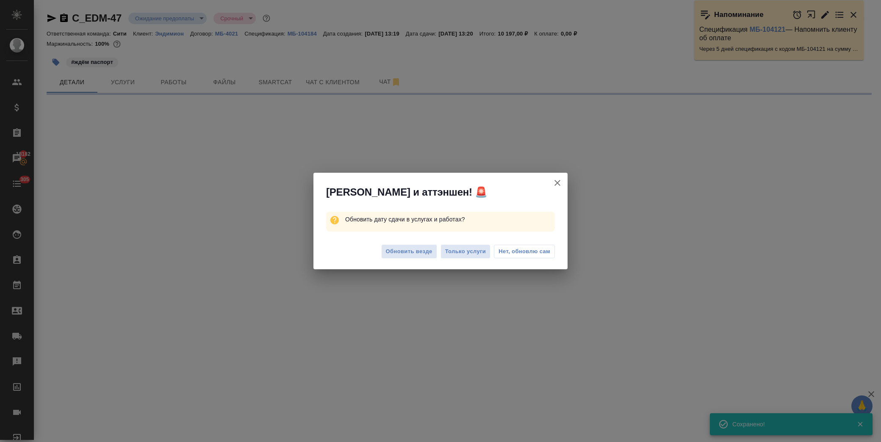
select select "RU"
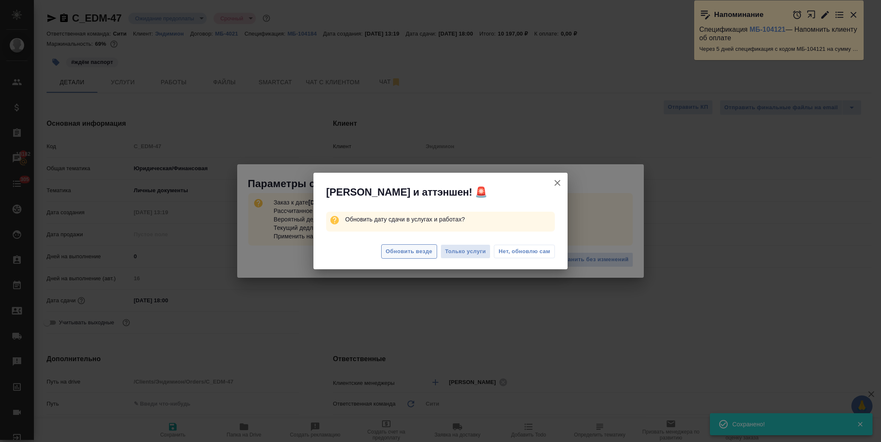
type textarea "x"
click at [517, 254] on span "Нет, обновлю сам" at bounding box center [524, 251] width 52 height 8
type textarea "x"
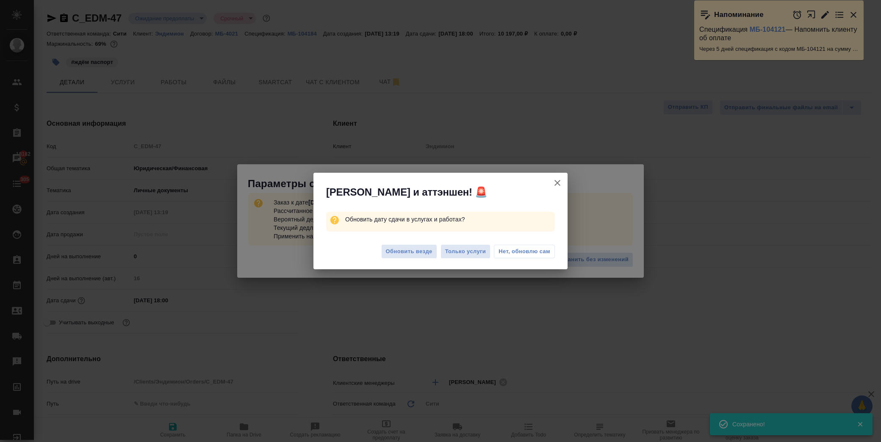
type textarea "x"
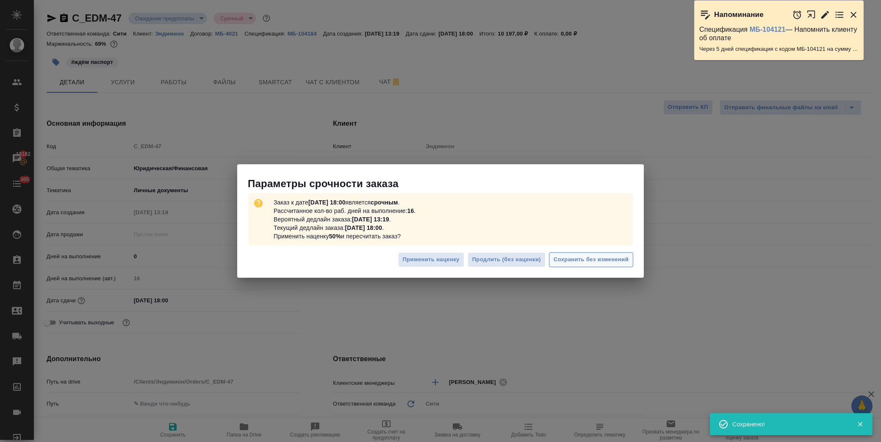
click at [590, 256] on span "Сохранить без изменений" at bounding box center [590, 260] width 75 height 10
type textarea "x"
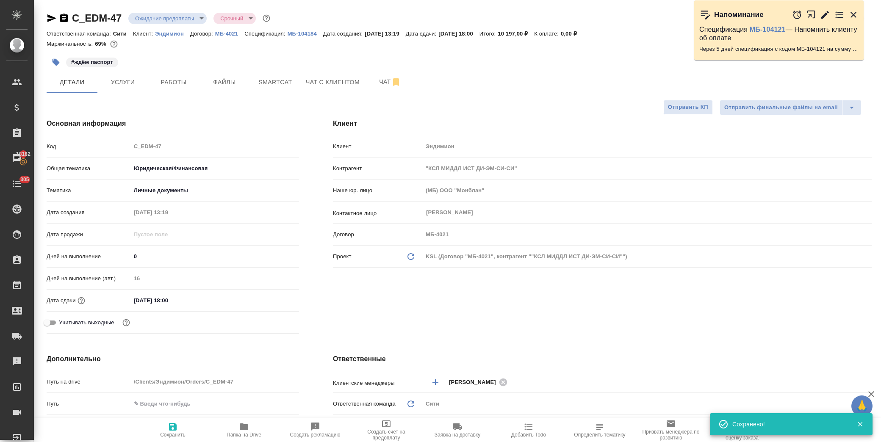
type textarea "x"
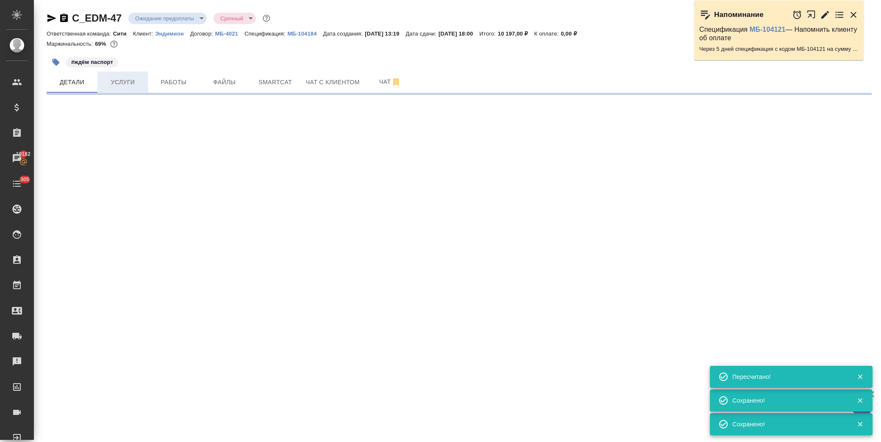
drag, startPoint x: 117, startPoint y: 83, endPoint x: 124, endPoint y: 82, distance: 6.8
click at [118, 82] on span "Услуги" at bounding box center [122, 82] width 41 height 11
select select "RU"
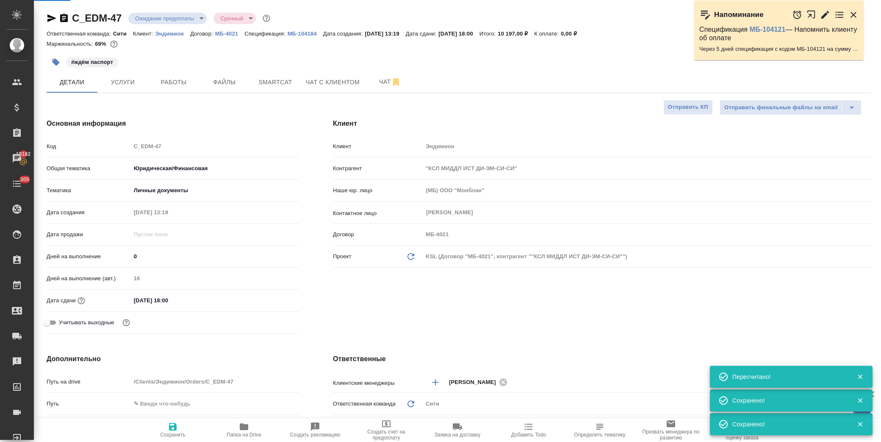
type textarea "x"
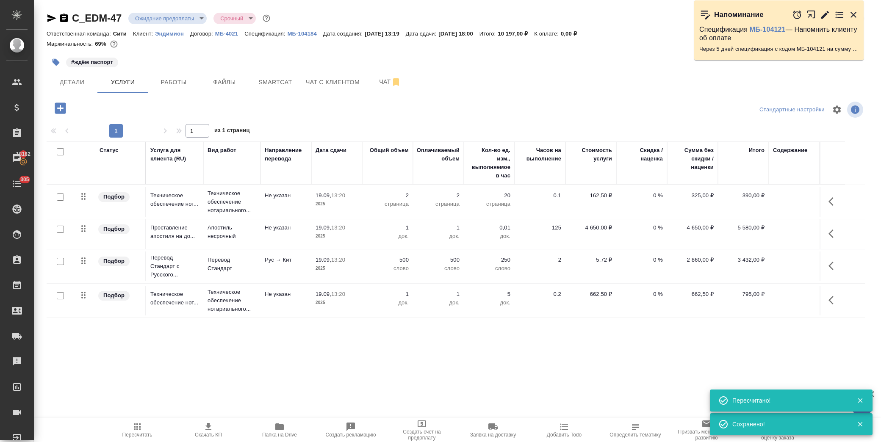
click at [834, 267] on icon "button" at bounding box center [833, 266] width 10 height 10
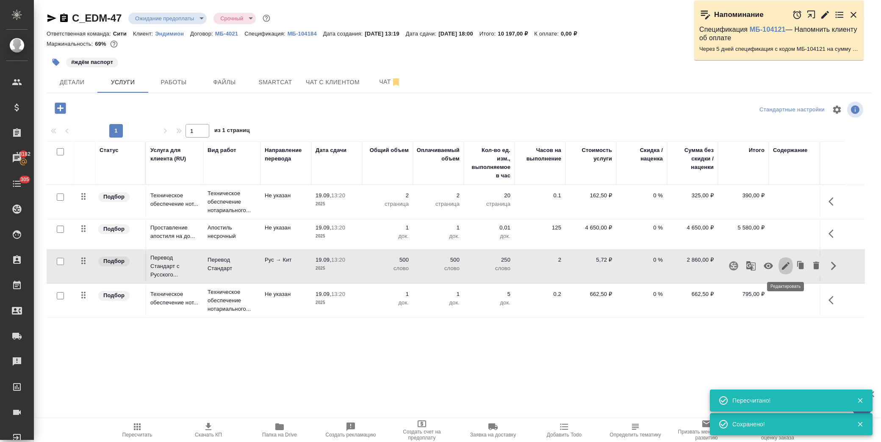
click at [788, 269] on icon "button" at bounding box center [785, 266] width 10 height 10
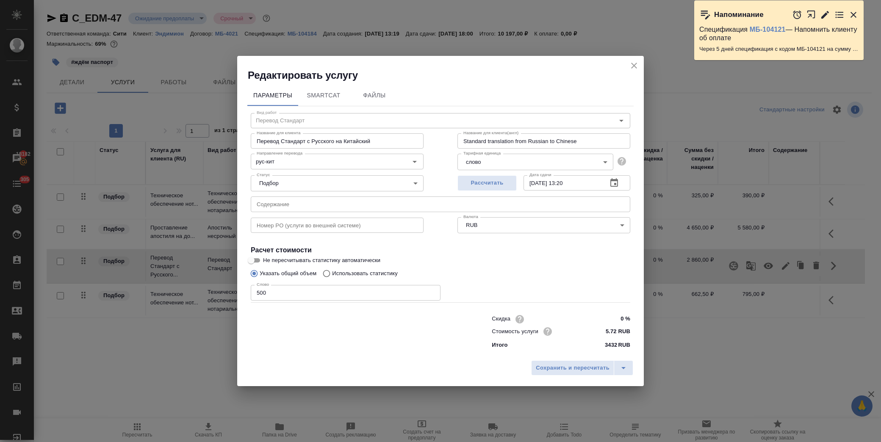
click at [621, 181] on button "button" at bounding box center [614, 183] width 20 height 20
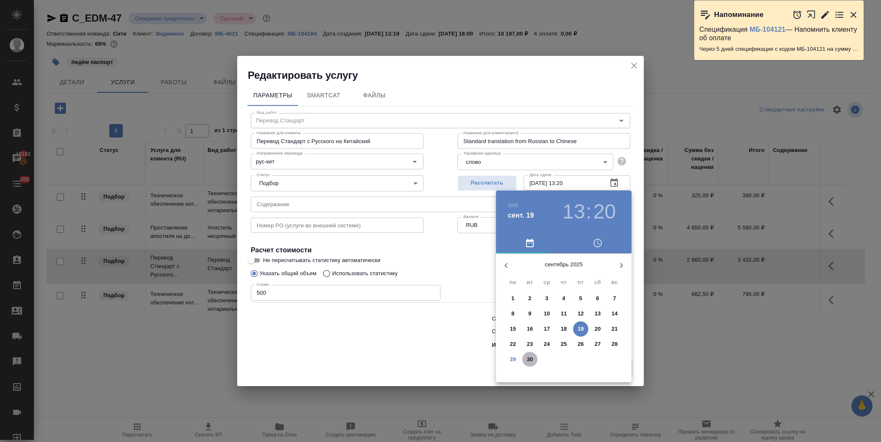
click at [528, 362] on p "30" at bounding box center [530, 359] width 6 height 8
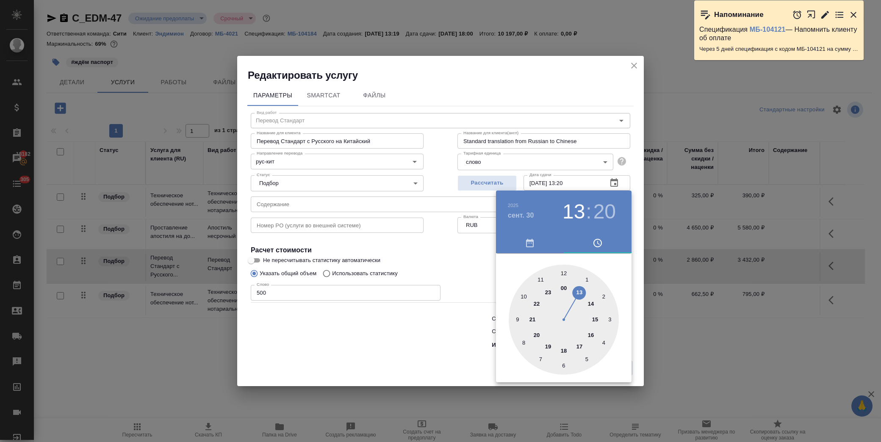
click at [579, 347] on div at bounding box center [564, 320] width 110 height 110
click at [560, 271] on div at bounding box center [564, 320] width 110 height 110
click at [565, 270] on div at bounding box center [564, 320] width 110 height 110
type input "30.09.2025 17:00"
click at [460, 257] on div at bounding box center [440, 221] width 881 height 442
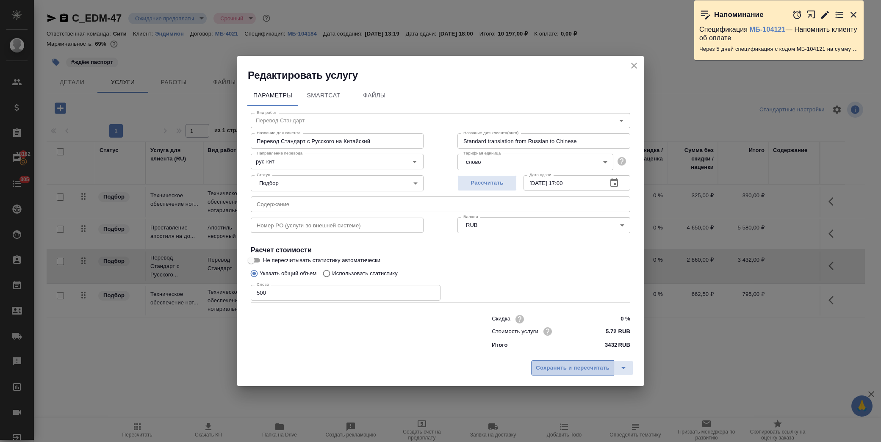
drag, startPoint x: 573, startPoint y: 362, endPoint x: 581, endPoint y: 366, distance: 9.1
click at [573, 364] on button "Сохранить и пересчитать" at bounding box center [572, 367] width 83 height 15
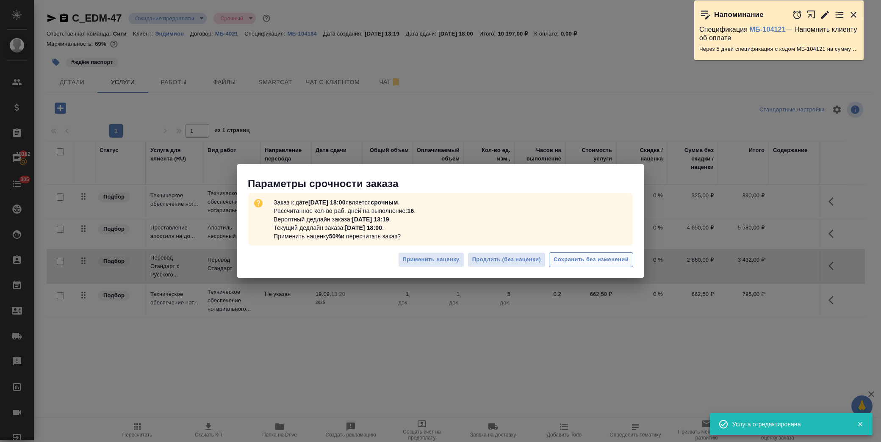
click at [606, 256] on span "Сохранить без изменений" at bounding box center [590, 260] width 75 height 10
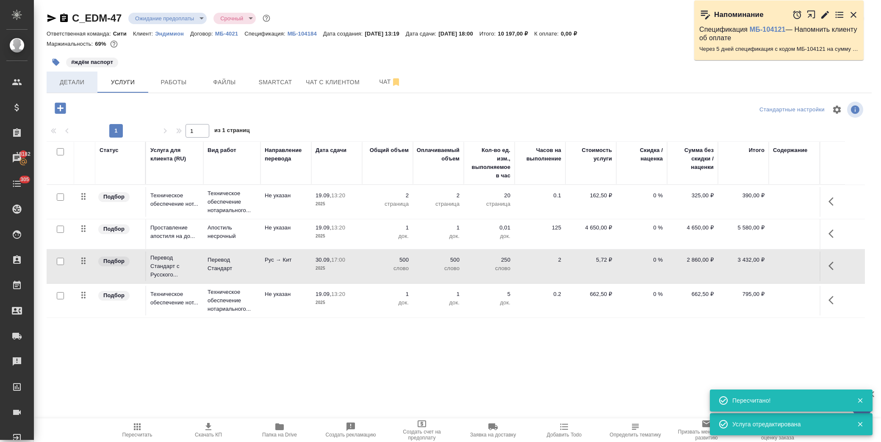
click at [82, 82] on span "Детали" at bounding box center [72, 82] width 41 height 11
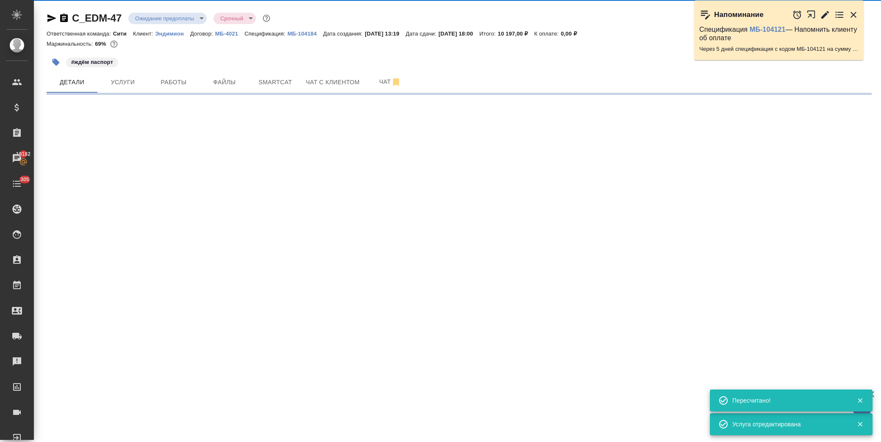
select select "RU"
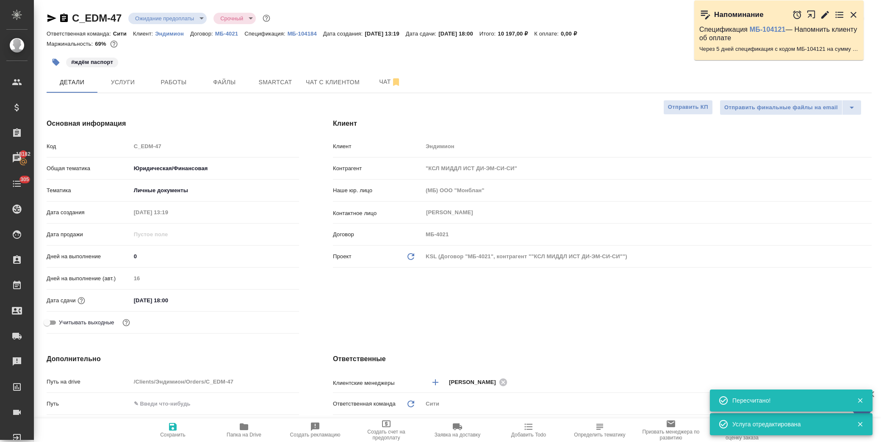
type textarea "x"
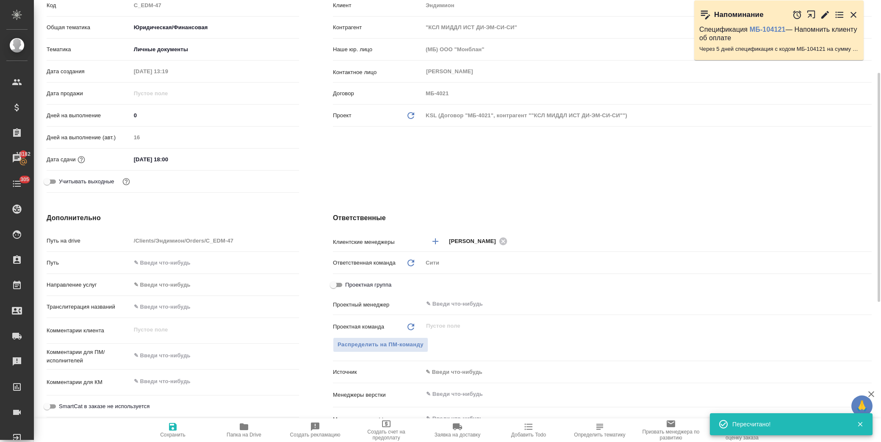
type textarea "x"
click at [149, 357] on textarea at bounding box center [215, 355] width 168 height 14
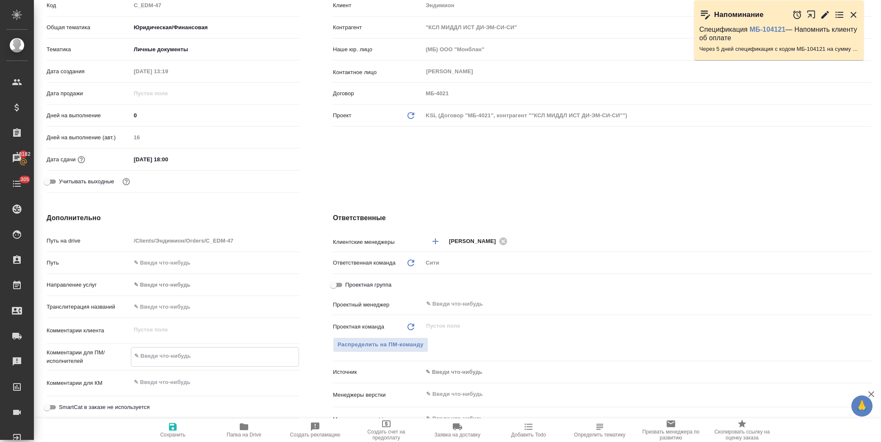
type textarea "з"
type textarea "x"
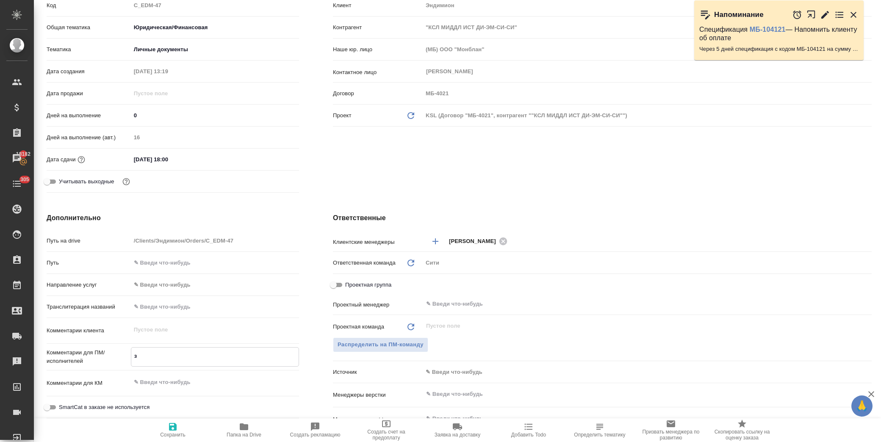
type textarea "за"
type textarea "x"
type textarea "зав"
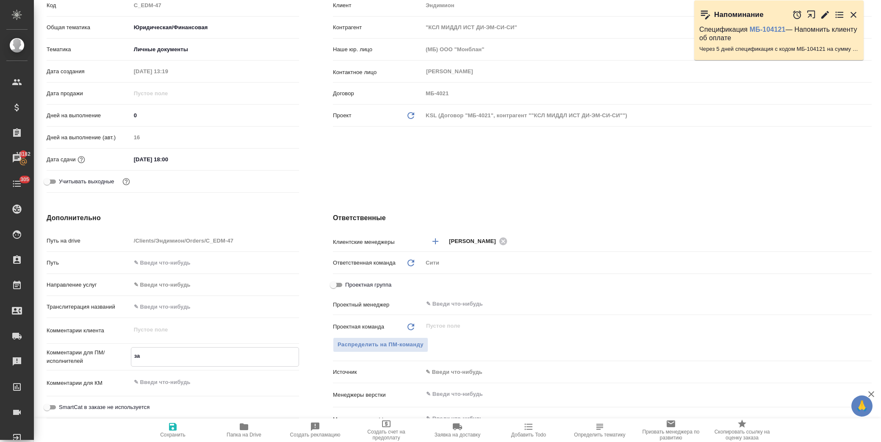
type textarea "x"
type textarea "завт"
type textarea "x"
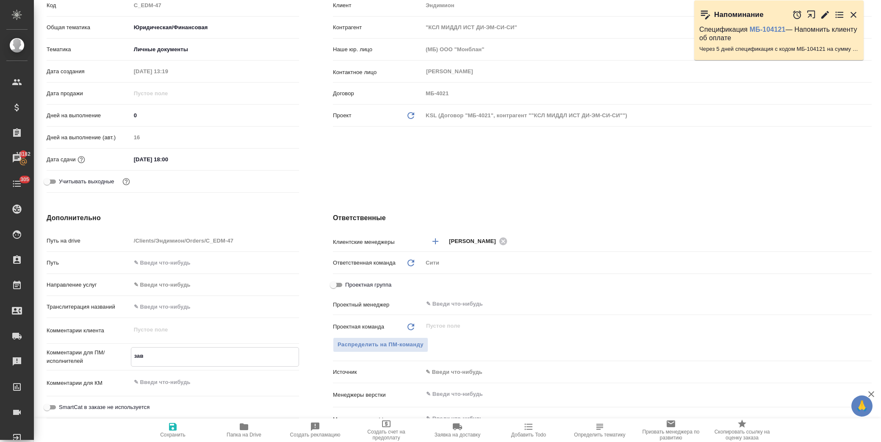
type textarea "x"
type textarea "завтр"
type textarea "x"
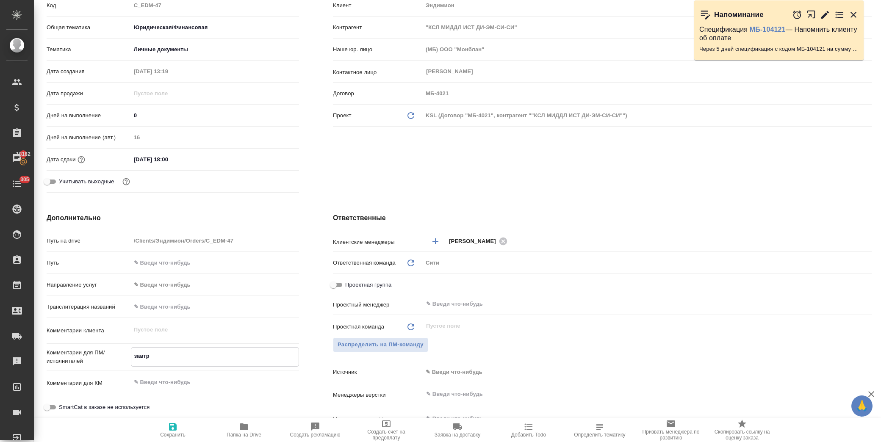
type textarea "x"
type textarea "завтра"
type textarea "x"
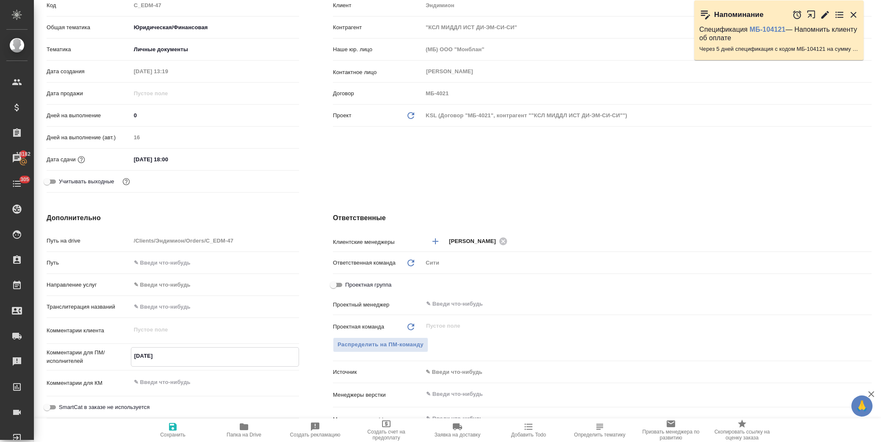
type textarea "завтра"
type textarea "x"
type textarea "завтра у"
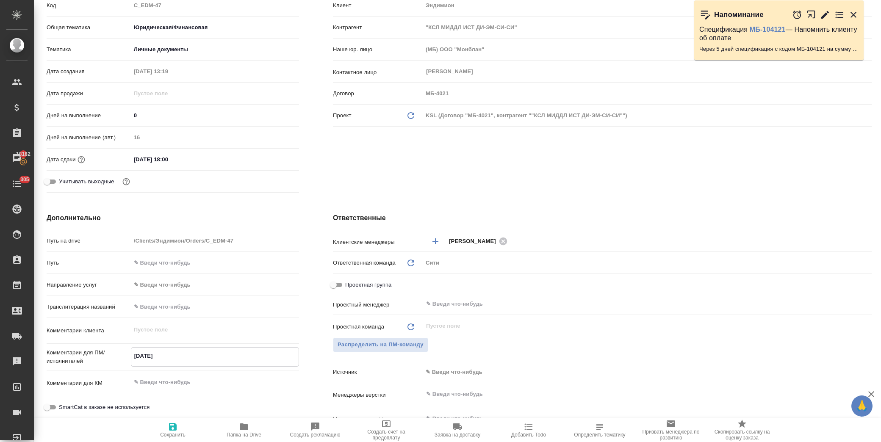
type textarea "x"
type textarea "завтра ут"
type textarea "x"
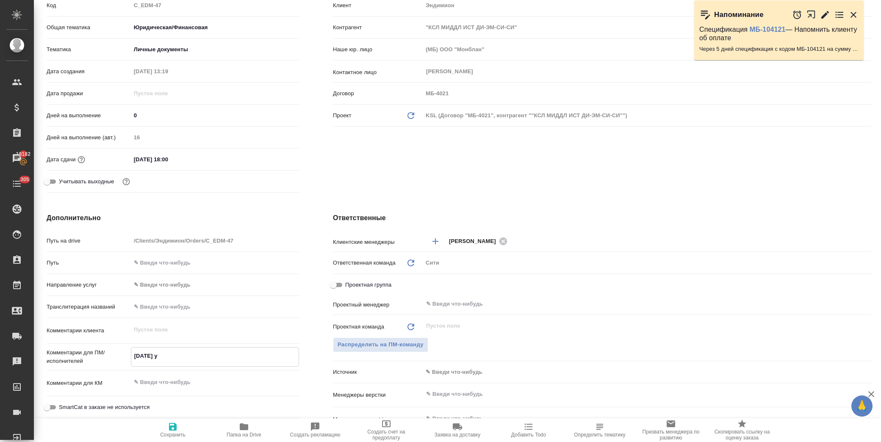
type textarea "x"
type textarea "завтра утр"
type textarea "x"
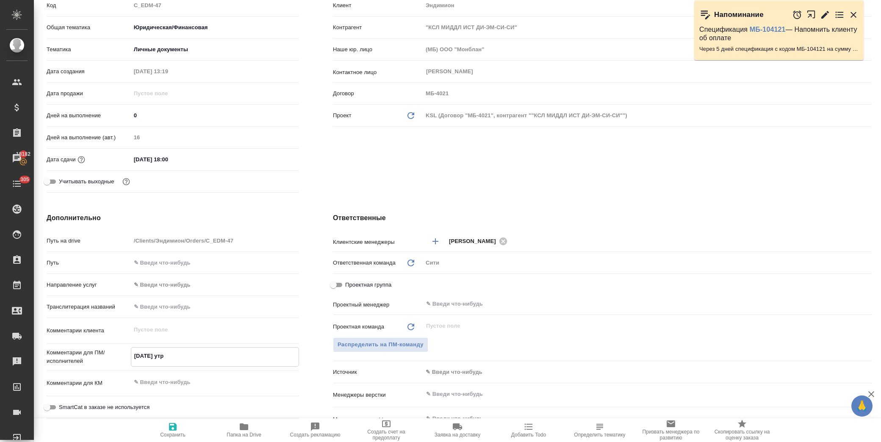
type textarea "завтра утро"
type textarea "x"
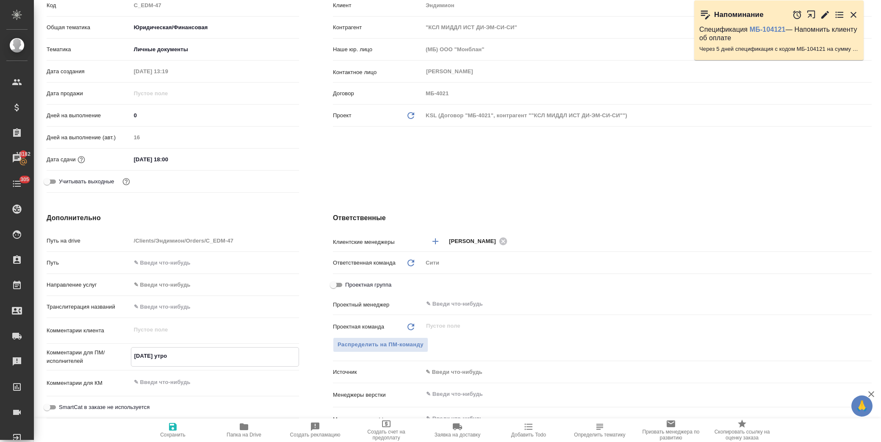
type textarea "завтра утром"
type textarea "x"
type textarea "завтра утром"
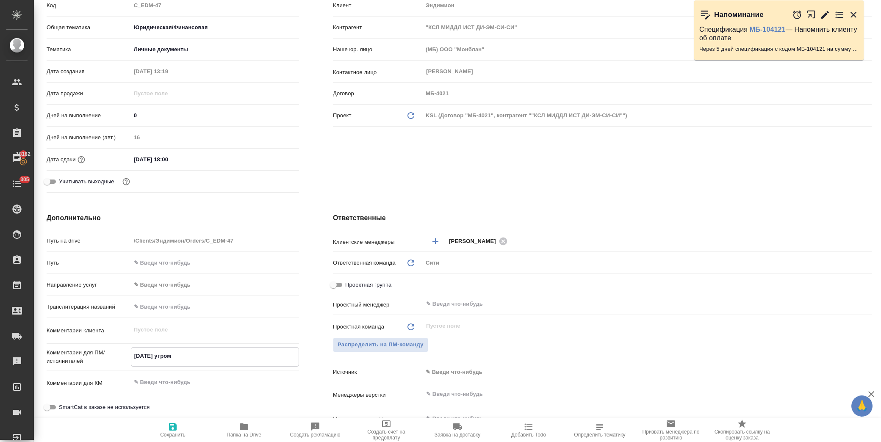
type textarea "x"
type textarea "завтра утром ("
type textarea "x"
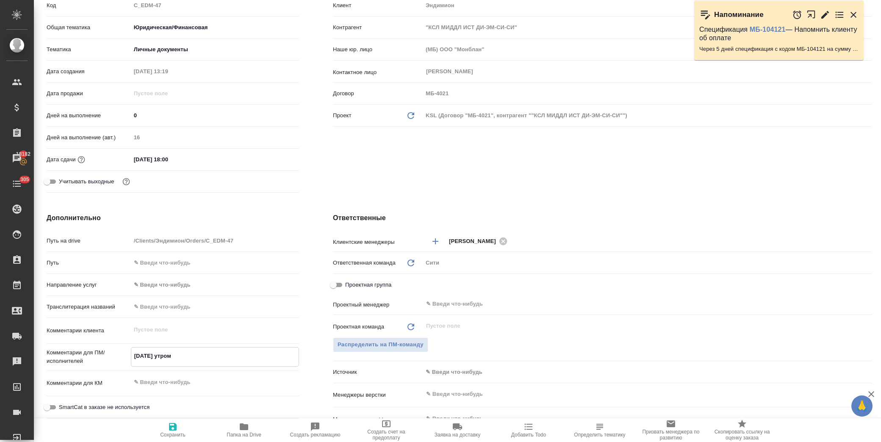
type textarea "x"
type textarea "завтра утром (3"
type textarea "x"
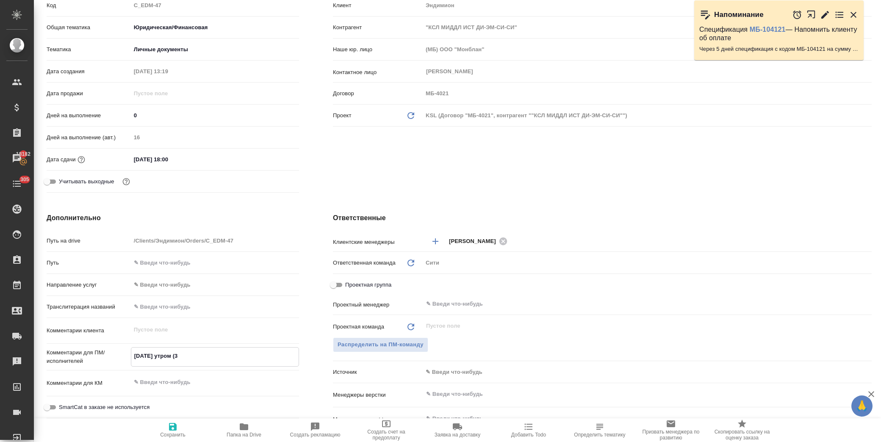
type textarea "x"
type textarea "завтра утром (30"
type textarea "x"
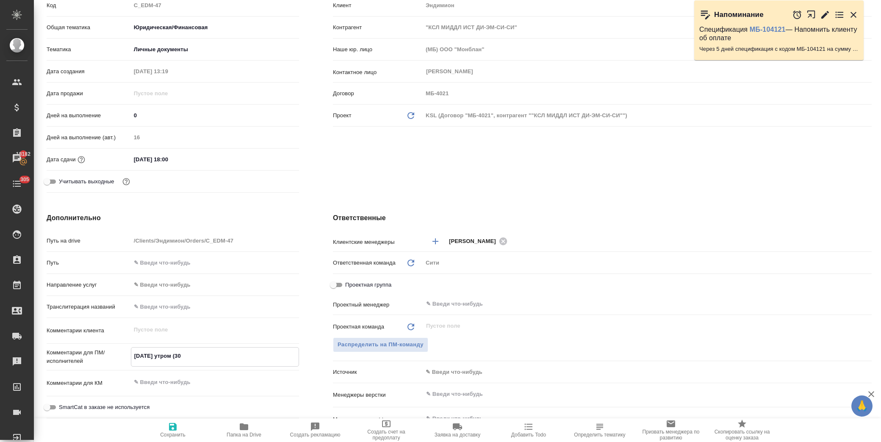
type textarea "завтра утром (30."
type textarea "x"
type textarea "завтра утром (30.0"
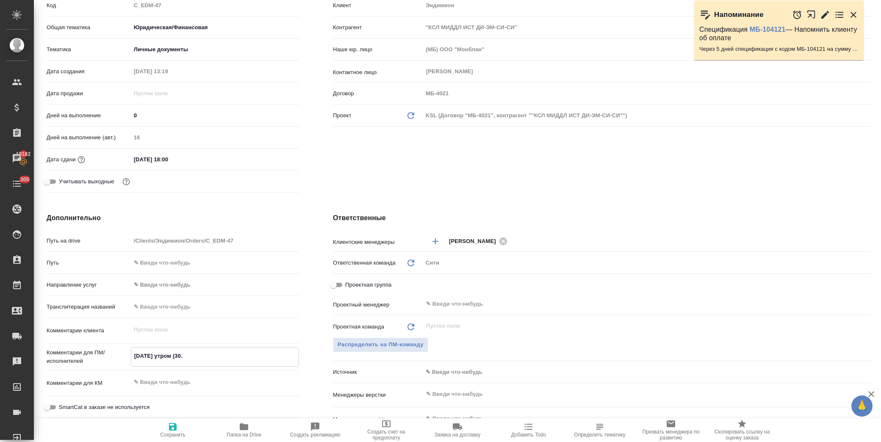
type textarea "x"
type textarea "завтра утром (30.09"
type textarea "x"
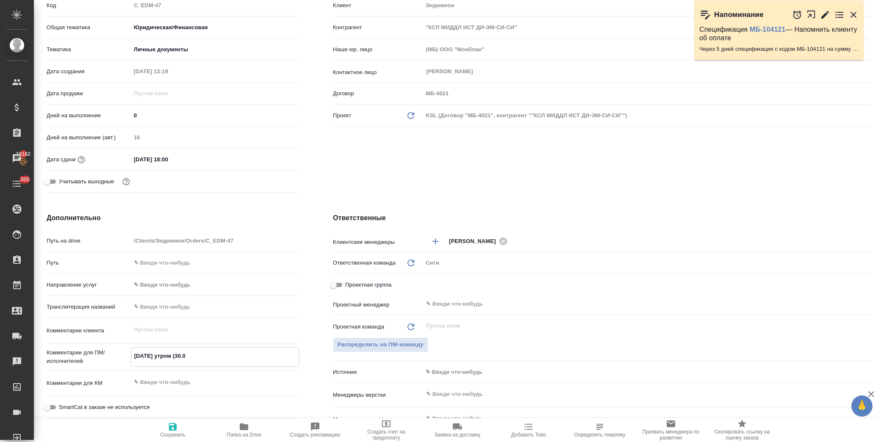
type textarea "x"
type textarea "завтра утром (30.09)"
type textarea "x"
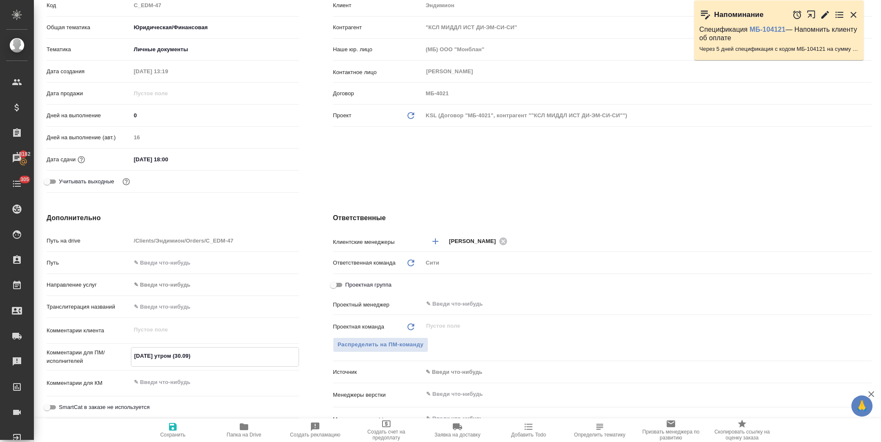
type textarea "x"
type textarea "завтра утром (30.09)"
type textarea "x"
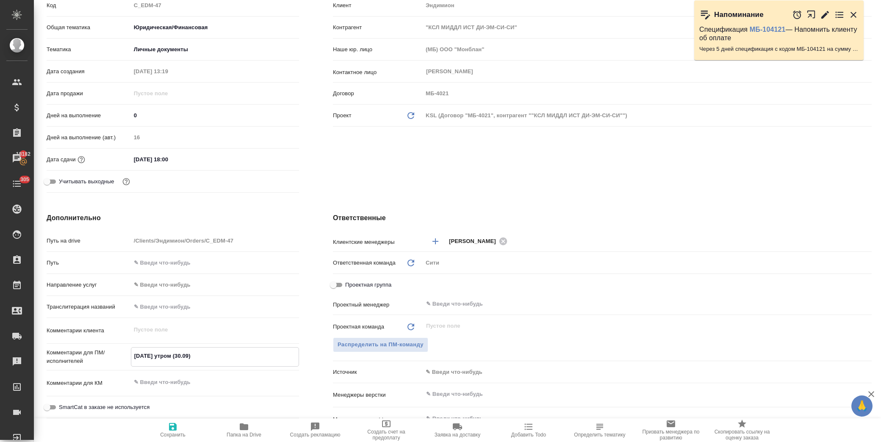
type textarea "завтра утром (30.09) п"
type textarea "x"
type textarea "завтра утром (30.09) пр"
type textarea "x"
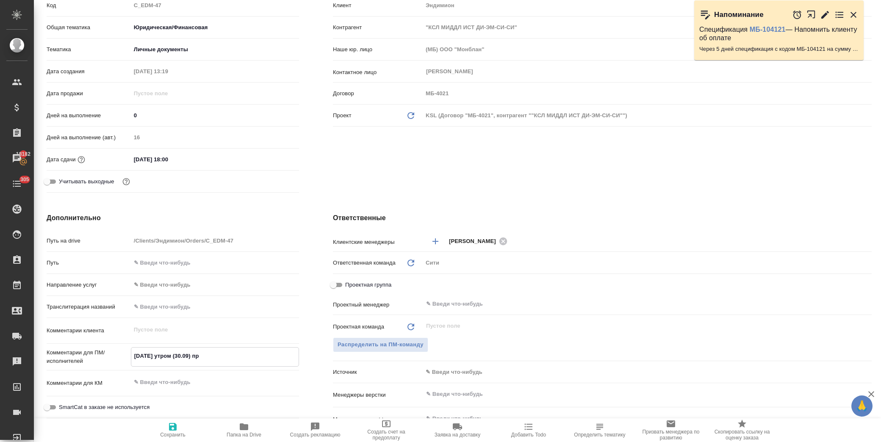
type textarea "x"
type textarea "завтра утром (30.09) при"
type textarea "x"
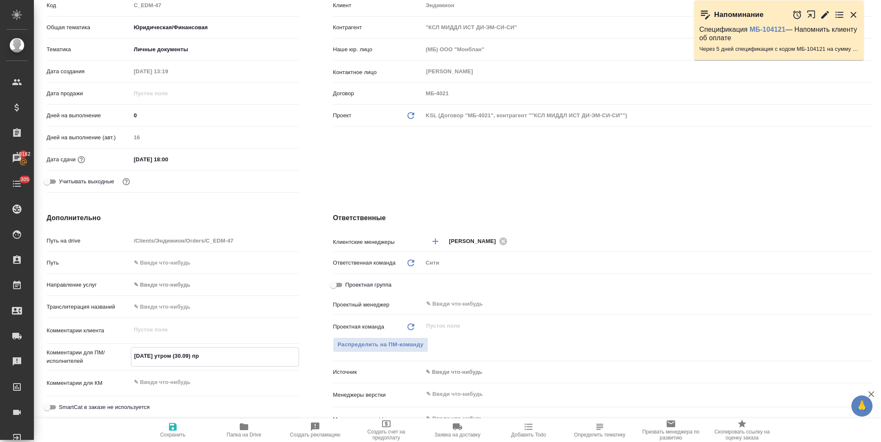
type textarea "x"
type textarea "завтра утром (30.09) пр"
type textarea "x"
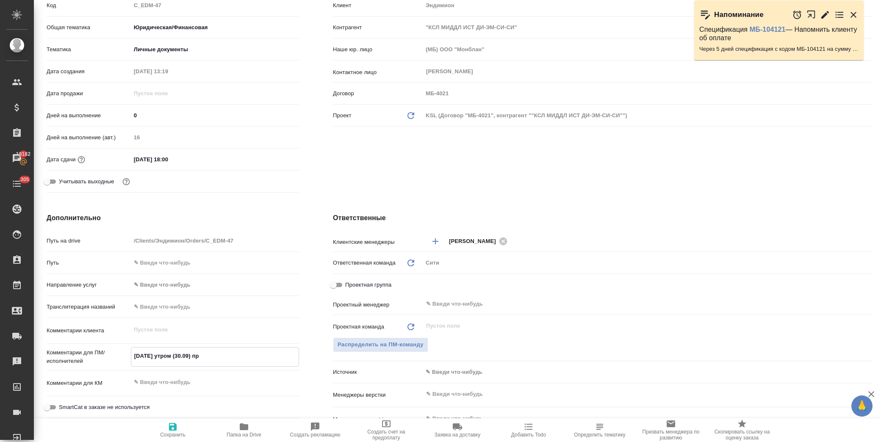
type textarea "x"
type textarea "завтра утром (30.09) п"
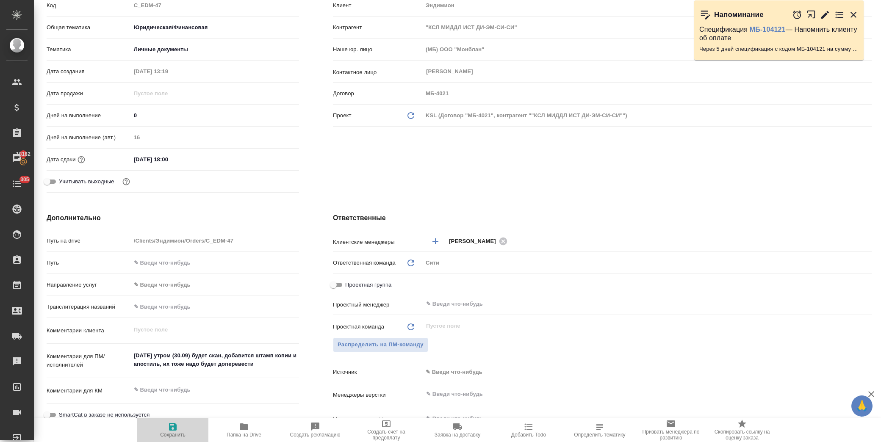
click at [171, 437] on span "Сохранить" at bounding box center [172, 435] width 25 height 6
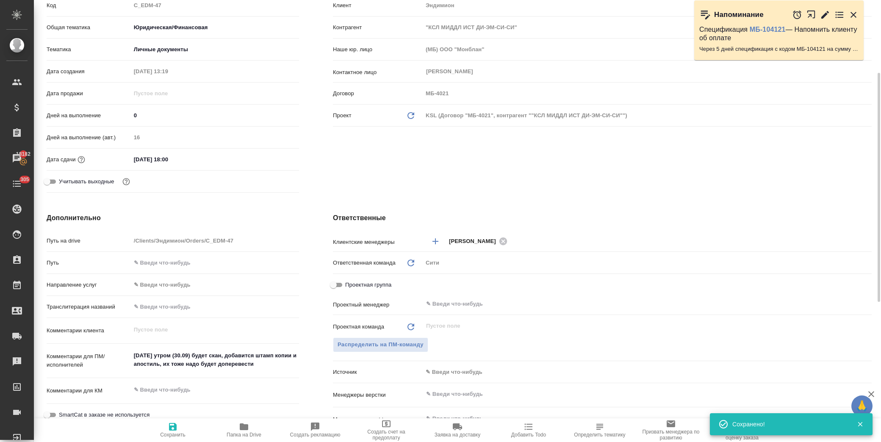
scroll to position [0, 0]
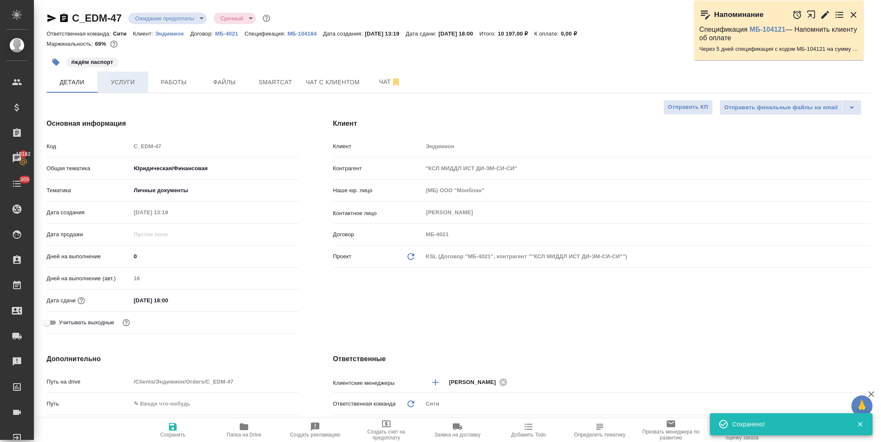
click at [132, 80] on span "Услуги" at bounding box center [122, 82] width 41 height 11
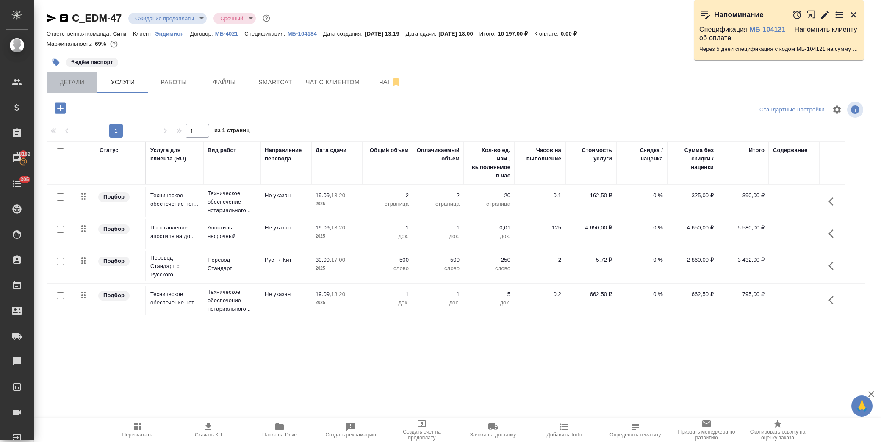
click at [67, 86] on span "Детали" at bounding box center [72, 82] width 41 height 11
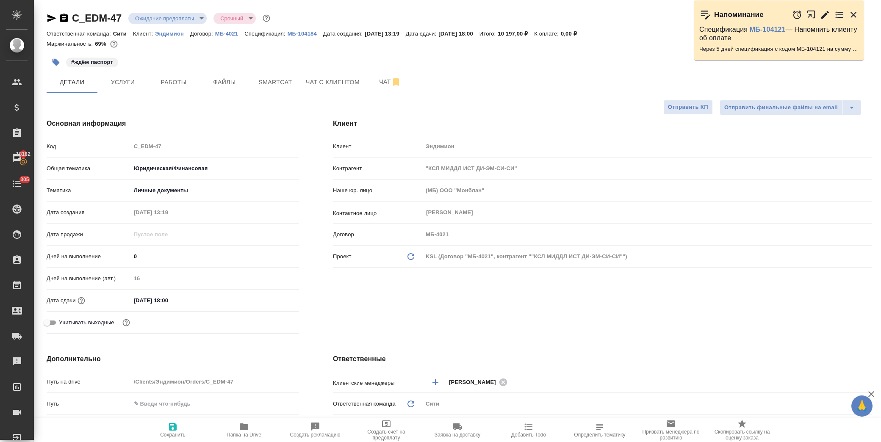
scroll to position [188, 0]
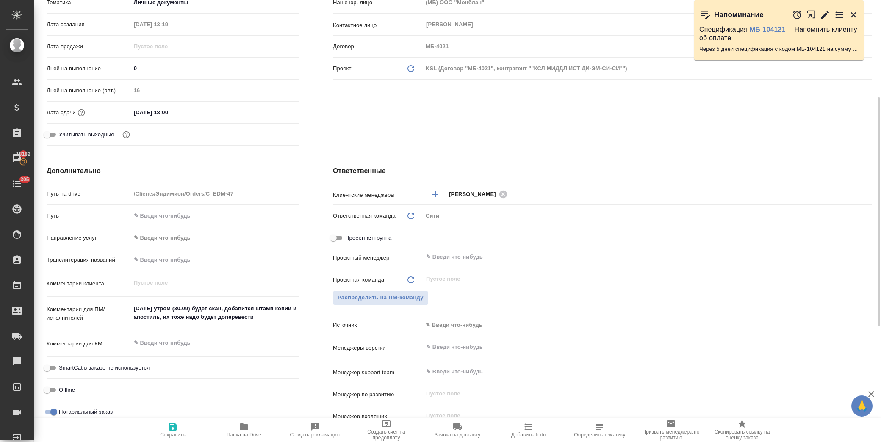
click at [265, 321] on textarea "завтра утром (30.09) будет скан, добавится штамп копии и апостиль, их тоже надо…" at bounding box center [215, 312] width 168 height 23
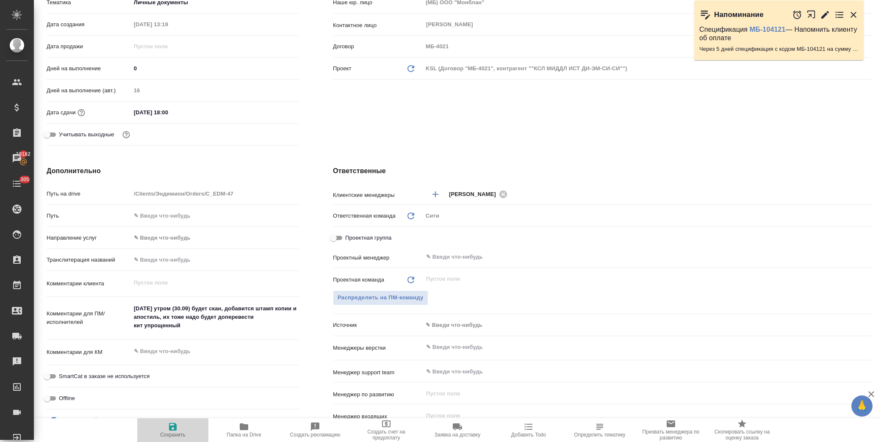
click at [175, 428] on icon "button" at bounding box center [173, 427] width 8 height 8
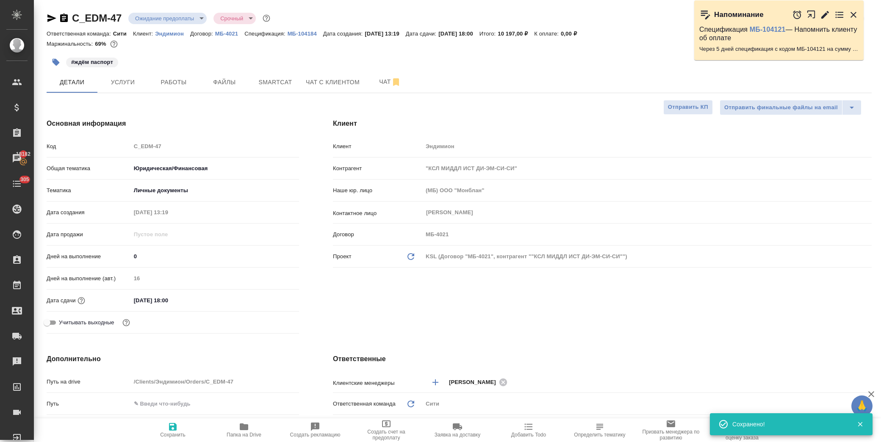
scroll to position [141, 0]
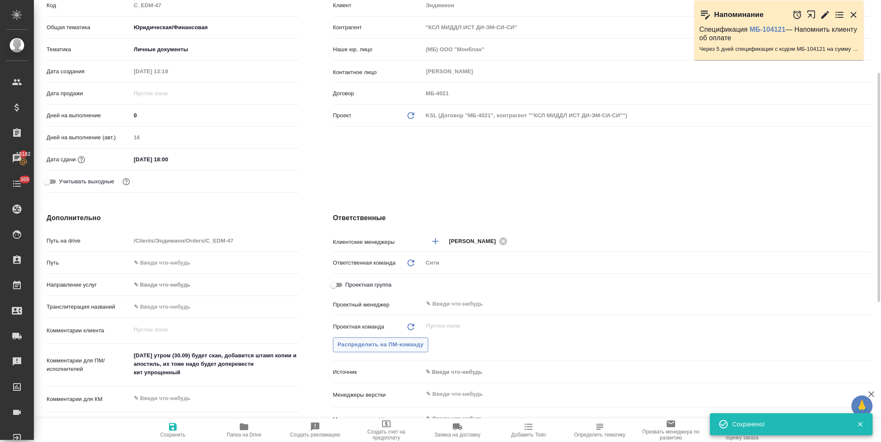
click at [396, 337] on button "Распределить на ПМ-команду" at bounding box center [380, 344] width 95 height 15
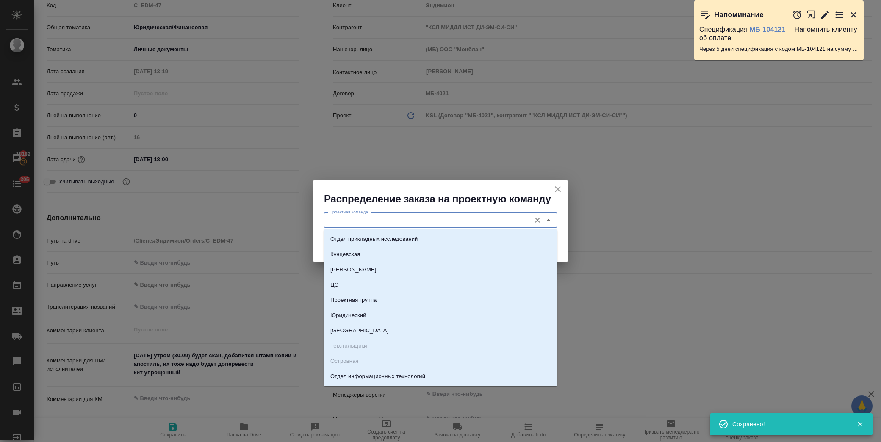
click at [398, 223] on input "Проектная команда" at bounding box center [426, 220] width 200 height 10
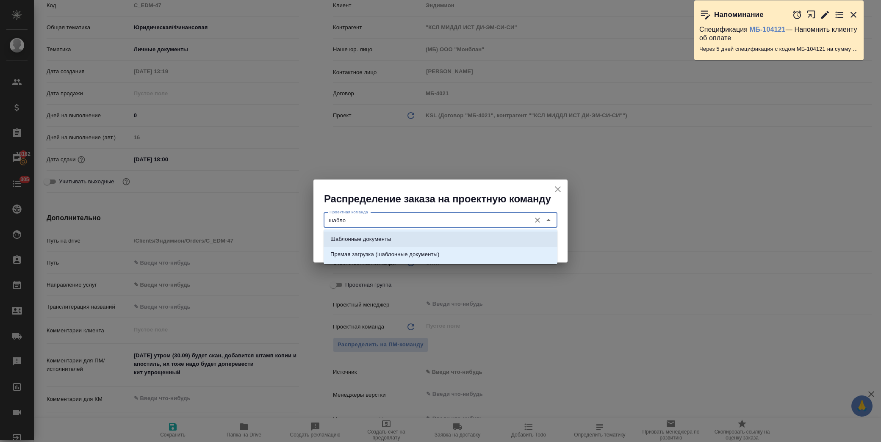
click at [412, 234] on li "Шаблонные документы" at bounding box center [440, 239] width 234 height 15
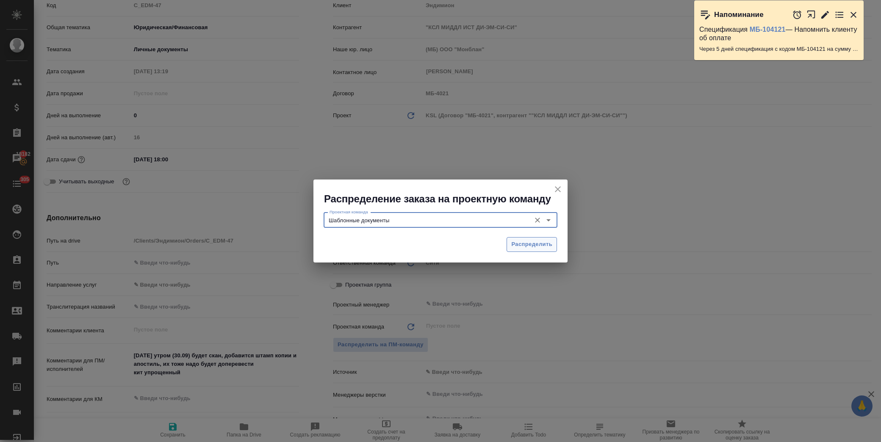
click at [547, 240] on span "Распределить" at bounding box center [531, 245] width 41 height 10
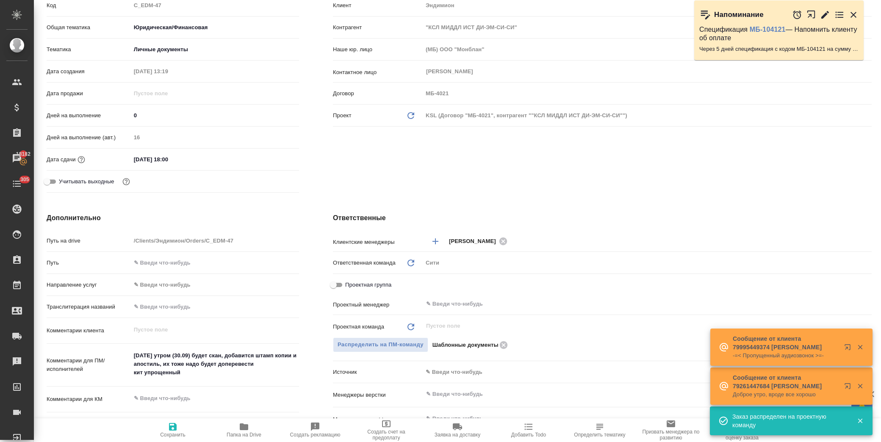
click at [171, 431] on icon "button" at bounding box center [173, 427] width 10 height 10
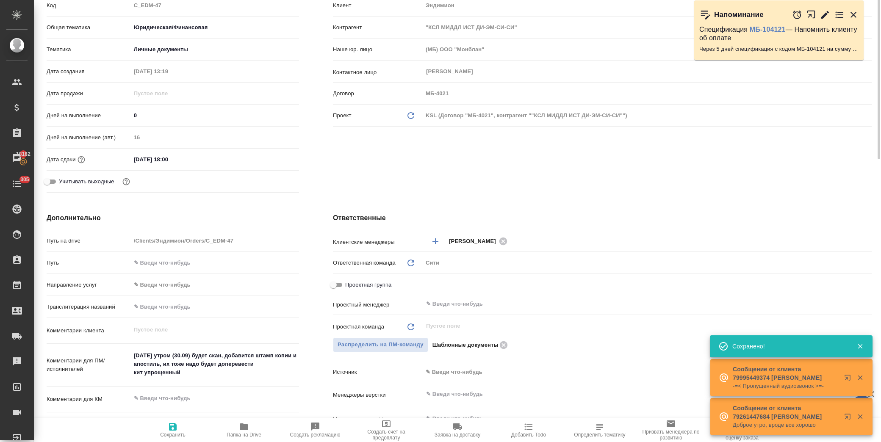
scroll to position [0, 0]
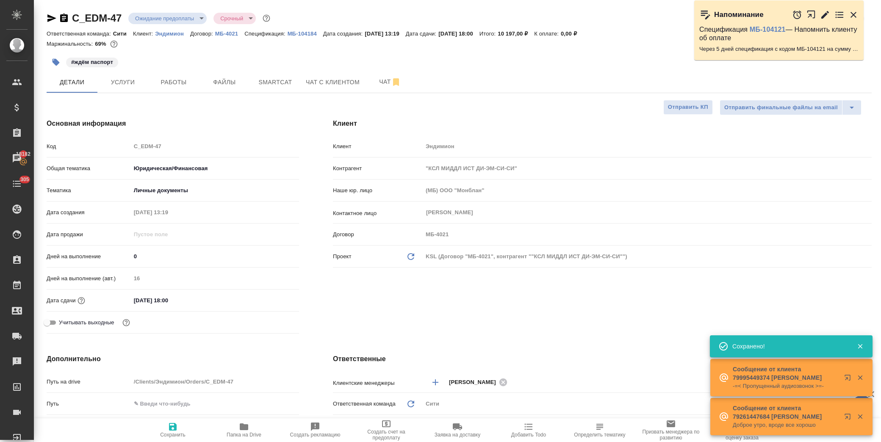
click at [196, 21] on body "🙏 .cls-1 fill:#fff; AWATERA Лофицкая Юлия Владимировна Клиенты Спецификации Зак…" at bounding box center [440, 221] width 881 height 442
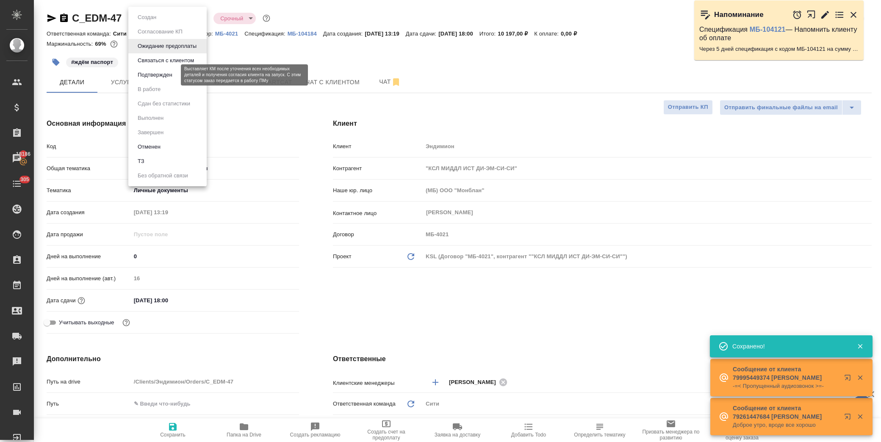
click at [171, 72] on button "Подтвержден" at bounding box center [155, 74] width 40 height 9
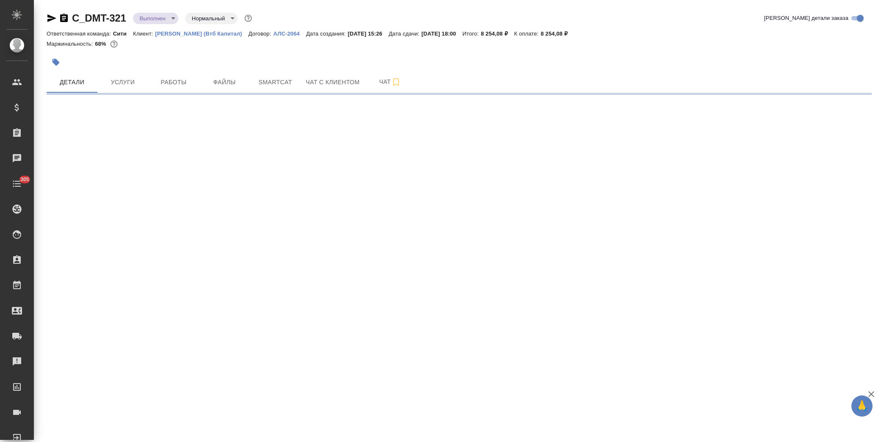
select select "RU"
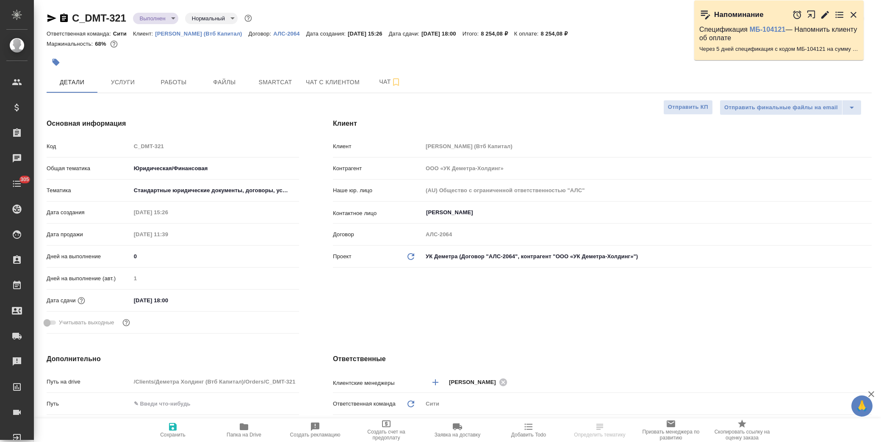
type textarea "x"
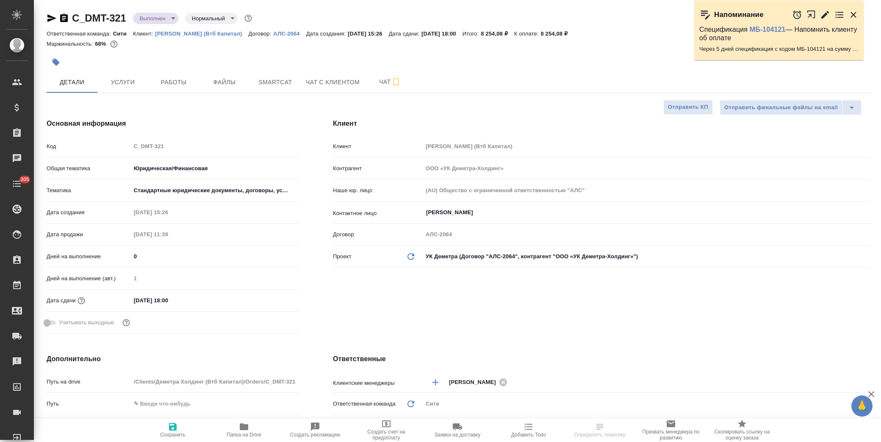
type textarea "x"
click at [174, 81] on span "Работы" at bounding box center [173, 82] width 41 height 11
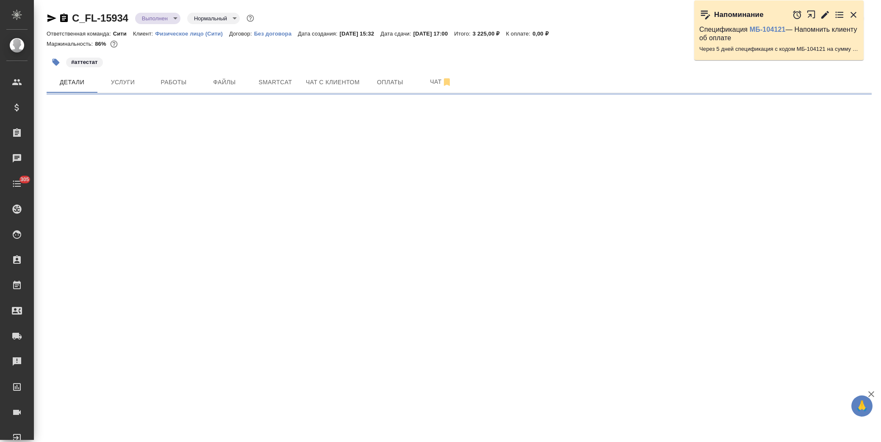
select select "RU"
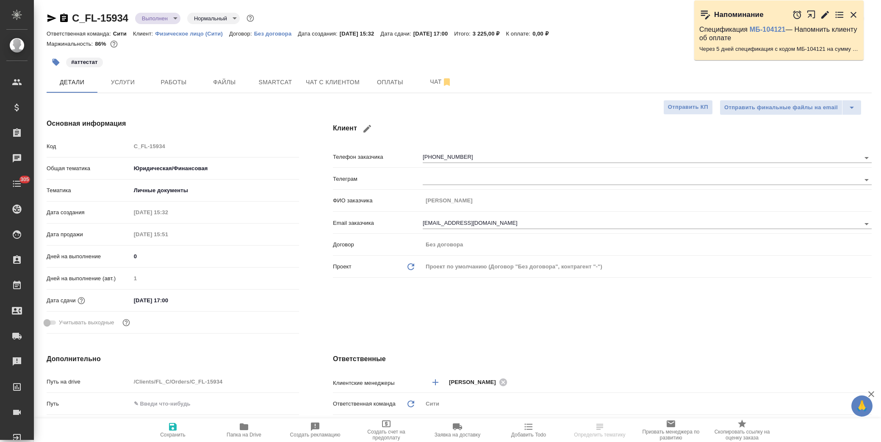
type textarea "x"
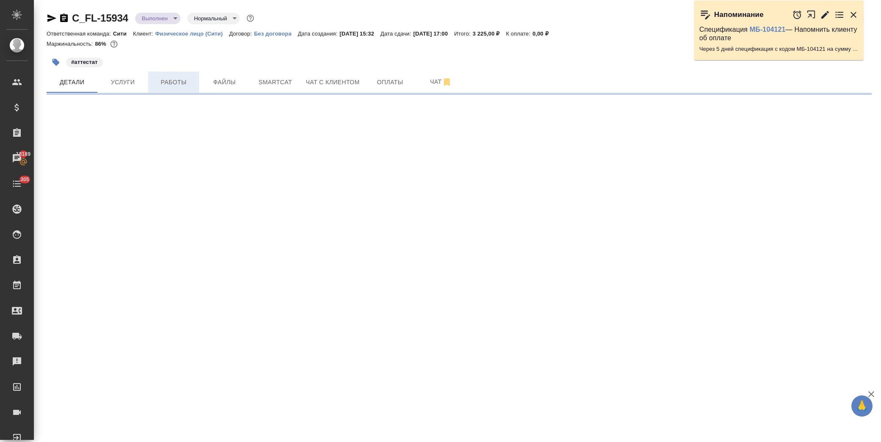
select select "RU"
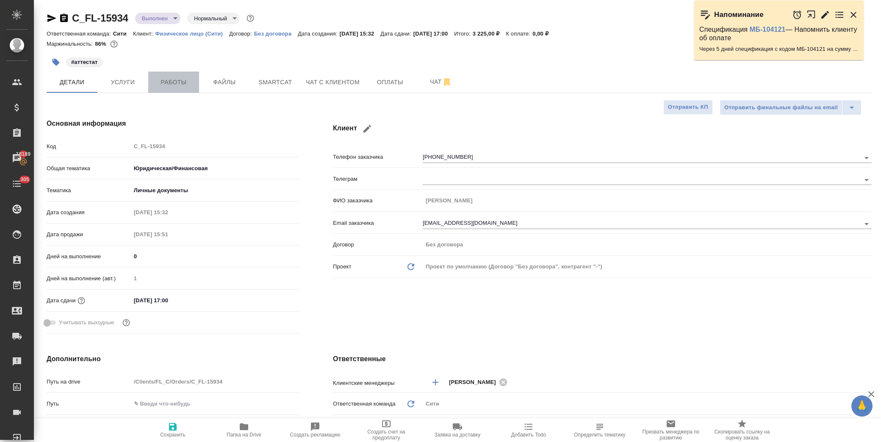
click at [187, 83] on span "Работы" at bounding box center [173, 82] width 41 height 11
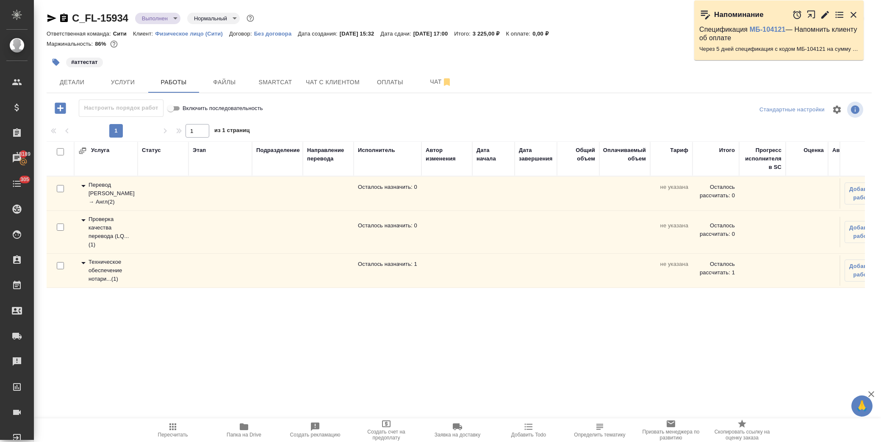
click at [85, 264] on icon at bounding box center [83, 263] width 10 height 10
drag, startPoint x: 849, startPoint y: 308, endPoint x: 843, endPoint y: 306, distance: 6.1
click at [849, 308] on icon "button" at bounding box center [853, 304] width 10 height 10
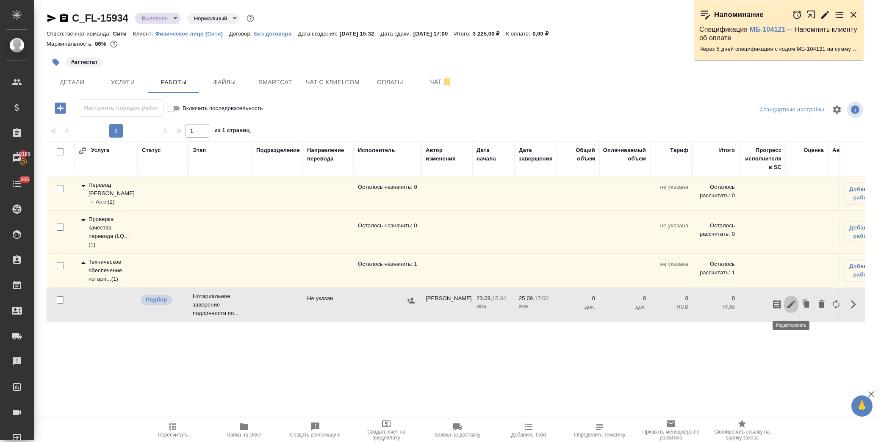
click at [792, 304] on icon "button" at bounding box center [791, 305] width 8 height 8
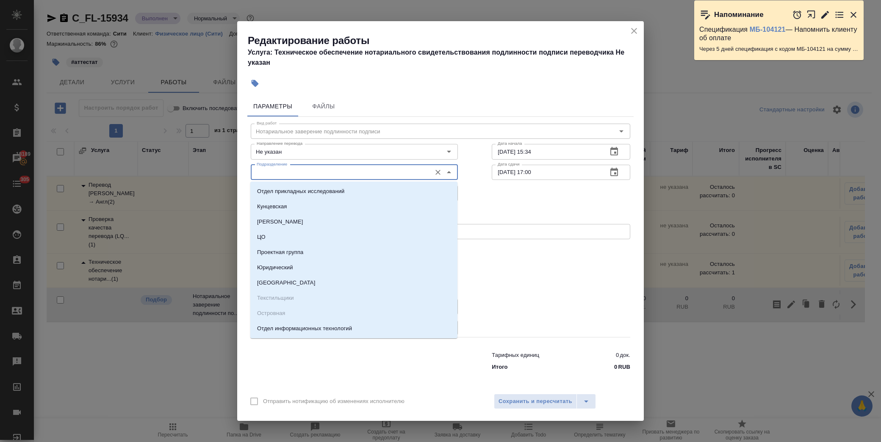
click at [298, 171] on input "Подразделение" at bounding box center [340, 172] width 174 height 10
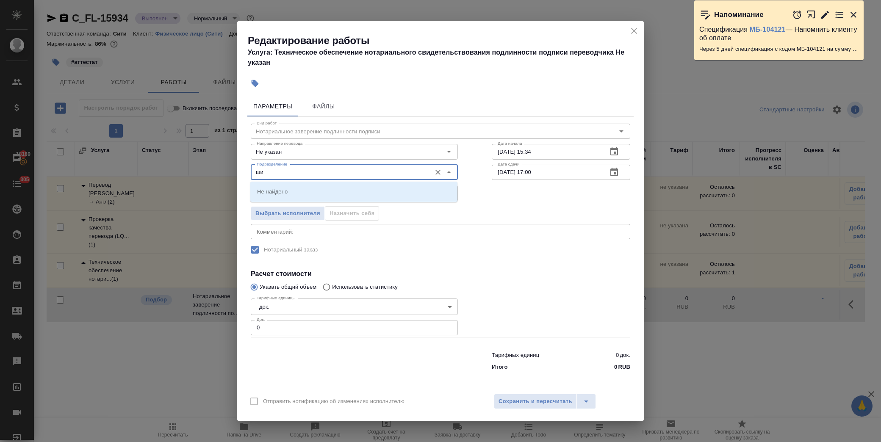
type input "ш"
click at [321, 189] on li "Сити" at bounding box center [353, 191] width 207 height 15
type input "Сити"
drag, startPoint x: 276, startPoint y: 329, endPoint x: 213, endPoint y: 326, distance: 63.1
click at [213, 326] on div "Редактирование работы Услуга: Техническое обеспечение нотариального свидетельст…" at bounding box center [440, 221] width 881 height 442
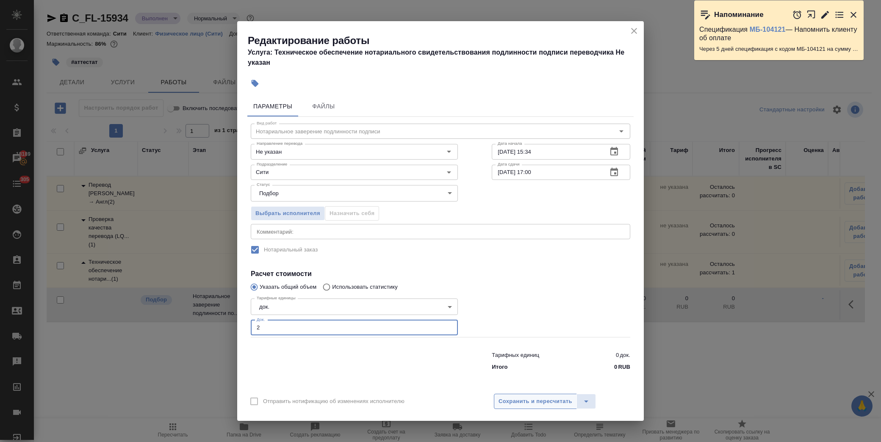
type input "2"
click at [550, 400] on span "Сохранить и пересчитать" at bounding box center [535, 402] width 74 height 10
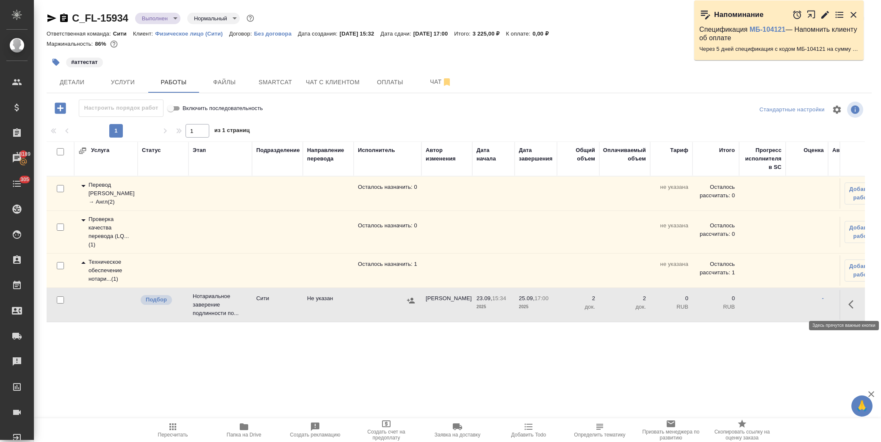
click at [854, 307] on icon "button" at bounding box center [853, 304] width 10 height 10
click at [792, 300] on icon "button" at bounding box center [791, 304] width 10 height 10
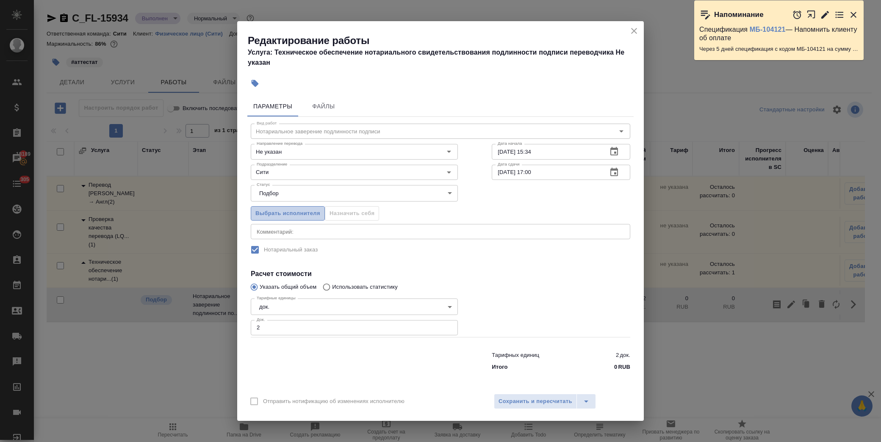
click at [307, 214] on span "Выбрать исполнителя" at bounding box center [287, 214] width 65 height 10
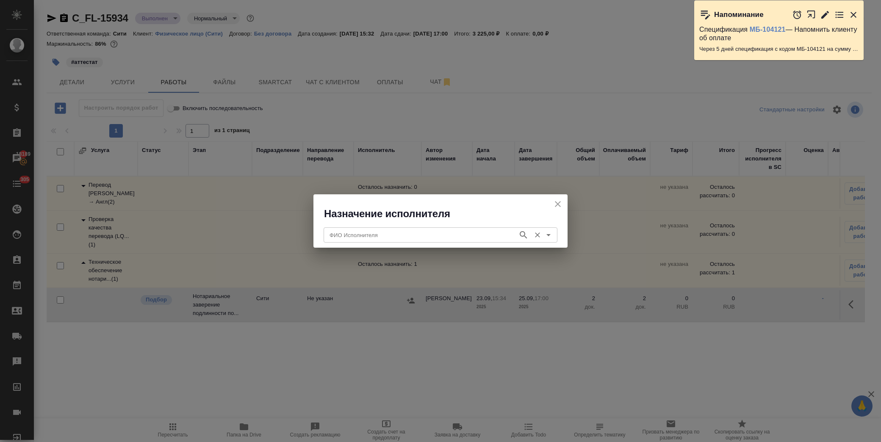
click at [381, 235] on input "ФИО Исполнителя" at bounding box center [420, 235] width 188 height 10
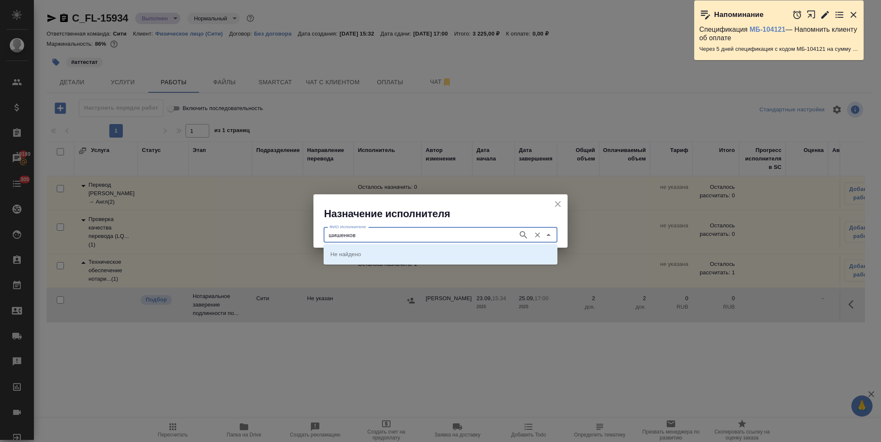
type input "шишенков"
click at [376, 250] on p "[PERSON_NAME]" at bounding box center [353, 254] width 46 height 8
type input "[PERSON_NAME]"
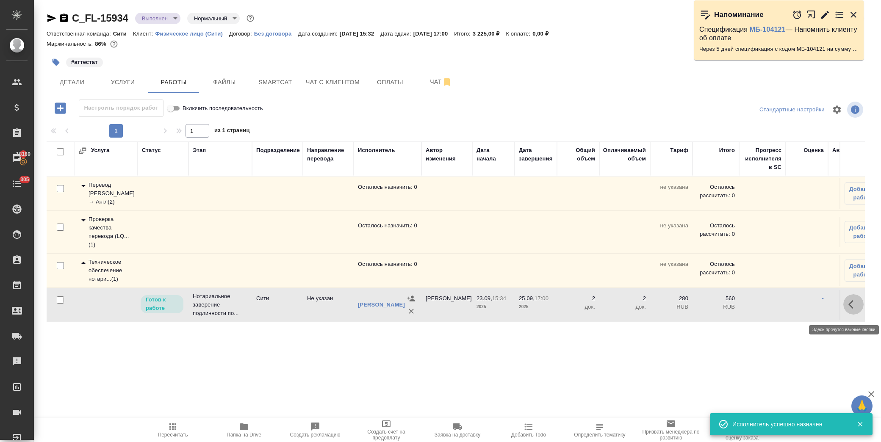
click at [848, 304] on icon "button" at bounding box center [853, 304] width 10 height 10
click at [787, 310] on icon "button" at bounding box center [791, 304] width 10 height 10
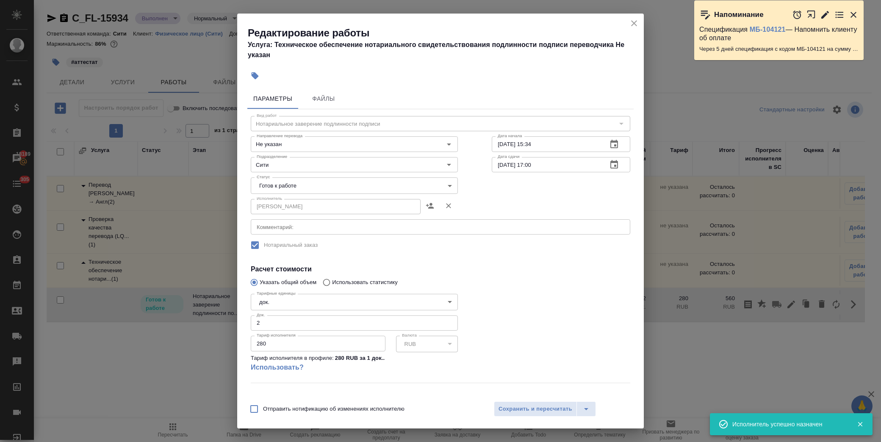
click at [316, 184] on body "🙏 .cls-1 fill:#fff; AWATERA [PERSON_NAME] Спецификации Заказы 18189 Чаты 305 To…" at bounding box center [440, 221] width 881 height 442
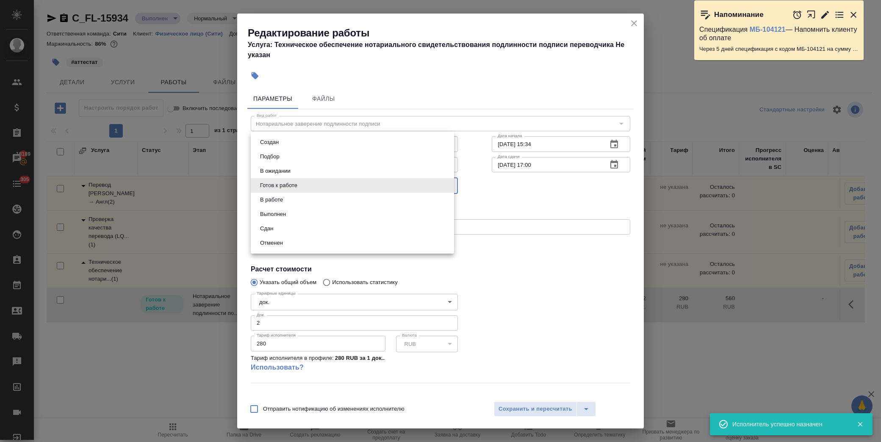
click at [293, 230] on li "Сдан" at bounding box center [352, 228] width 203 height 14
type input "closed"
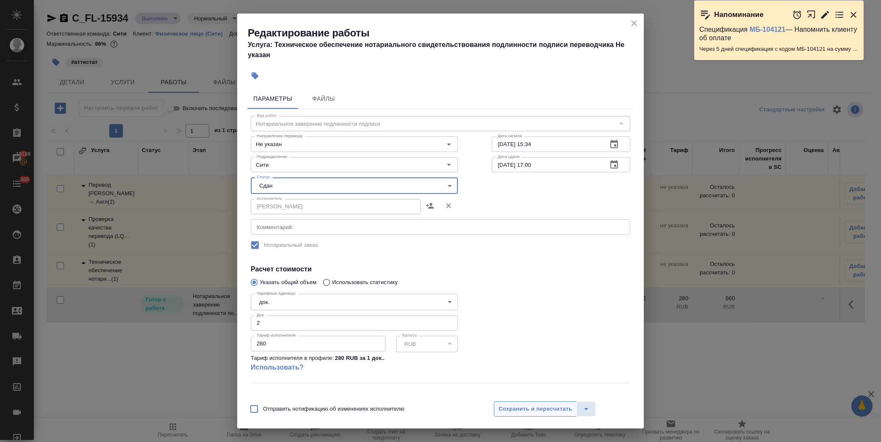
click at [507, 411] on span "Сохранить и пересчитать" at bounding box center [535, 409] width 74 height 10
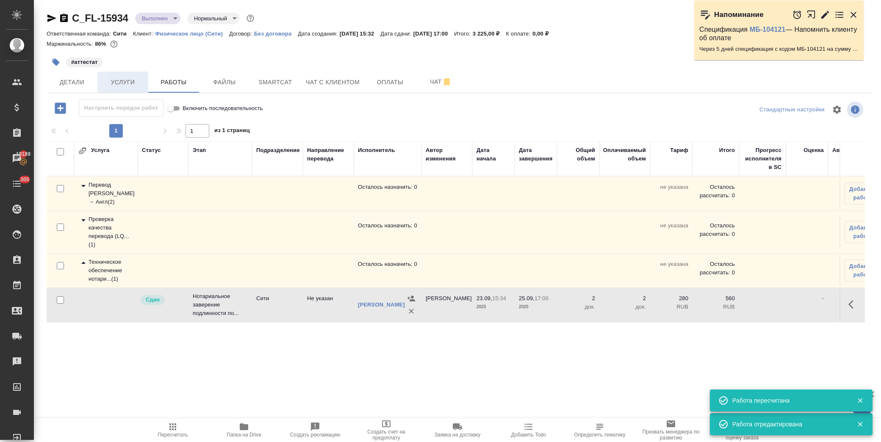
click at [119, 86] on span "Услуги" at bounding box center [122, 82] width 41 height 11
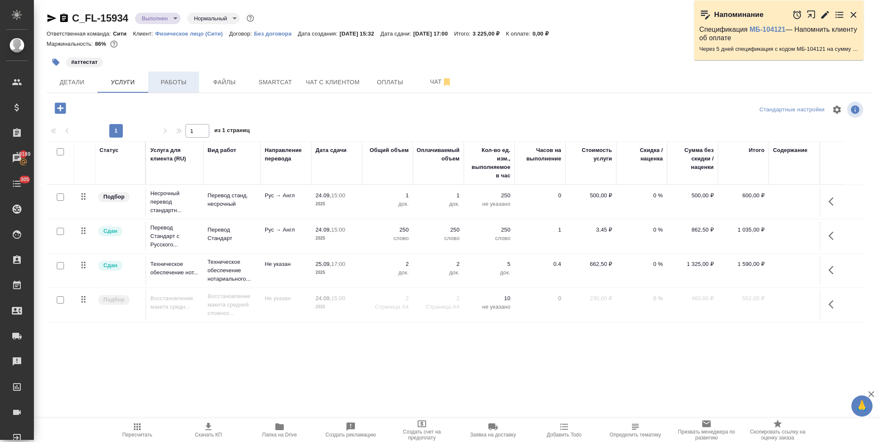
click at [170, 90] on button "Работы" at bounding box center [173, 82] width 51 height 21
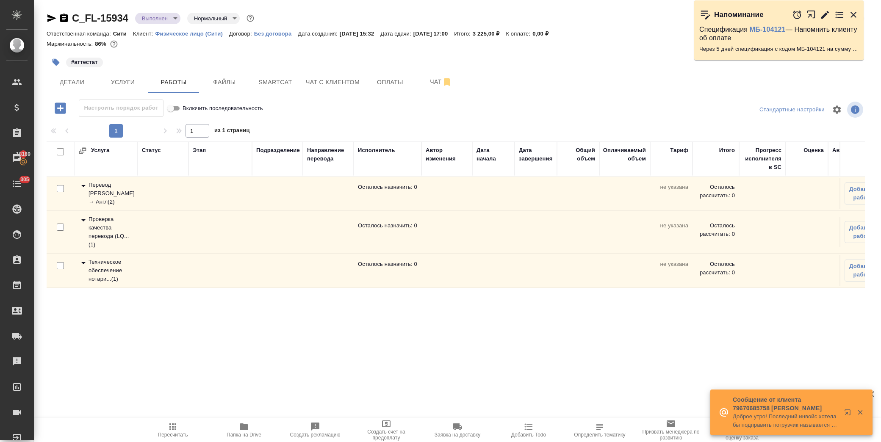
click at [79, 219] on icon at bounding box center [83, 220] width 10 height 10
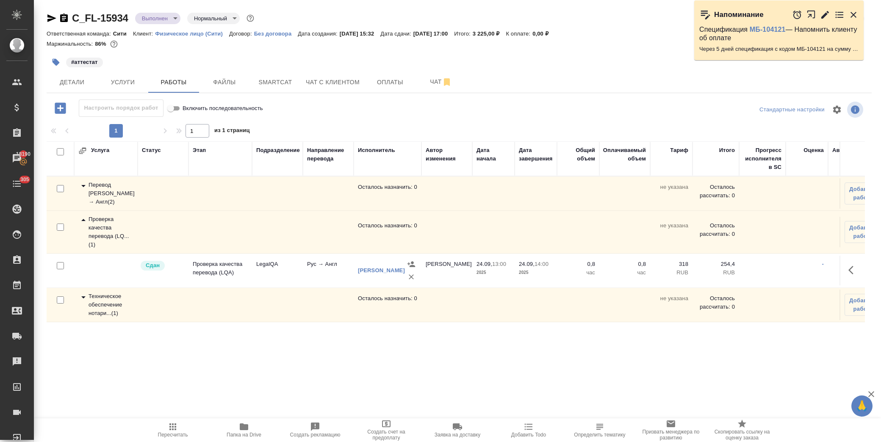
click at [81, 183] on icon at bounding box center [83, 186] width 10 height 10
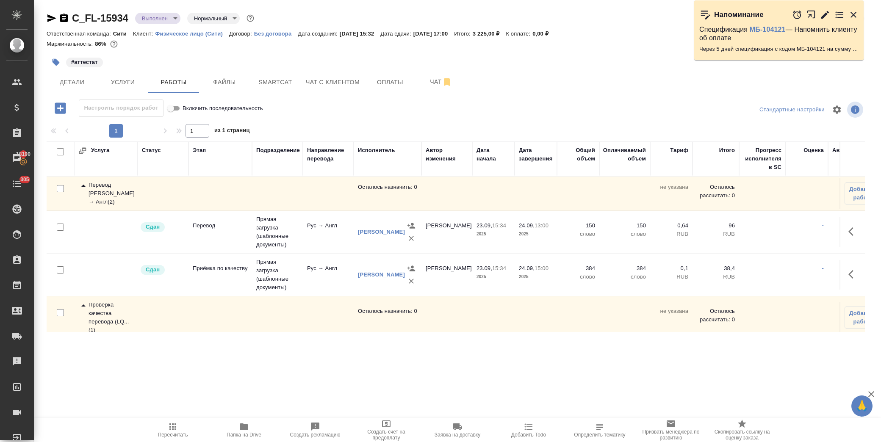
click at [83, 185] on icon at bounding box center [83, 186] width 10 height 10
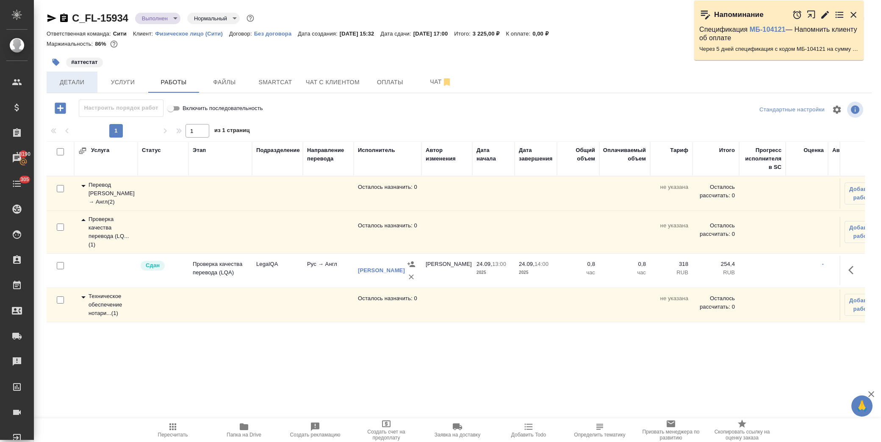
click at [77, 79] on span "Детали" at bounding box center [72, 82] width 41 height 11
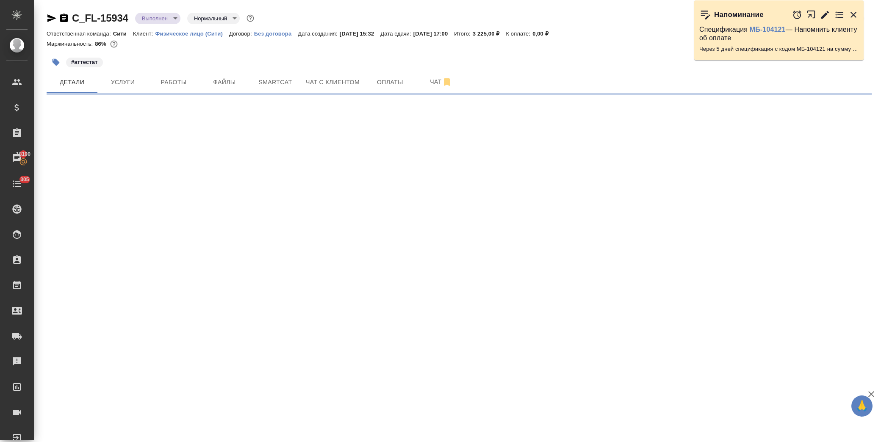
select select "RU"
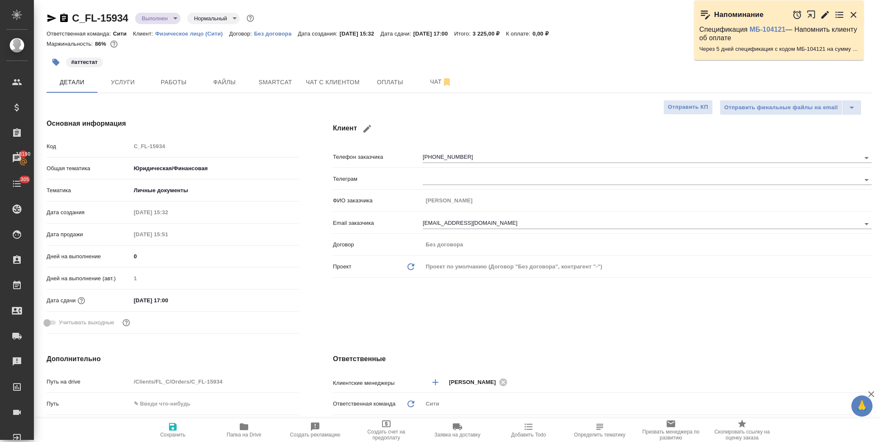
type textarea "x"
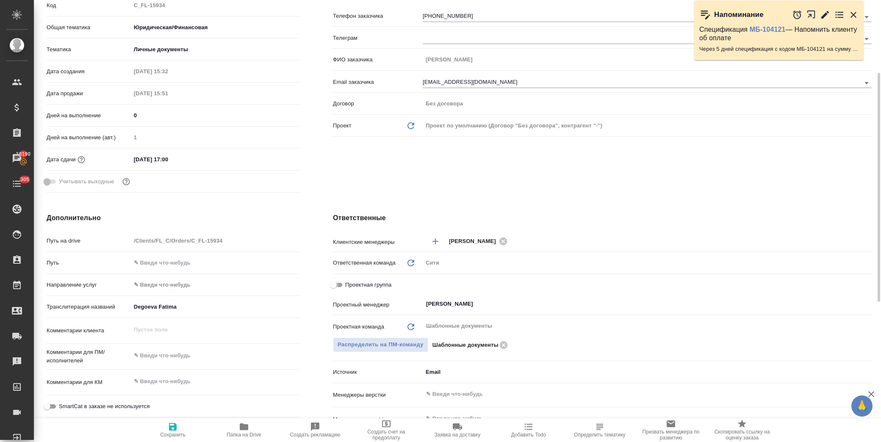
click at [340, 284] on input "Проектная группа" at bounding box center [333, 285] width 30 height 10
checkbox input "true"
type textarea "x"
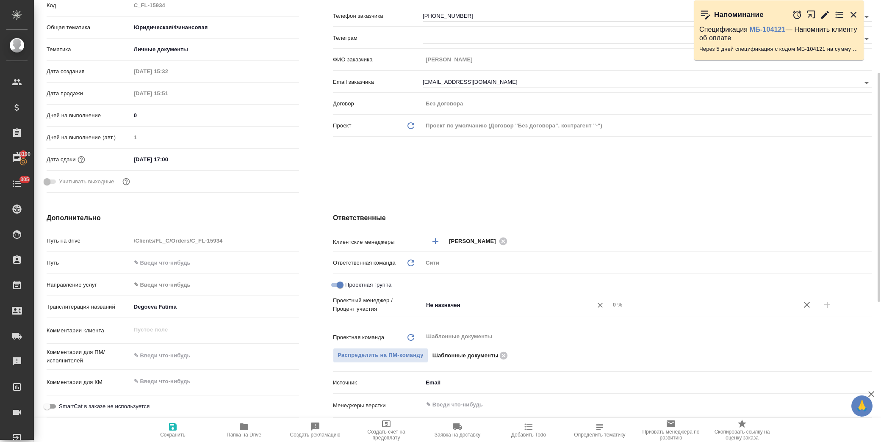
click at [445, 303] on input "Не назначен" at bounding box center [502, 305] width 154 height 10
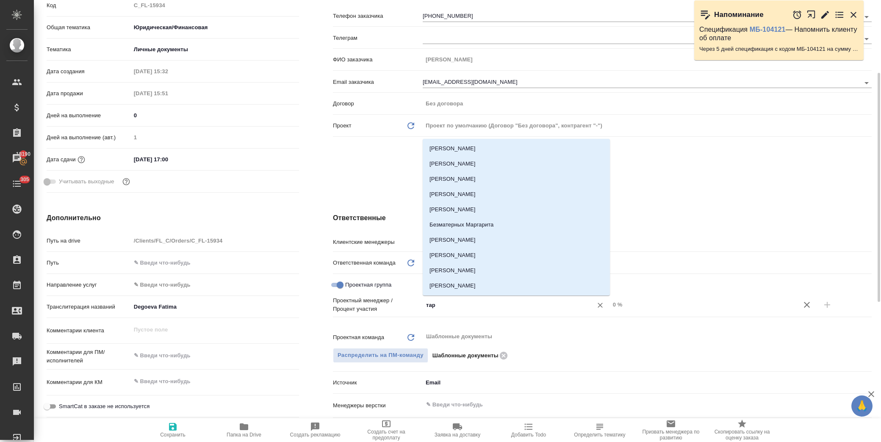
type input "тара"
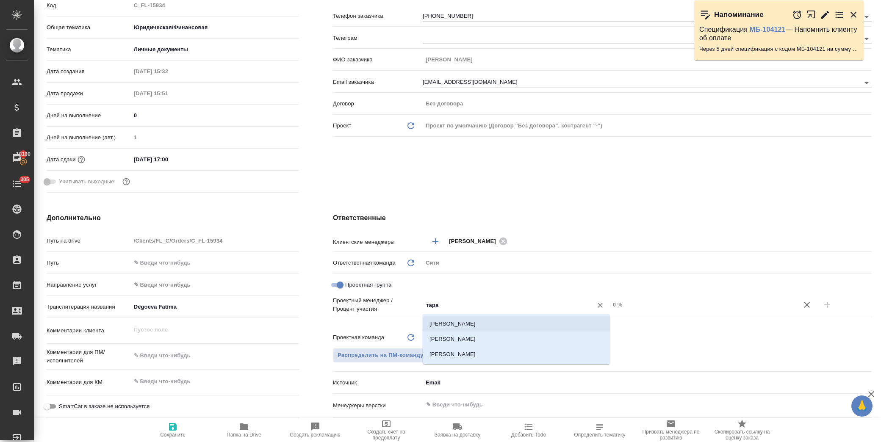
click at [526, 323] on li "Тарабановская Анастасия" at bounding box center [516, 323] width 187 height 15
type textarea "x"
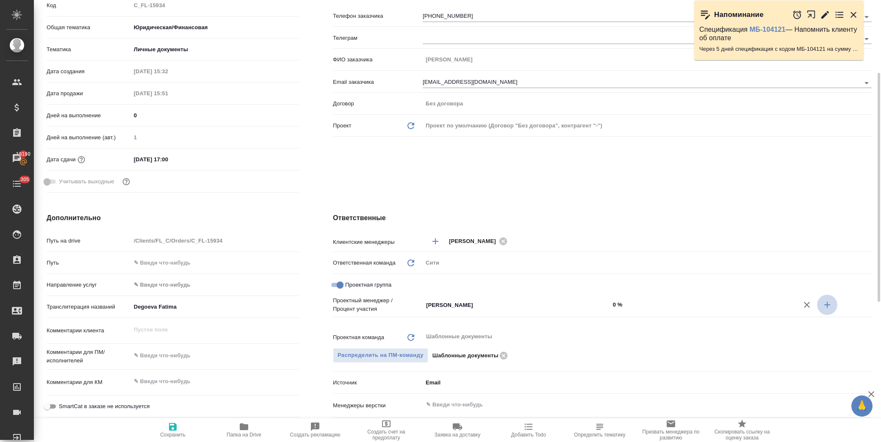
click at [832, 306] on button "button" at bounding box center [827, 305] width 20 height 20
type textarea "x"
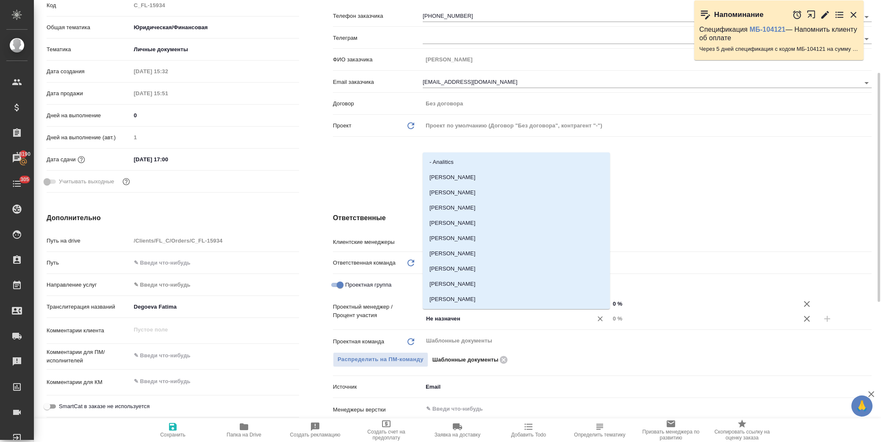
click at [451, 318] on input "Не назначен" at bounding box center [502, 319] width 154 height 10
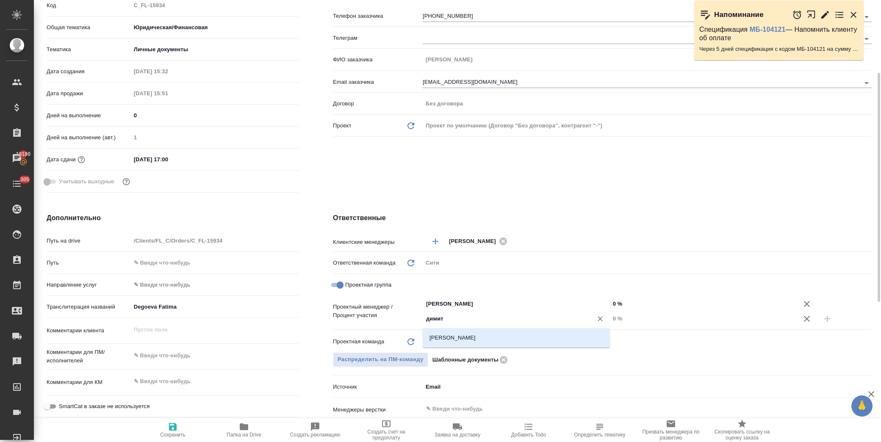
type input "димитр"
click at [467, 338] on li "[PERSON_NAME]" at bounding box center [516, 337] width 187 height 15
type textarea "x"
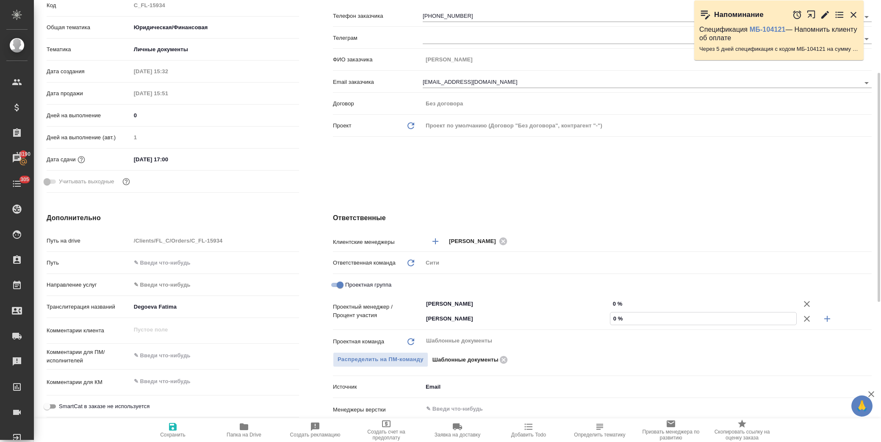
click at [610, 318] on input "0 %" at bounding box center [703, 318] width 186 height 12
type input "50 %"
type textarea "x"
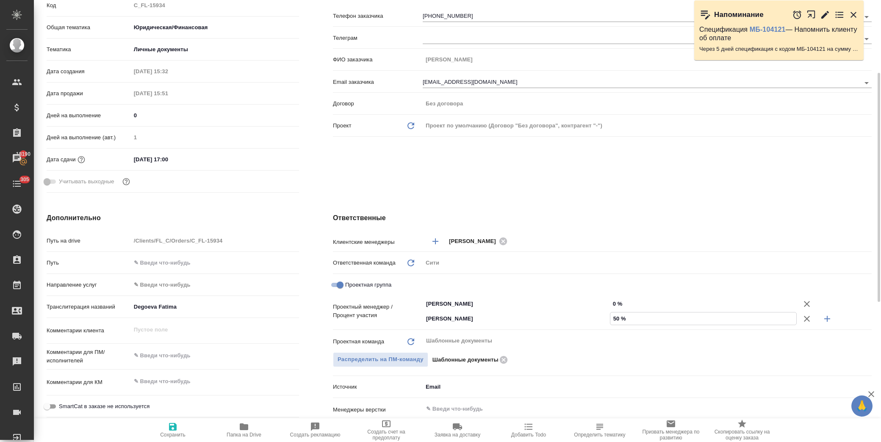
type input "50 %"
click at [610, 301] on input "0 %" at bounding box center [703, 304] width 187 height 12
type input "50 %"
type textarea "x"
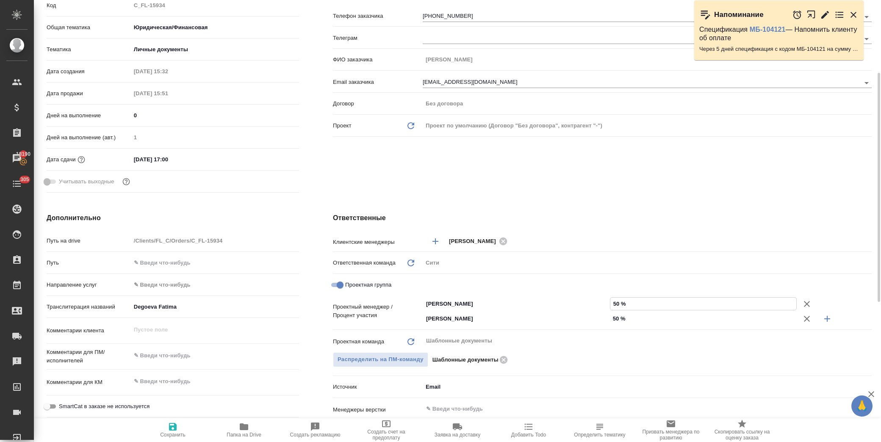
type textarea "x"
type input "50 %"
click at [570, 185] on div "Клиент Телефон заказчика +79055171065 Телеграм ФИО заказчика Дегоева Фатима Ema…" at bounding box center [602, 87] width 572 height 252
click at [184, 428] on span "Сохранить" at bounding box center [172, 430] width 61 height 16
type textarea "x"
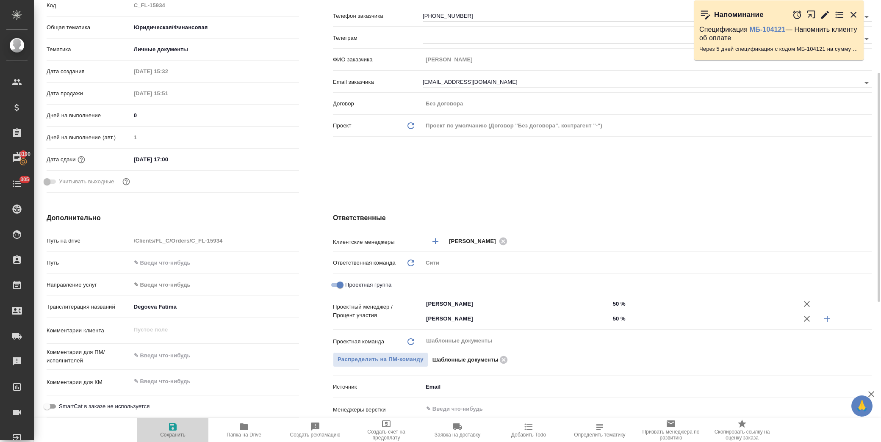
type textarea "x"
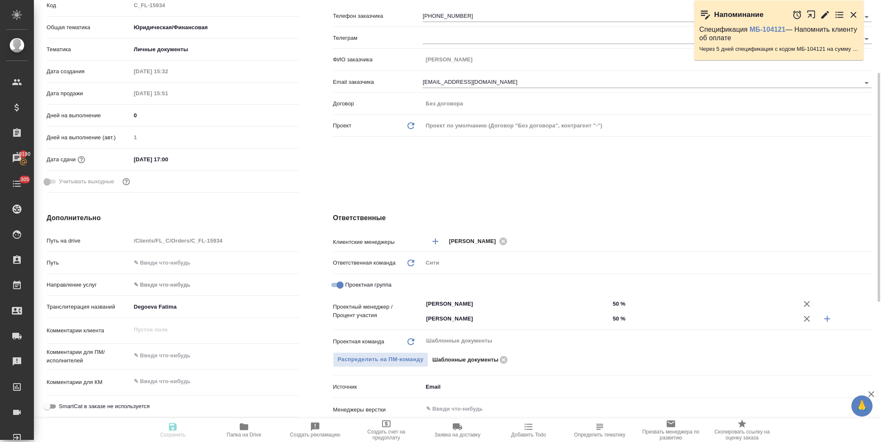
type textarea "x"
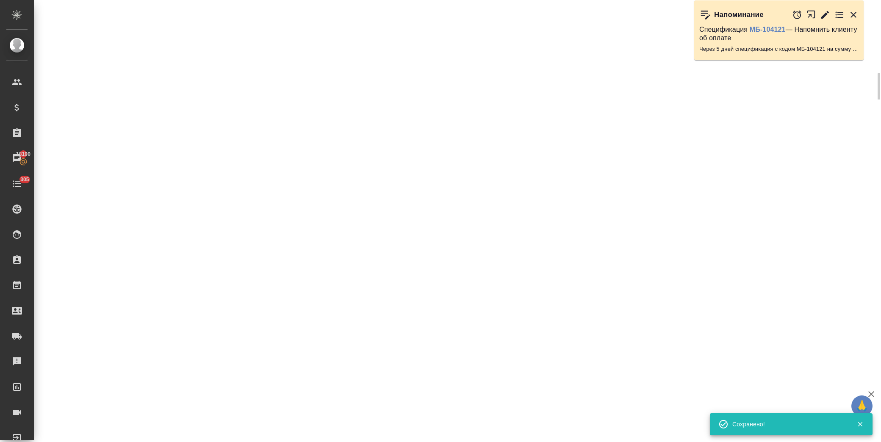
select select "RU"
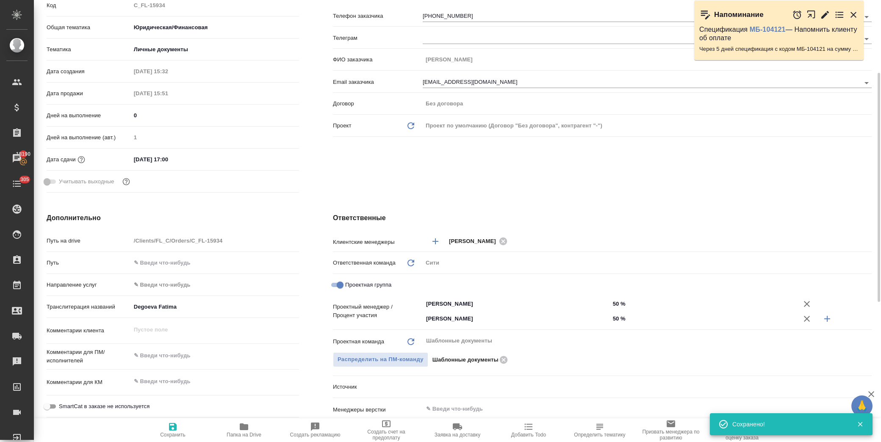
type textarea "x"
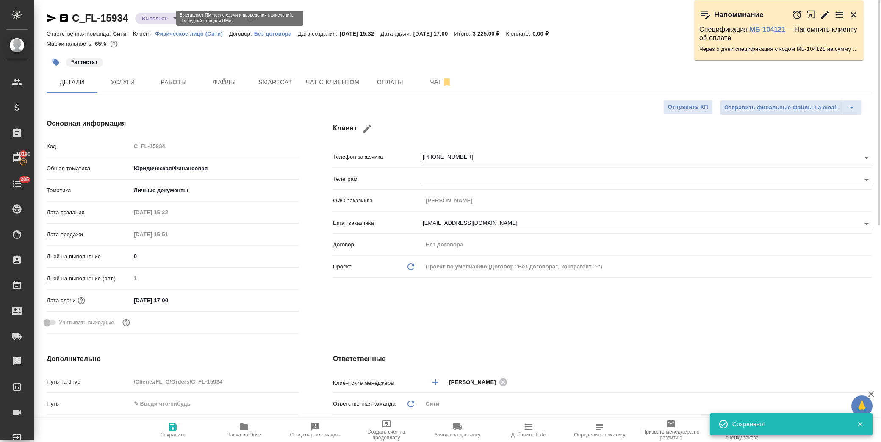
click at [168, 19] on body "🙏 .cls-1 fill:#fff; AWATERA Лофицкая Юлия Владимировна Клиенты Спецификации Зак…" at bounding box center [440, 221] width 881 height 442
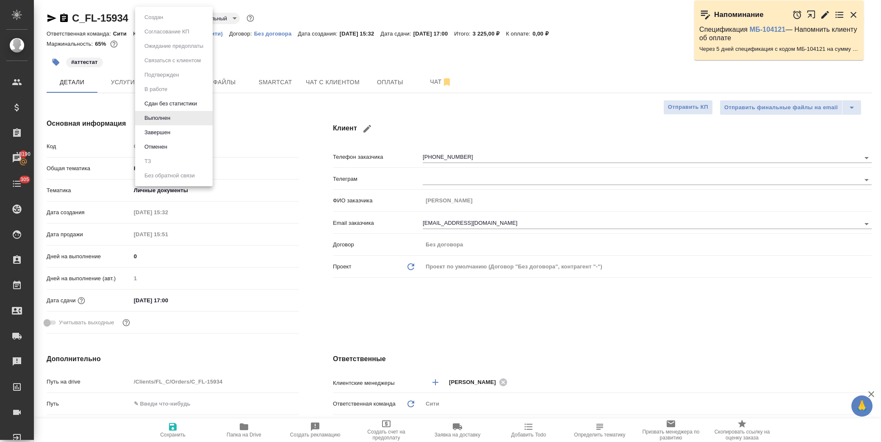
click at [182, 131] on li "Завершен" at bounding box center [173, 132] width 77 height 14
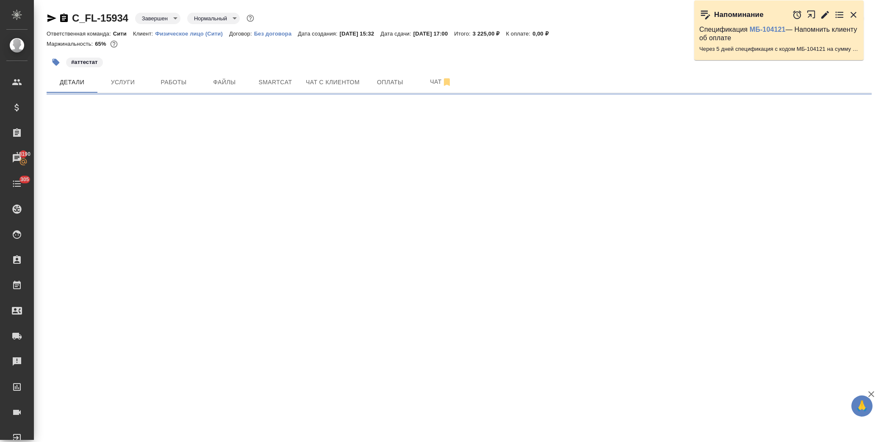
select select "RU"
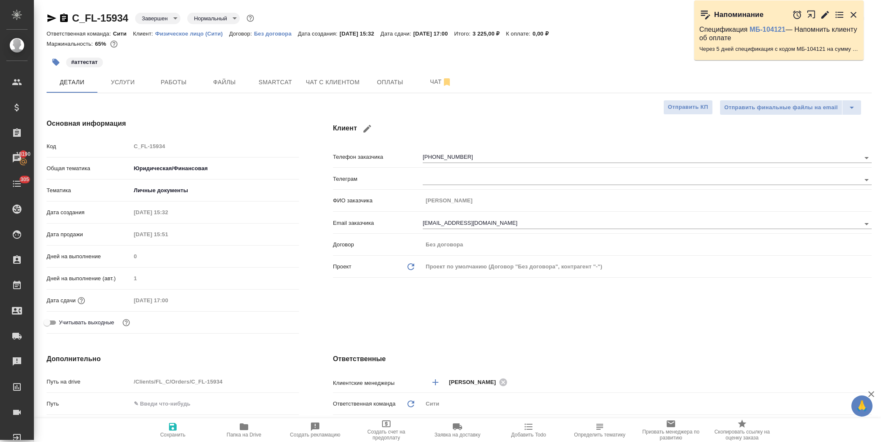
type textarea "x"
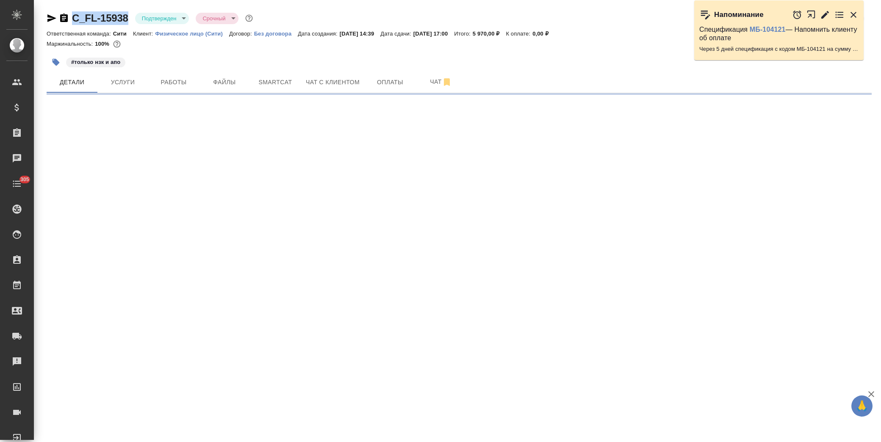
drag, startPoint x: 130, startPoint y: 14, endPoint x: 70, endPoint y: 18, distance: 60.3
click at [70, 18] on div "C_FL-15938 Подтвержден confirmed Срочный urgent" at bounding box center [151, 18] width 208 height 14
copy link "C_FL-15938"
select select "RU"
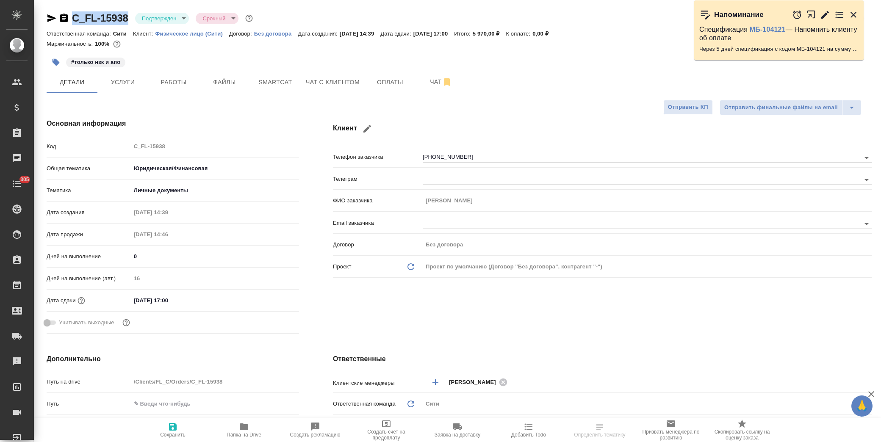
type textarea "x"
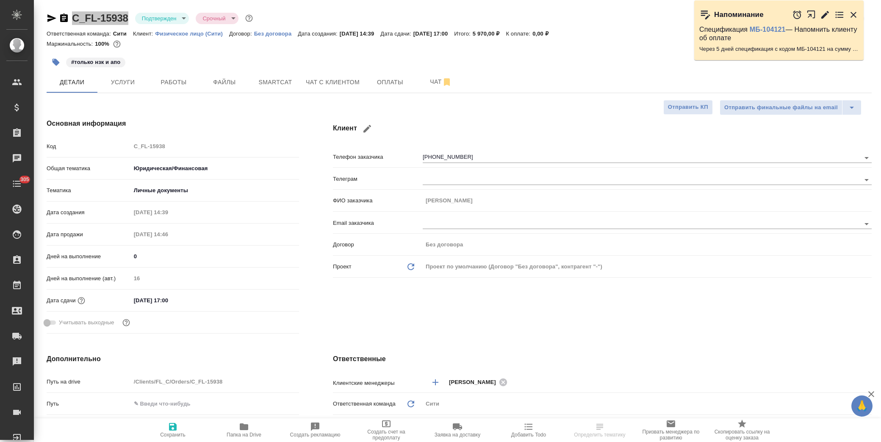
type textarea "x"
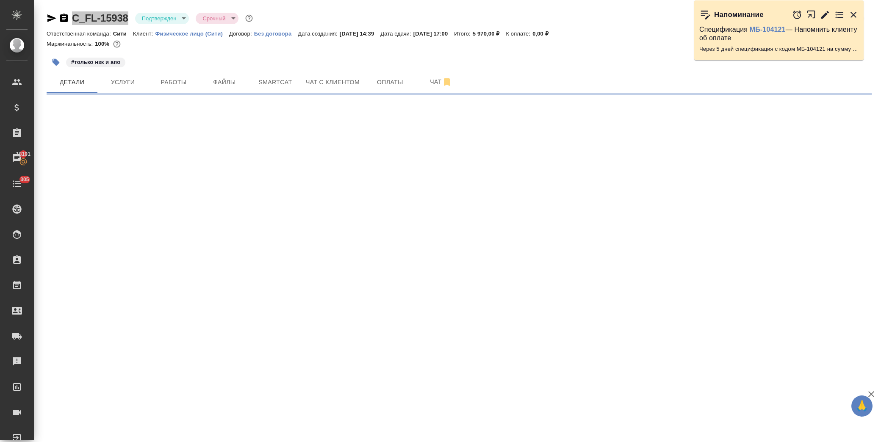
select select "RU"
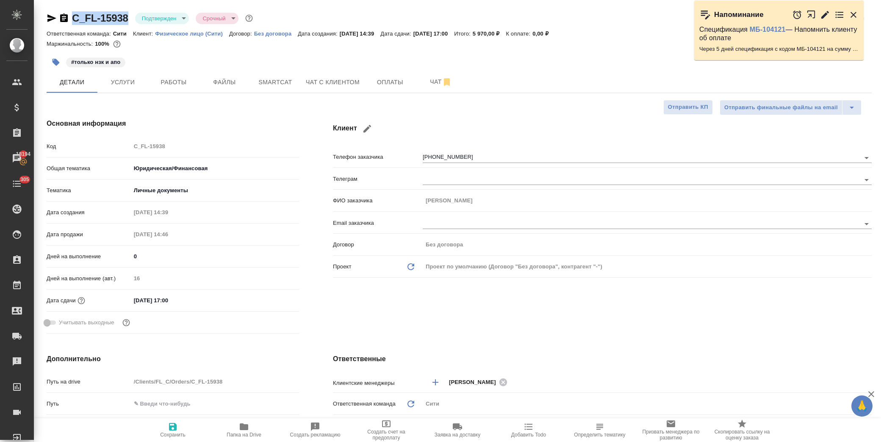
type textarea "x"
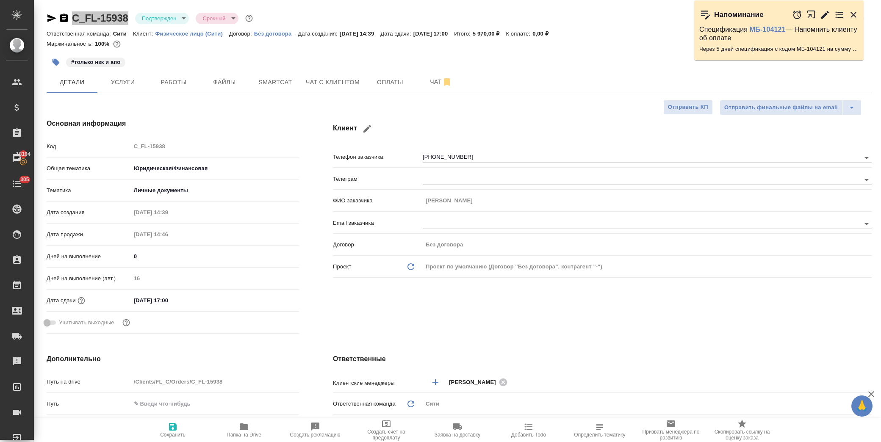
type textarea "x"
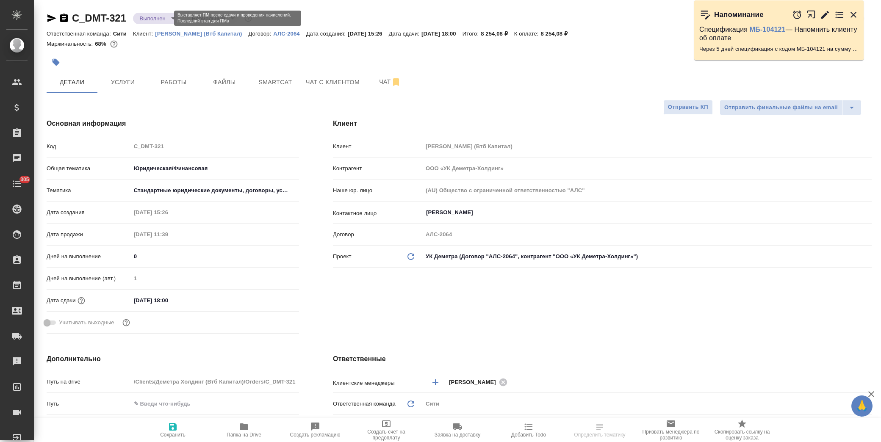
select select "RU"
click at [164, 20] on body "🙏 .cls-1 fill:#fff; AWATERA [PERSON_NAME] Спецификации Заказы Чаты 305 Todo Про…" at bounding box center [440, 221] width 881 height 442
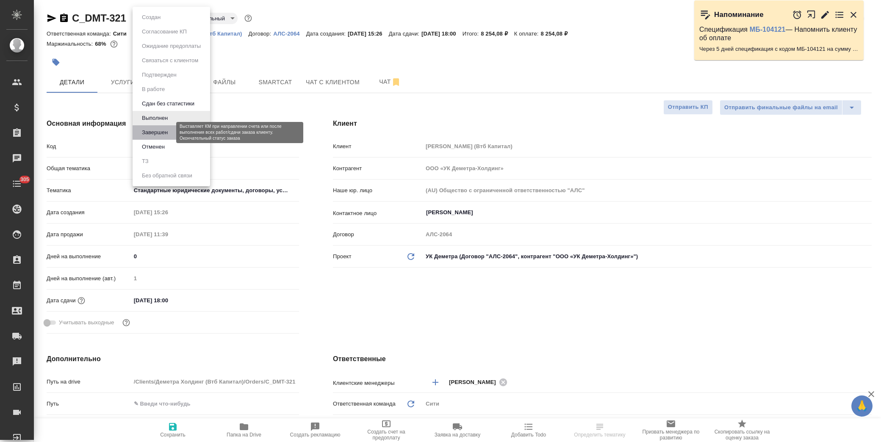
click at [159, 133] on button "Завершен" at bounding box center [154, 132] width 31 height 9
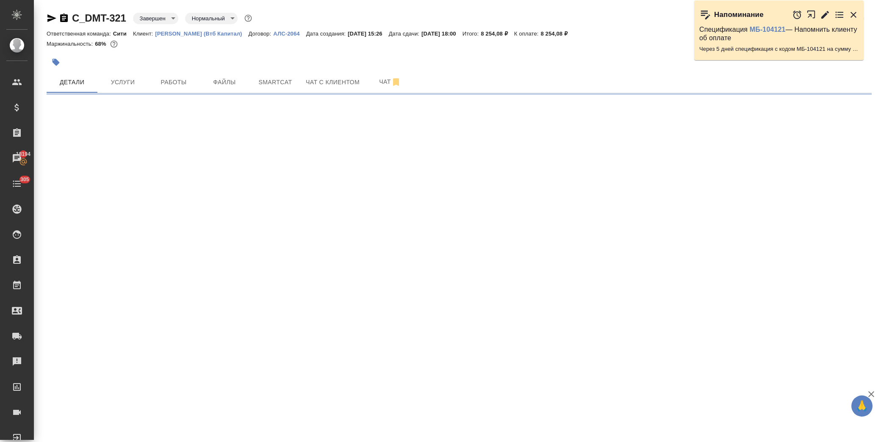
select select "RU"
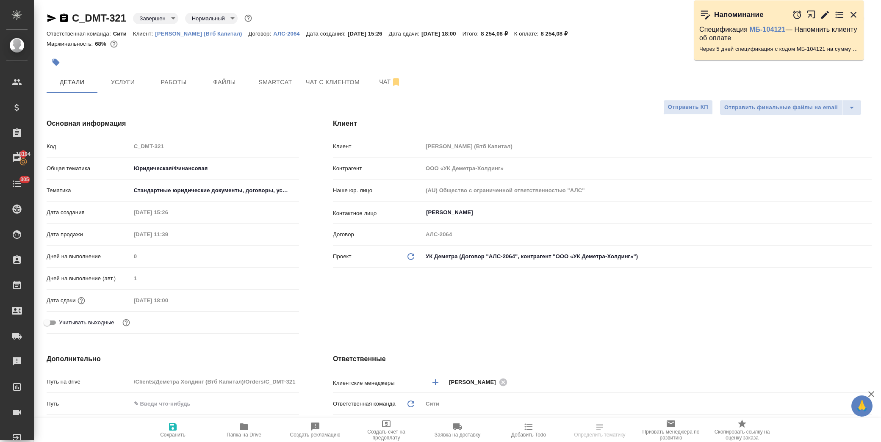
type textarea "x"
